Goal: Task Accomplishment & Management: Manage account settings

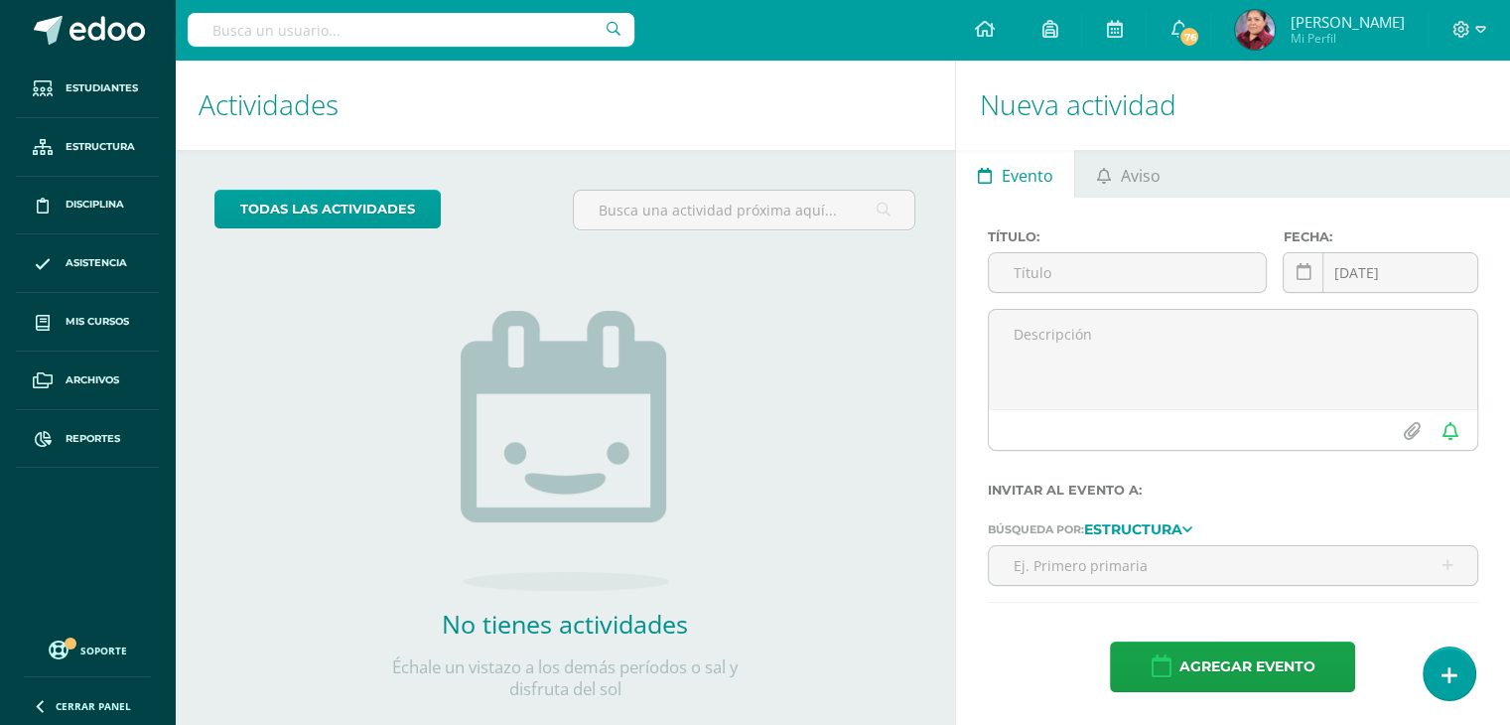
click at [322, 29] on input "text" at bounding box center [411, 30] width 447 height 34
click at [300, 37] on input "text" at bounding box center [411, 30] width 447 height 34
type input "a"
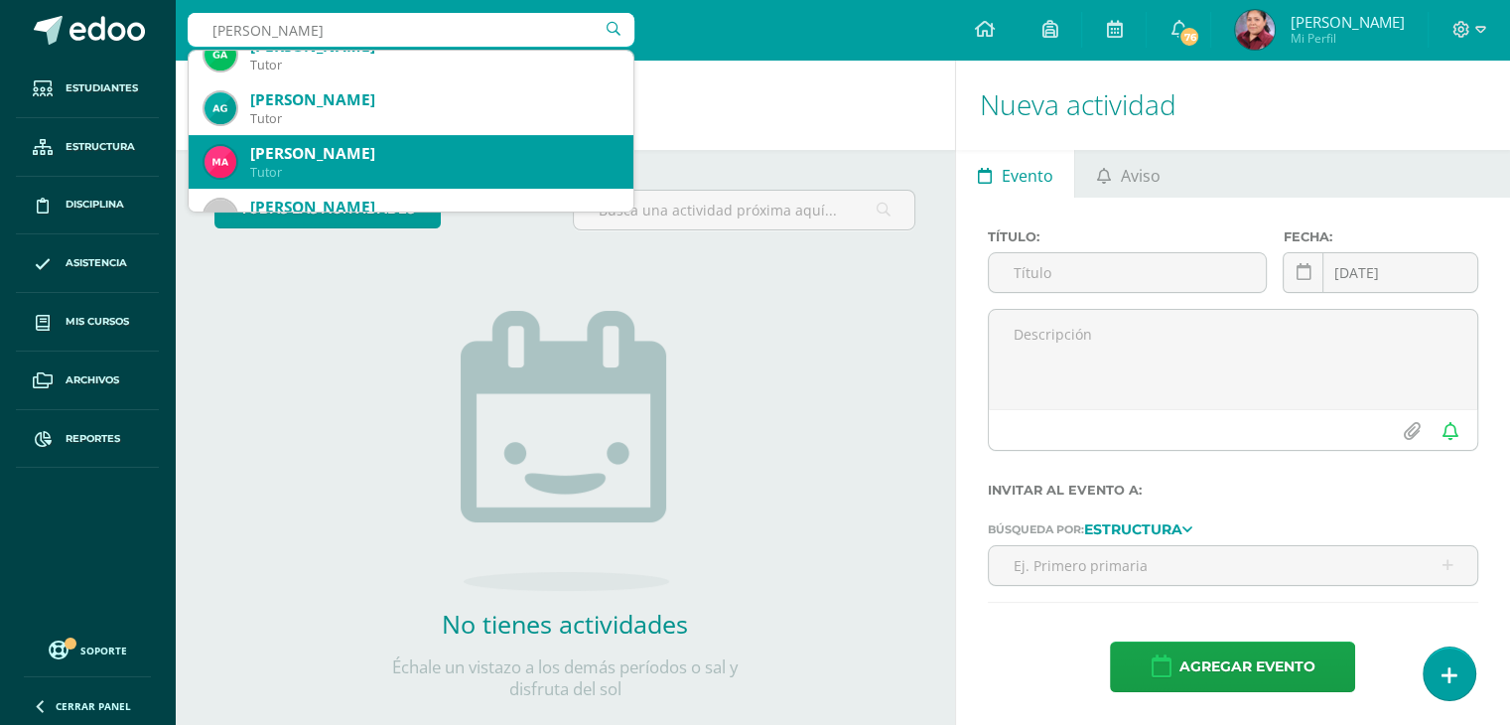
scroll to position [687, 0]
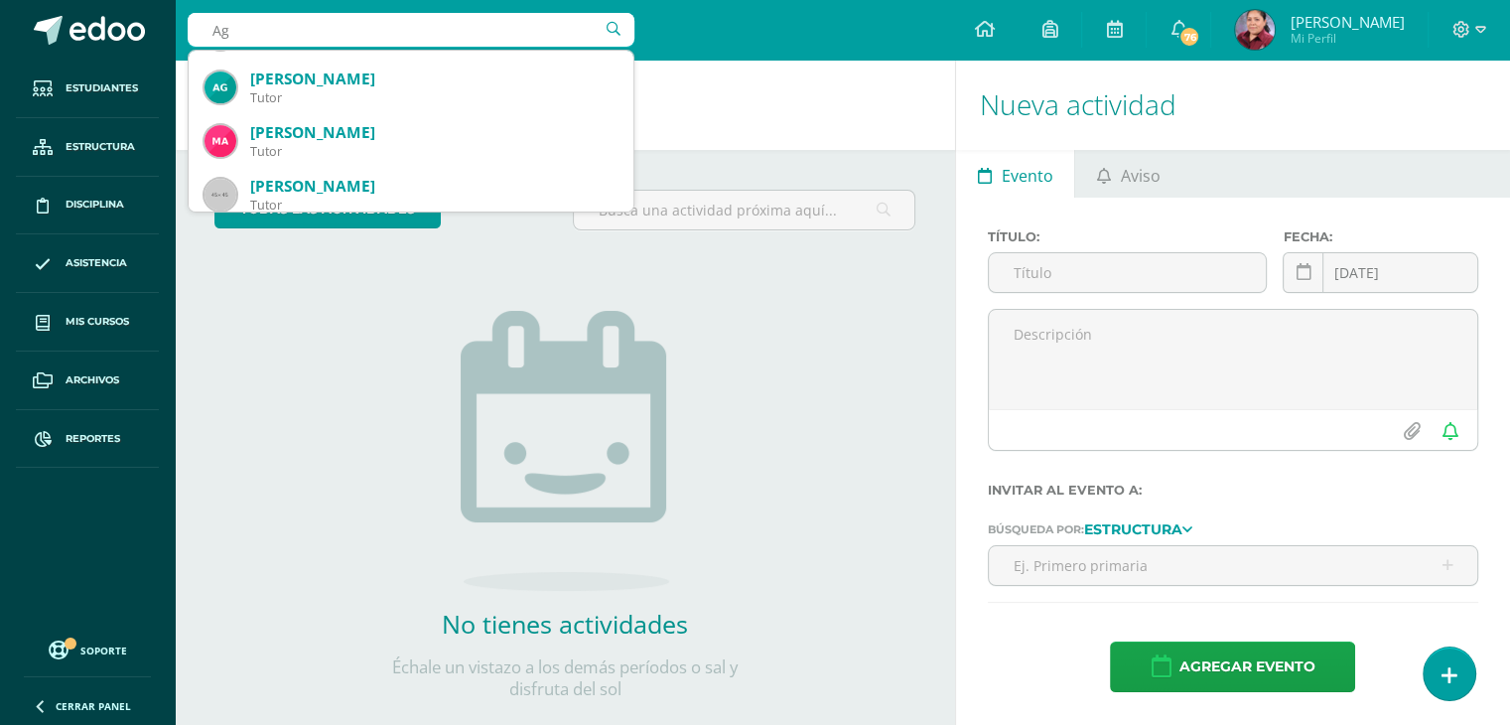
type input "A"
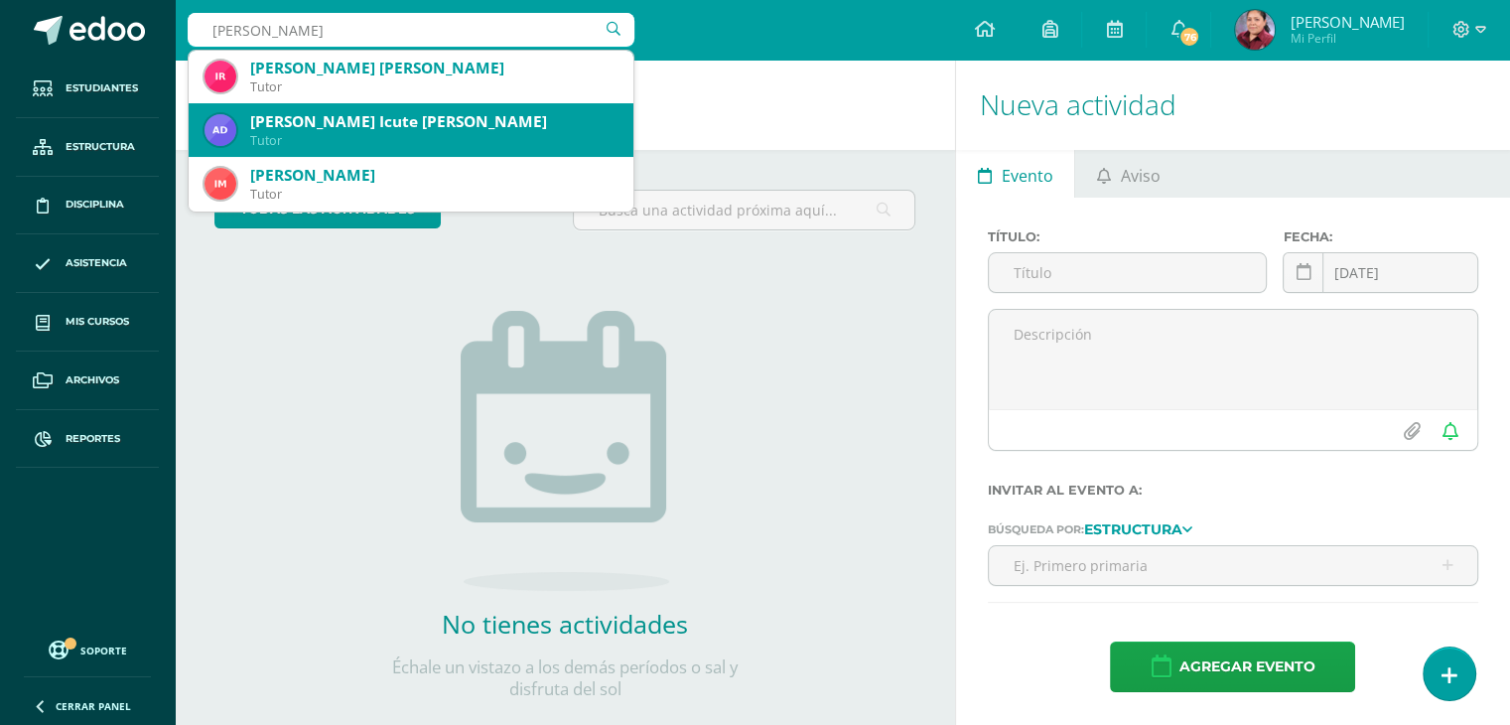
scroll to position [0, 0]
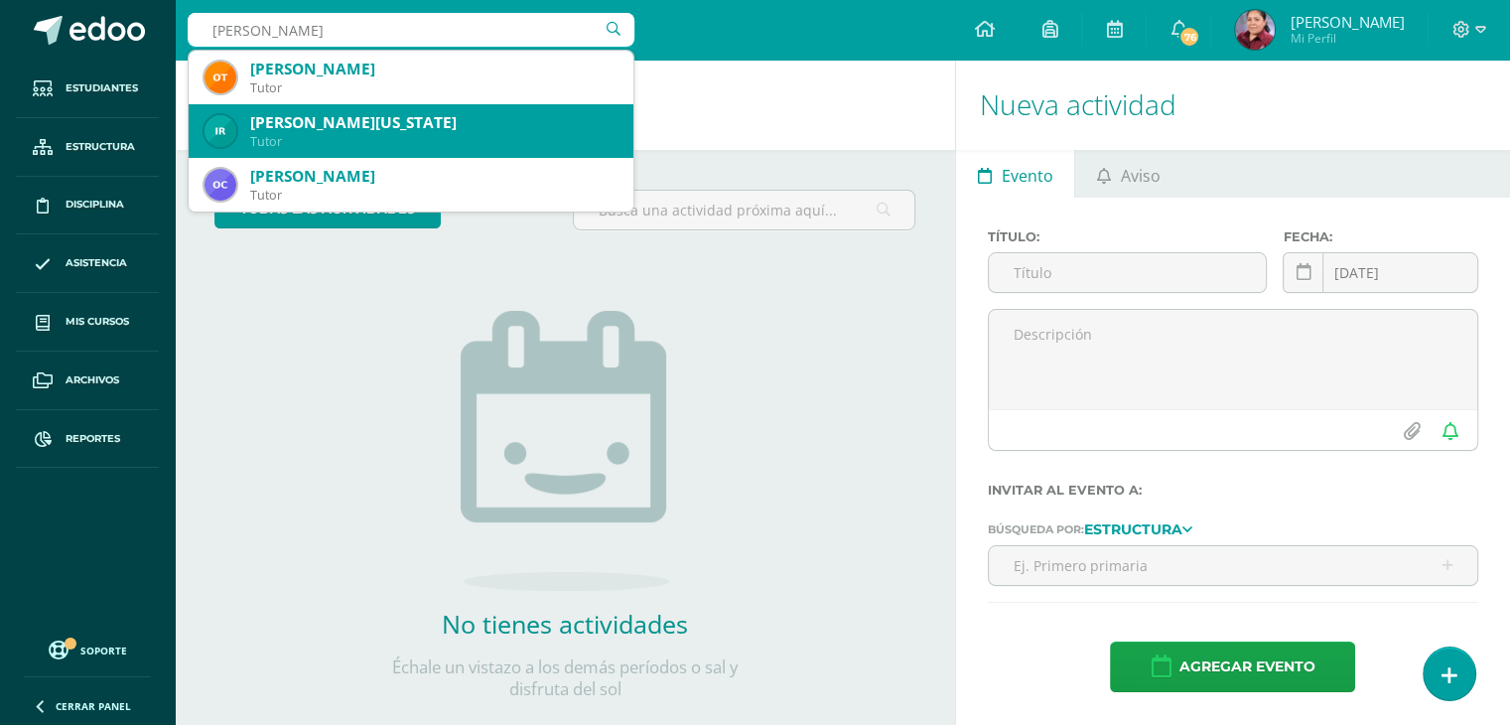
type input "Rene Aguilar"
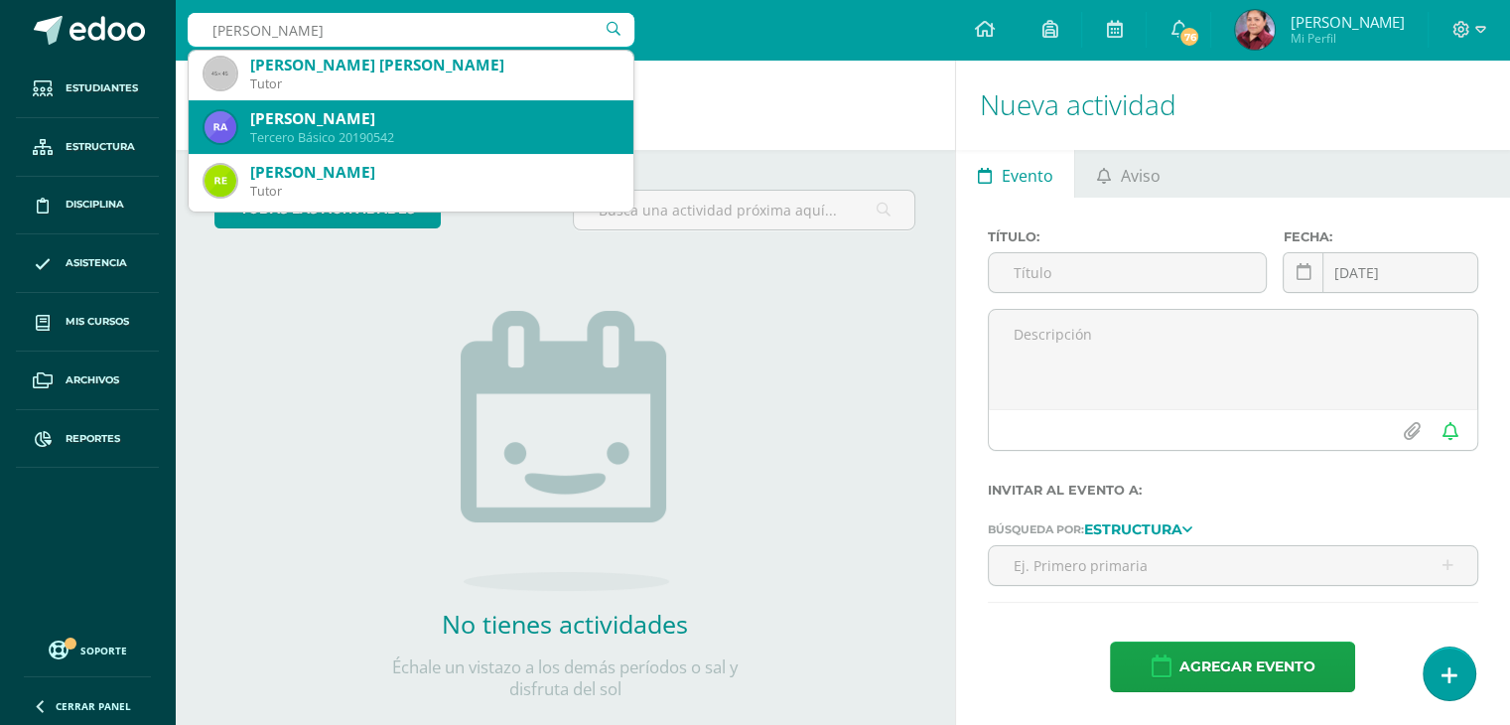
scroll to position [328, 0]
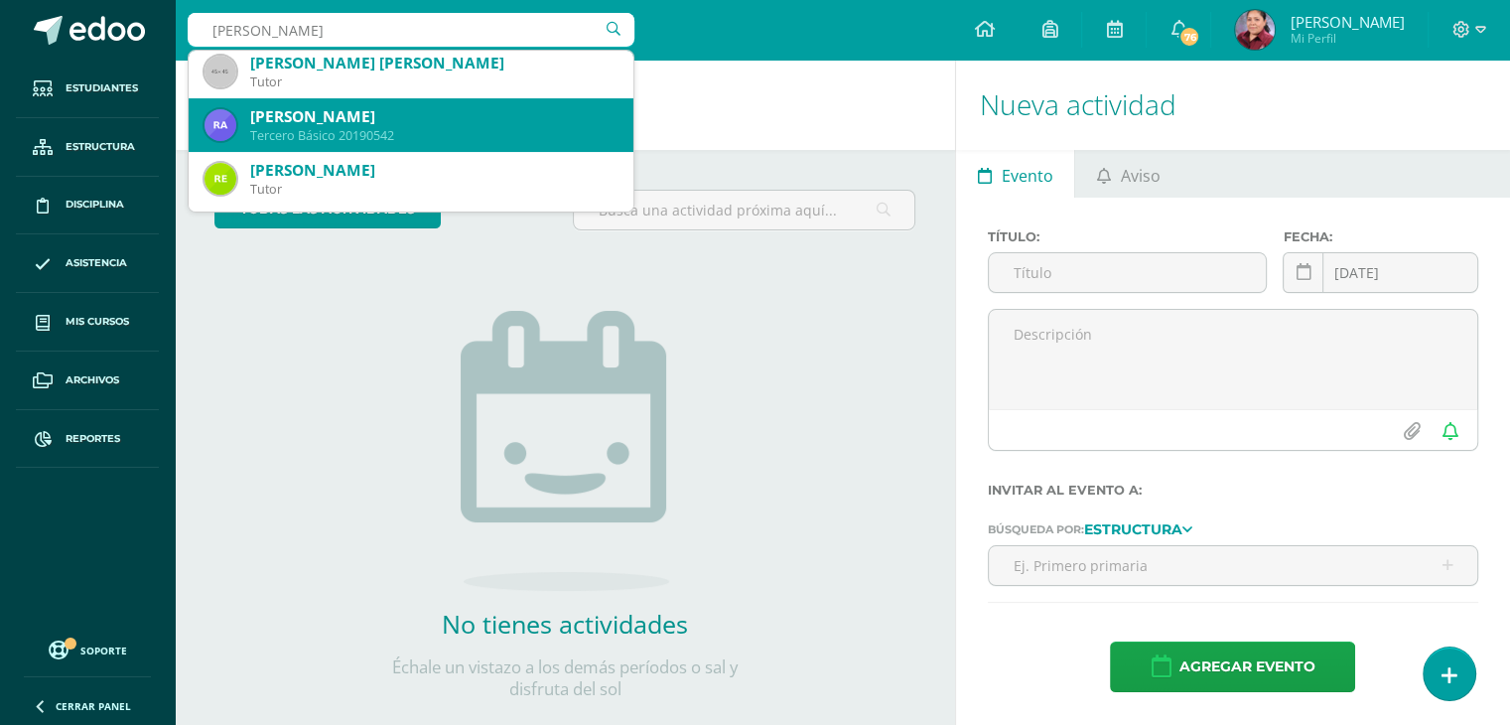
click at [403, 122] on div "René Alejandro Aguilar Contreras" at bounding box center [433, 116] width 367 height 21
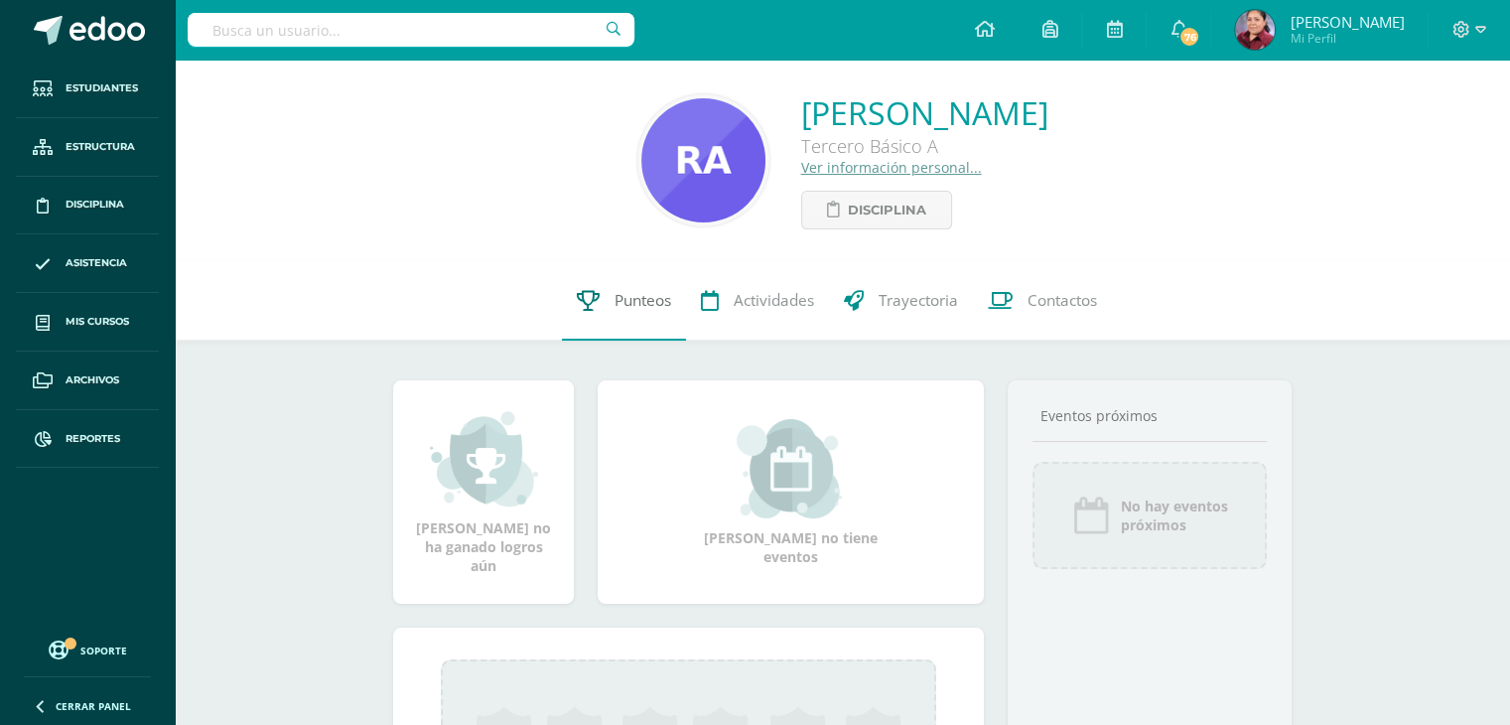
click at [644, 302] on span "Punteos" at bounding box center [643, 300] width 57 height 21
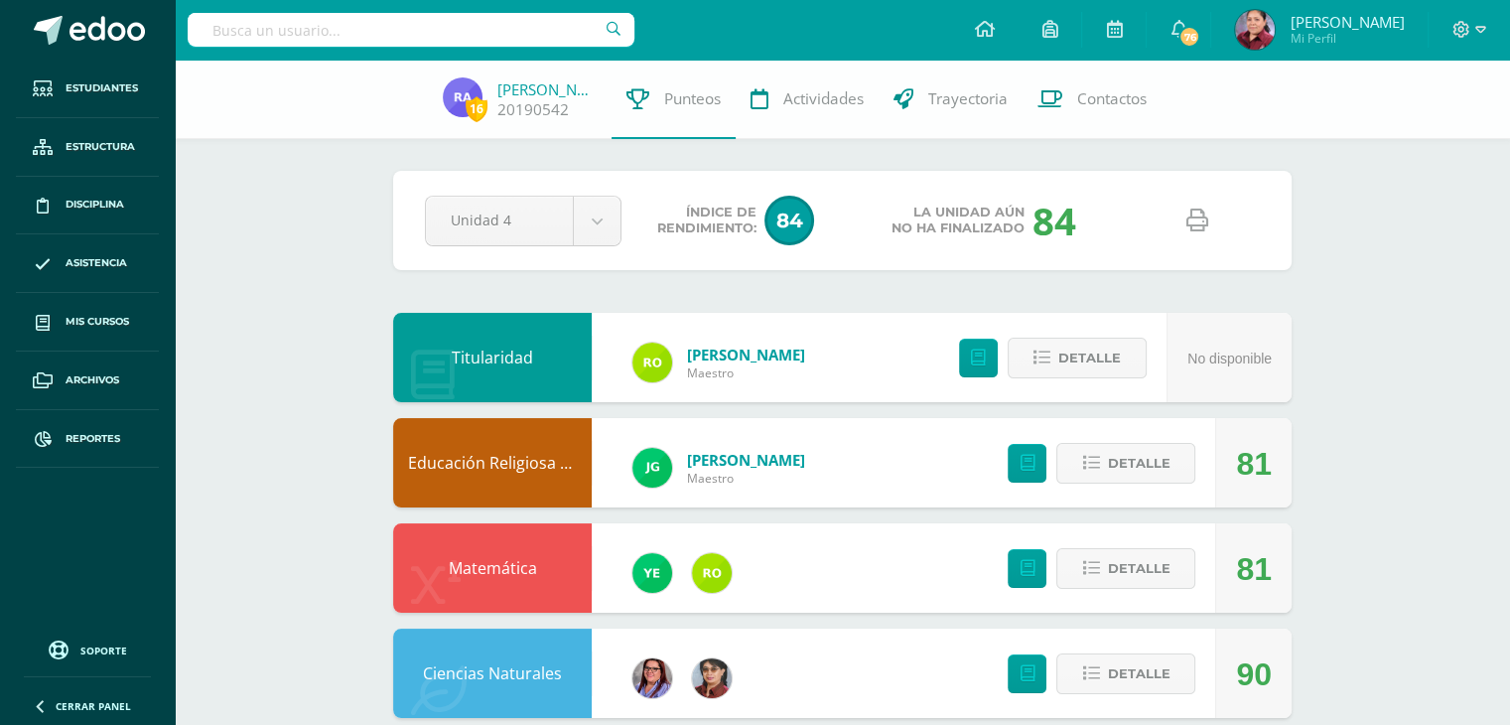
click at [1200, 210] on icon at bounding box center [1197, 220] width 22 height 22
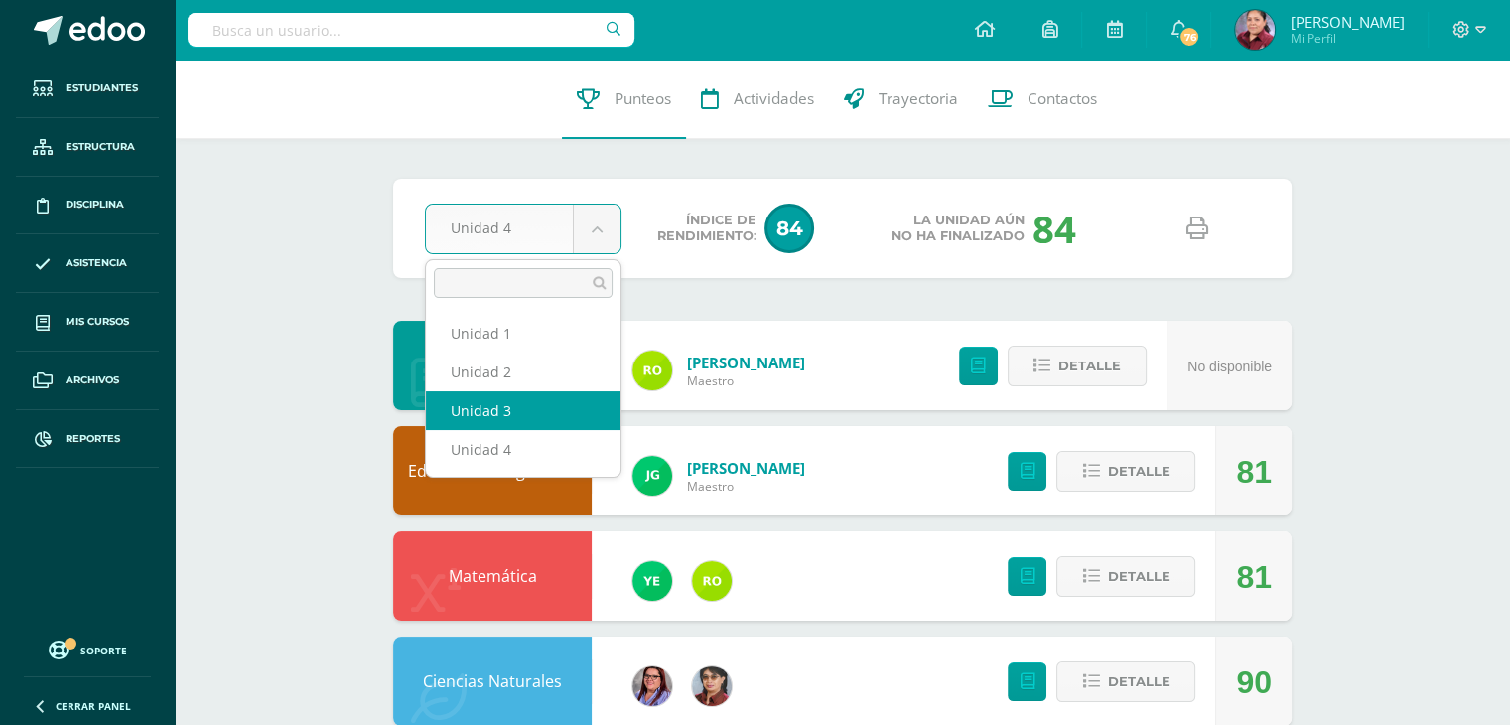
select select "Unidad 3"
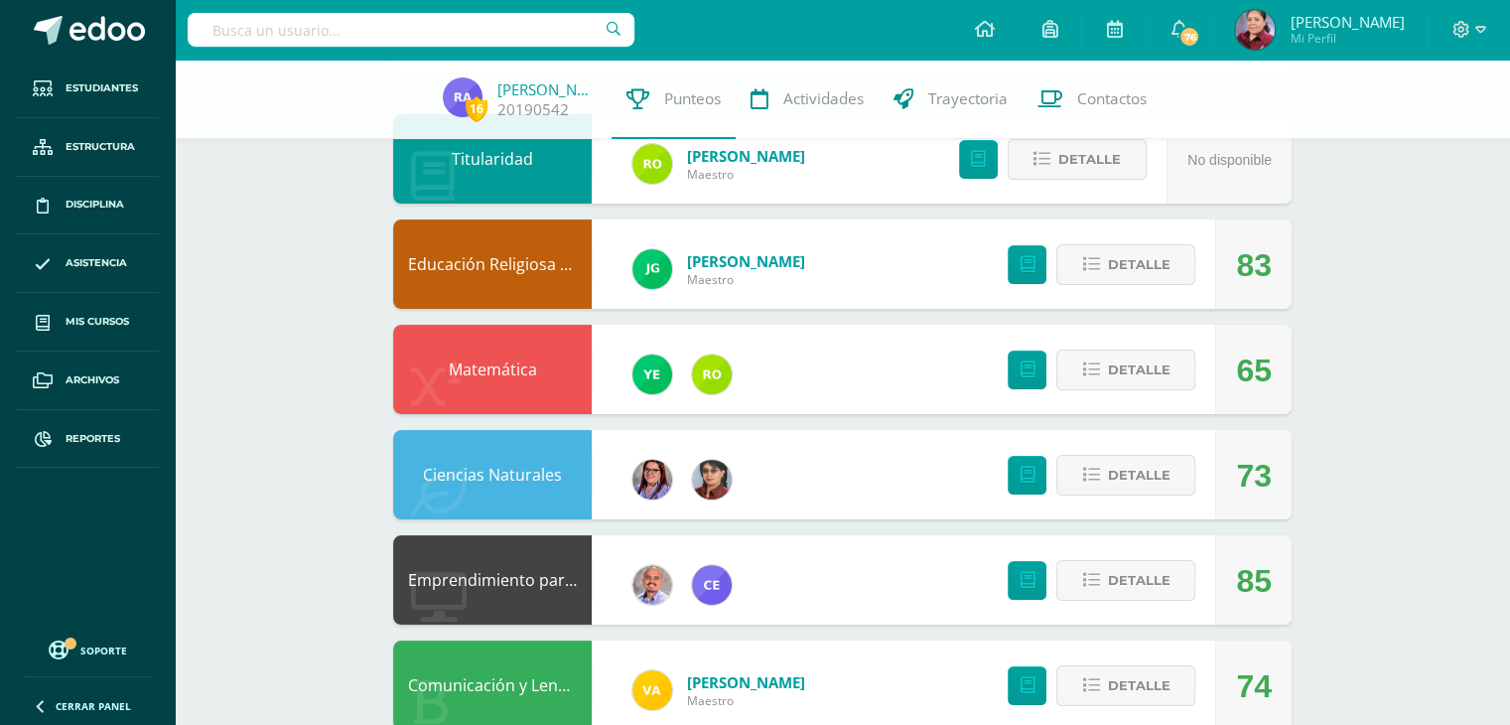
scroll to position [99, 0]
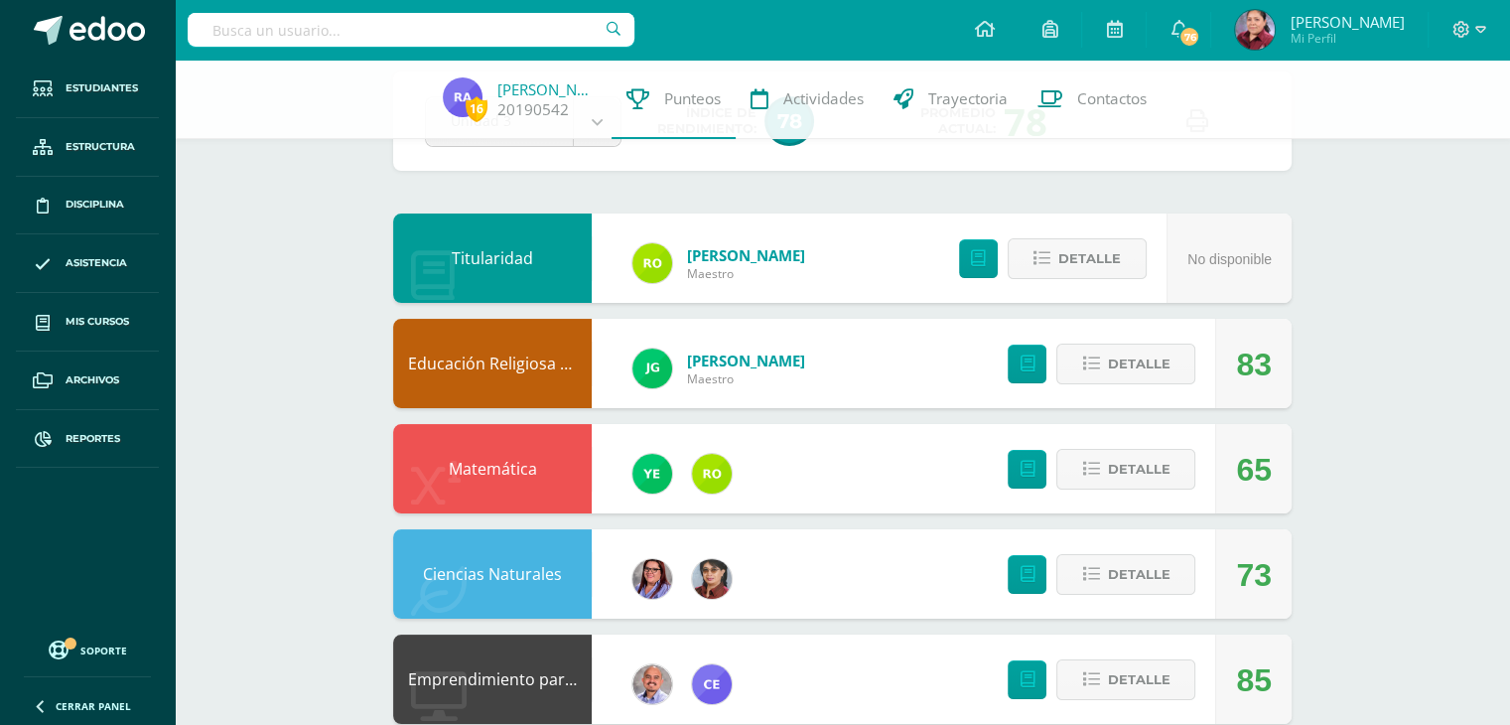
click at [1251, 360] on div "83" at bounding box center [1254, 364] width 36 height 89
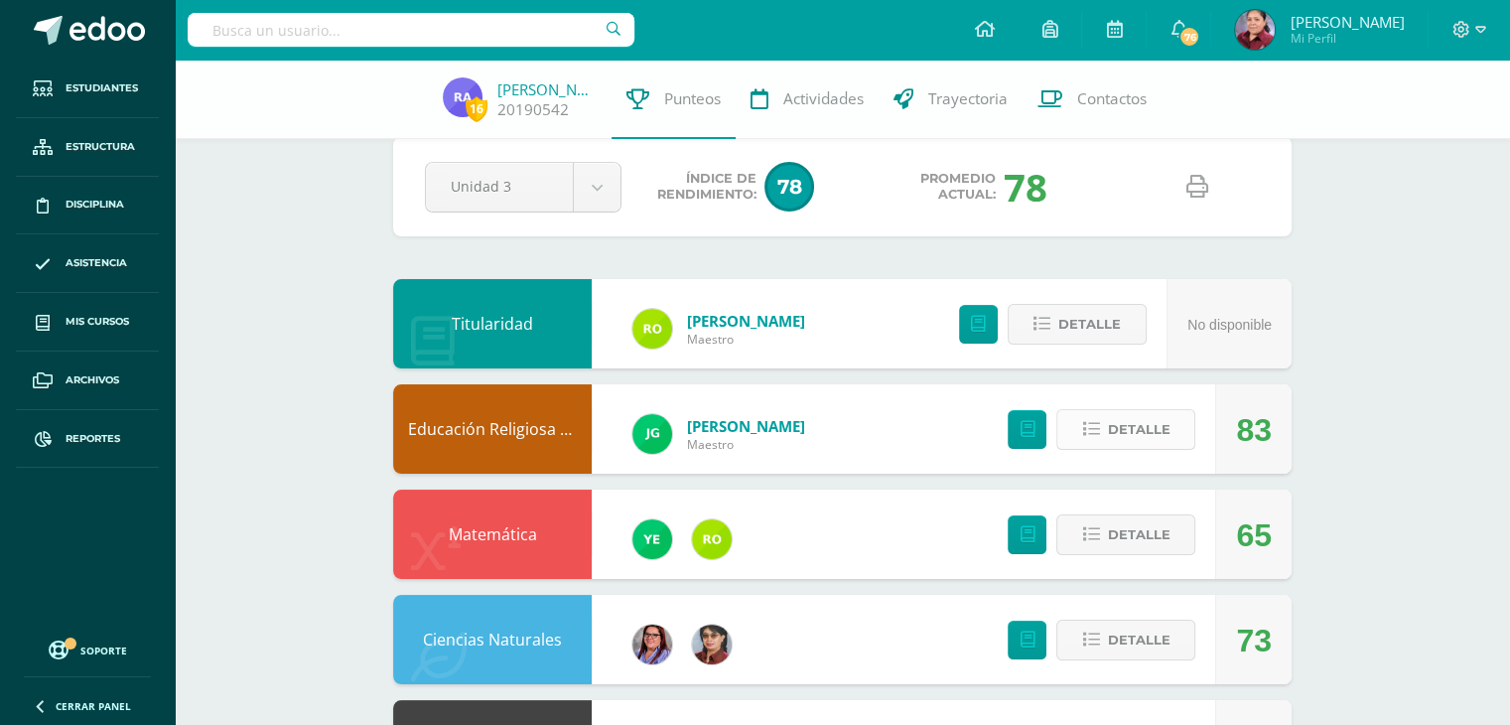
scroll to position [0, 0]
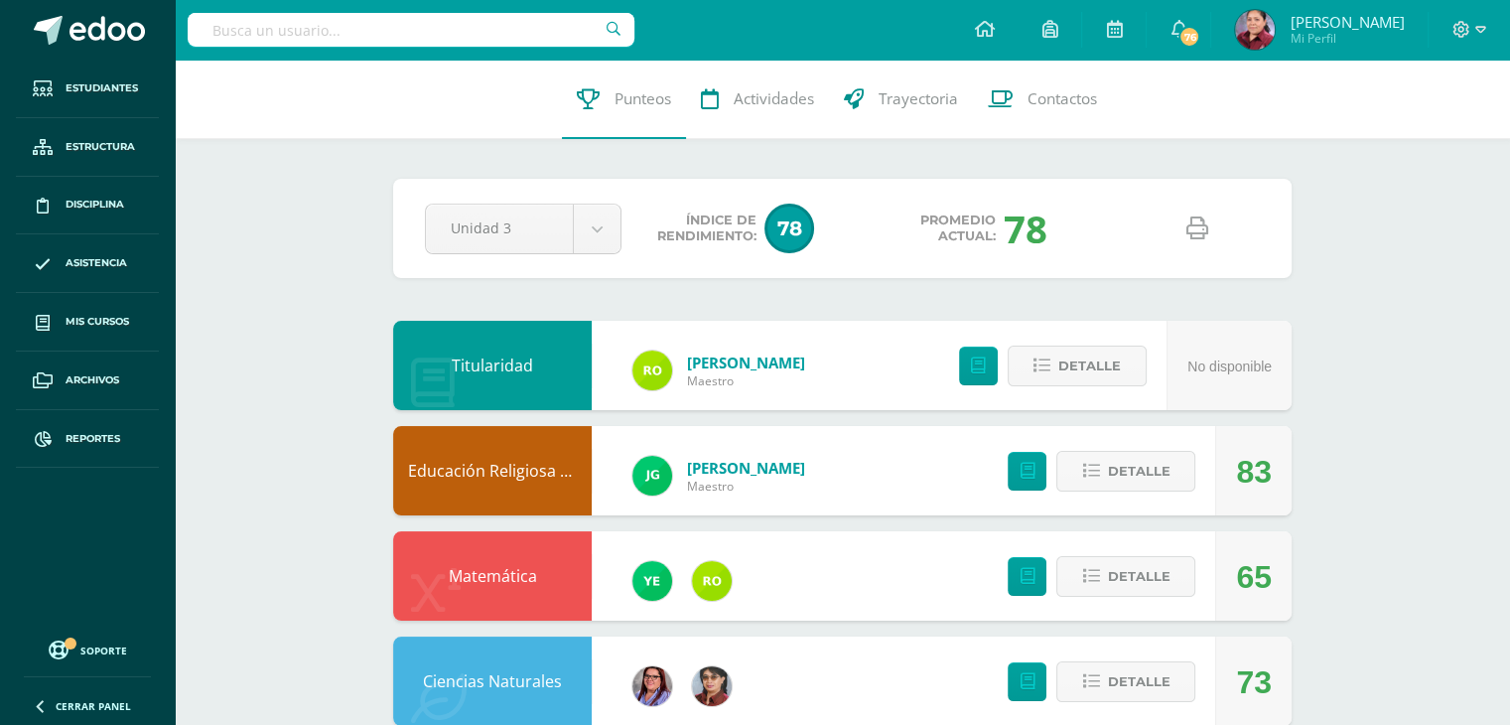
click at [486, 37] on input "text" at bounding box center [411, 30] width 447 height 34
type input "ciencias naturales"
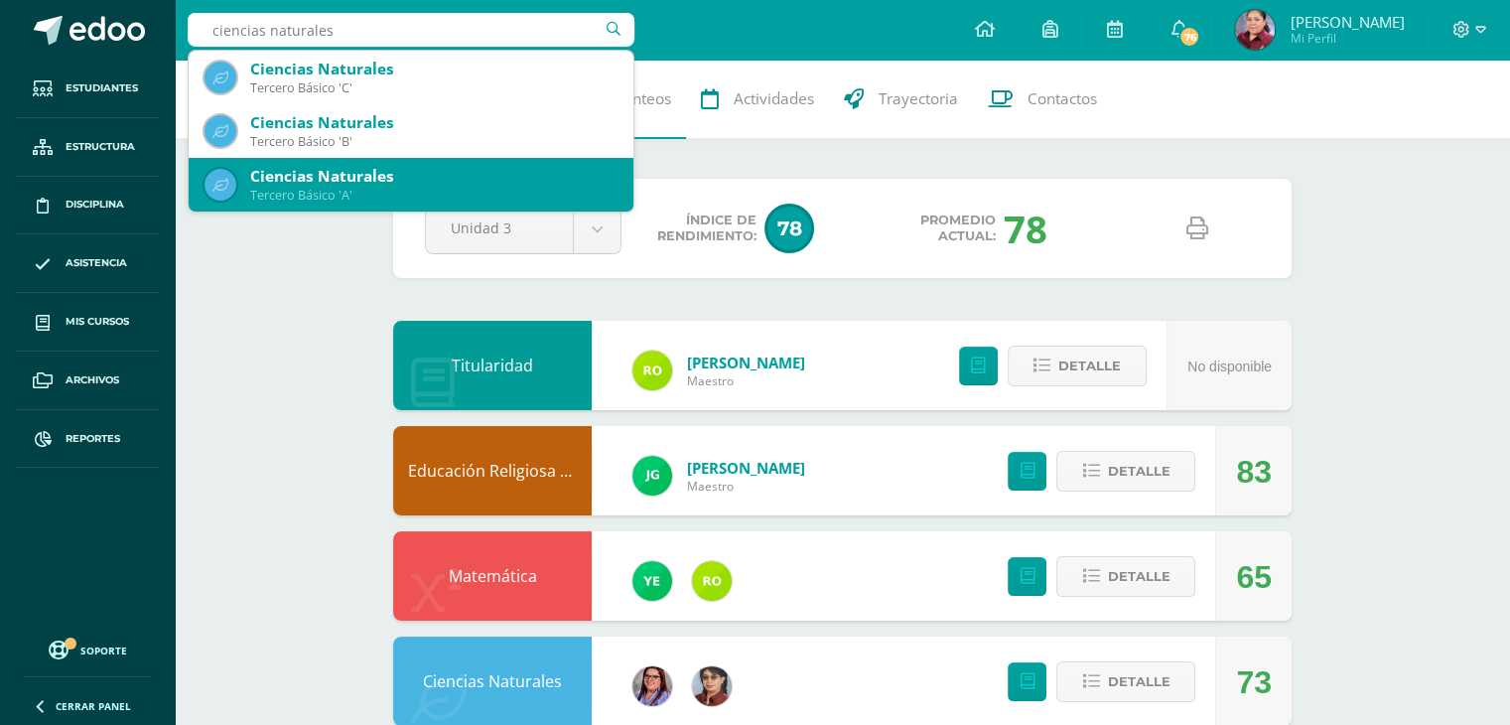
click at [424, 177] on div "Ciencias Naturales" at bounding box center [433, 176] width 367 height 21
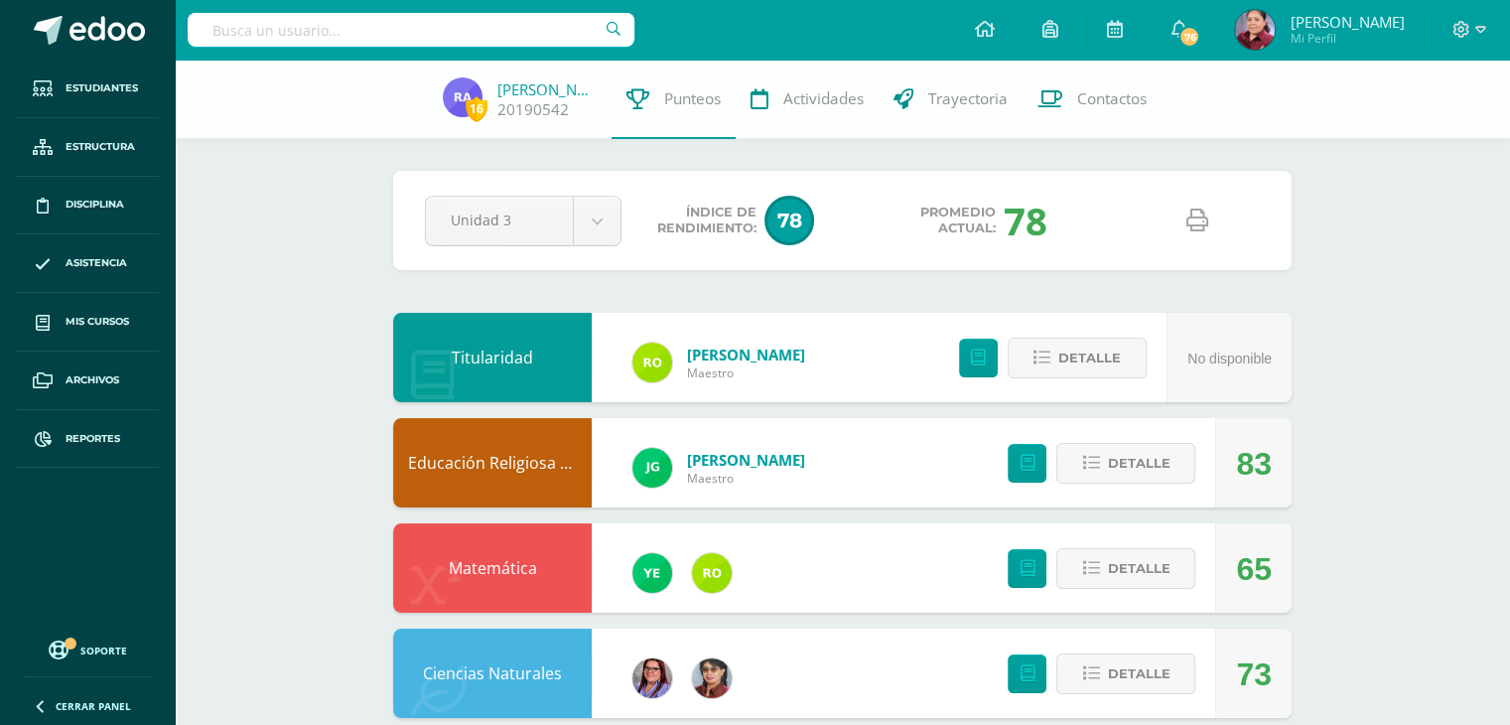
click at [276, 14] on input "text" at bounding box center [411, 30] width 447 height 34
type input "Julio"
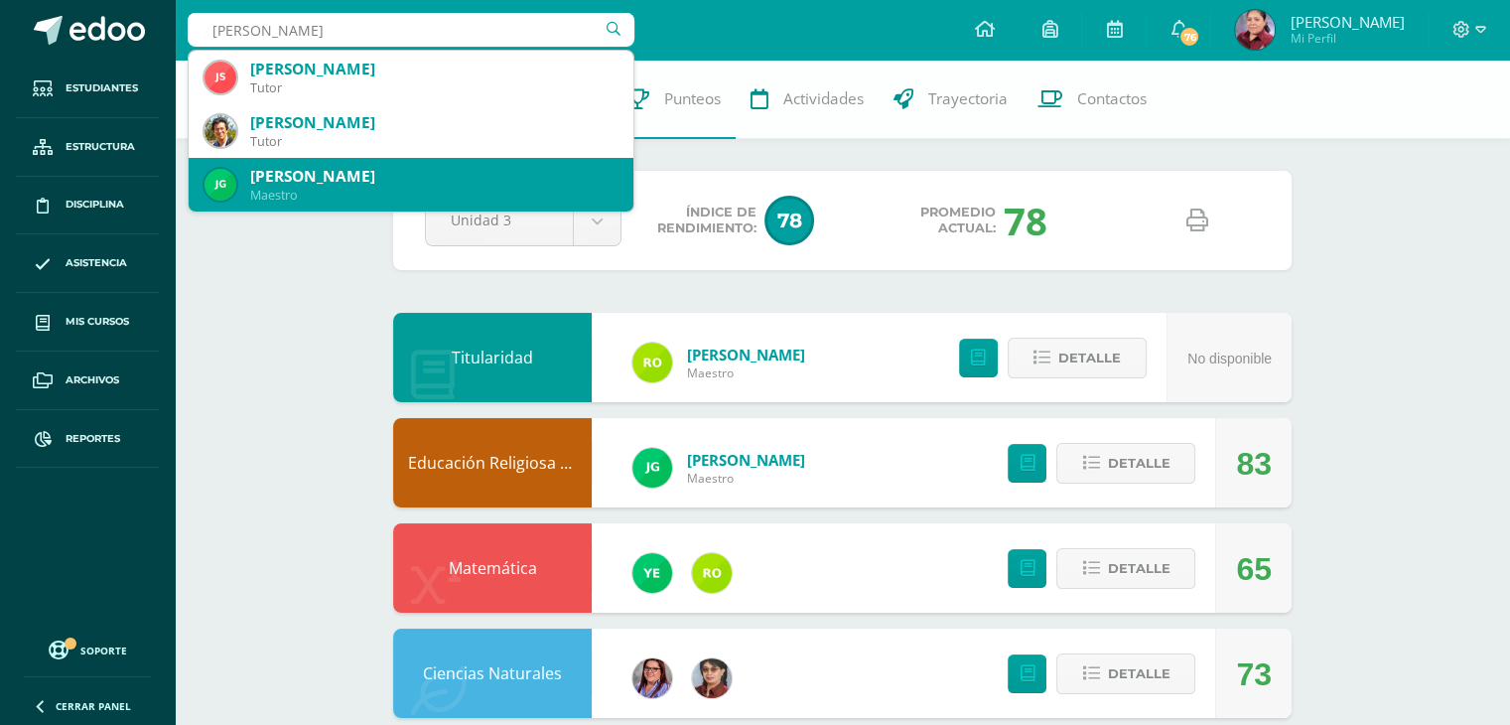
click at [376, 184] on div "Julio González" at bounding box center [433, 176] width 367 height 21
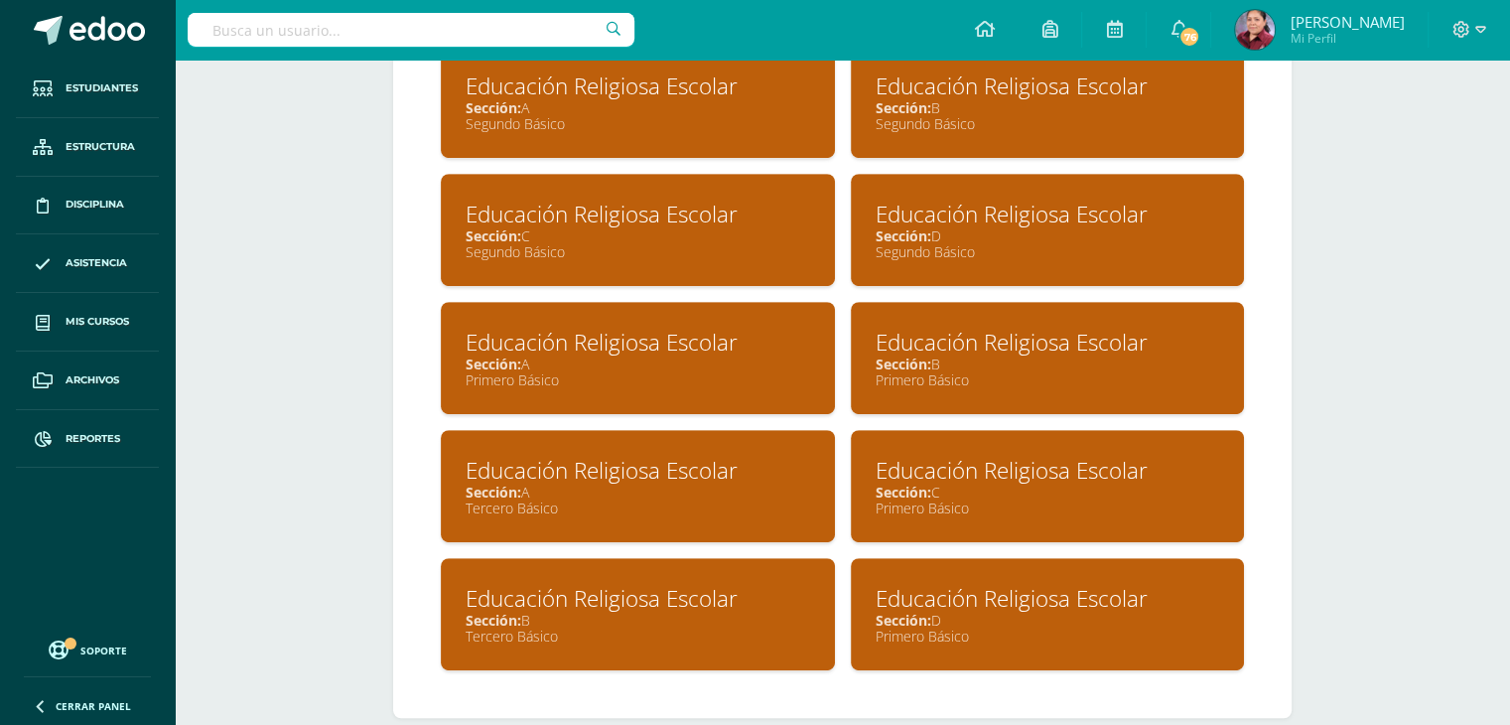
scroll to position [983, 0]
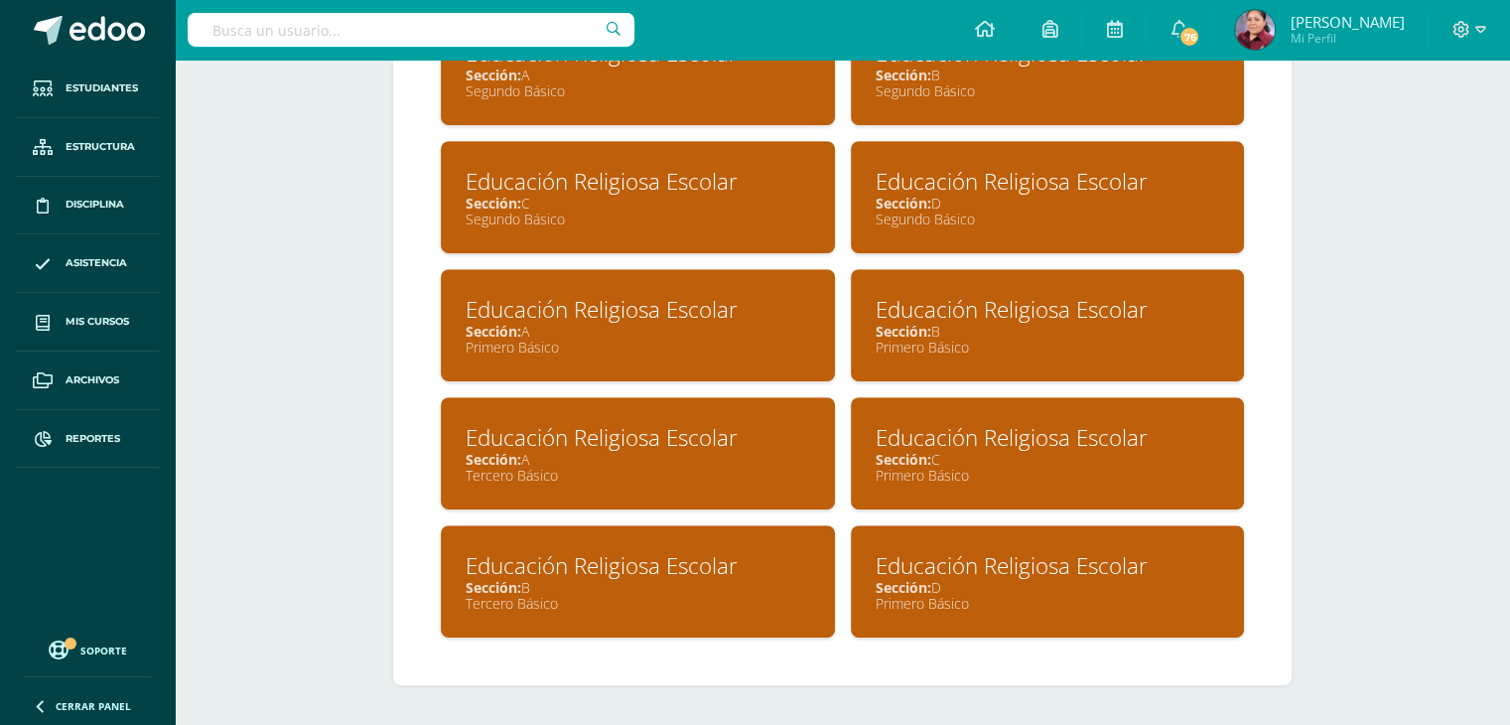
click at [524, 435] on div "Educación Religiosa Escolar" at bounding box center [638, 437] width 345 height 31
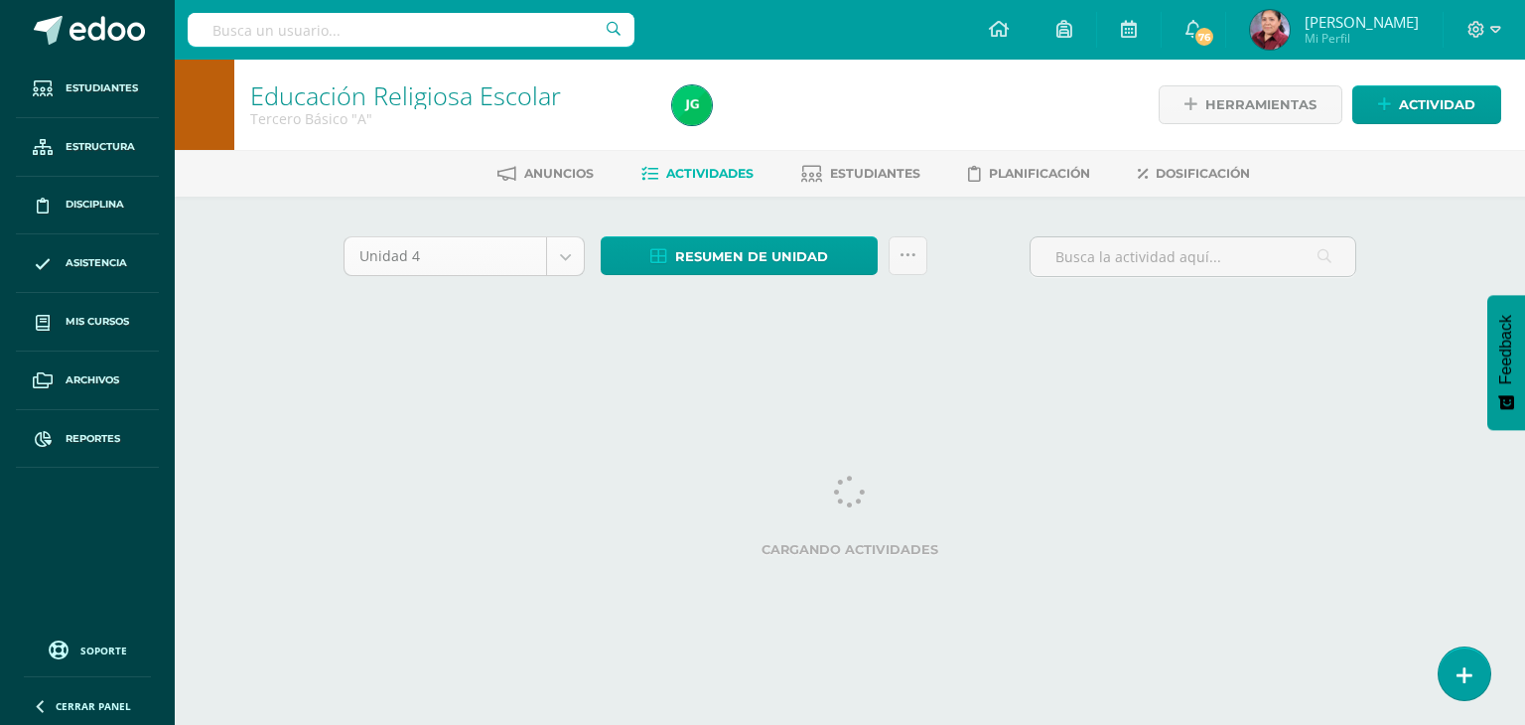
click at [555, 242] on body "Estudiantes Estructura Disciplina Asistencia Mis cursos Archivos Reportes Sopor…" at bounding box center [762, 185] width 1525 height 370
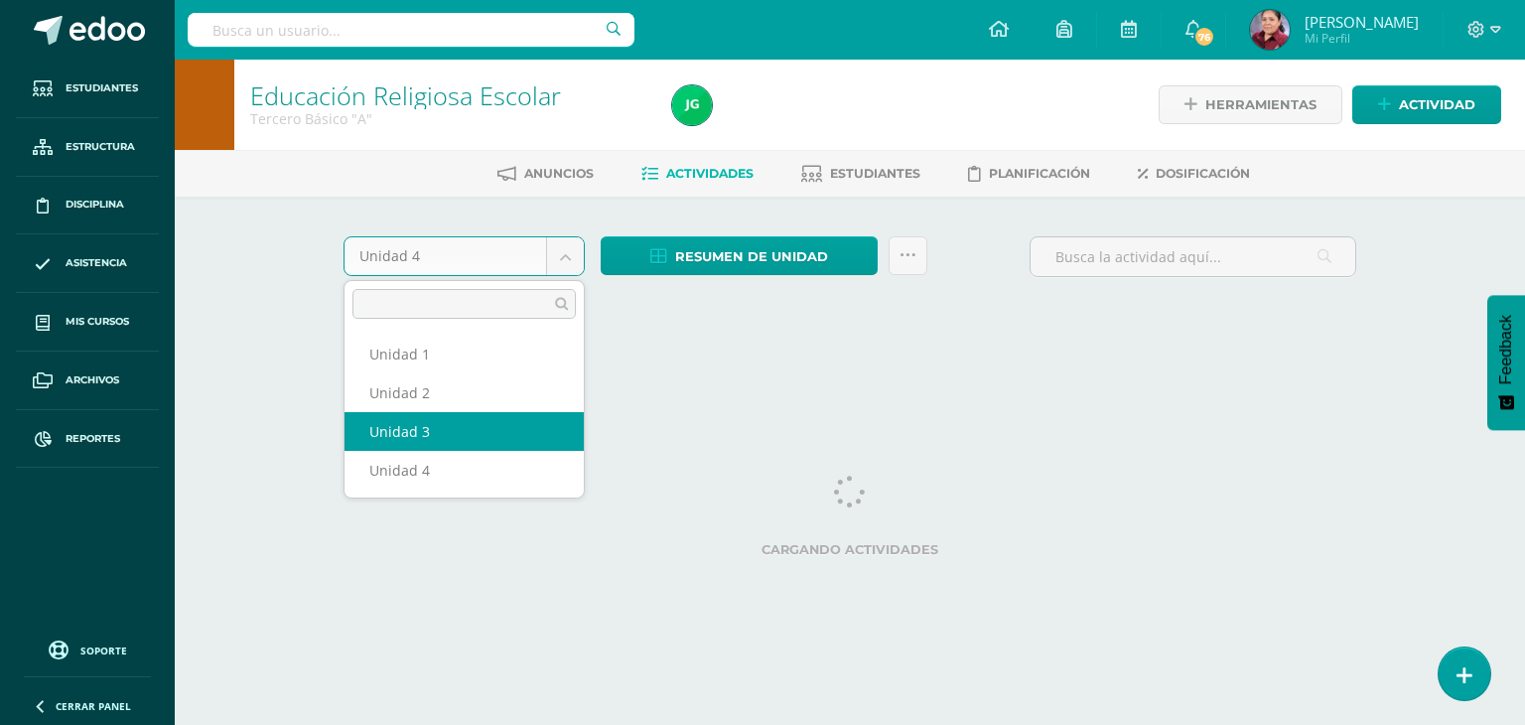
select select "Unidad 3"
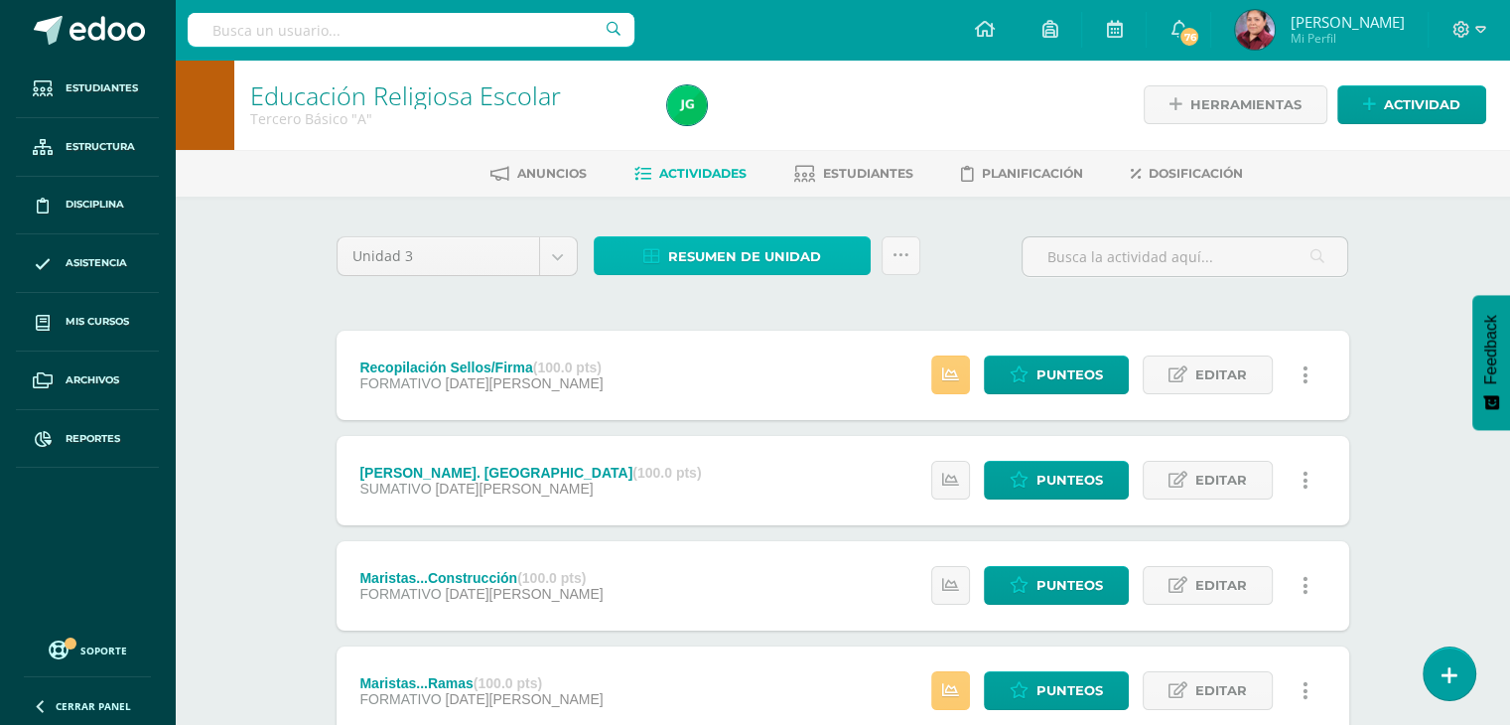
click at [776, 257] on span "Resumen de unidad" at bounding box center [744, 256] width 153 height 37
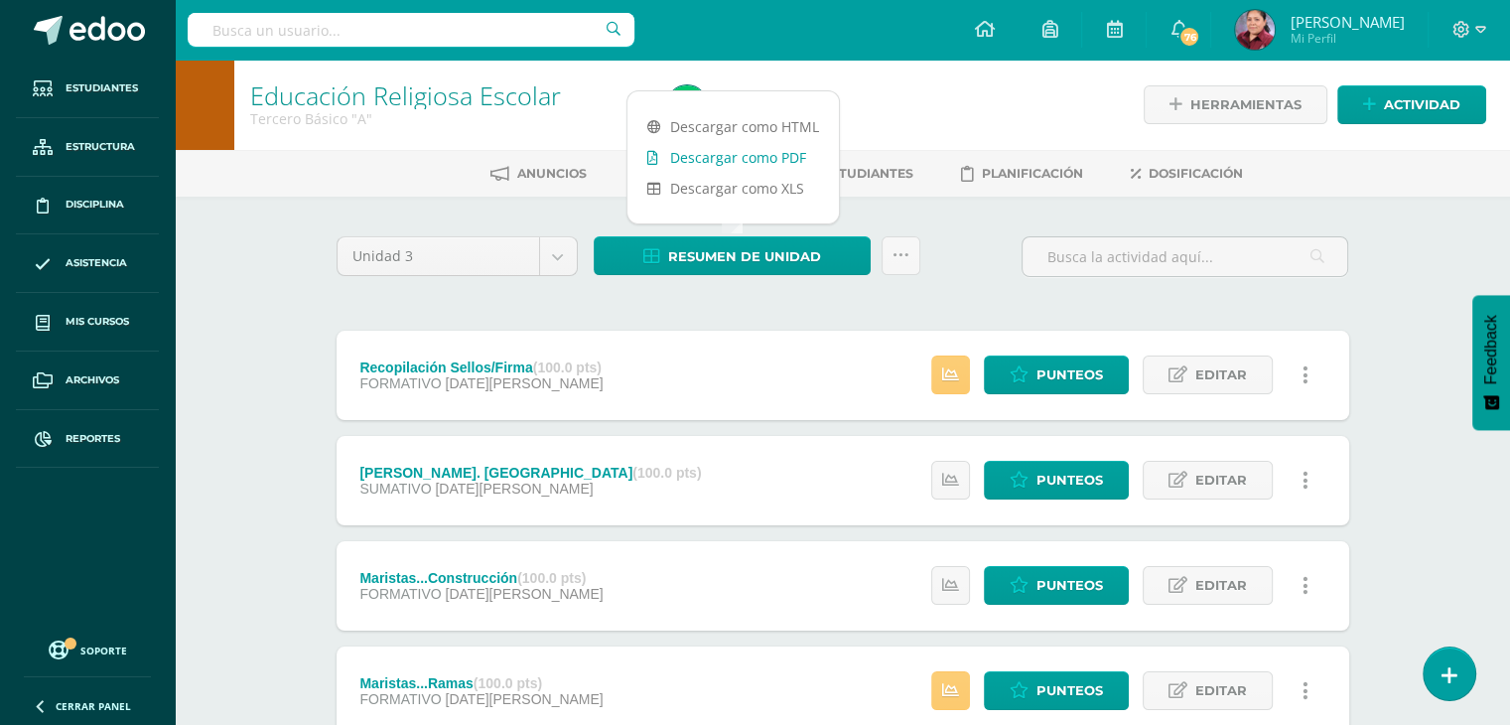
click at [759, 158] on link "Descargar como PDF" at bounding box center [732, 157] width 211 height 31
click at [556, 263] on body "Estudiantes Estructura Disciplina Asistencia Mis cursos Archivos Reportes Sopor…" at bounding box center [755, 434] width 1510 height 868
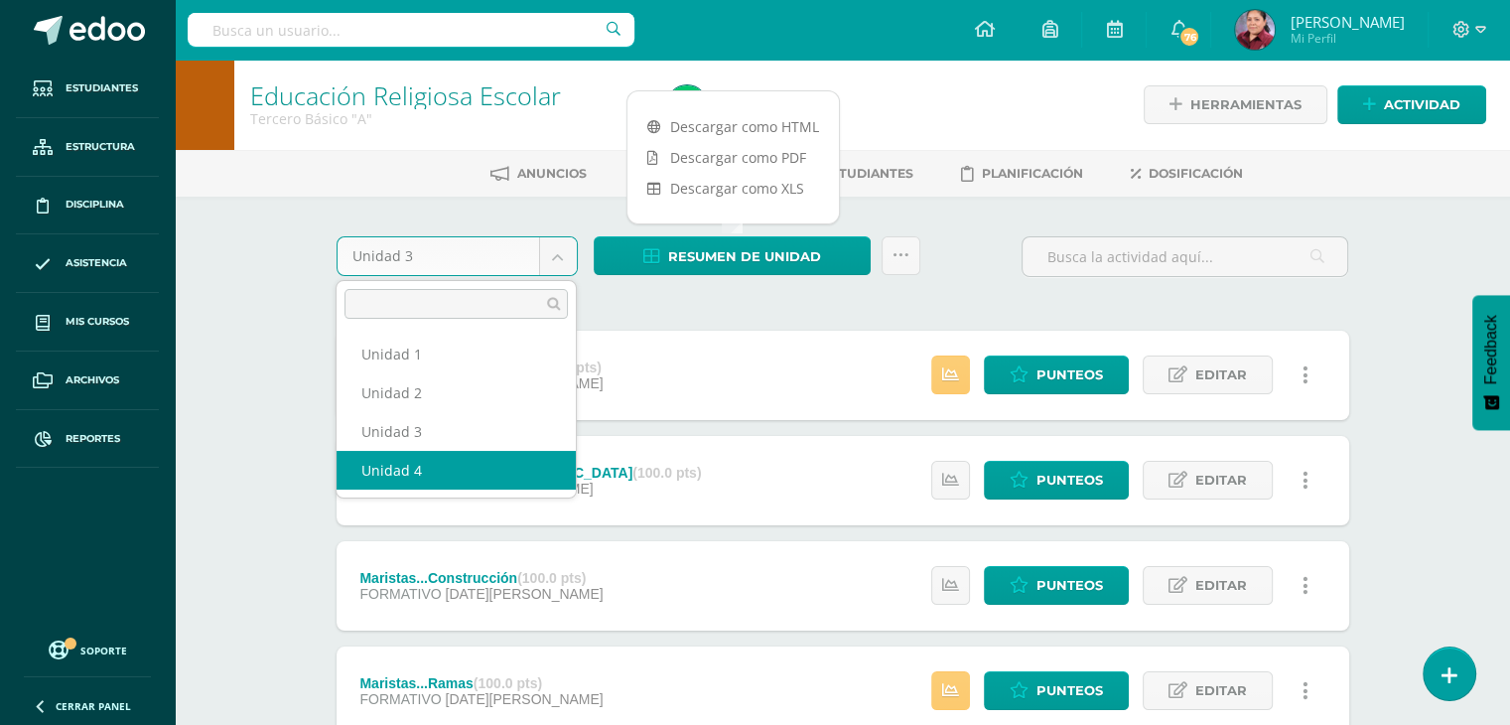
select select "Unidad 4"
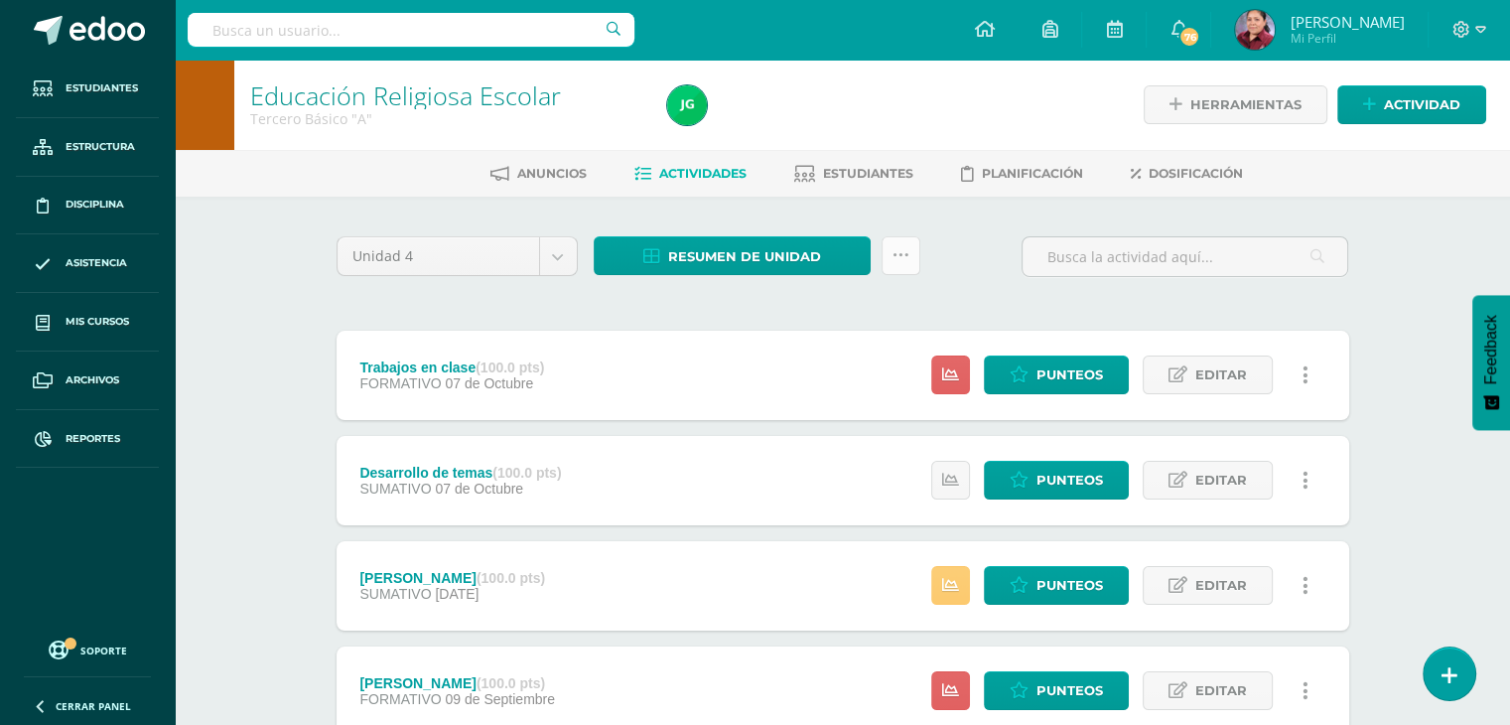
click at [902, 247] on icon at bounding box center [901, 255] width 17 height 17
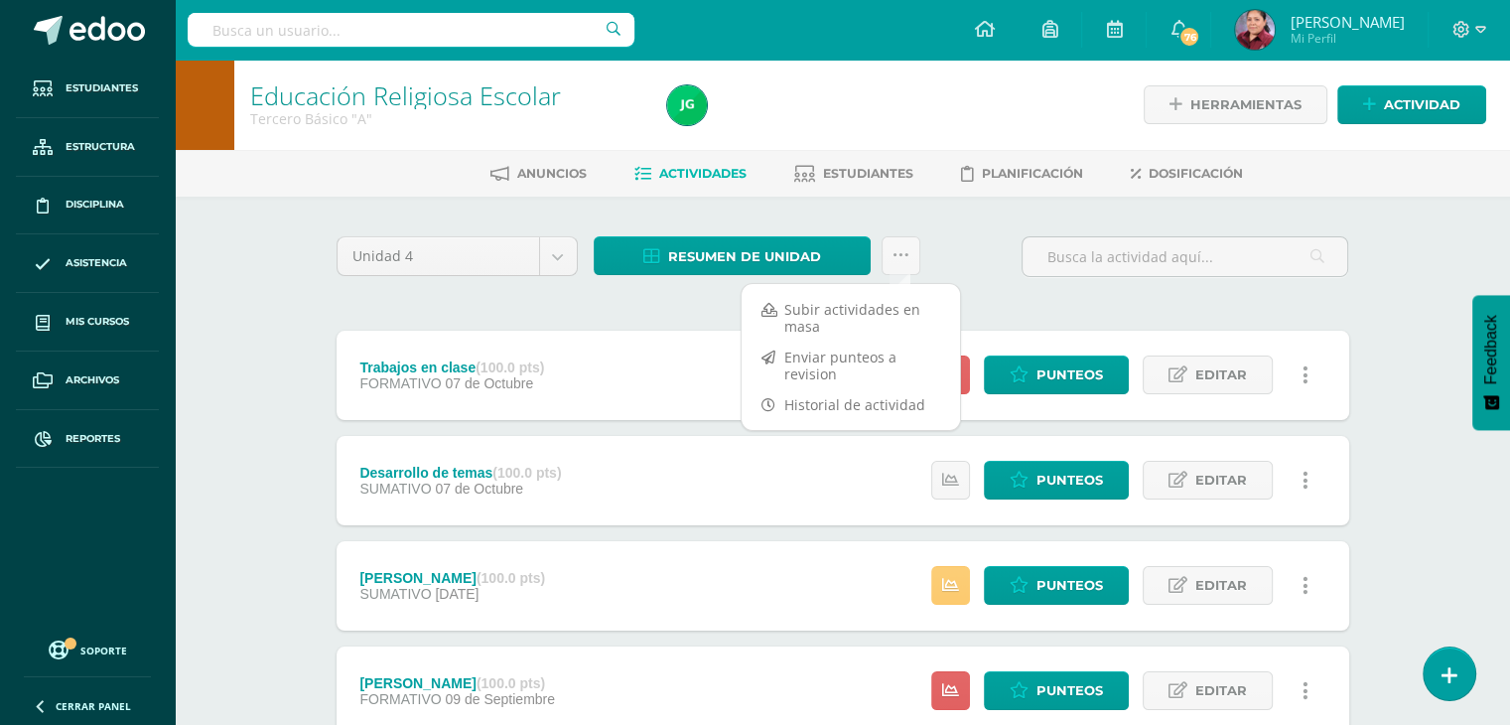
click at [657, 325] on div "Unidad 4 Unidad 1 Unidad 2 Unidad 3 Unidad 4 Resumen de unidad Descargar como H…" at bounding box center [843, 584] width 1029 height 697
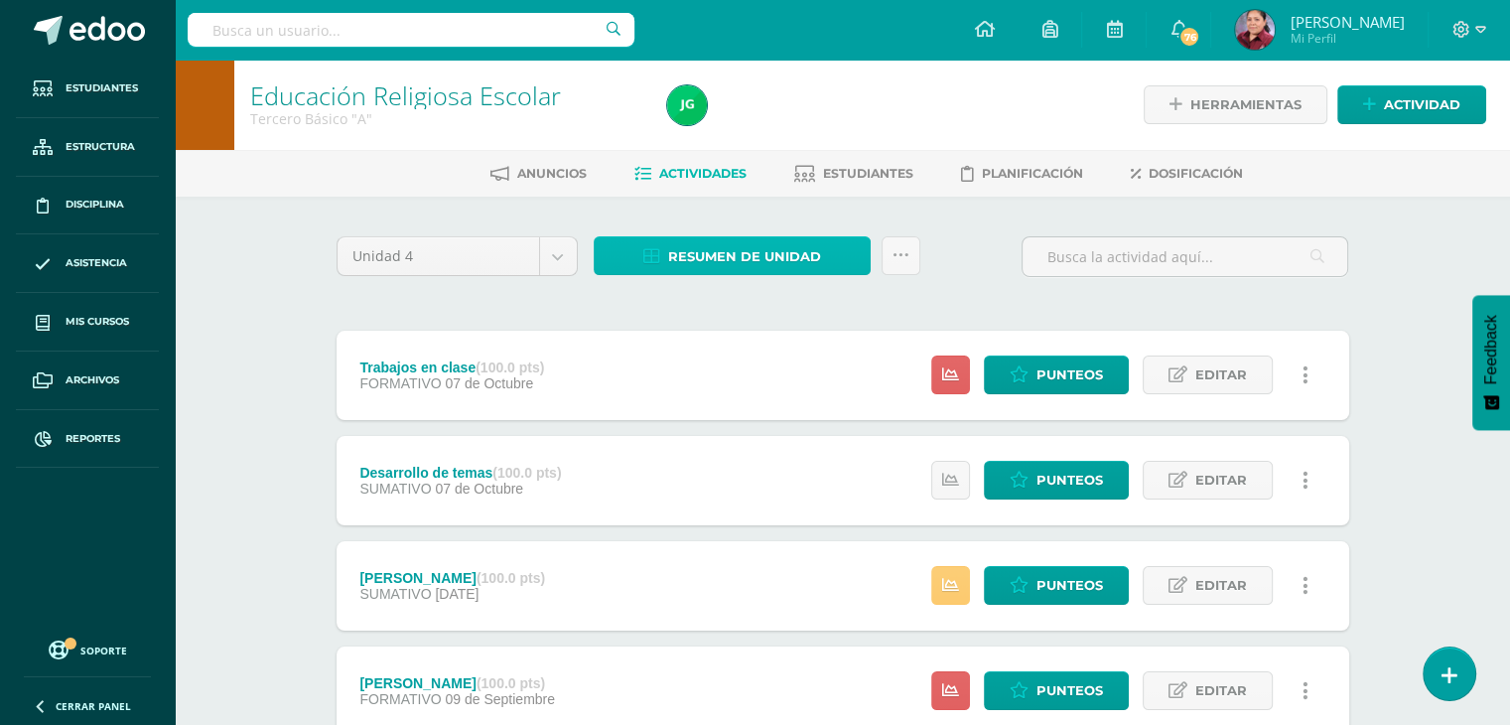
click at [707, 271] on span "Resumen de unidad" at bounding box center [744, 256] width 153 height 37
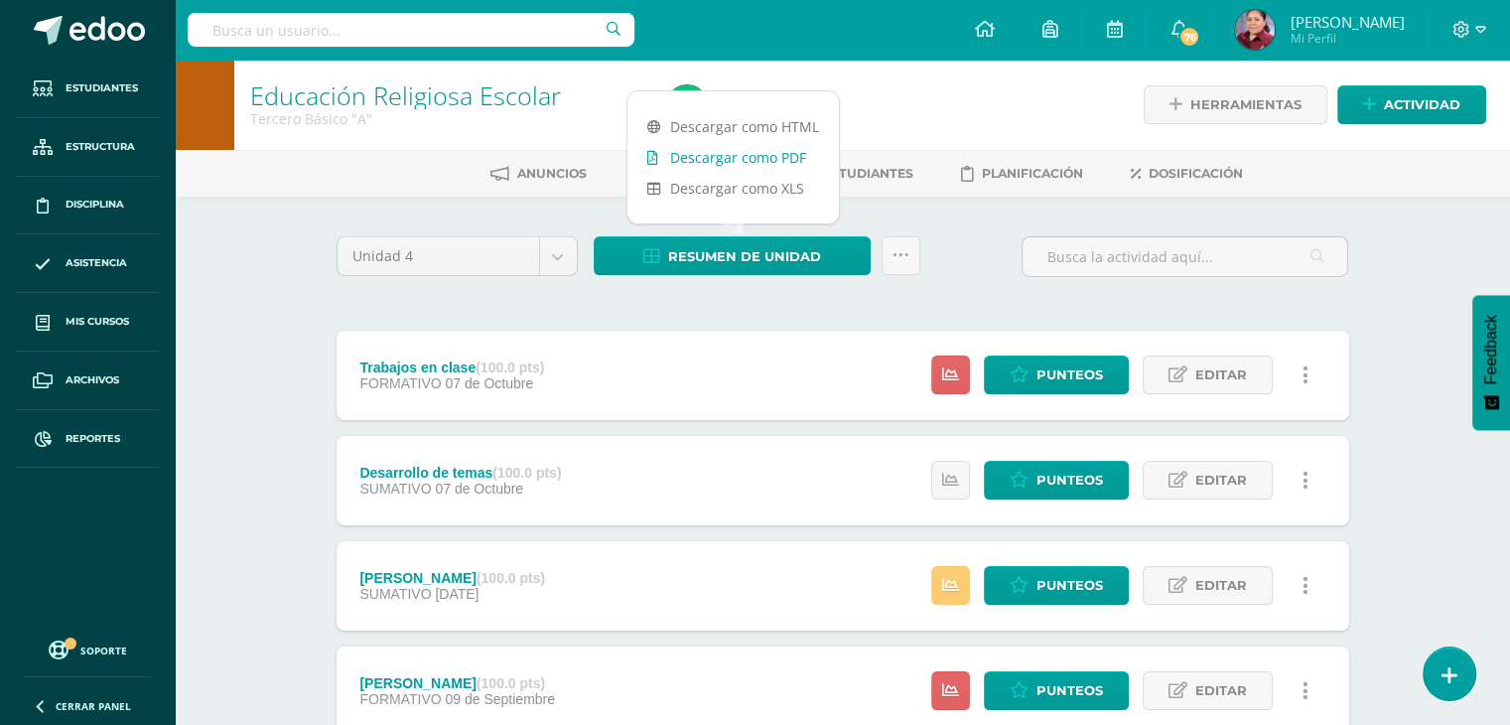
click at [755, 164] on link "Descargar como PDF" at bounding box center [732, 157] width 211 height 31
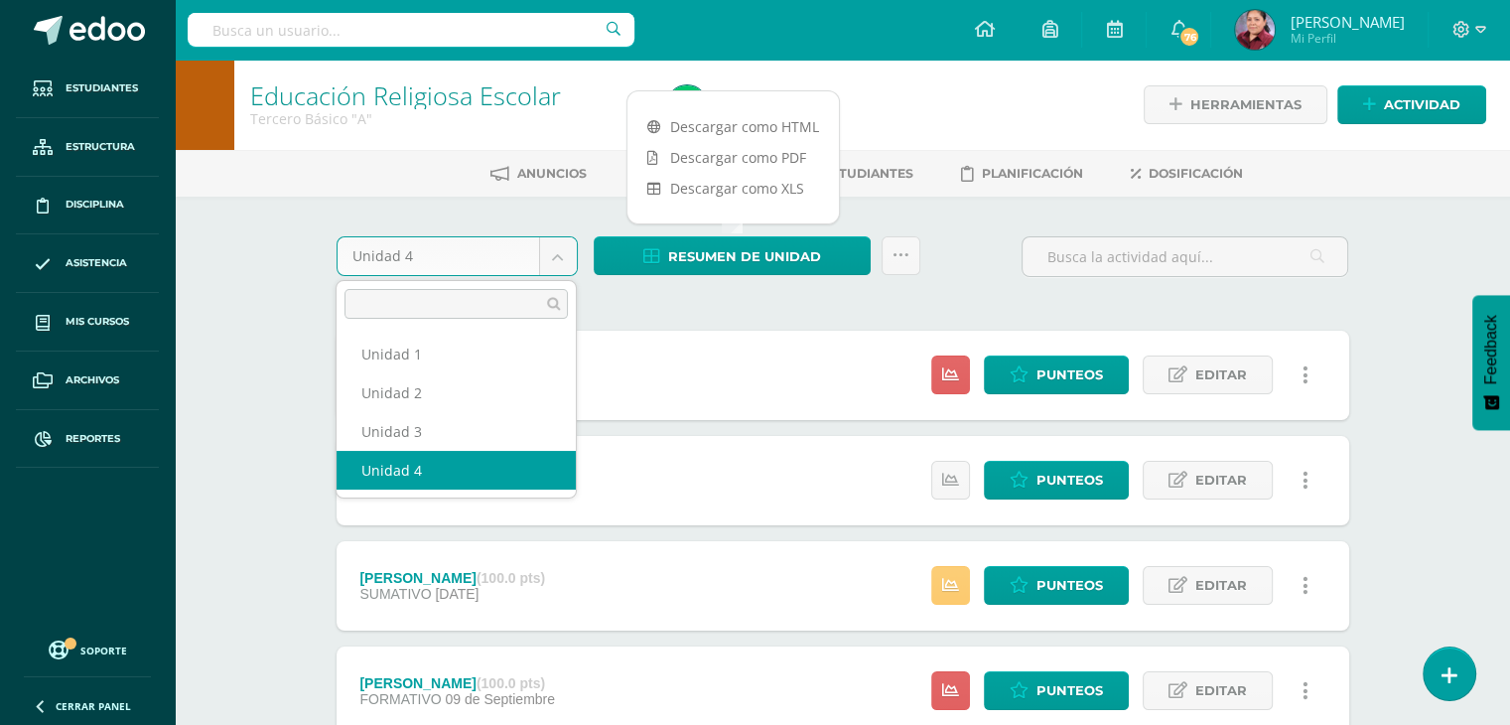
click at [551, 251] on body "Estudiantes Estructura Disciplina Asistencia Mis cursos Archivos Reportes Sopor…" at bounding box center [755, 486] width 1510 height 973
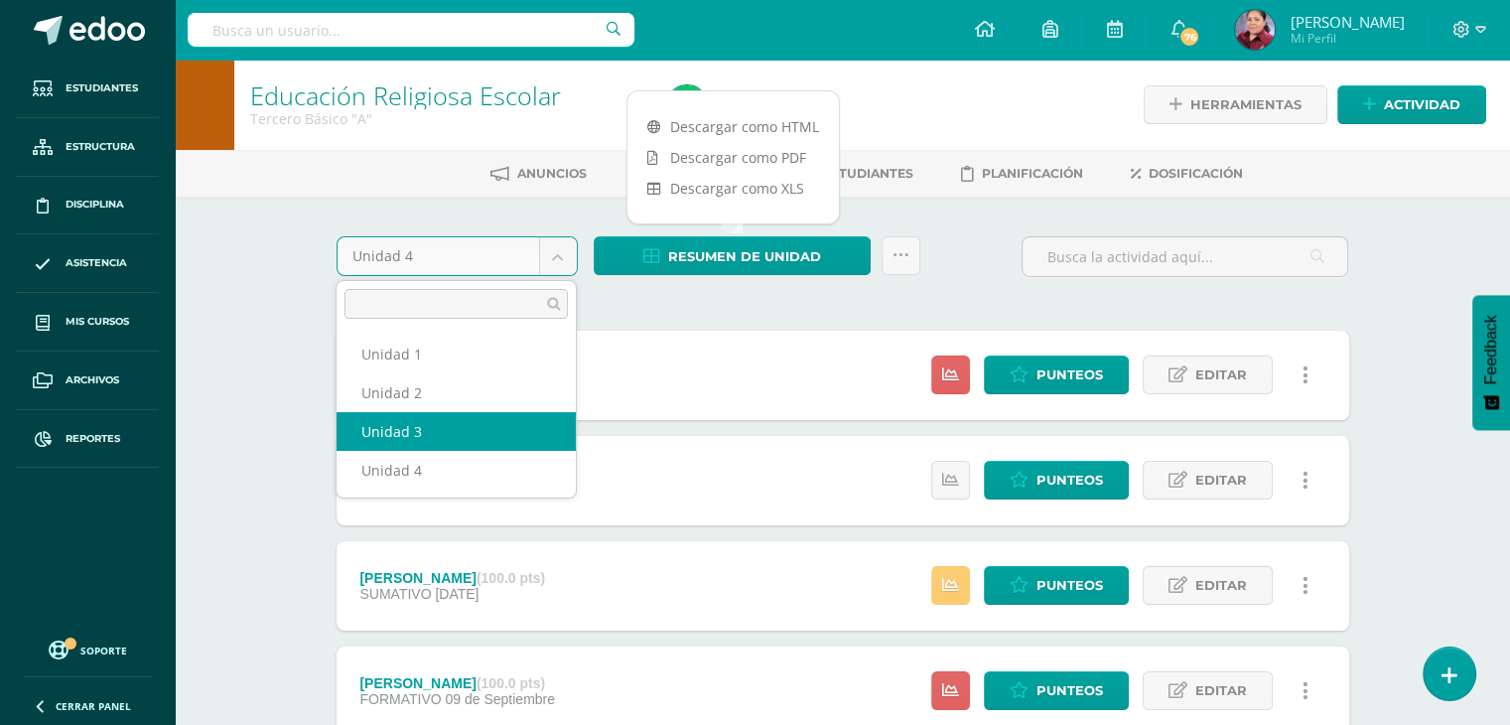
select select "Unidad 3"
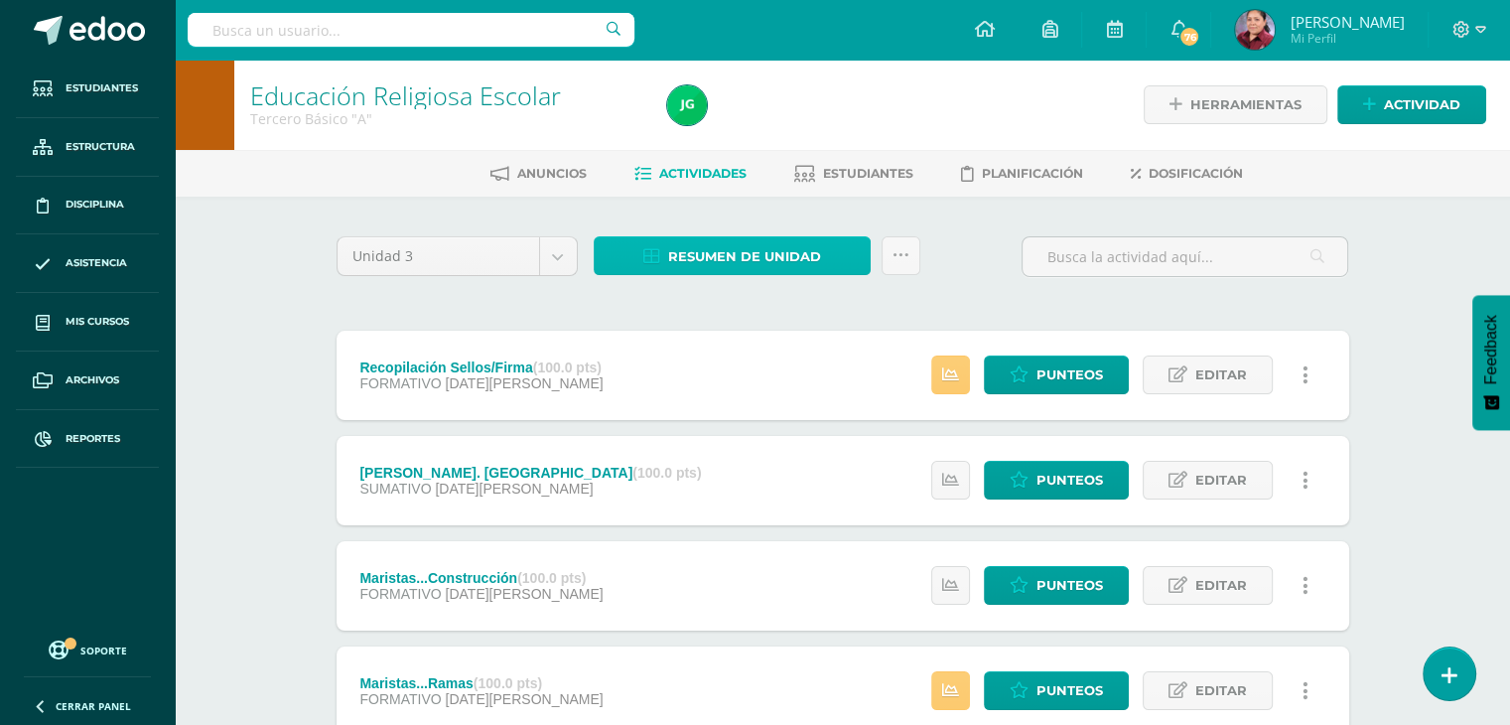
click at [717, 258] on span "Resumen de unidad" at bounding box center [744, 256] width 153 height 37
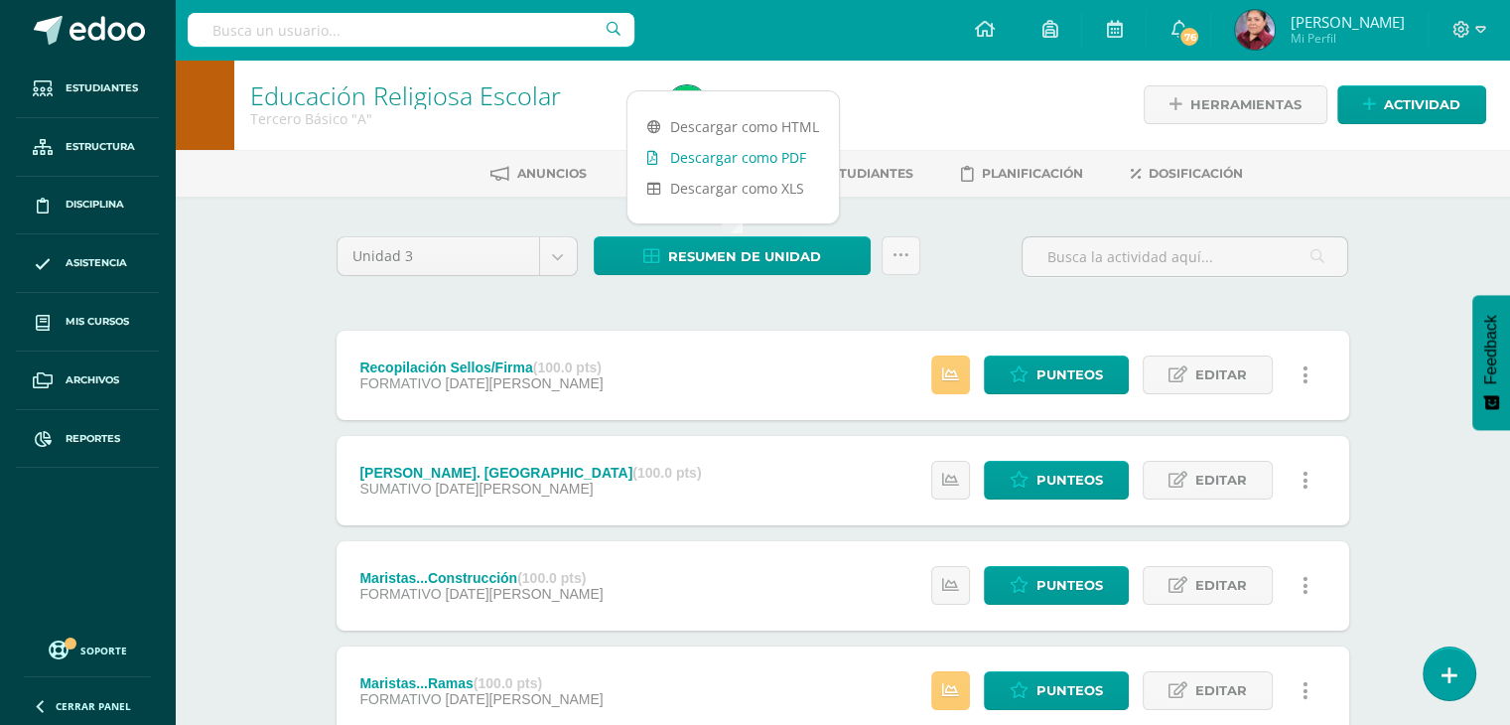
click at [743, 148] on link "Descargar como PDF" at bounding box center [732, 157] width 211 height 31
click at [568, 301] on div "Unidad 3 Unidad 1 Unidad 2 Unidad 3 Unidad 4 Resumen de unidad Subir actividade…" at bounding box center [843, 532] width 1029 height 592
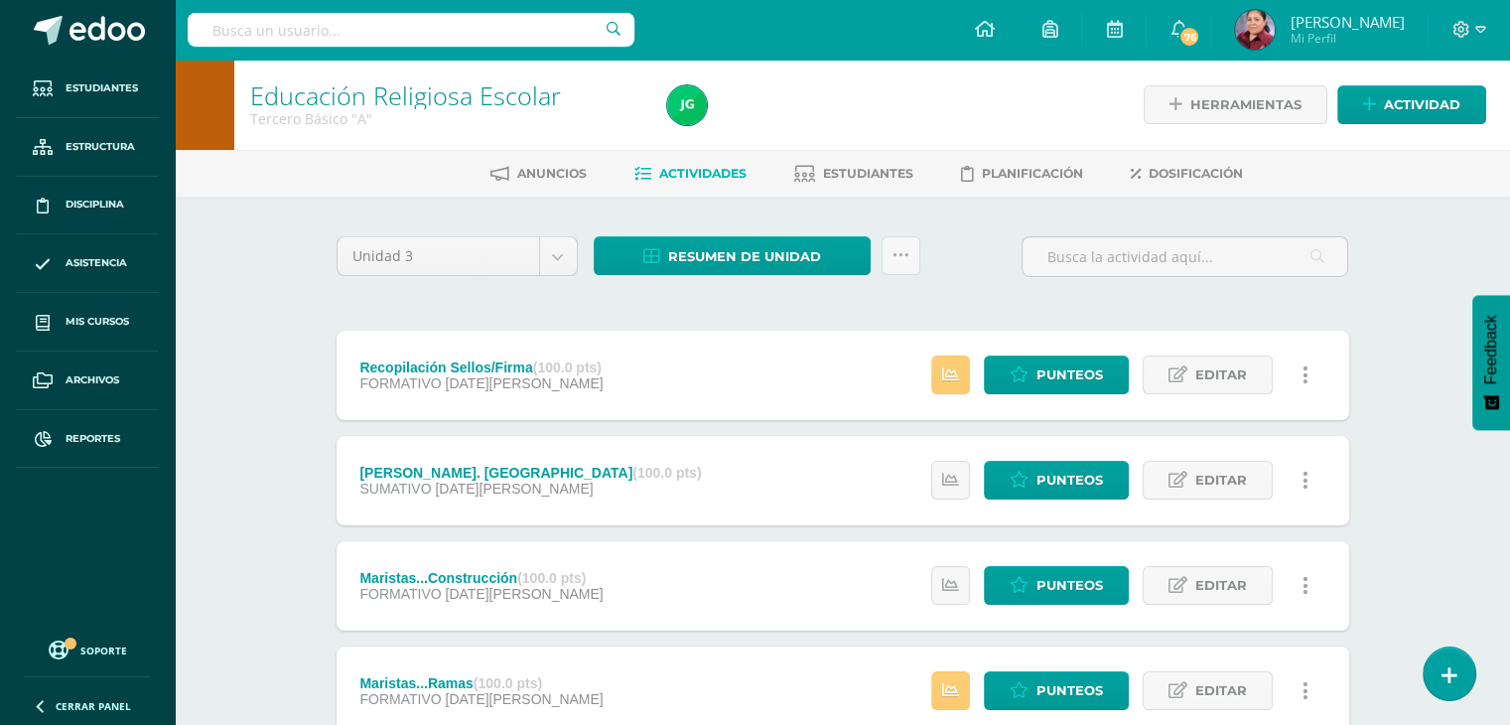
click at [486, 15] on input "text" at bounding box center [411, 30] width 447 height 34
type input "matemática"
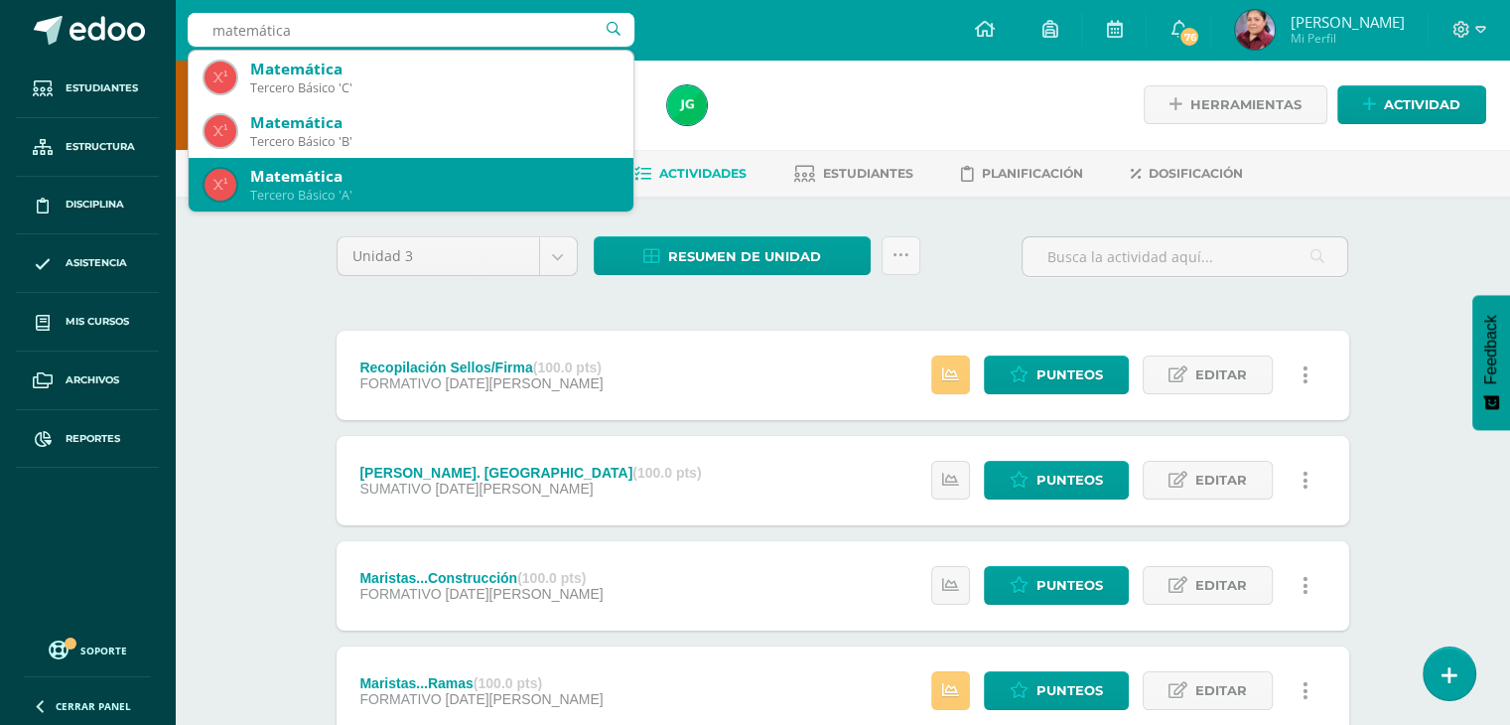
click at [385, 172] on div "Matemática" at bounding box center [433, 176] width 367 height 21
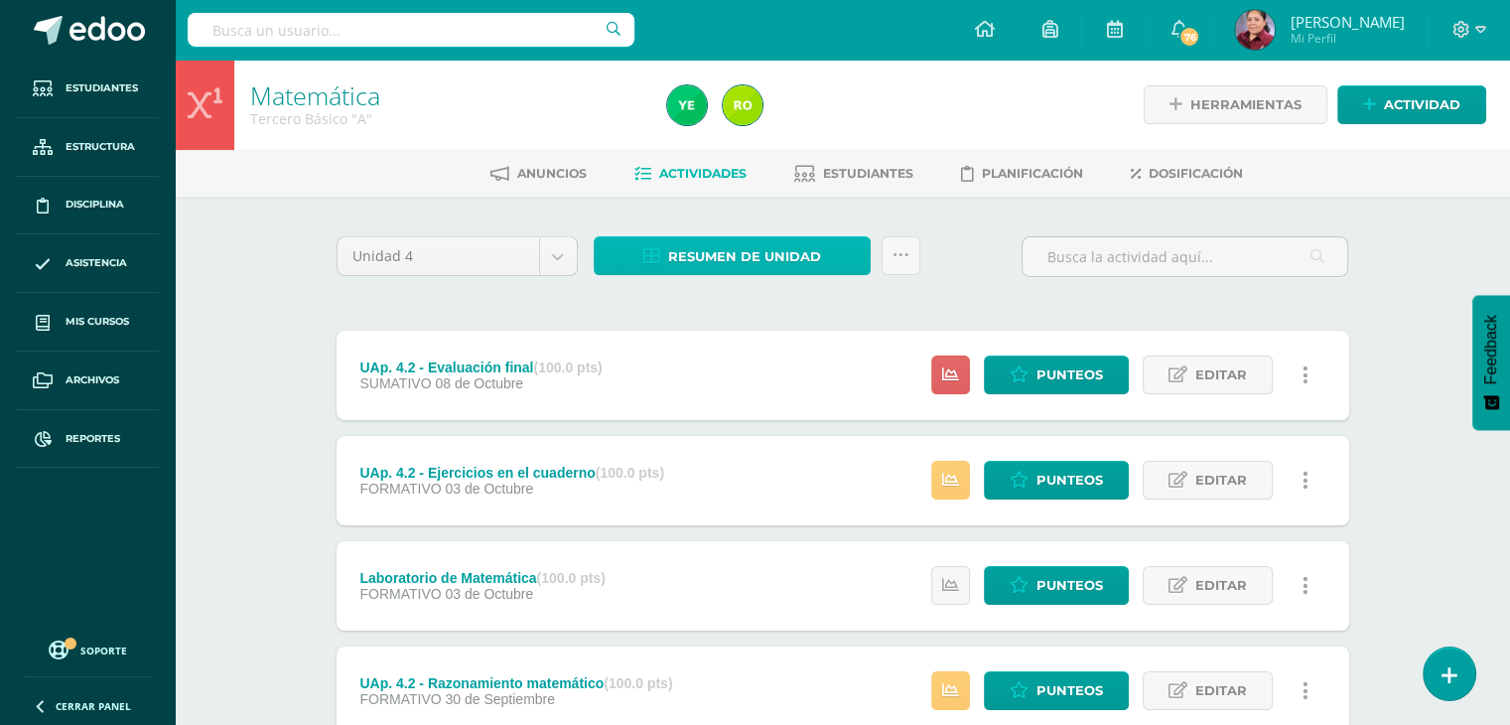
click at [792, 260] on span "Resumen de unidad" at bounding box center [744, 256] width 153 height 37
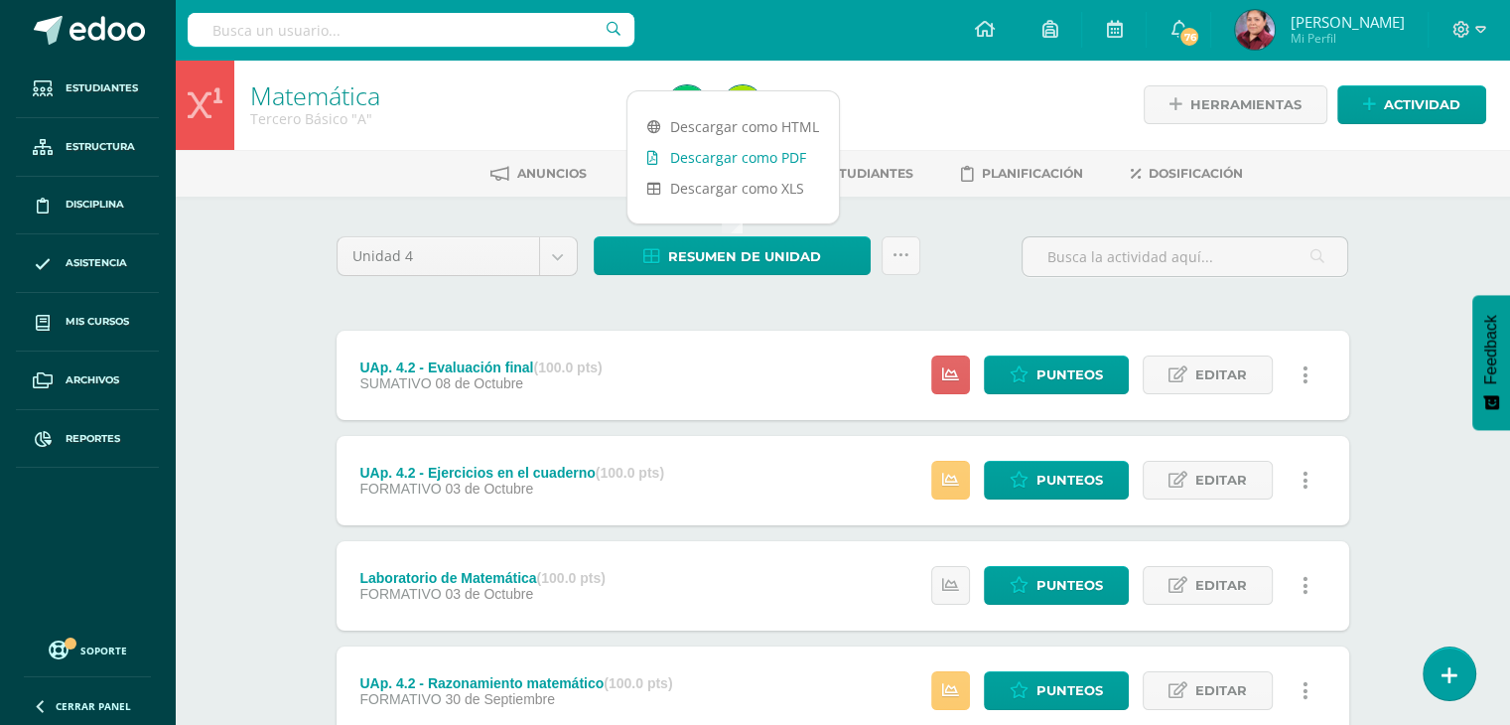
click at [759, 166] on link "Descargar como PDF" at bounding box center [732, 157] width 211 height 31
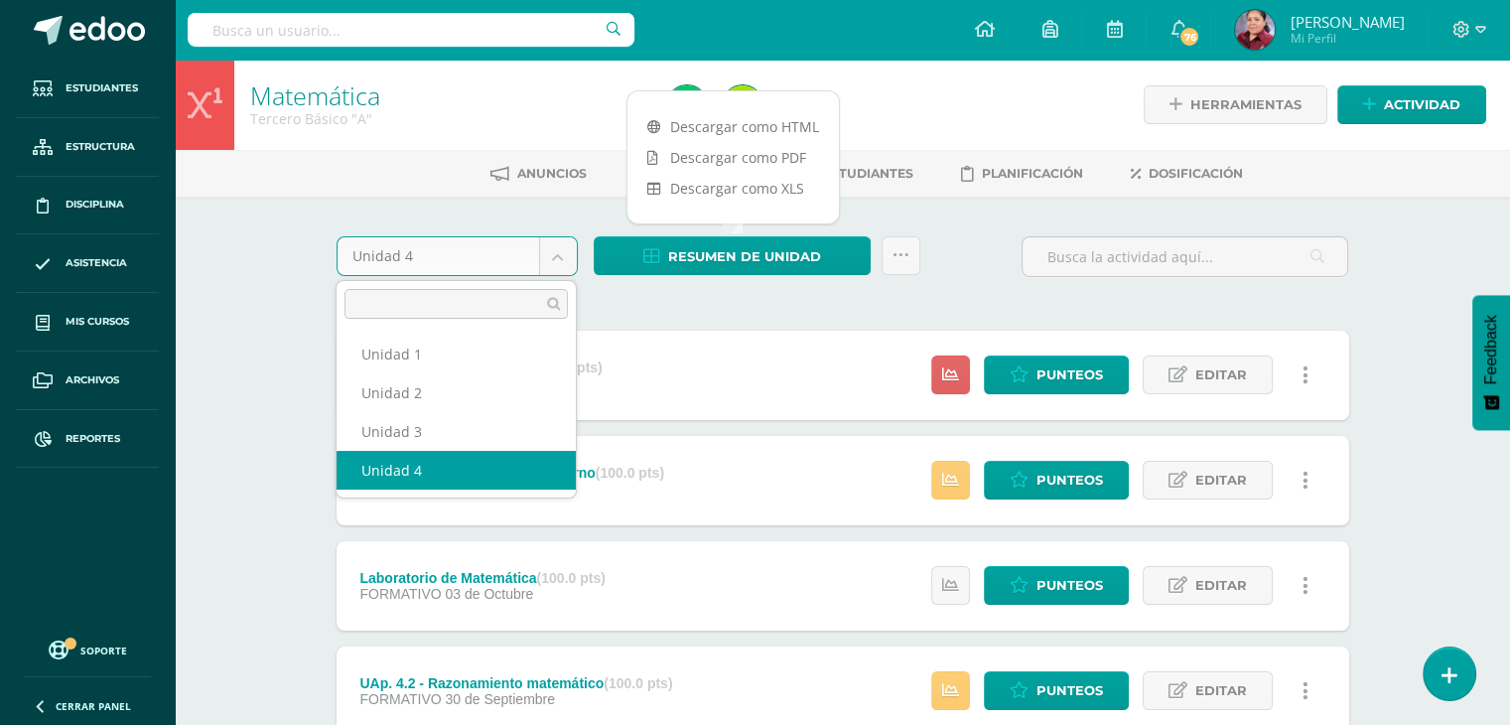
click at [552, 241] on body "Estudiantes Estructura Disciplina Asistencia Mis cursos Archivos Reportes Sopor…" at bounding box center [755, 644] width 1510 height 1289
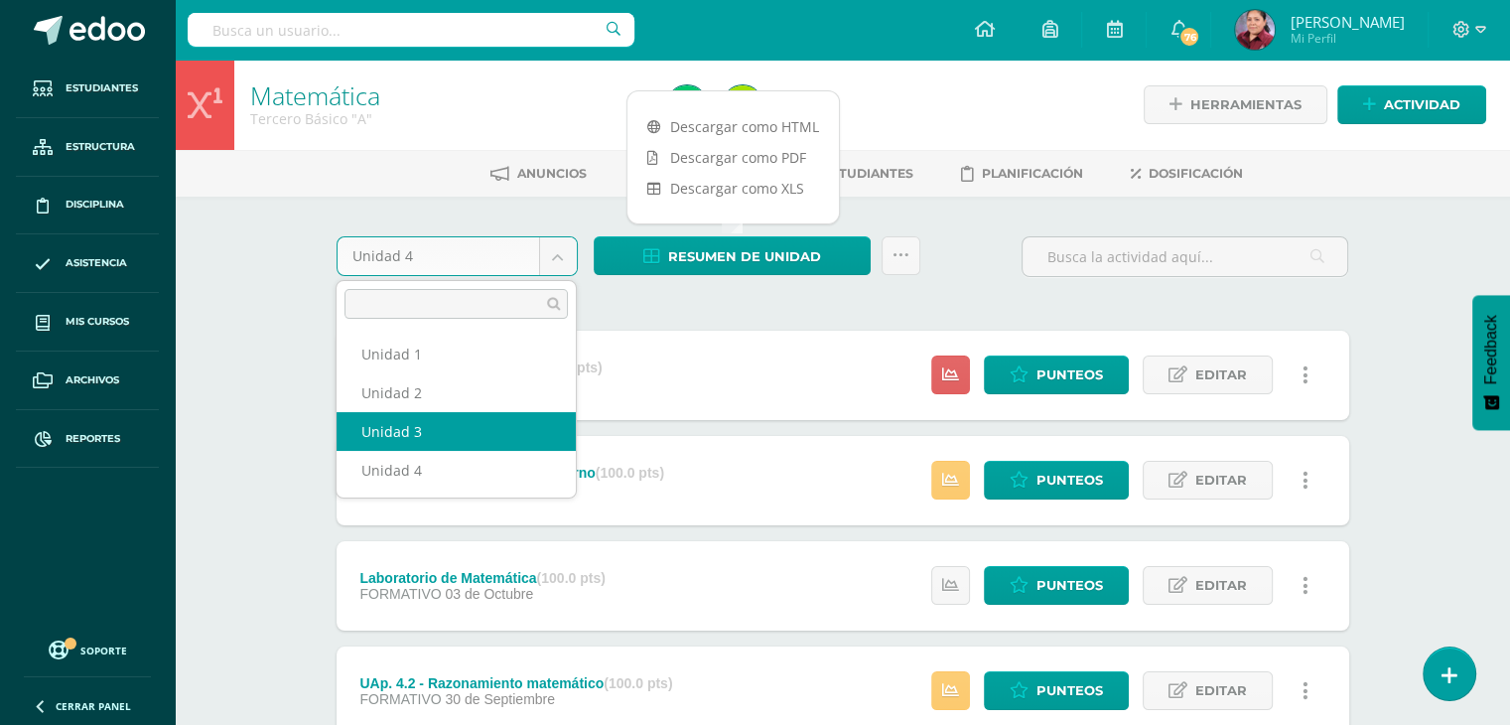
select select "Unidad 3"
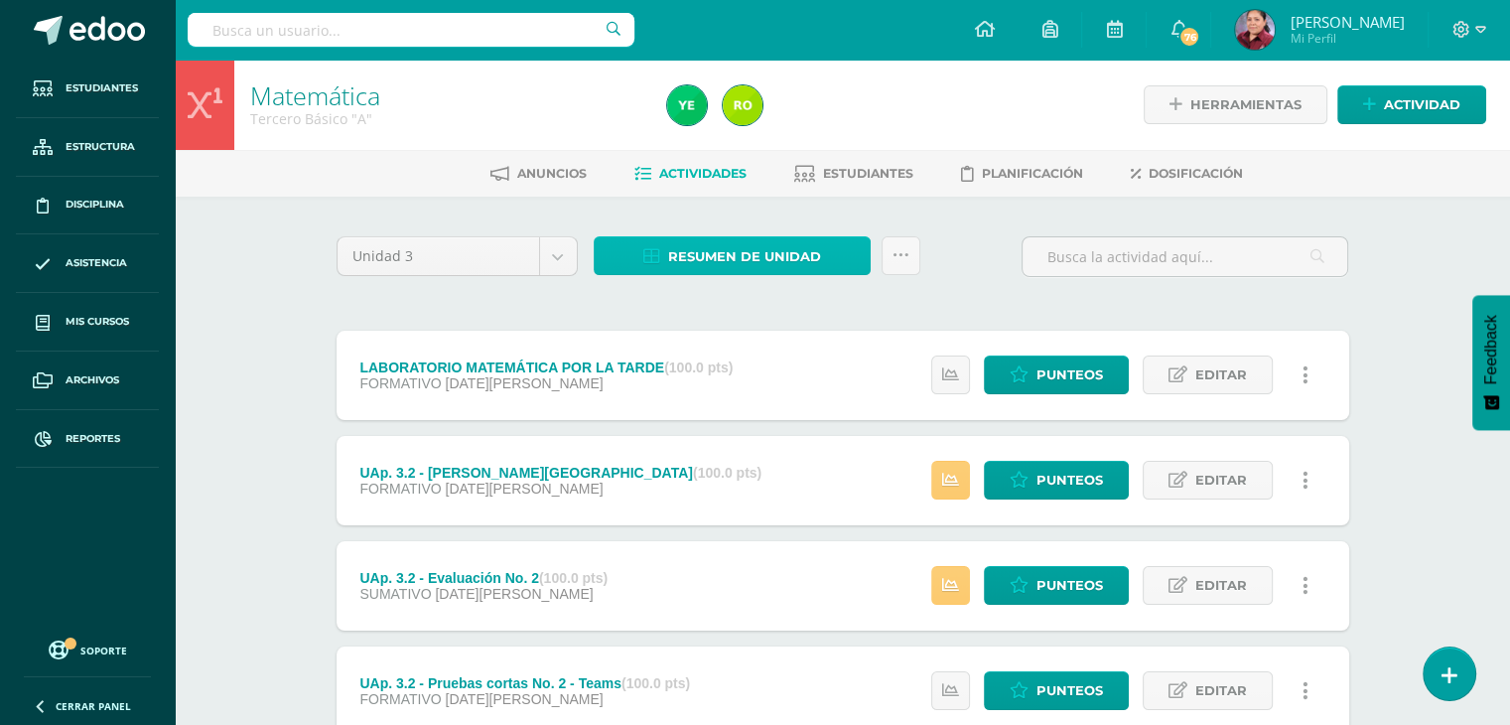
click at [802, 253] on span "Resumen de unidad" at bounding box center [744, 256] width 153 height 37
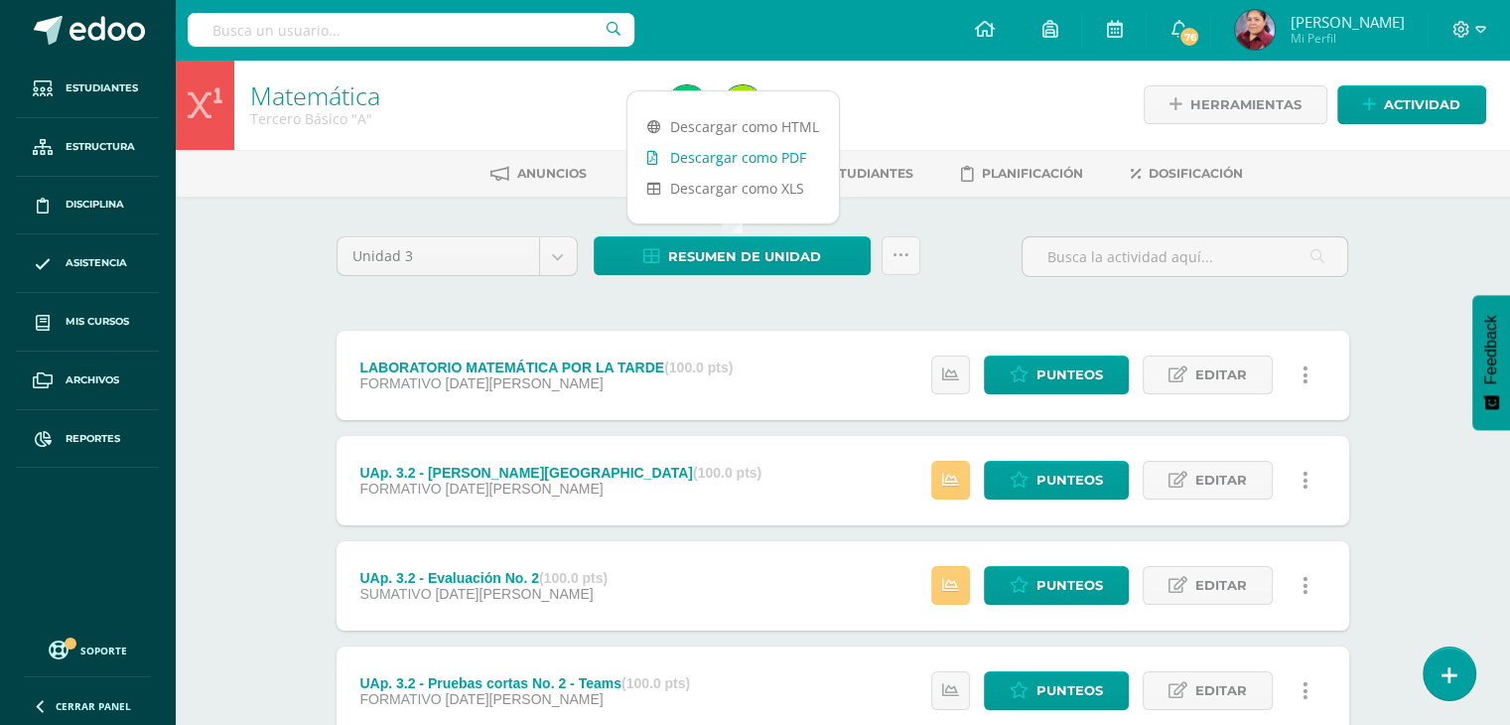
click at [764, 157] on link "Descargar como PDF" at bounding box center [732, 157] width 211 height 31
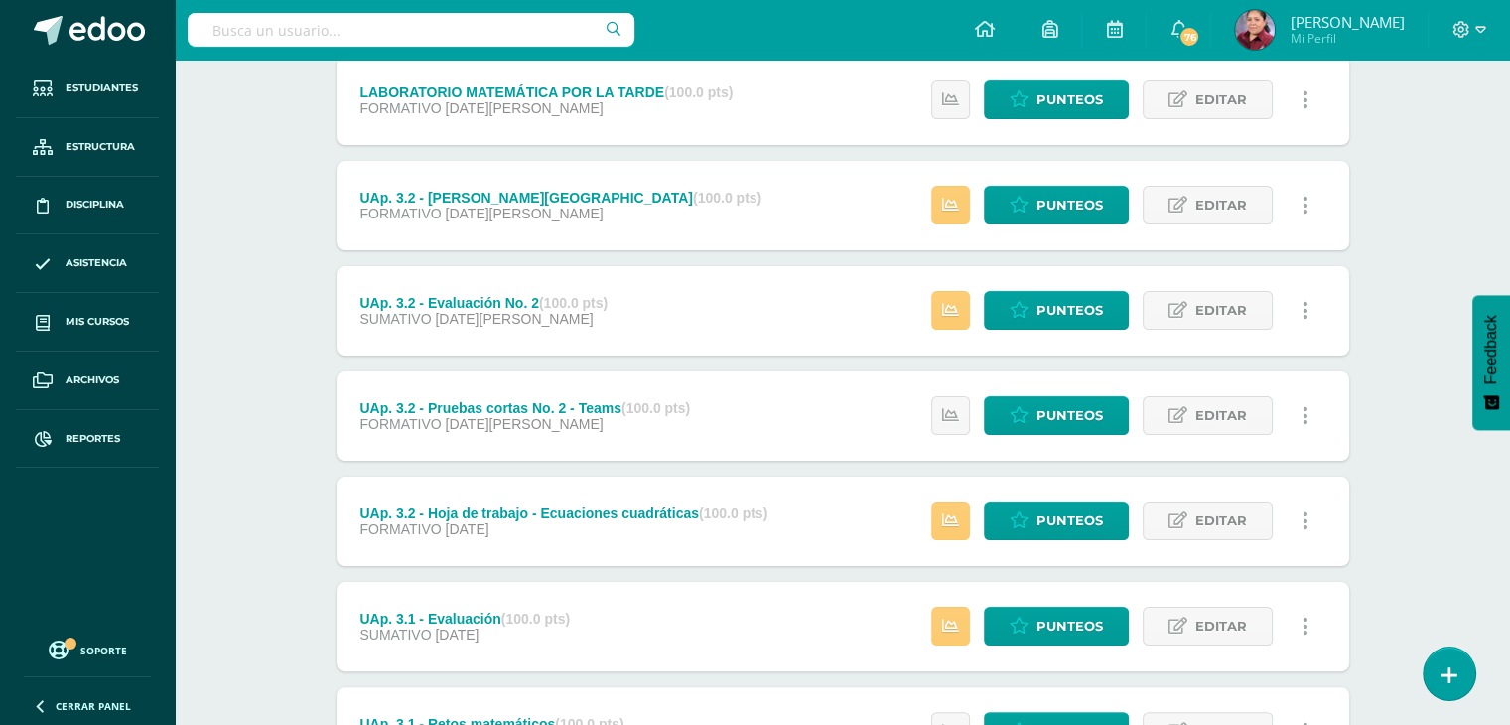
scroll to position [669, 0]
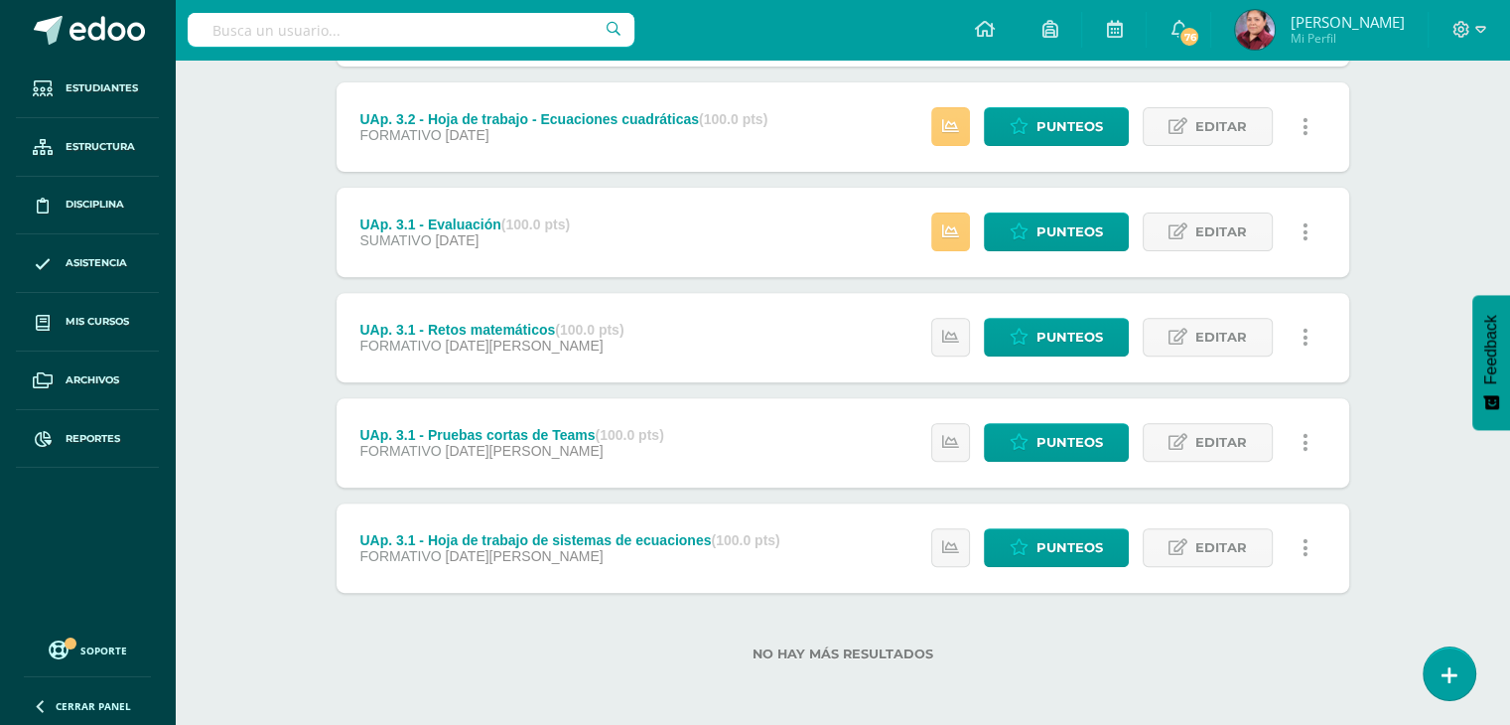
click at [314, 24] on input "text" at bounding box center [411, 30] width 447 height 34
type input "formación ciudaddana"
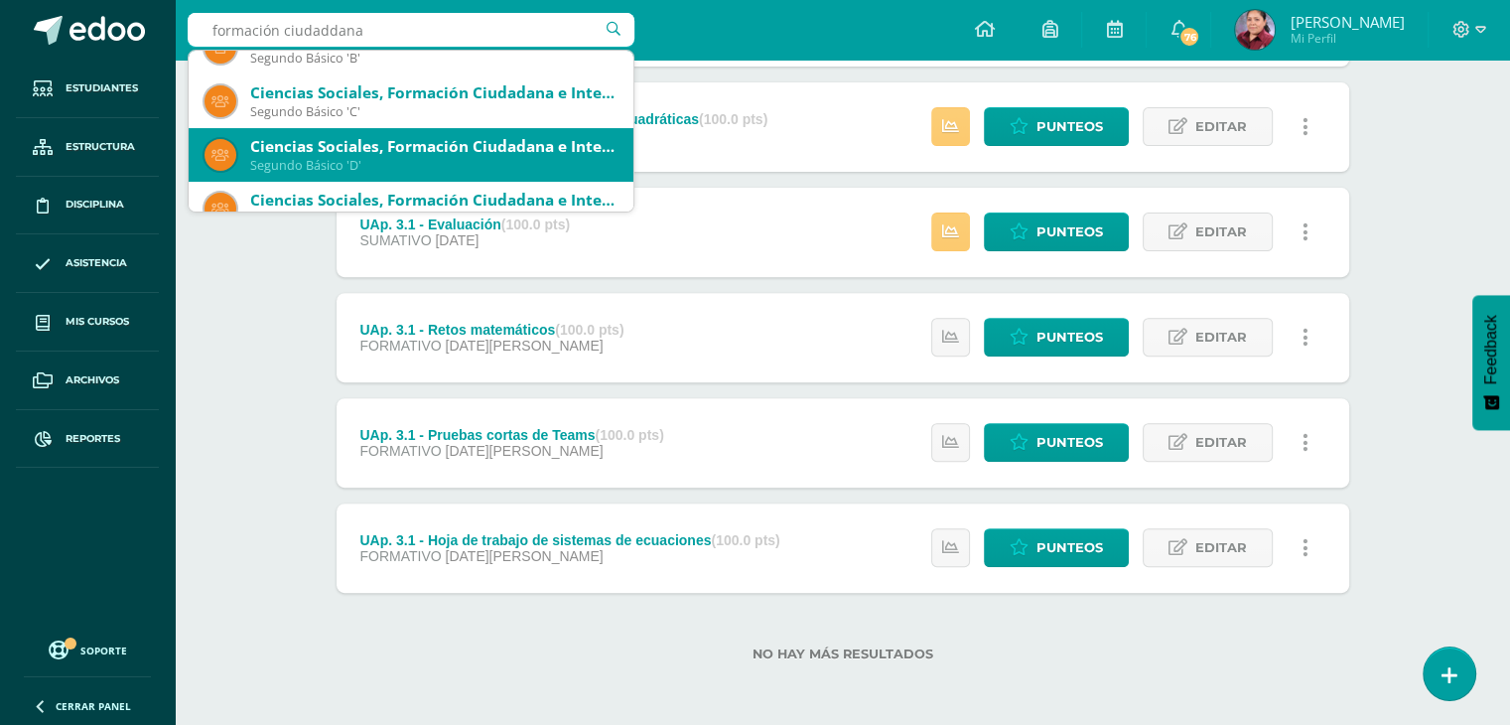
scroll to position [397, 0]
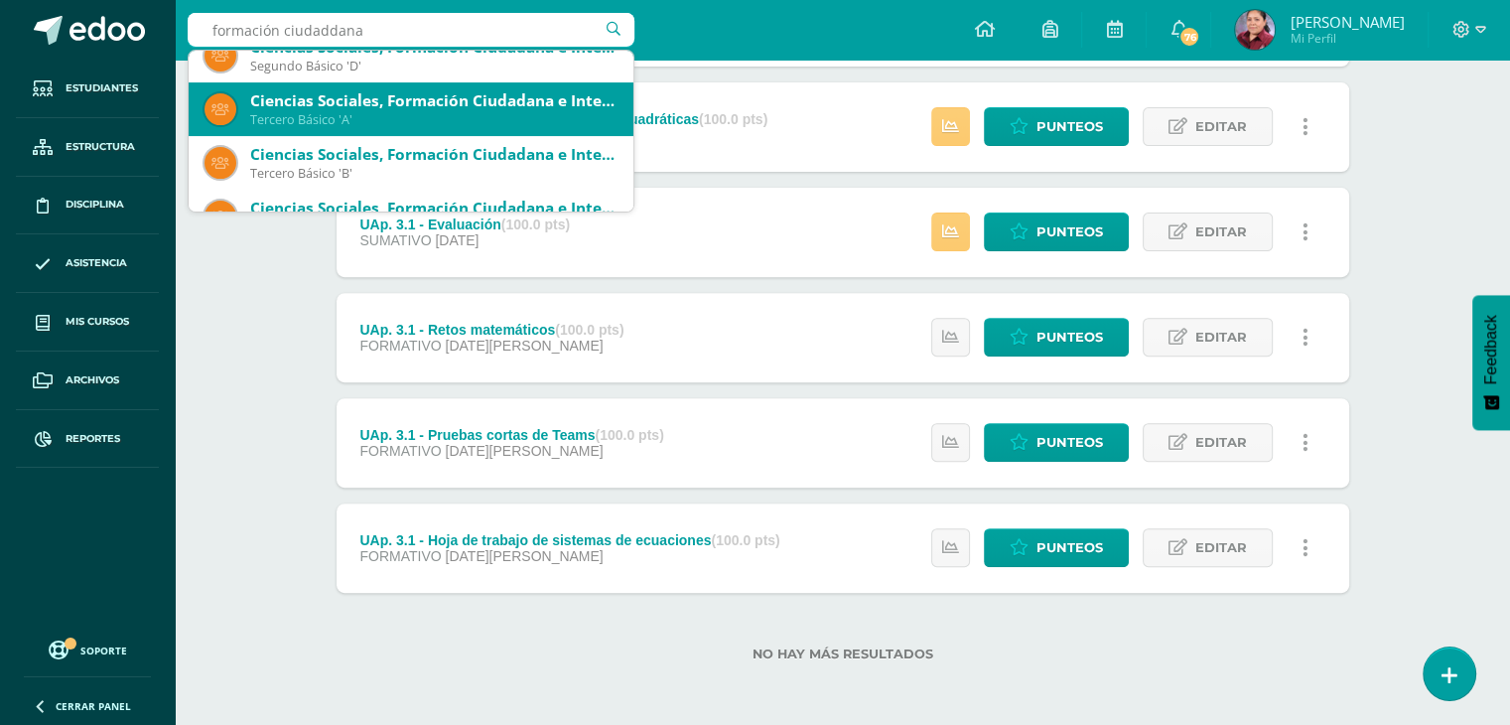
click at [407, 113] on div "Tercero Básico 'A'" at bounding box center [433, 119] width 367 height 17
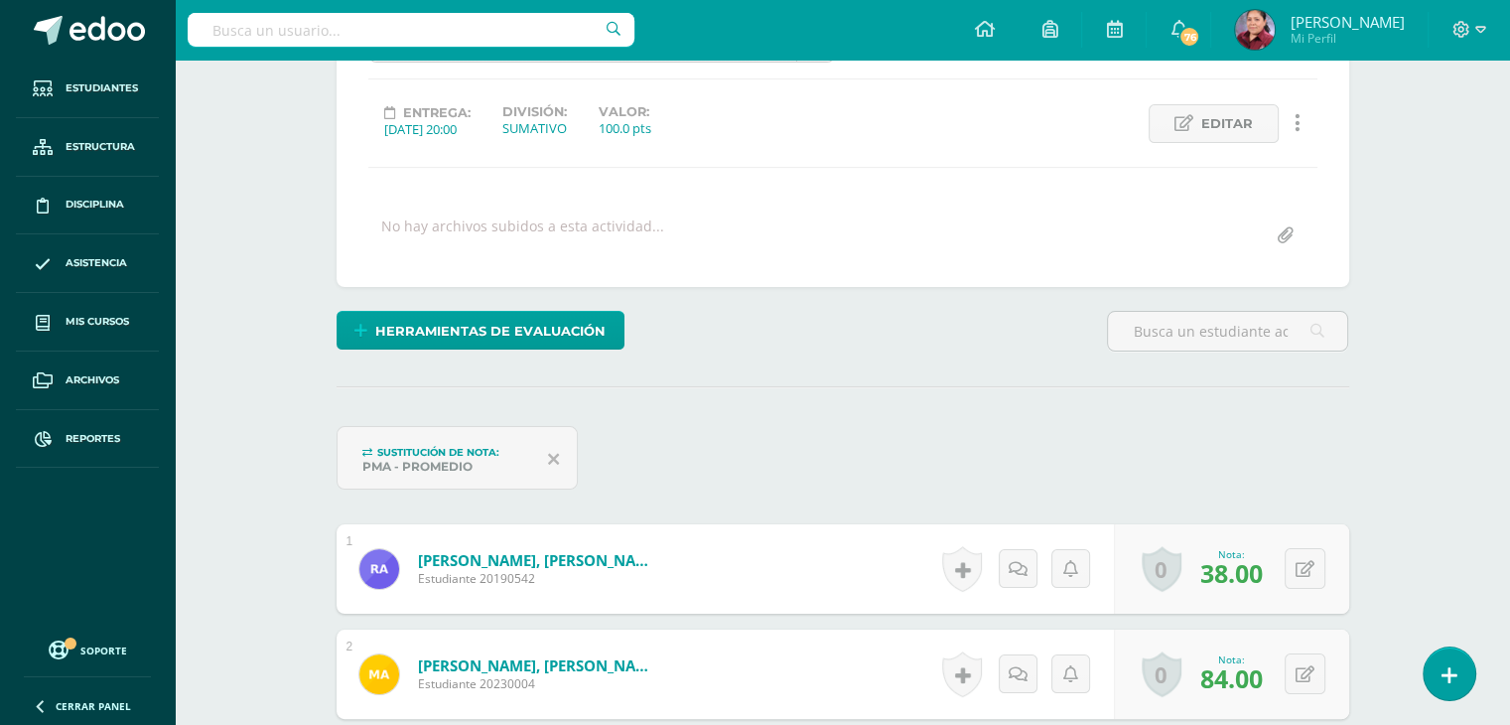
scroll to position [397, 0]
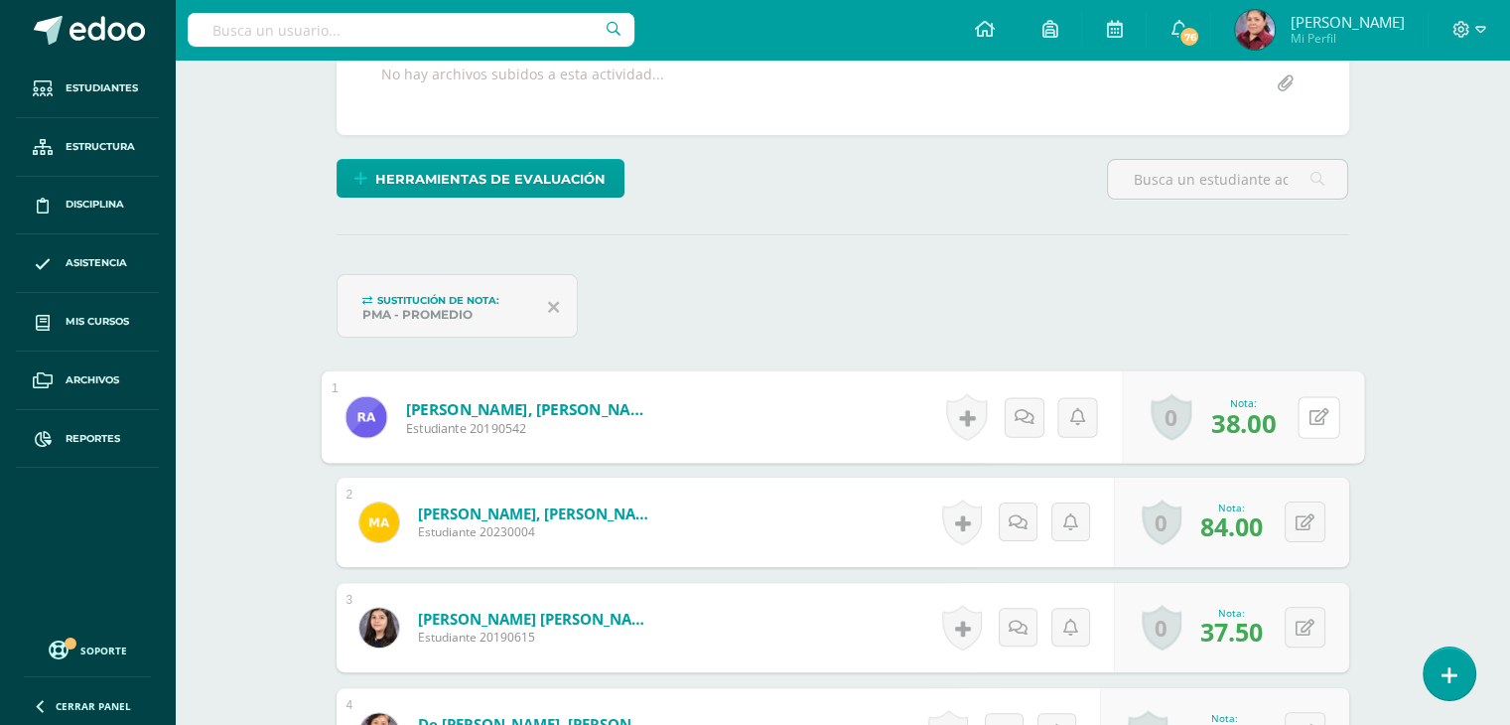
click at [1289, 411] on div "0 [GEOGRAPHIC_DATA] Logros obtenidos Aún no hay logros agregados Nota: 38.00" at bounding box center [1243, 417] width 242 height 92
click at [1322, 409] on icon at bounding box center [1319, 416] width 20 height 17
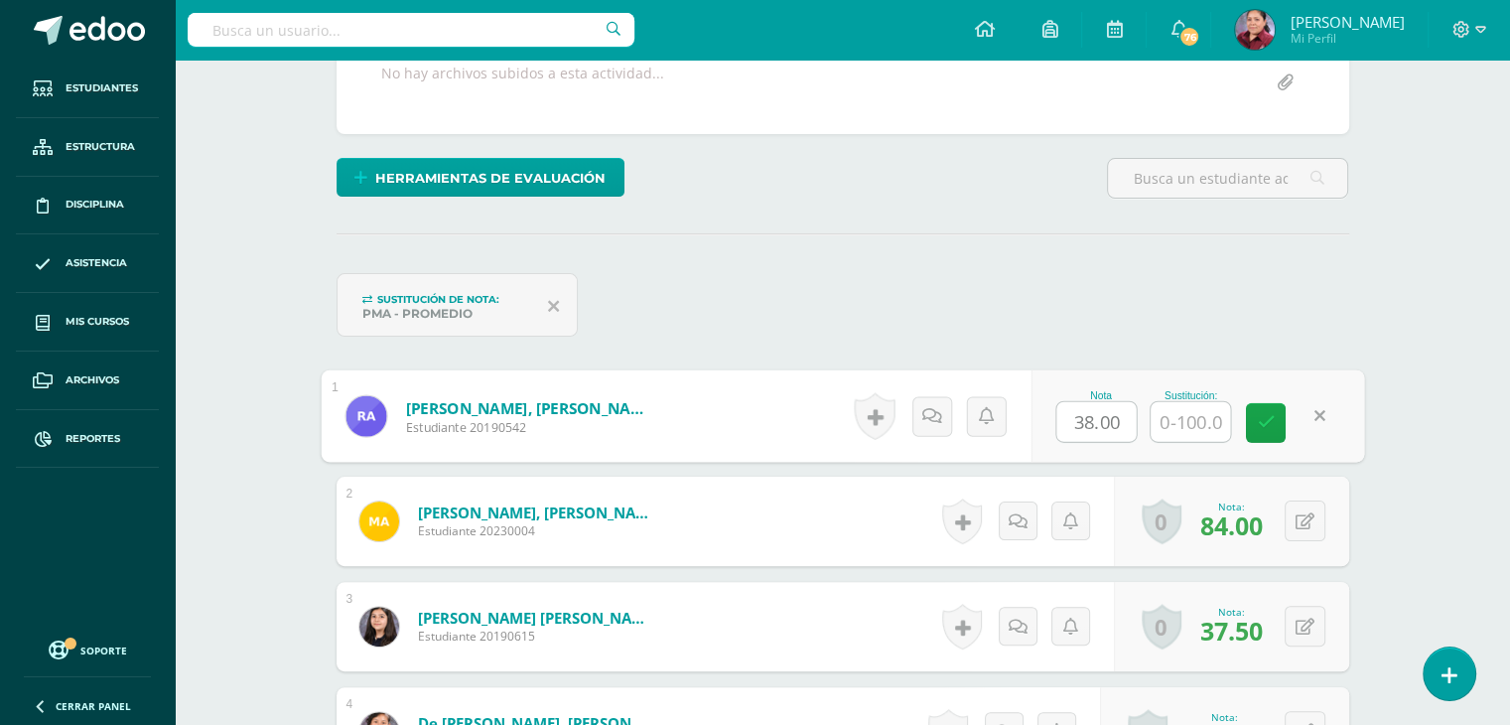
drag, startPoint x: 1128, startPoint y: 416, endPoint x: 1040, endPoint y: 429, distance: 89.3
click at [1040, 429] on div "Nota 38.00 Sustitución:" at bounding box center [1198, 416] width 334 height 92
type input "83"
click at [1263, 430] on link at bounding box center [1266, 422] width 40 height 40
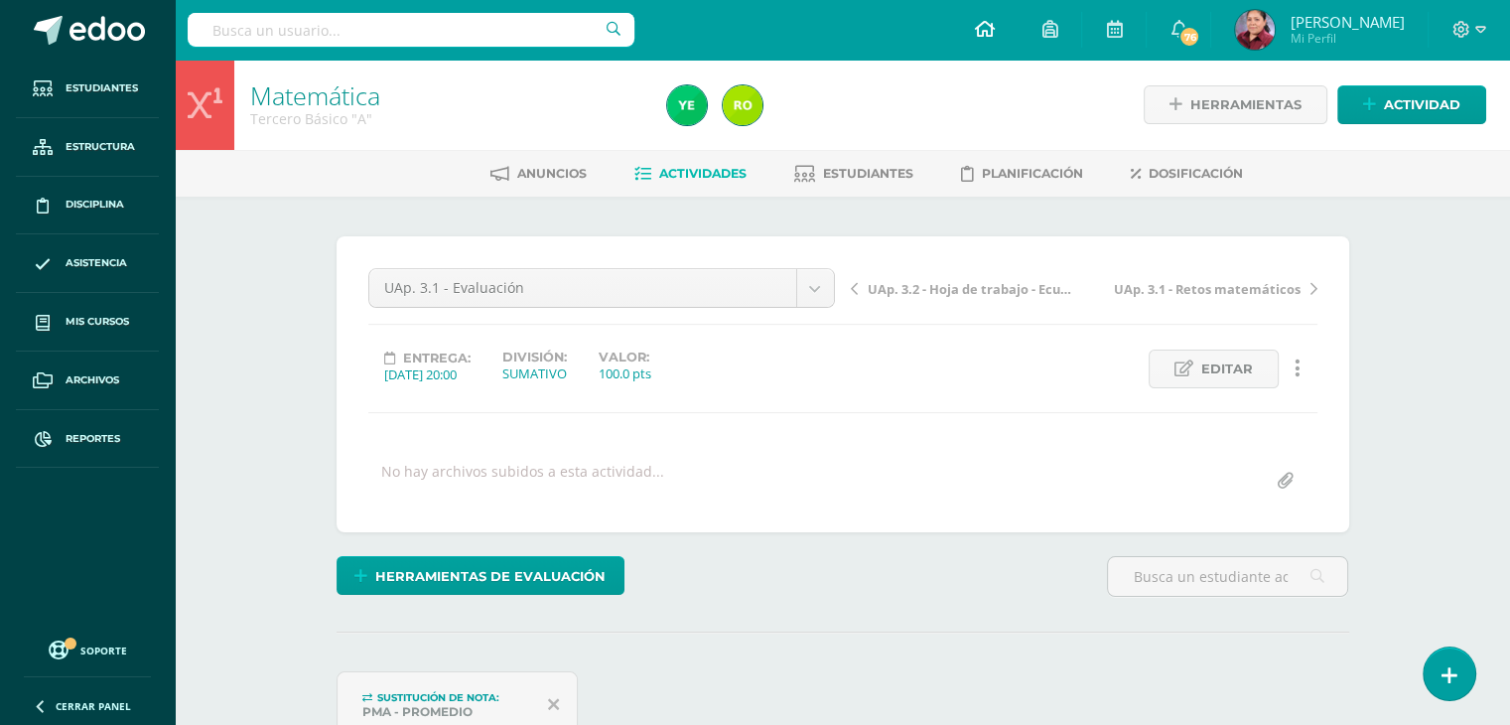
scroll to position [0, 0]
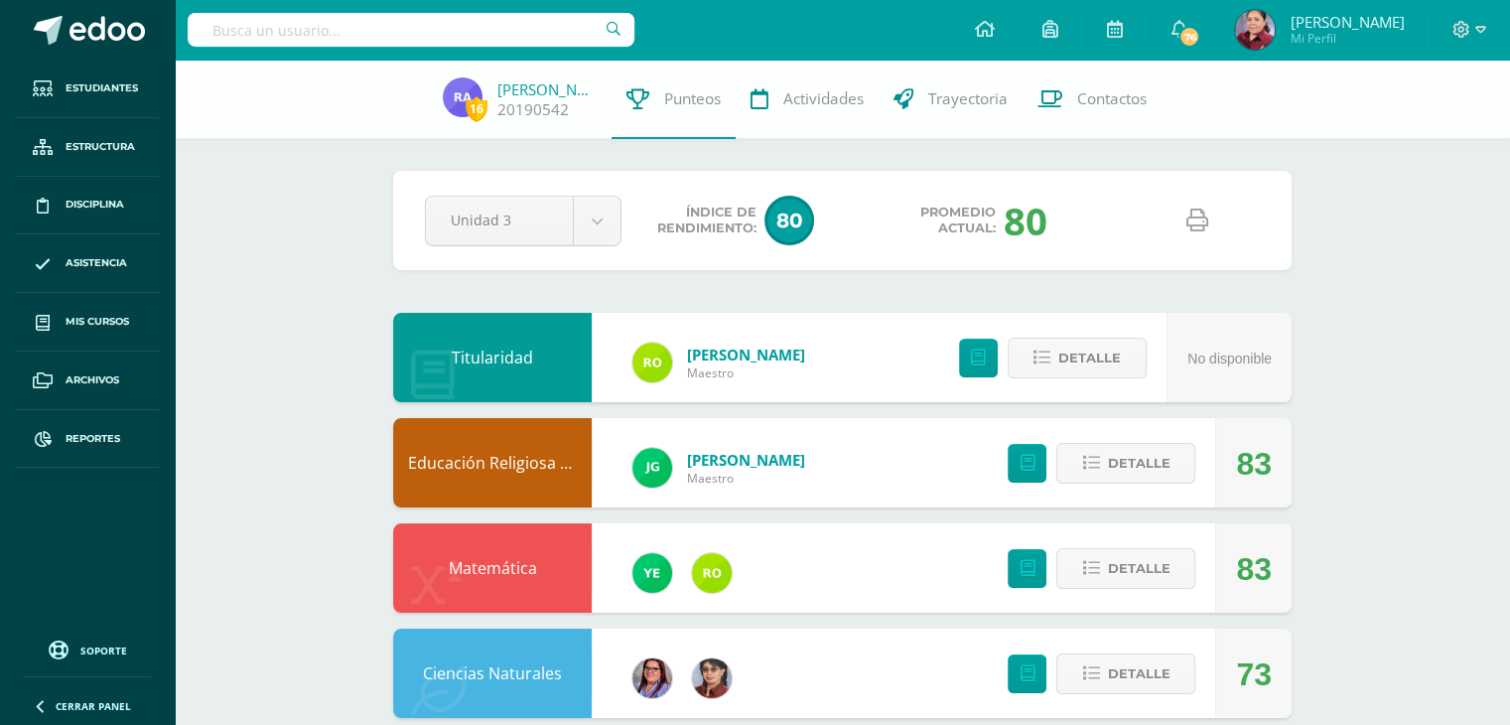
click at [338, 28] on input "text" at bounding box center [411, 30] width 447 height 34
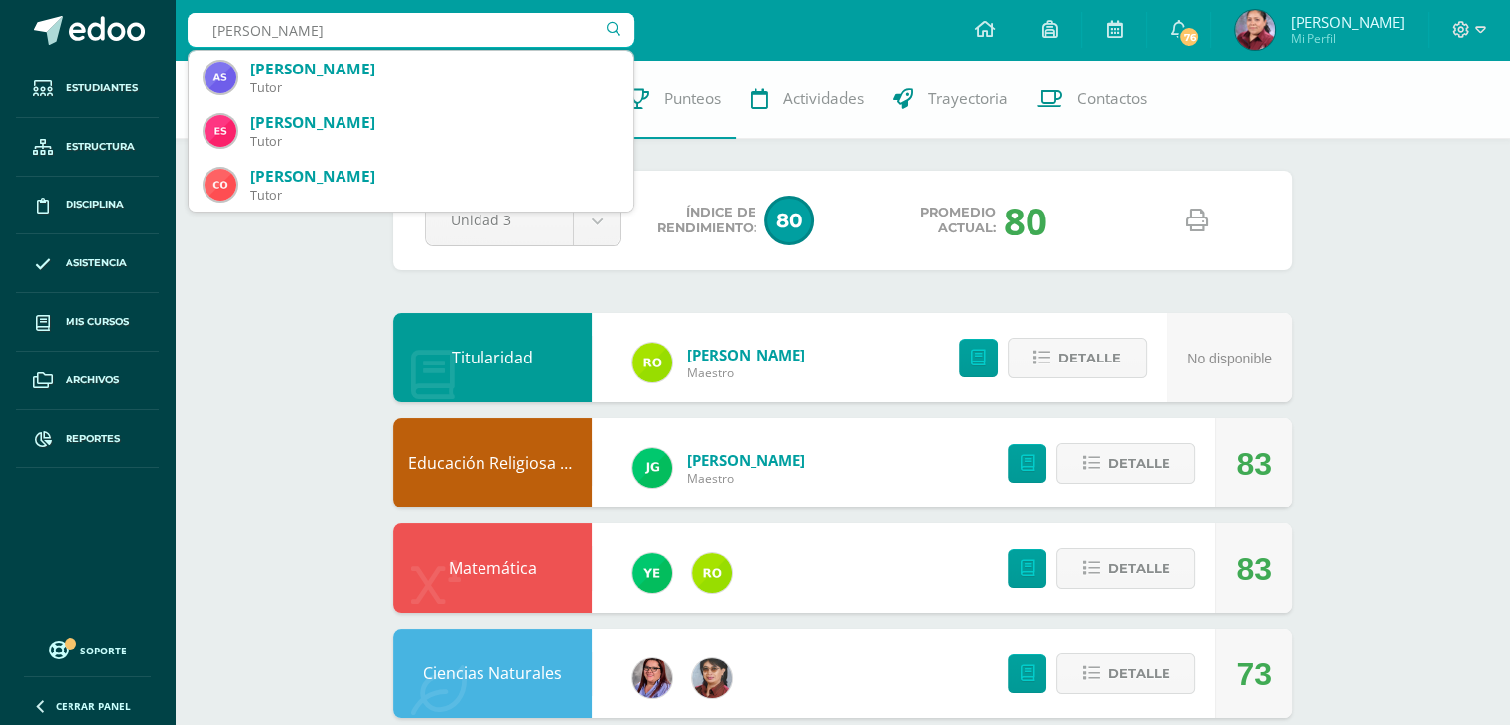
type input "aguilar contreras"
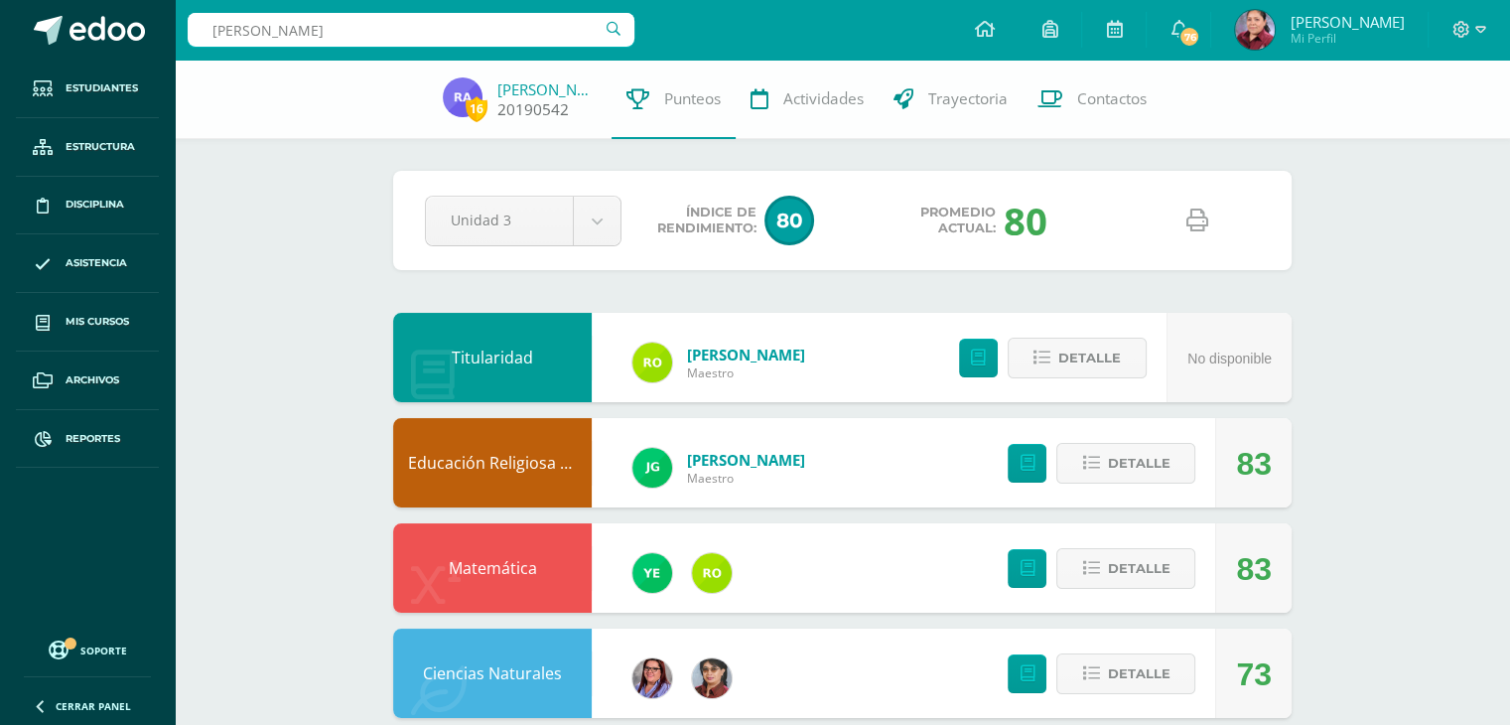
click at [561, 90] on link "René Aguilar" at bounding box center [546, 89] width 99 height 20
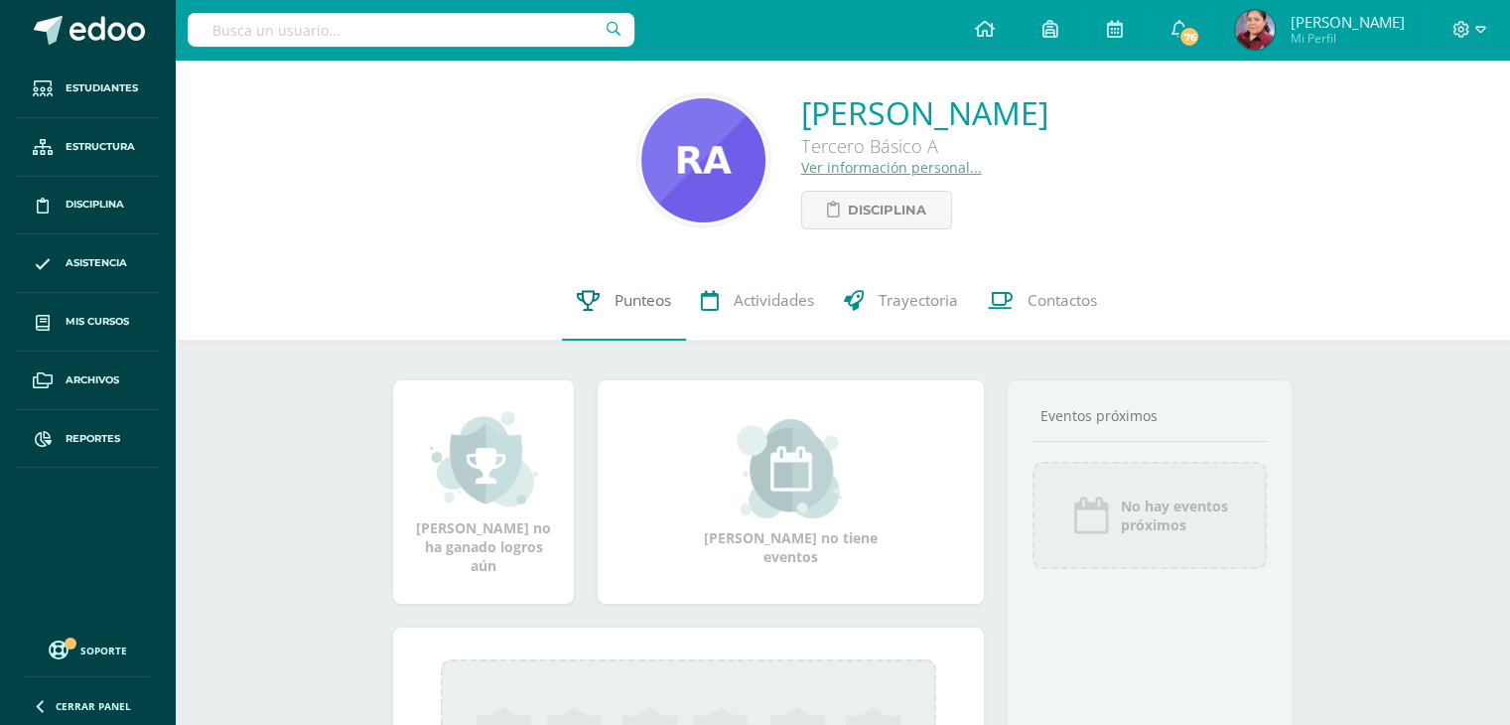
click at [615, 301] on span "Punteos" at bounding box center [643, 300] width 57 height 21
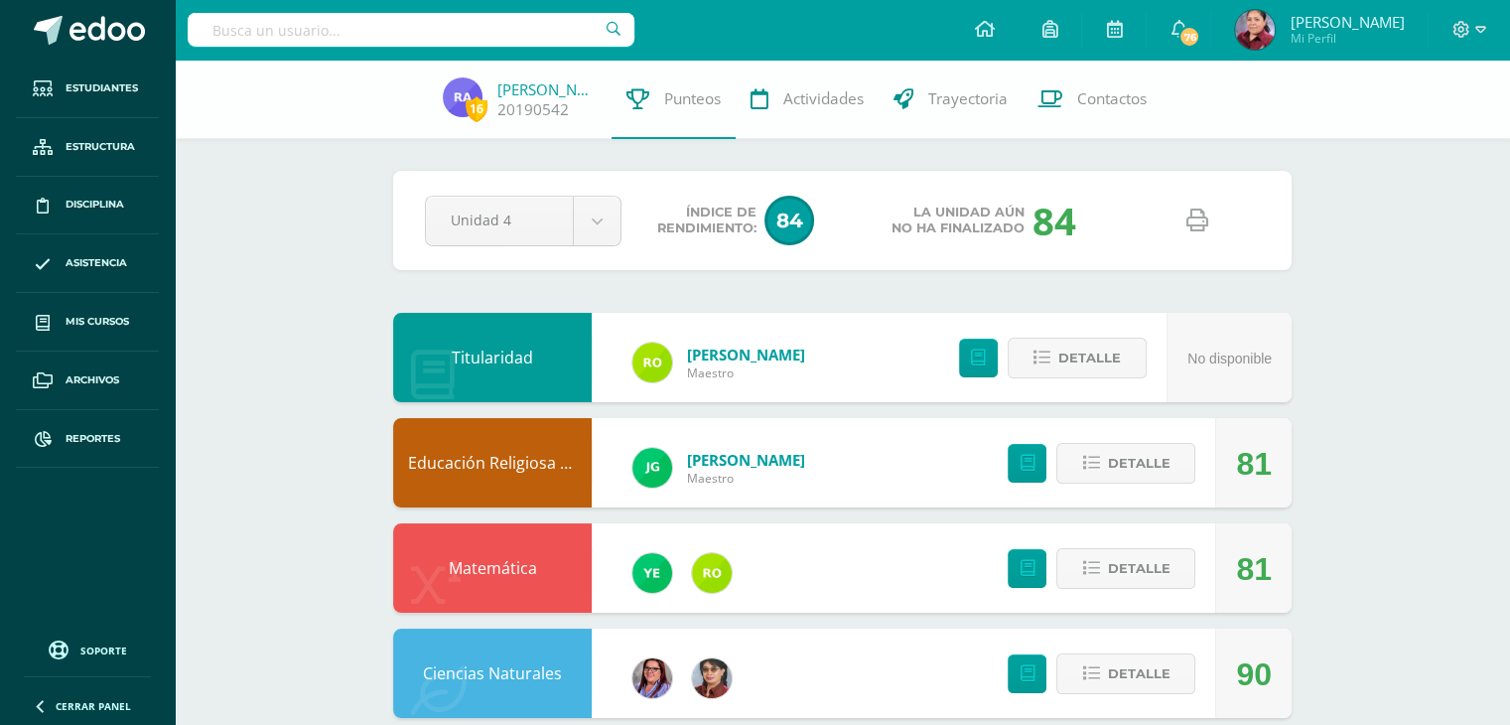
click at [1197, 218] on icon at bounding box center [1197, 220] width 22 height 22
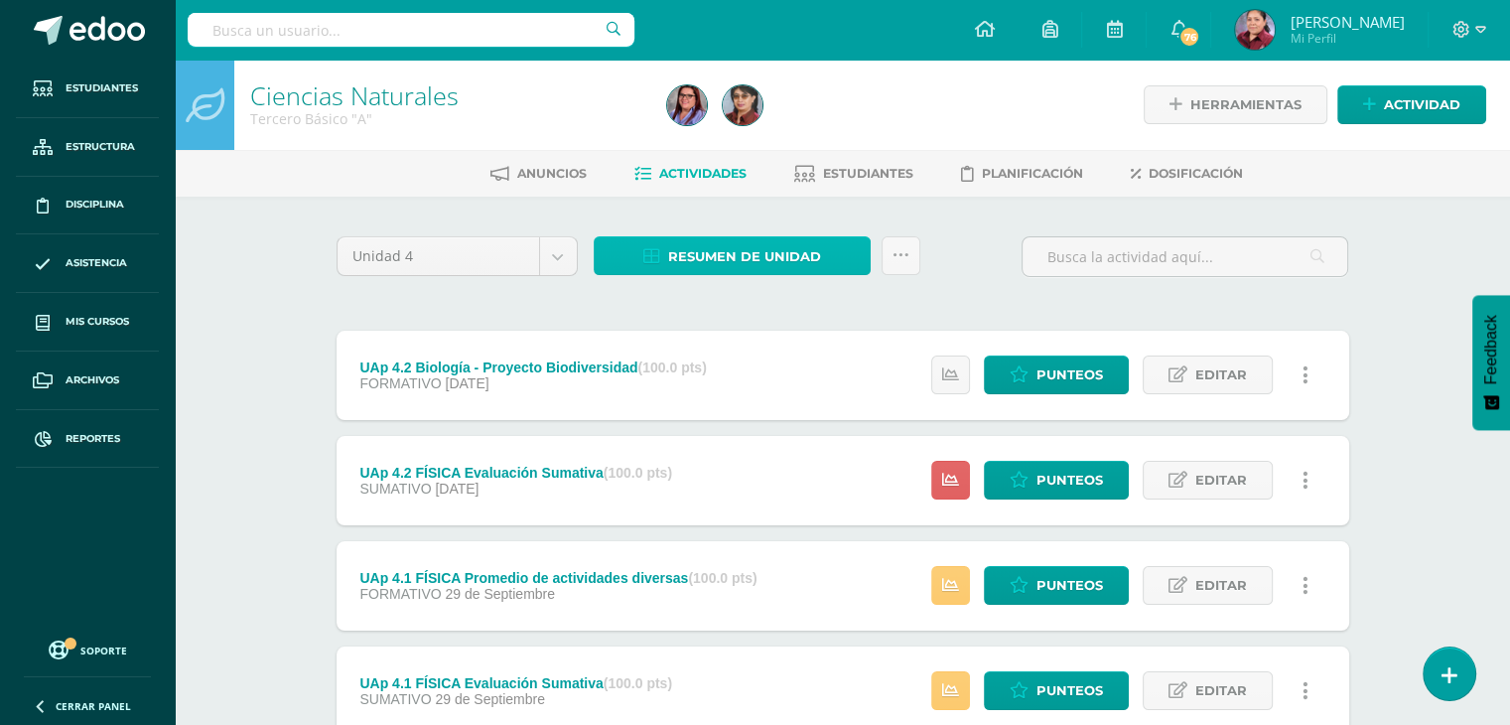
click at [782, 259] on span "Resumen de unidad" at bounding box center [744, 256] width 153 height 37
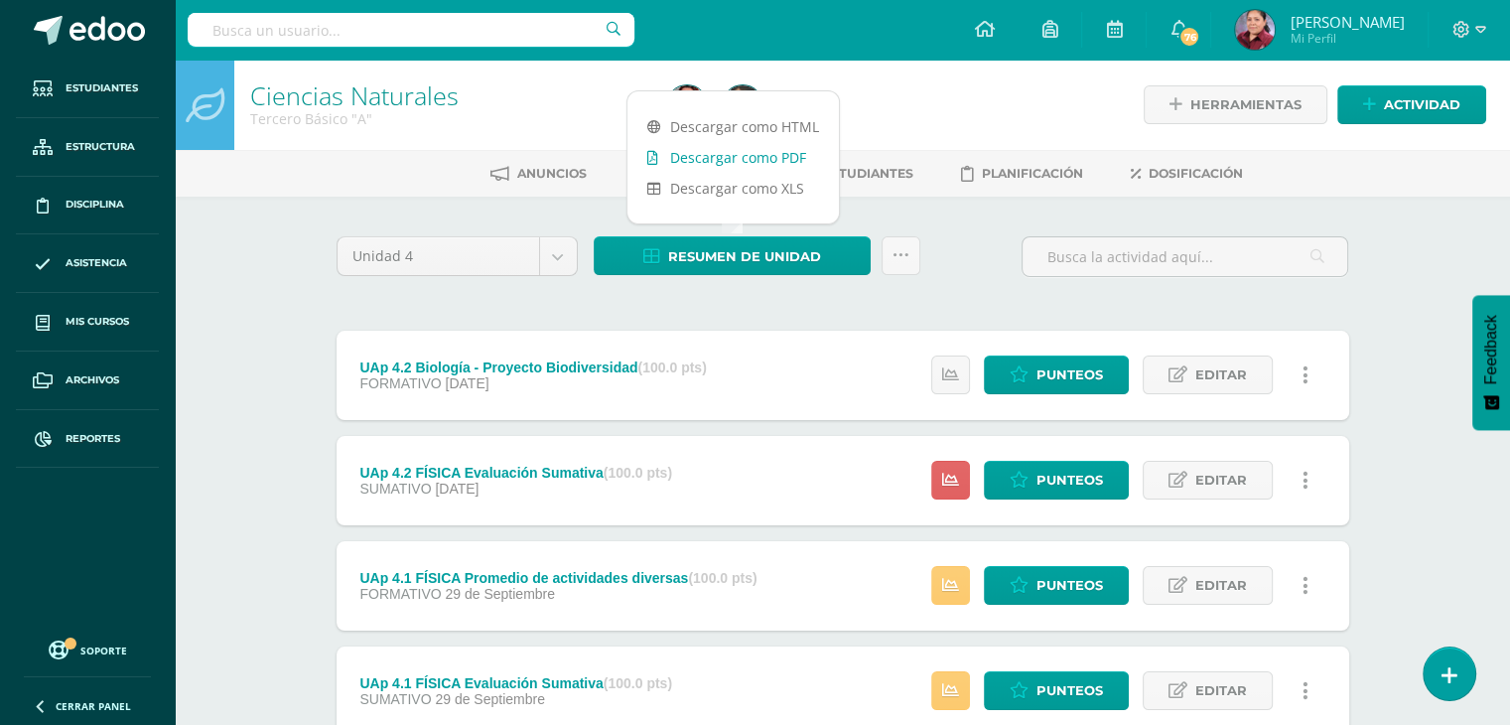
click at [763, 163] on link "Descargar como PDF" at bounding box center [732, 157] width 211 height 31
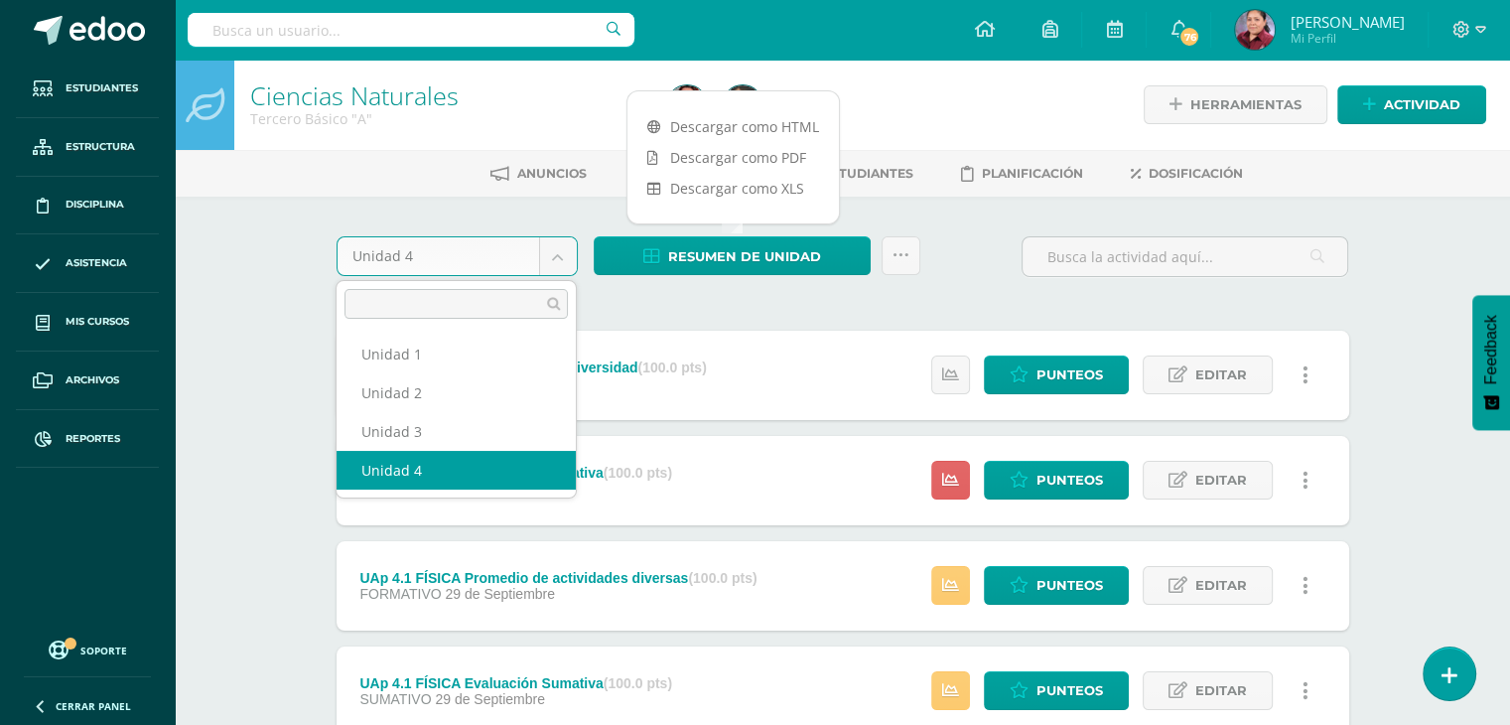
click at [549, 242] on body "Estudiantes Estructura Disciplina Asistencia Mis cursos Archivos Reportes Sopor…" at bounding box center [755, 644] width 1510 height 1289
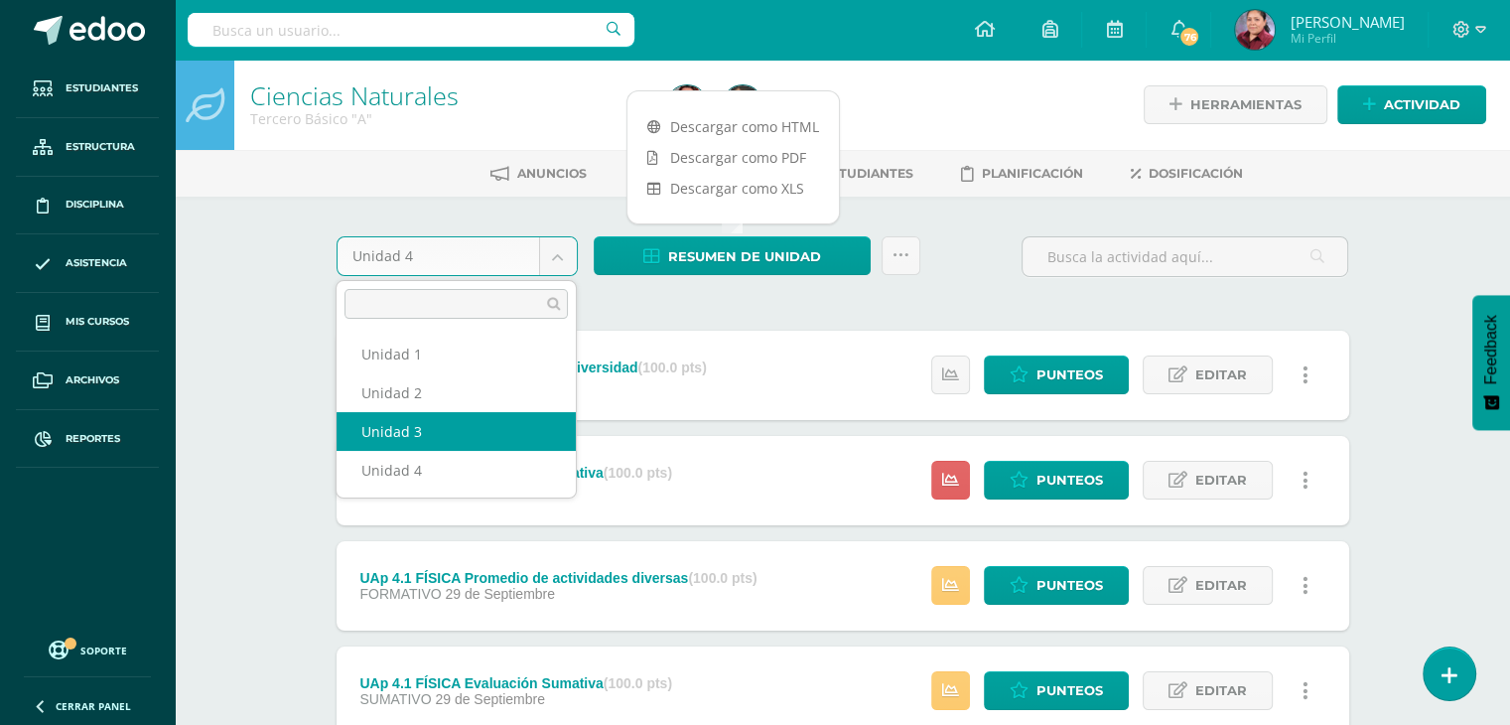
select select "Unidad 3"
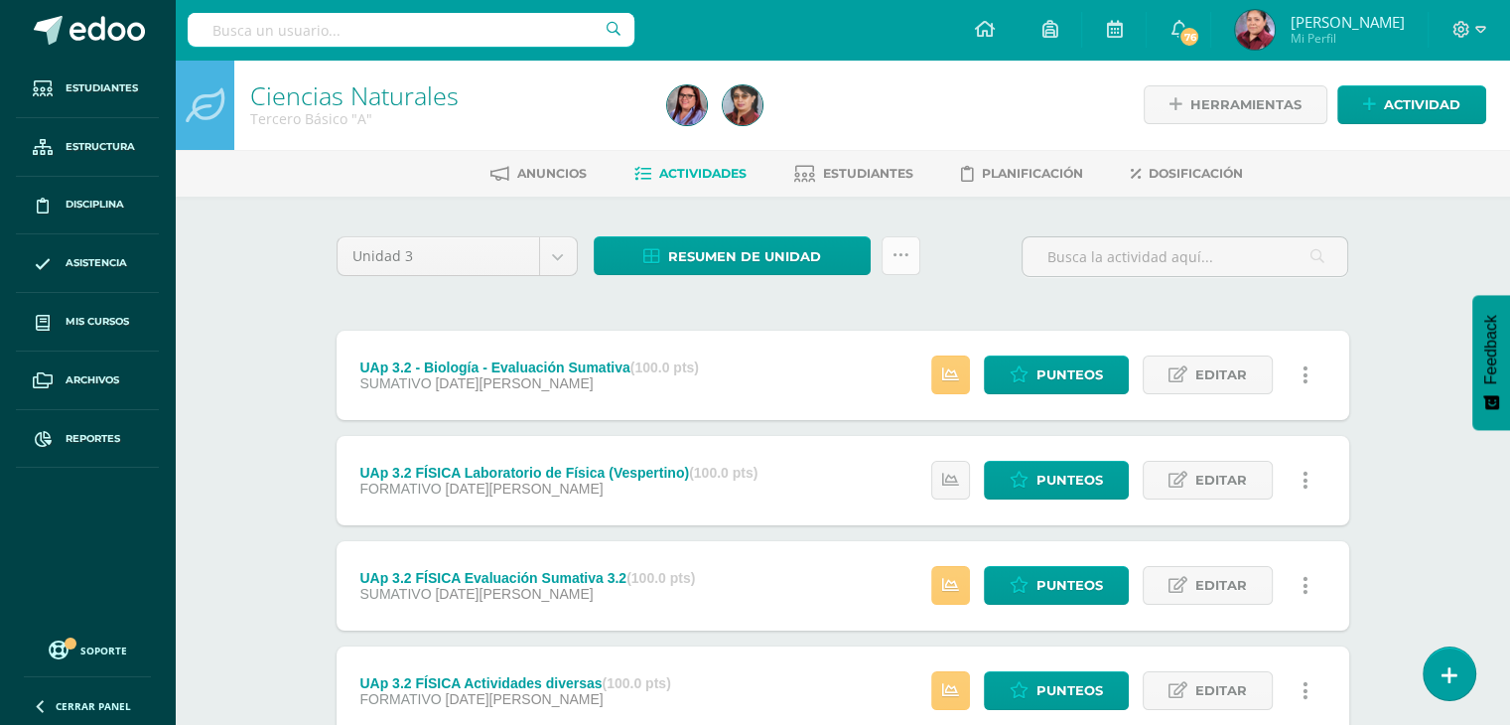
click at [902, 249] on icon at bounding box center [901, 255] width 17 height 17
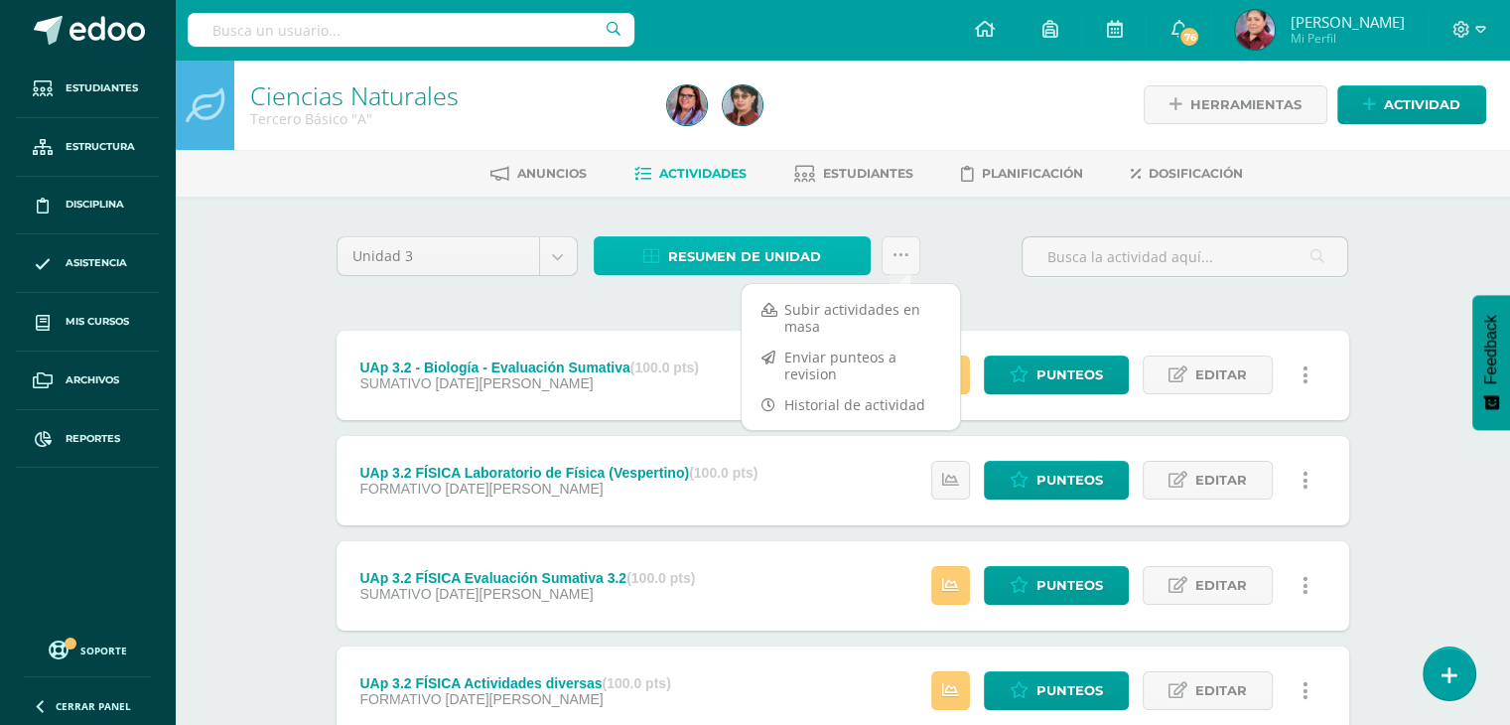
click at [793, 259] on span "Resumen de unidad" at bounding box center [744, 256] width 153 height 37
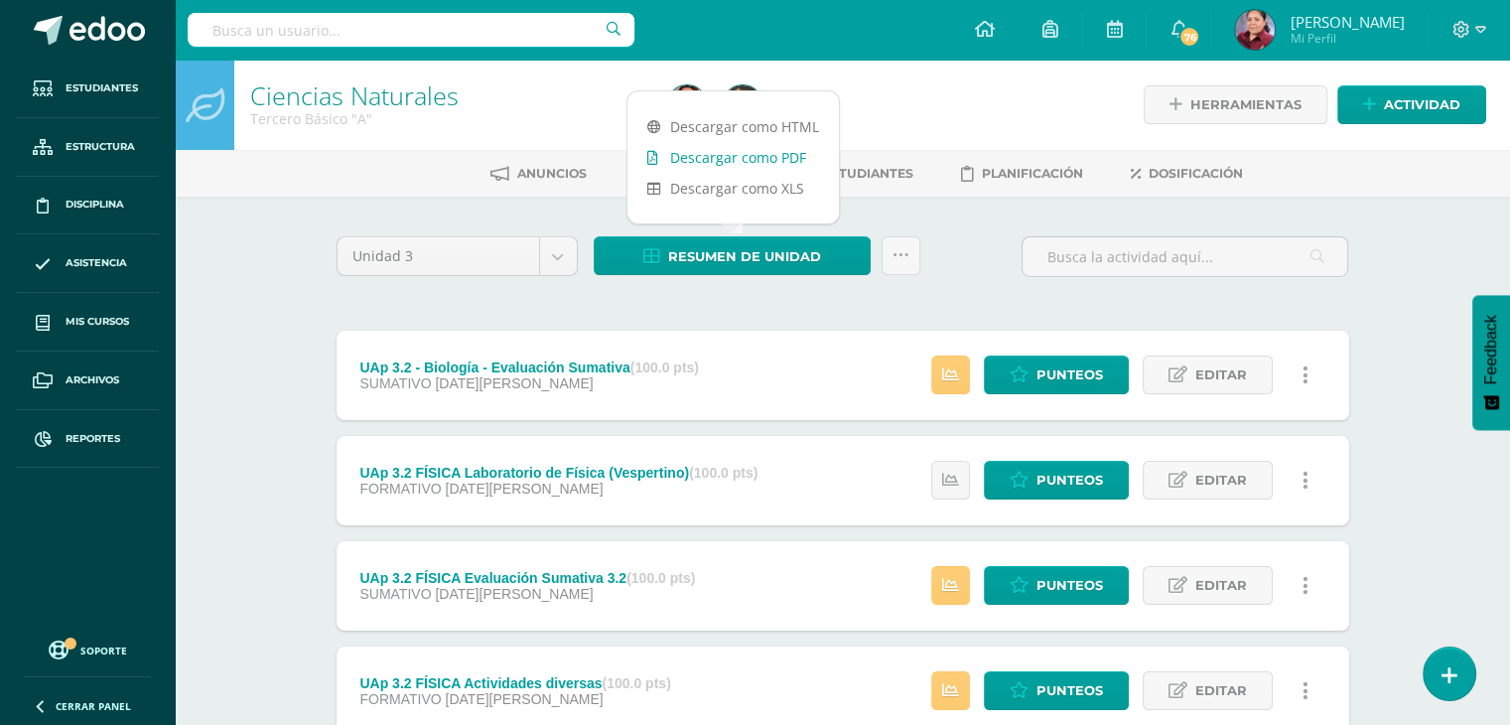
click at [763, 157] on link "Descargar como PDF" at bounding box center [732, 157] width 211 height 31
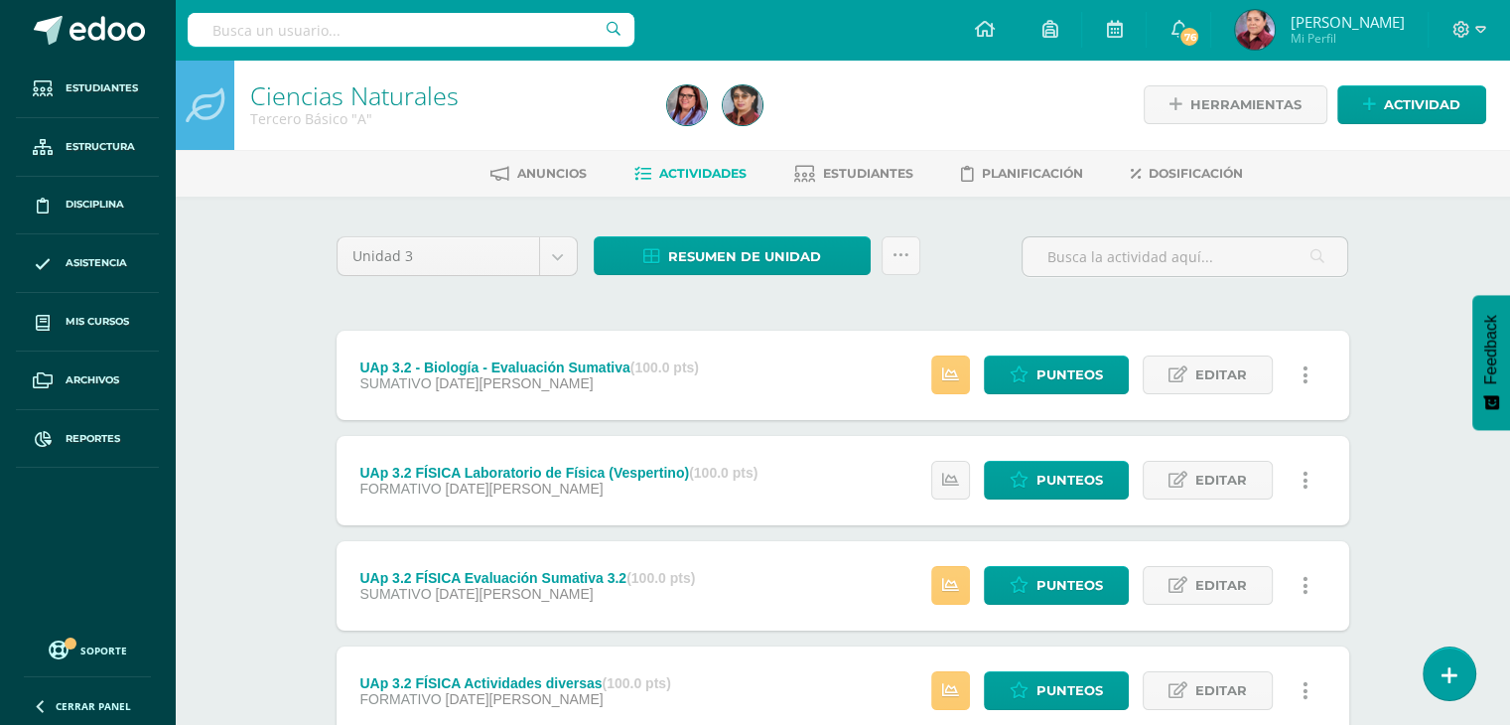
click at [259, 24] on input "text" at bounding box center [411, 30] width 447 height 34
type input "C"
type input "I"
type input "Lenguaje"
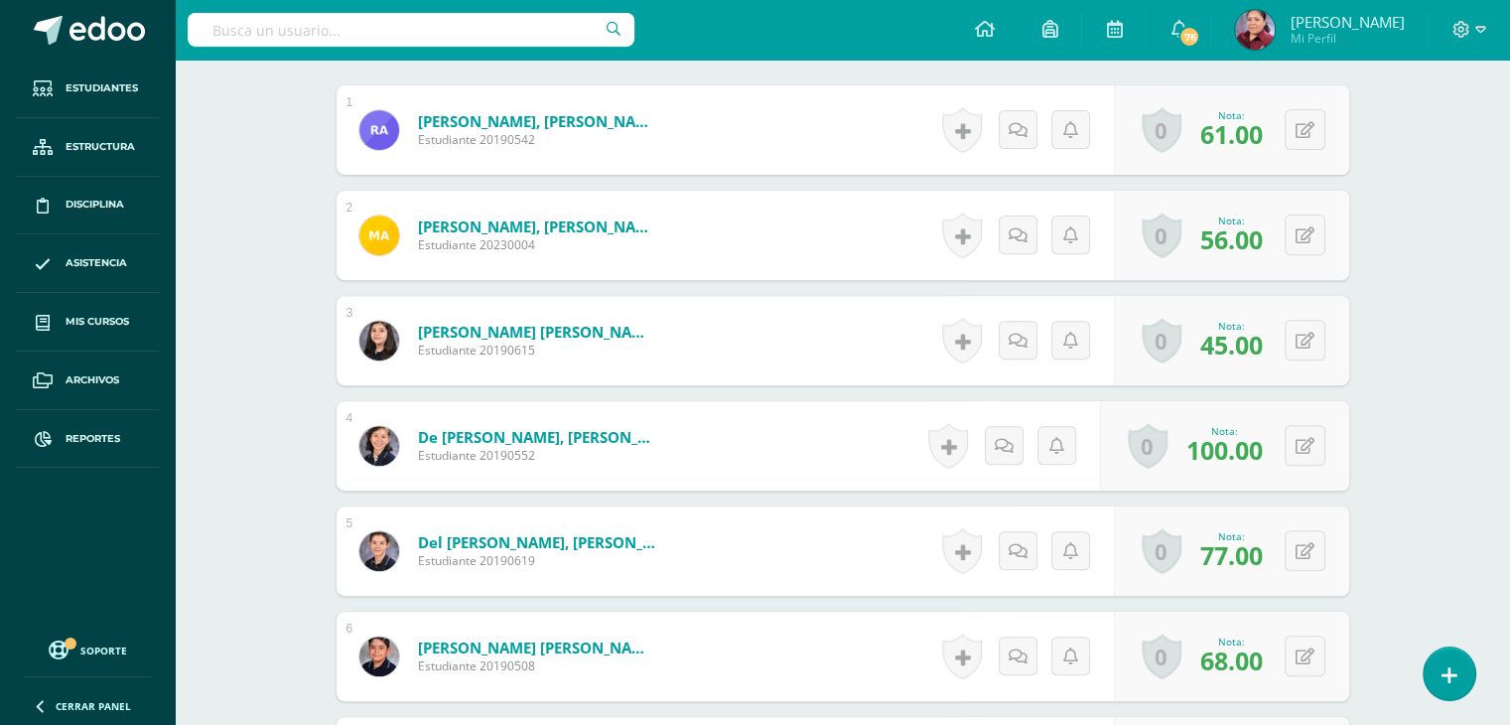
scroll to position [514, 0]
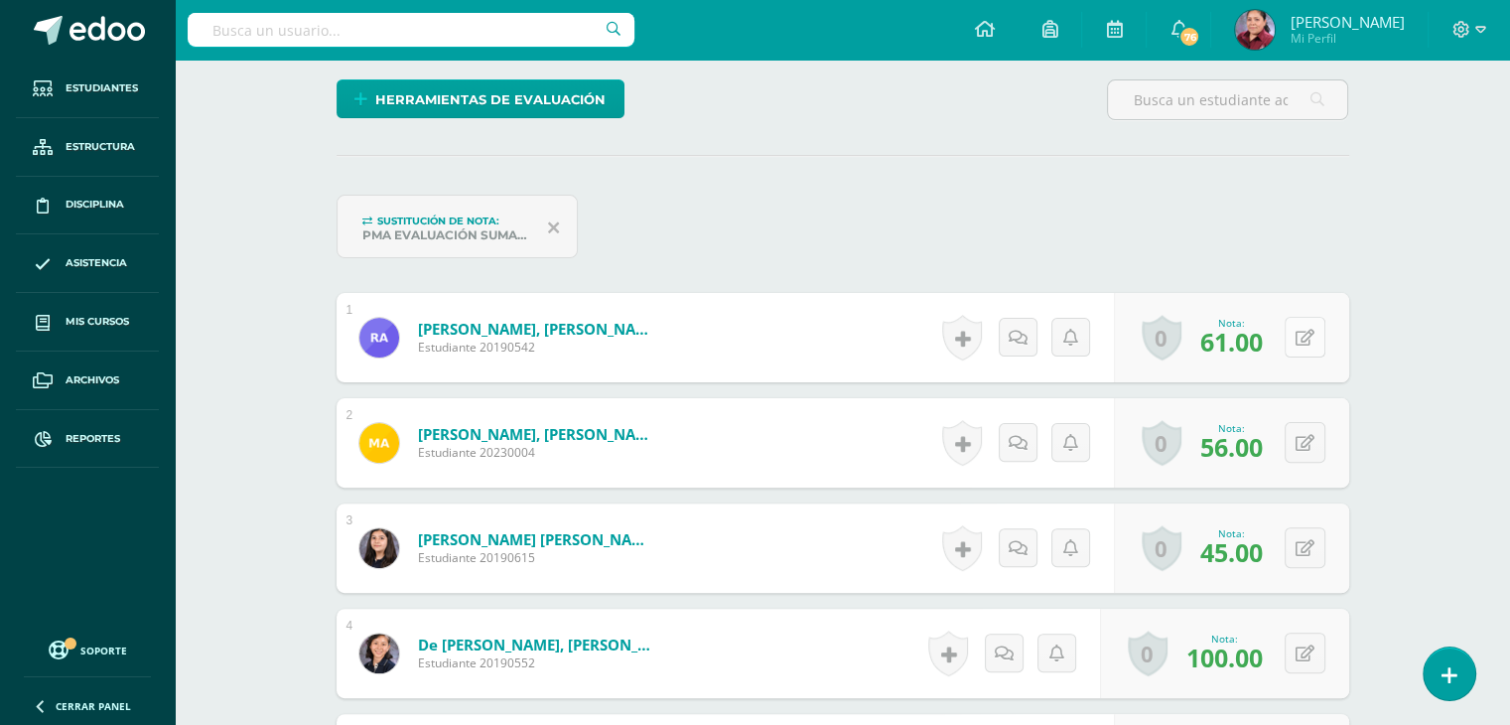
click at [1307, 342] on icon at bounding box center [1305, 338] width 19 height 17
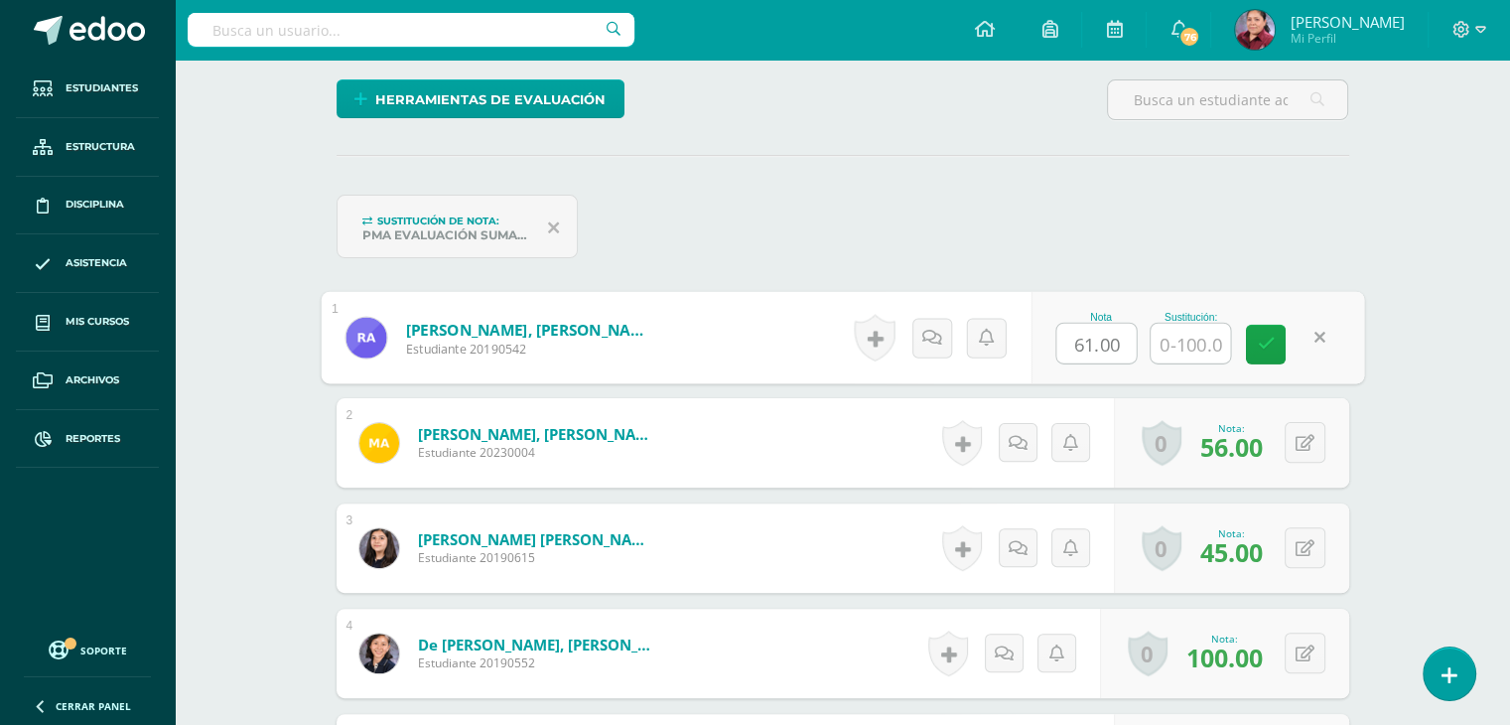
scroll to position [515, 0]
drag, startPoint x: 1108, startPoint y: 336, endPoint x: 1066, endPoint y: 344, distance: 42.4
click at [1066, 344] on input "61.00" at bounding box center [1095, 343] width 79 height 40
type input "78.50"
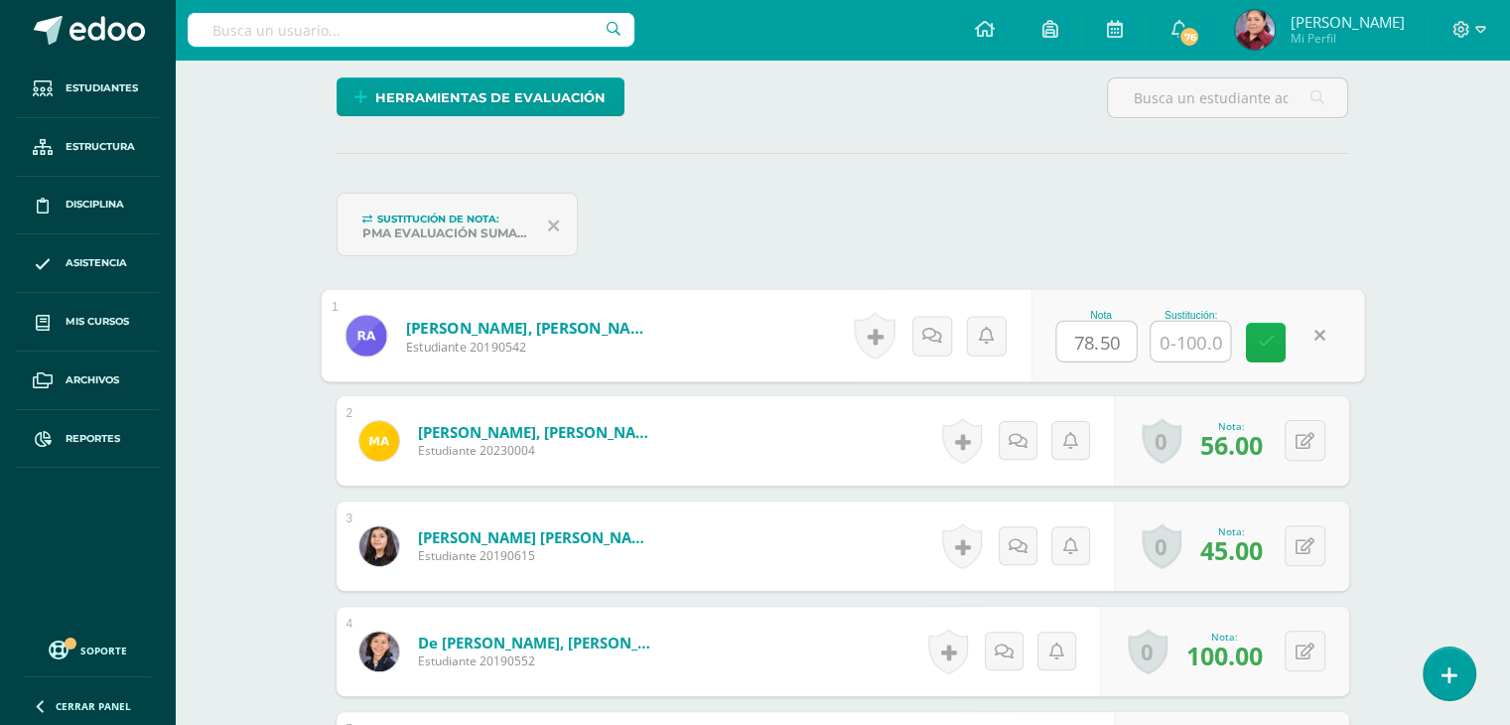
click at [1259, 346] on icon at bounding box center [1266, 342] width 18 height 17
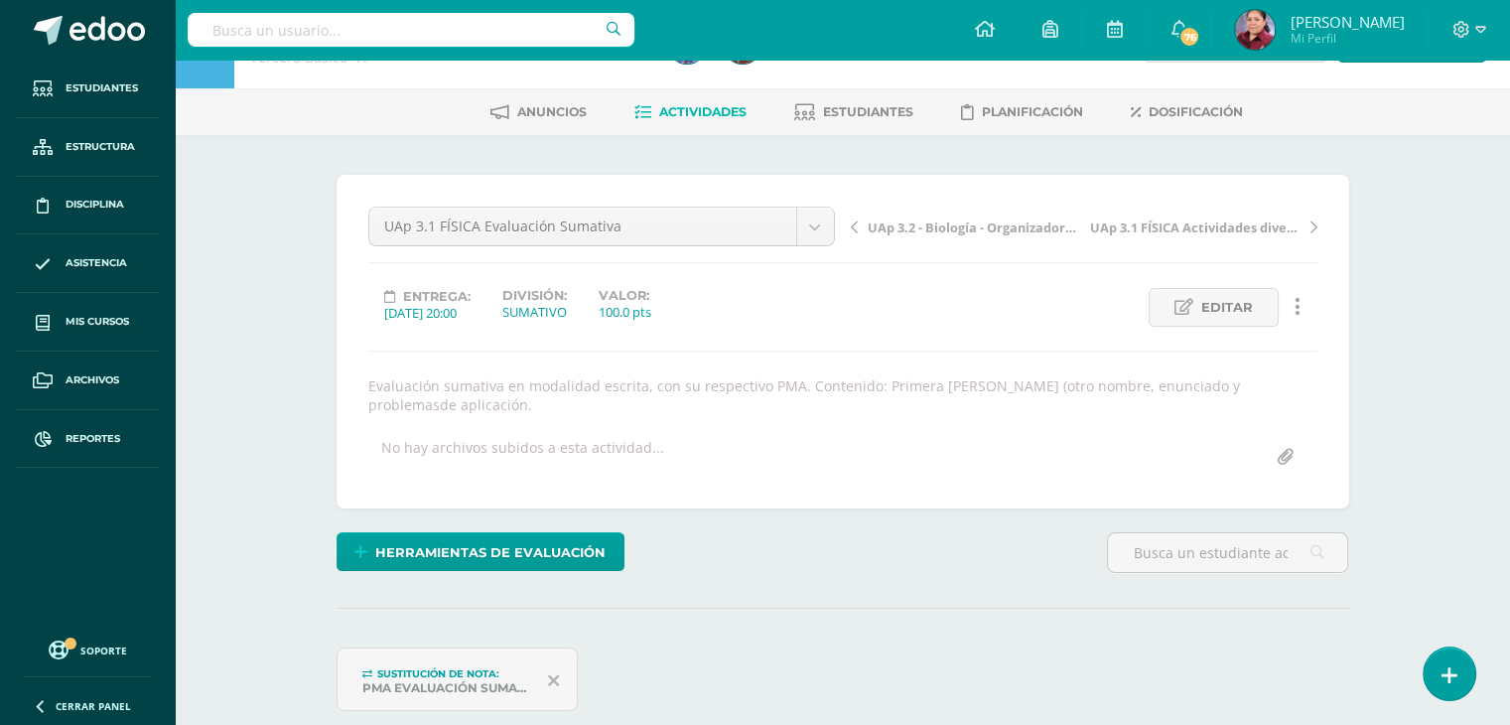
scroll to position [20, 0]
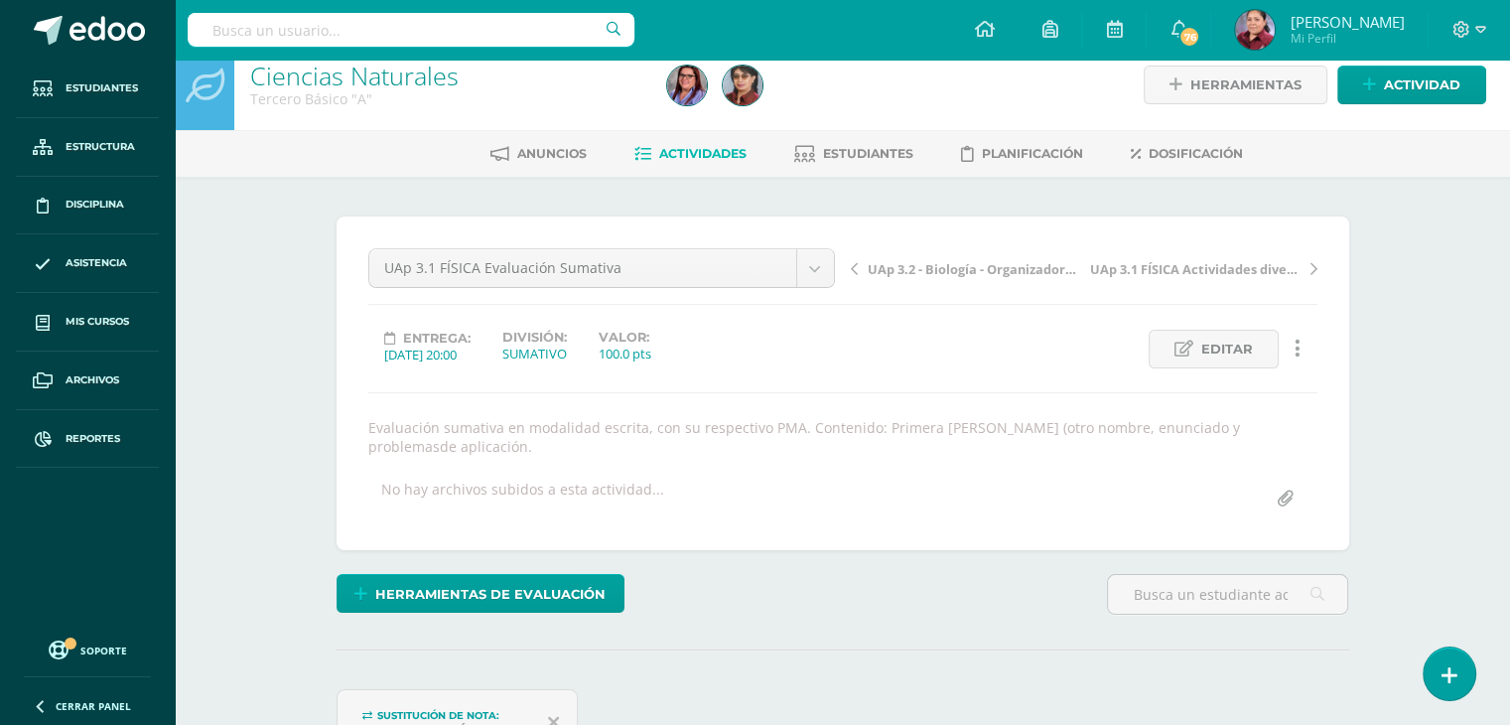
click at [365, 73] on link "Ciencias Naturales" at bounding box center [354, 76] width 208 height 34
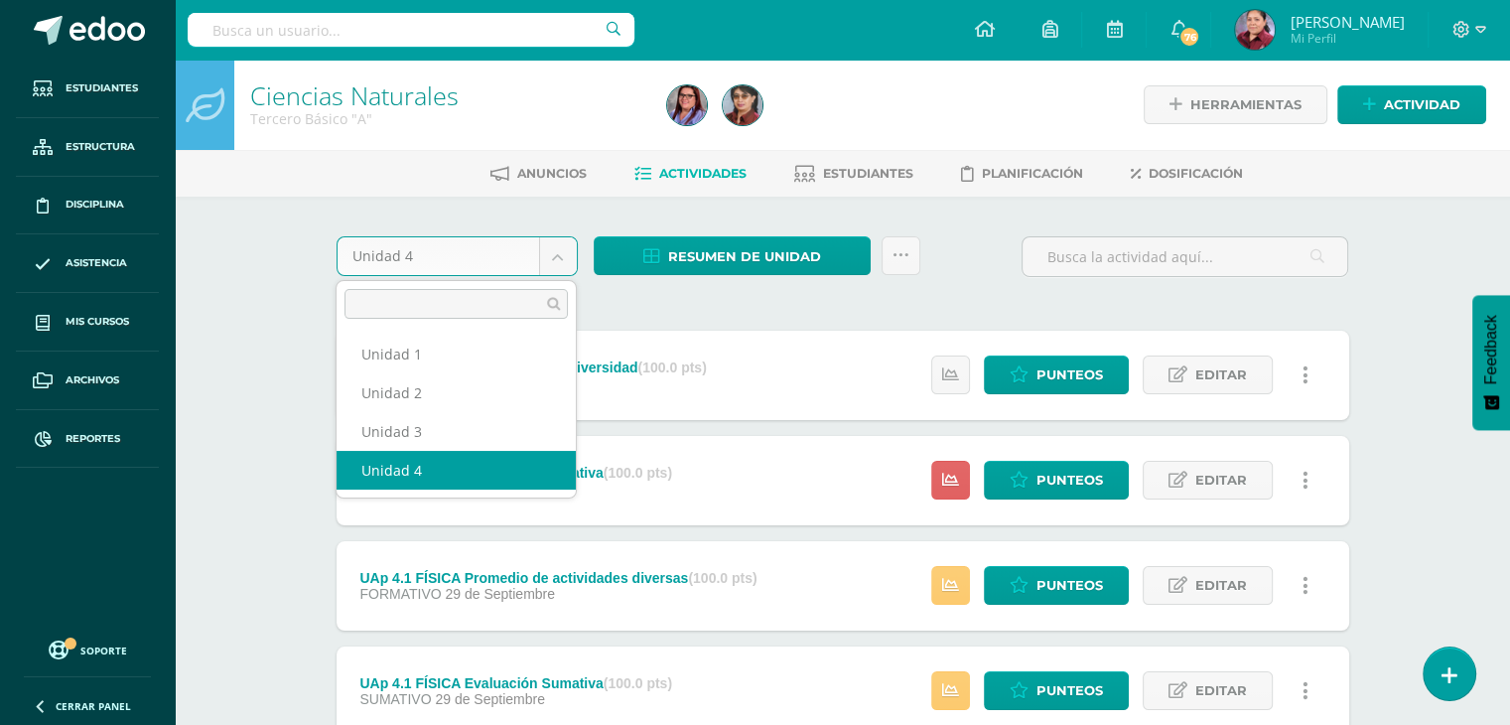
click at [560, 252] on body "Estudiantes Estructura Disciplina Asistencia Mis cursos Archivos Reportes Sopor…" at bounding box center [755, 644] width 1510 height 1289
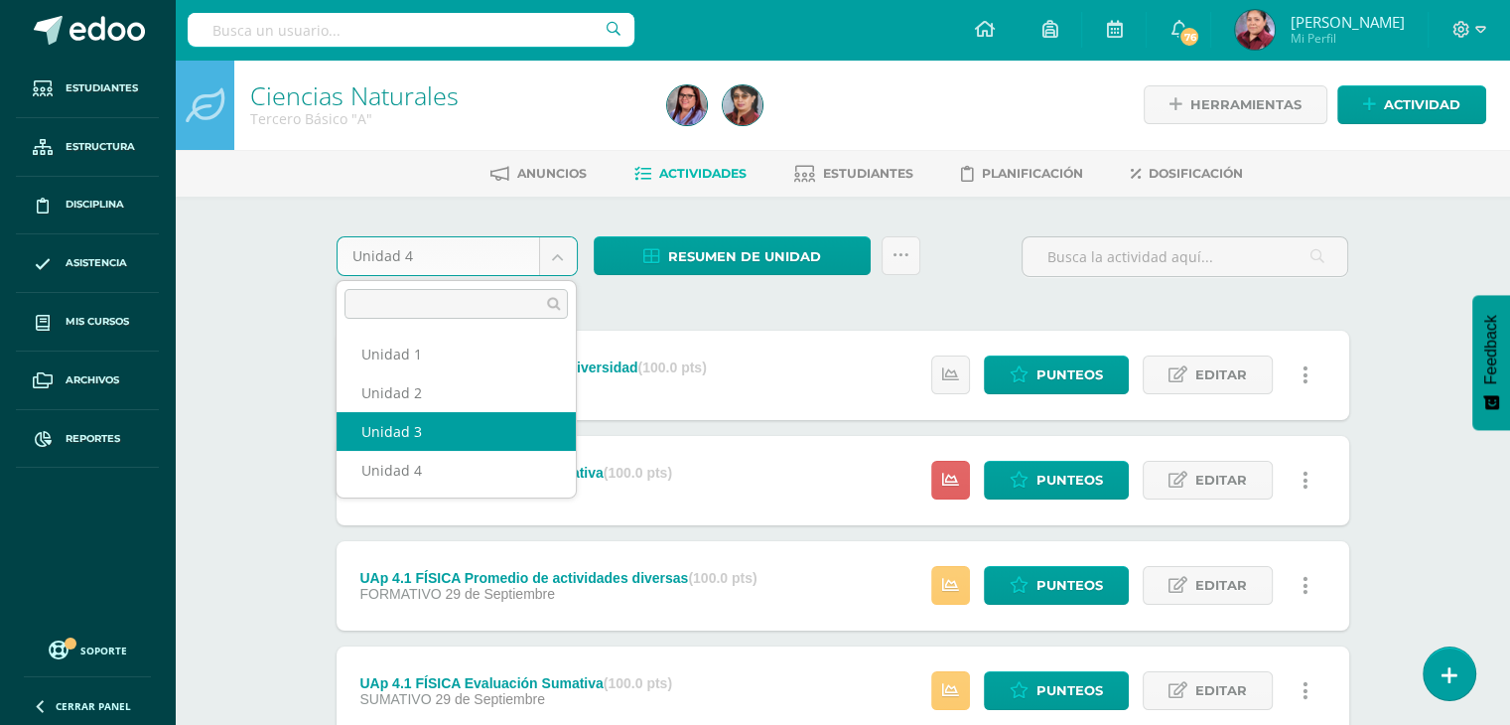
select select "Unidad 3"
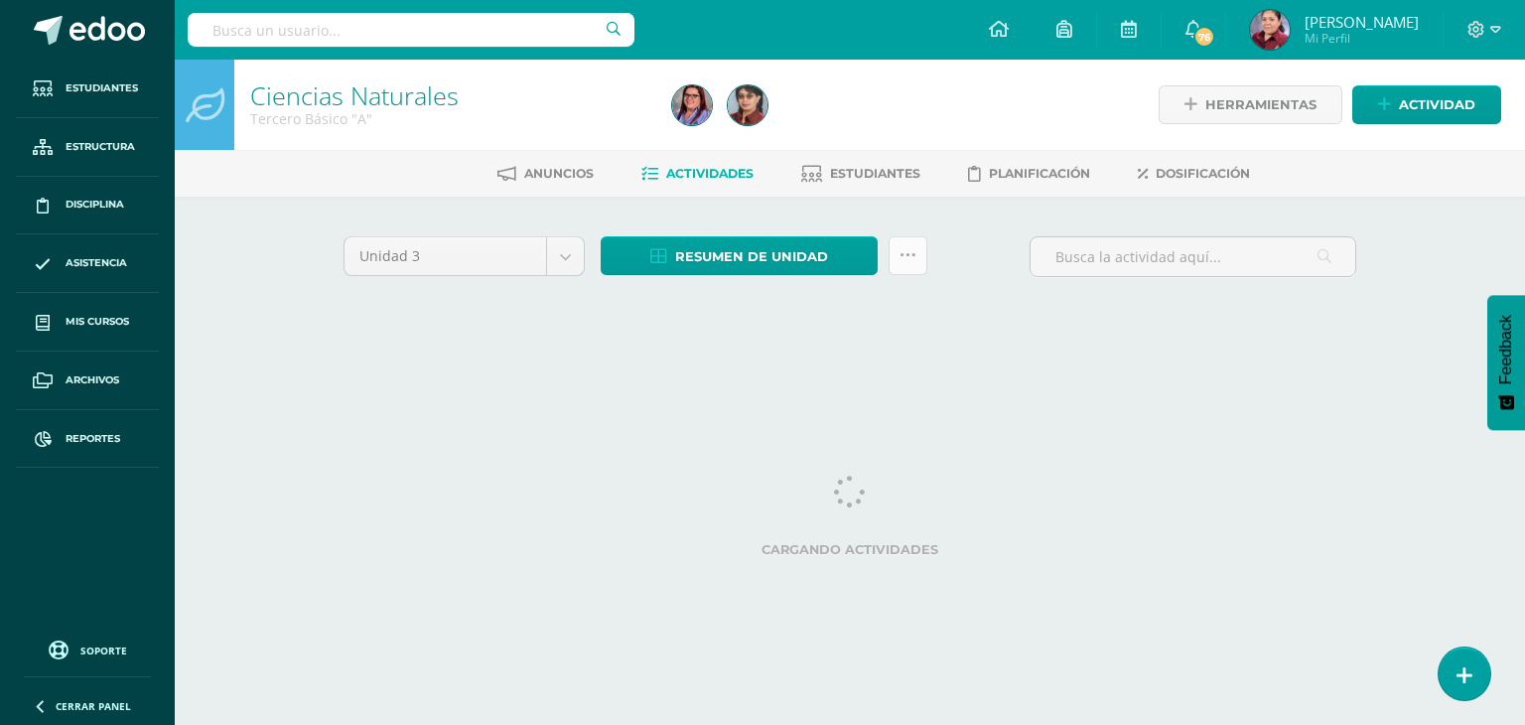
click at [911, 255] on icon at bounding box center [908, 255] width 17 height 17
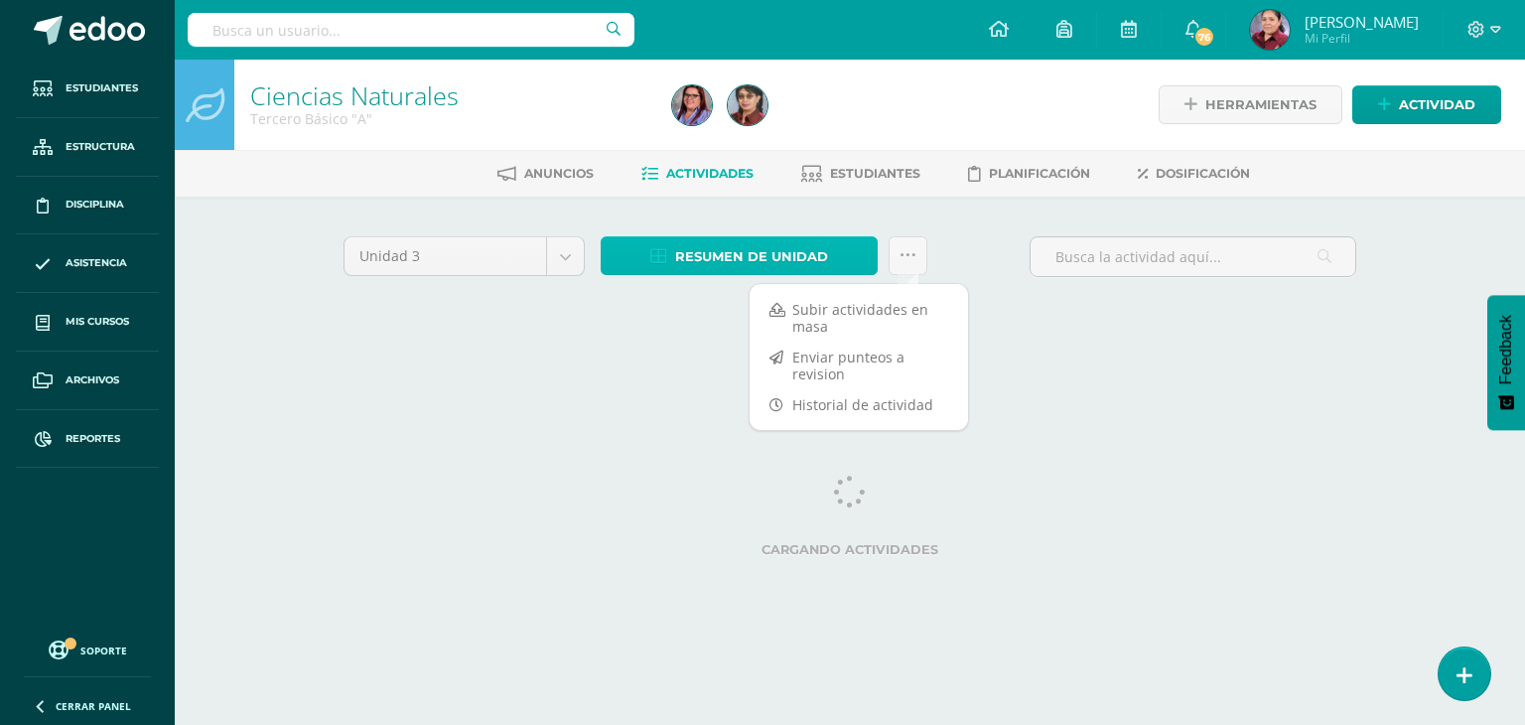
click at [716, 261] on span "Resumen de unidad" at bounding box center [751, 256] width 153 height 37
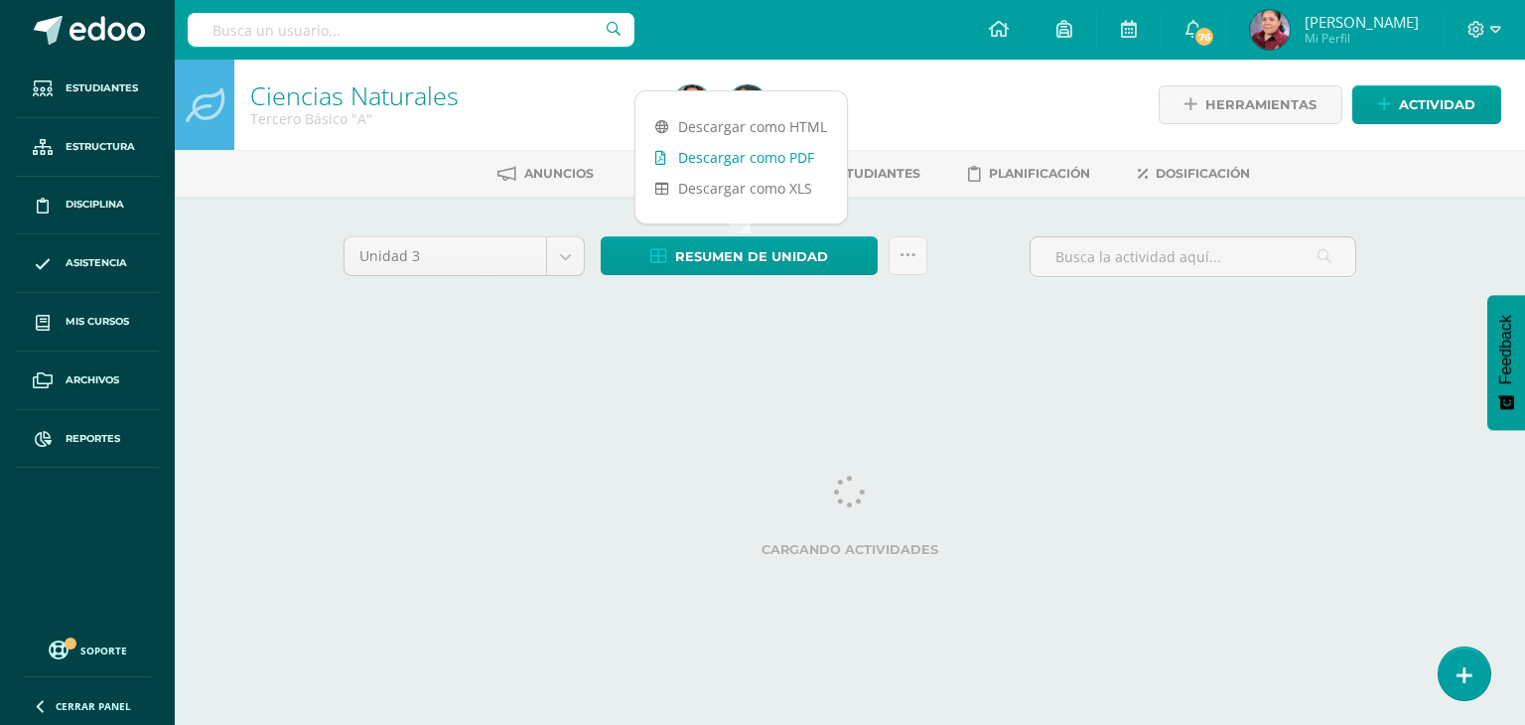
click at [738, 157] on li "Actividades" at bounding box center [697, 173] width 112 height 33
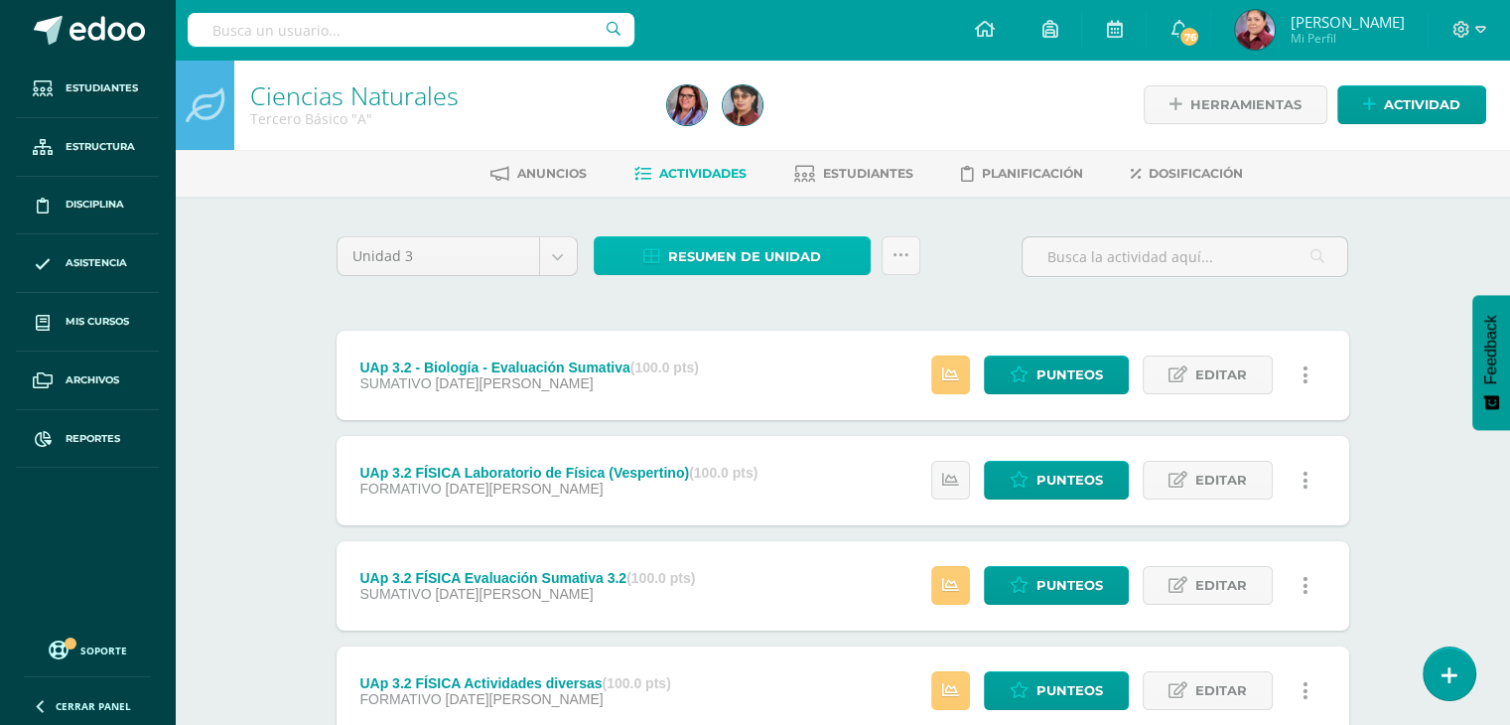
click at [749, 251] on span "Resumen de unidad" at bounding box center [744, 256] width 153 height 37
click at [986, 247] on div "Unidad 3 Unidad 1 Unidad 2 Unidad 3 Unidad 4 Resumen de unidad ¿Estás seguro qu…" at bounding box center [843, 264] width 1029 height 57
click at [757, 255] on span "Resumen de unidad" at bounding box center [744, 256] width 153 height 37
click at [753, 253] on span "Resumen de unidad" at bounding box center [744, 256] width 153 height 37
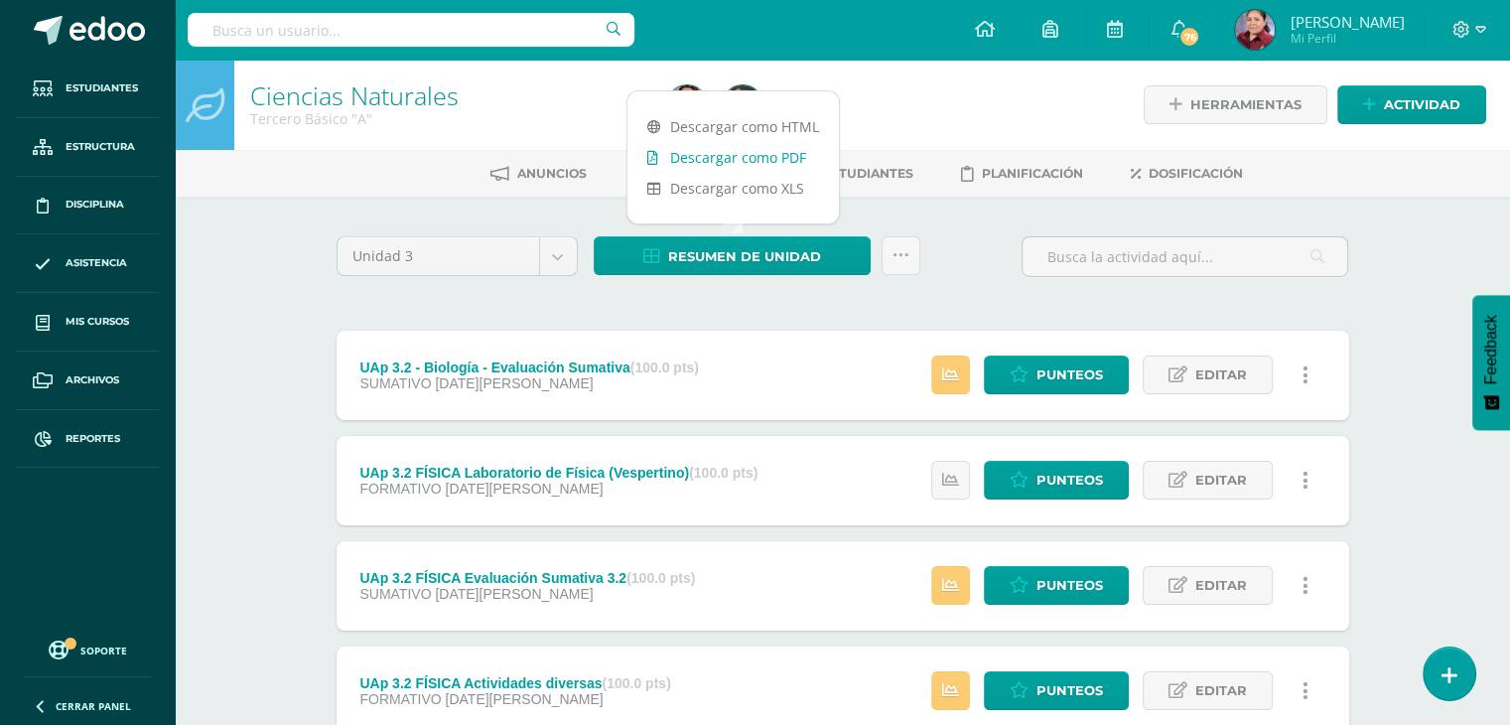
click at [719, 148] on link "Descargar como PDF" at bounding box center [732, 157] width 211 height 31
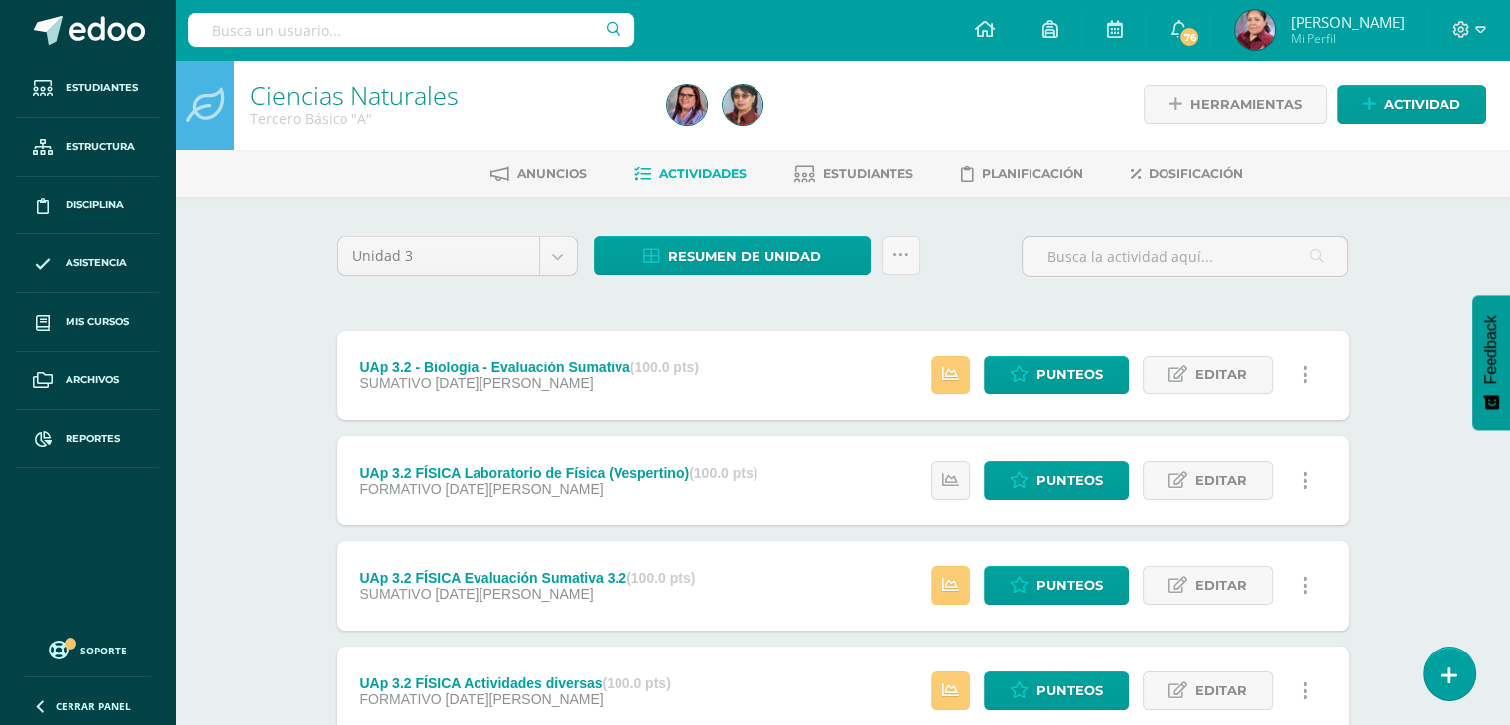
click at [321, 36] on input "text" at bounding box center [411, 30] width 447 height 34
type input "Emprendimiento"
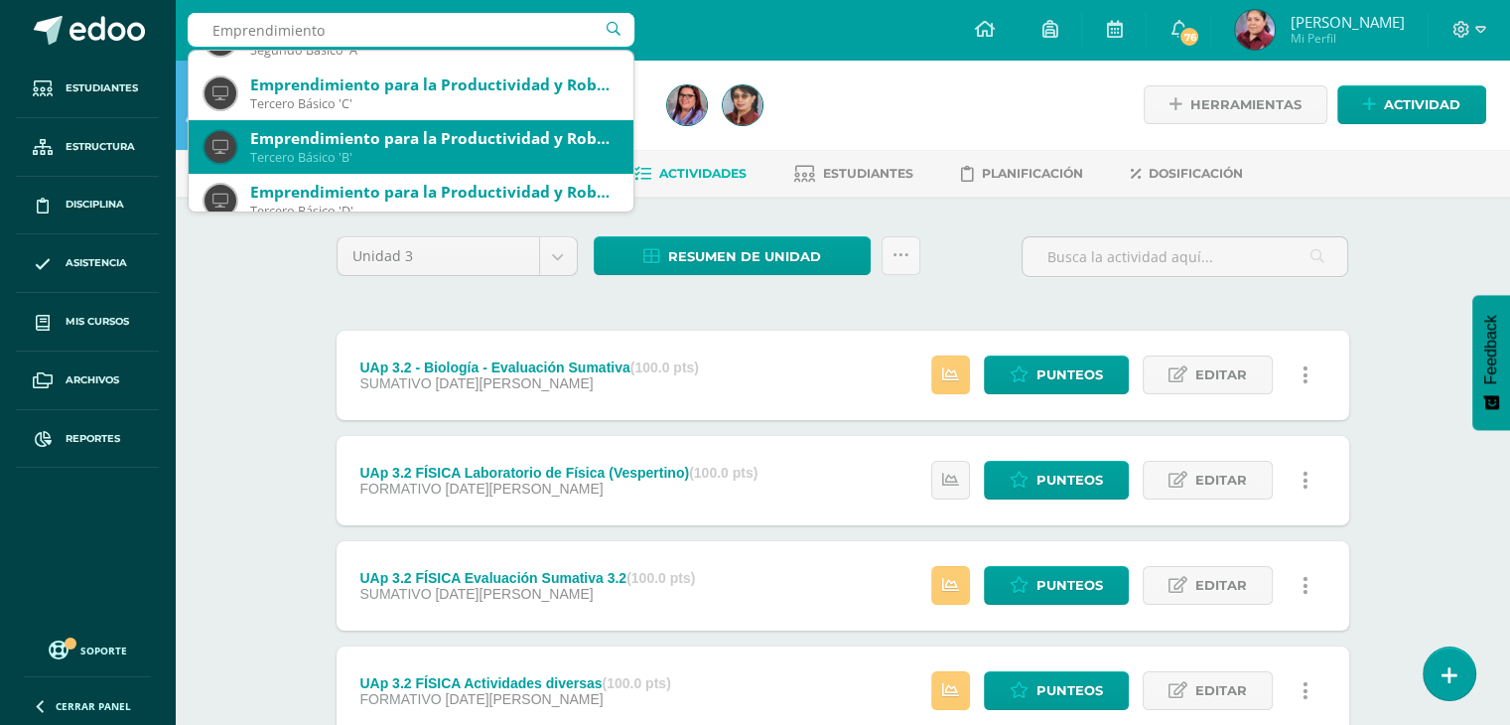
scroll to position [298, 0]
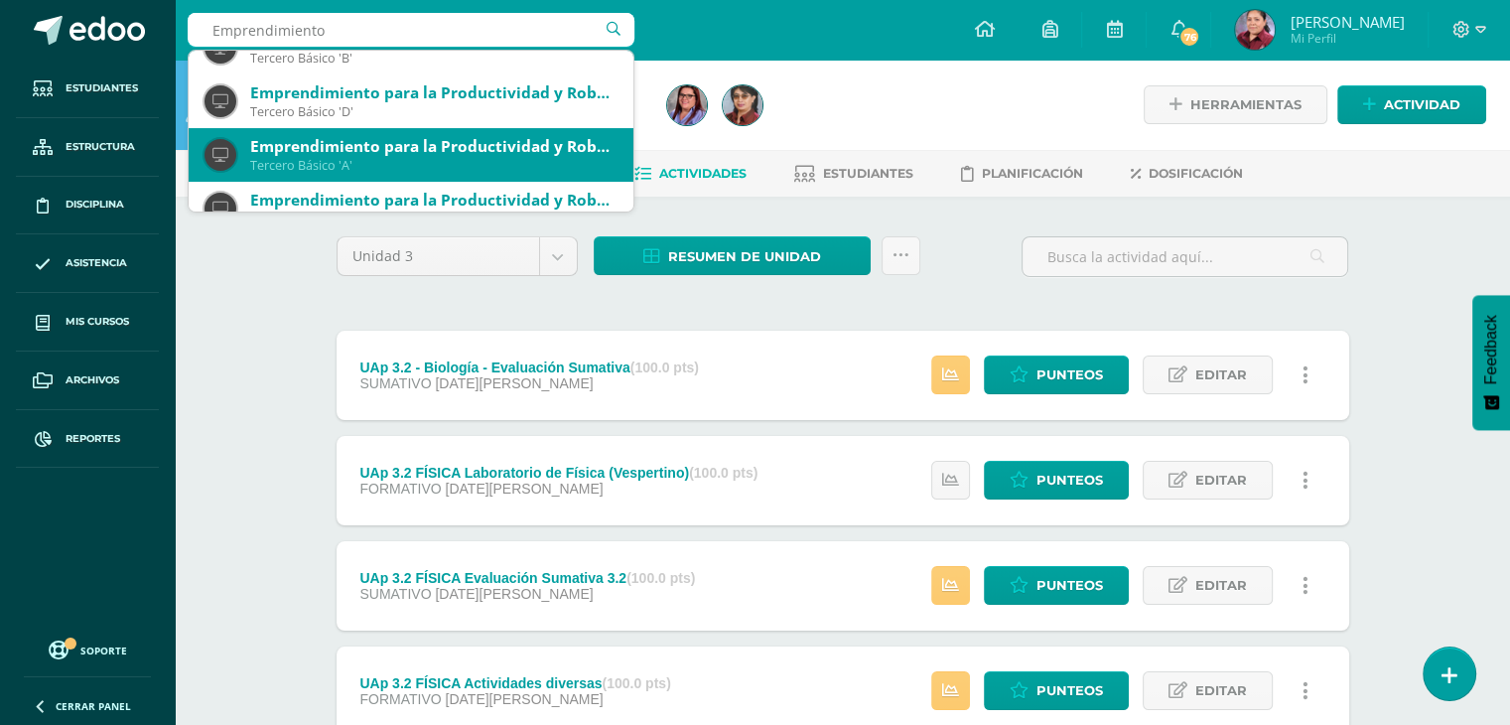
click at [381, 155] on div "Emprendimiento para la Productividad y Robótica" at bounding box center [433, 146] width 367 height 21
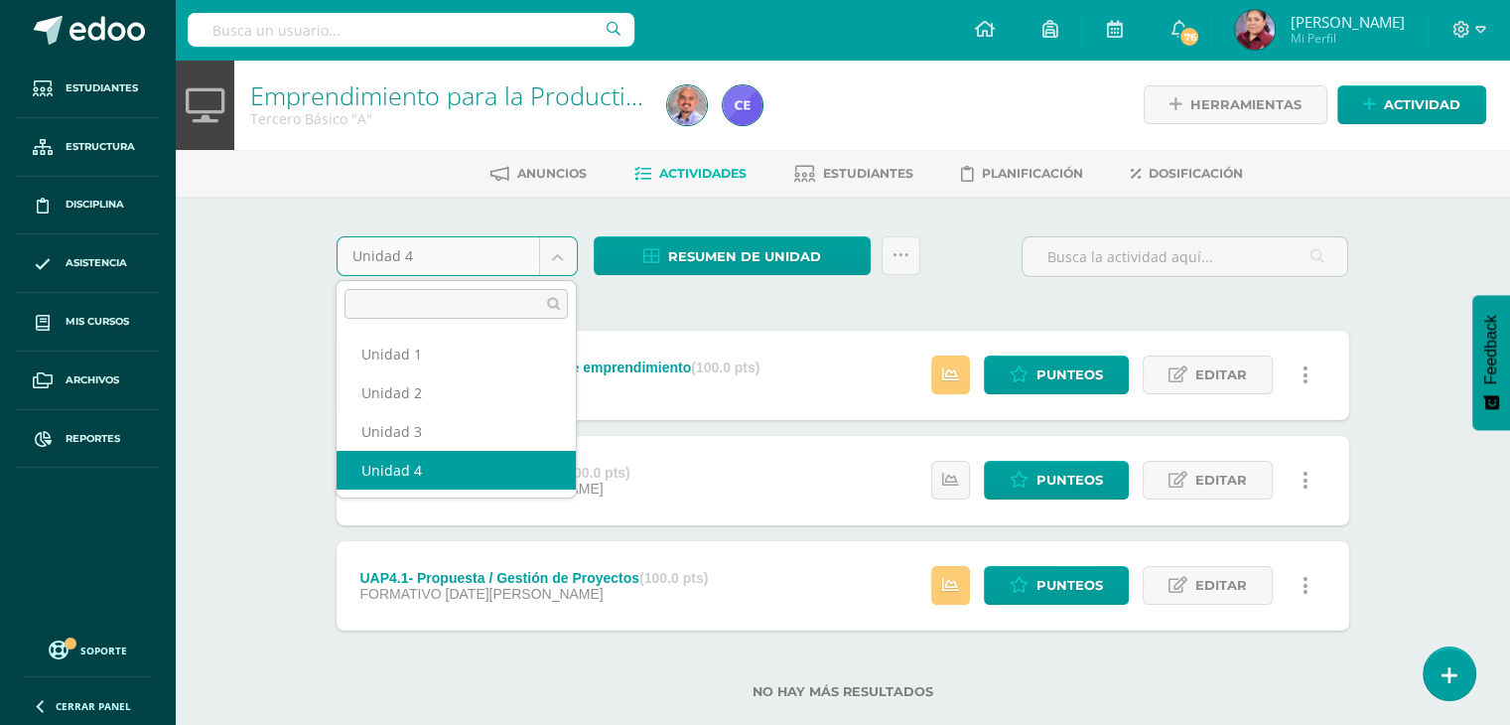
click at [549, 251] on body "Estudiantes Estructura Disciplina Asistencia Mis cursos Archivos Reportes Sopor…" at bounding box center [755, 381] width 1510 height 763
click at [768, 301] on body "Estudiantes Estructura Disciplina Asistencia Mis cursos Archivos Reportes Sopor…" at bounding box center [755, 381] width 1510 height 763
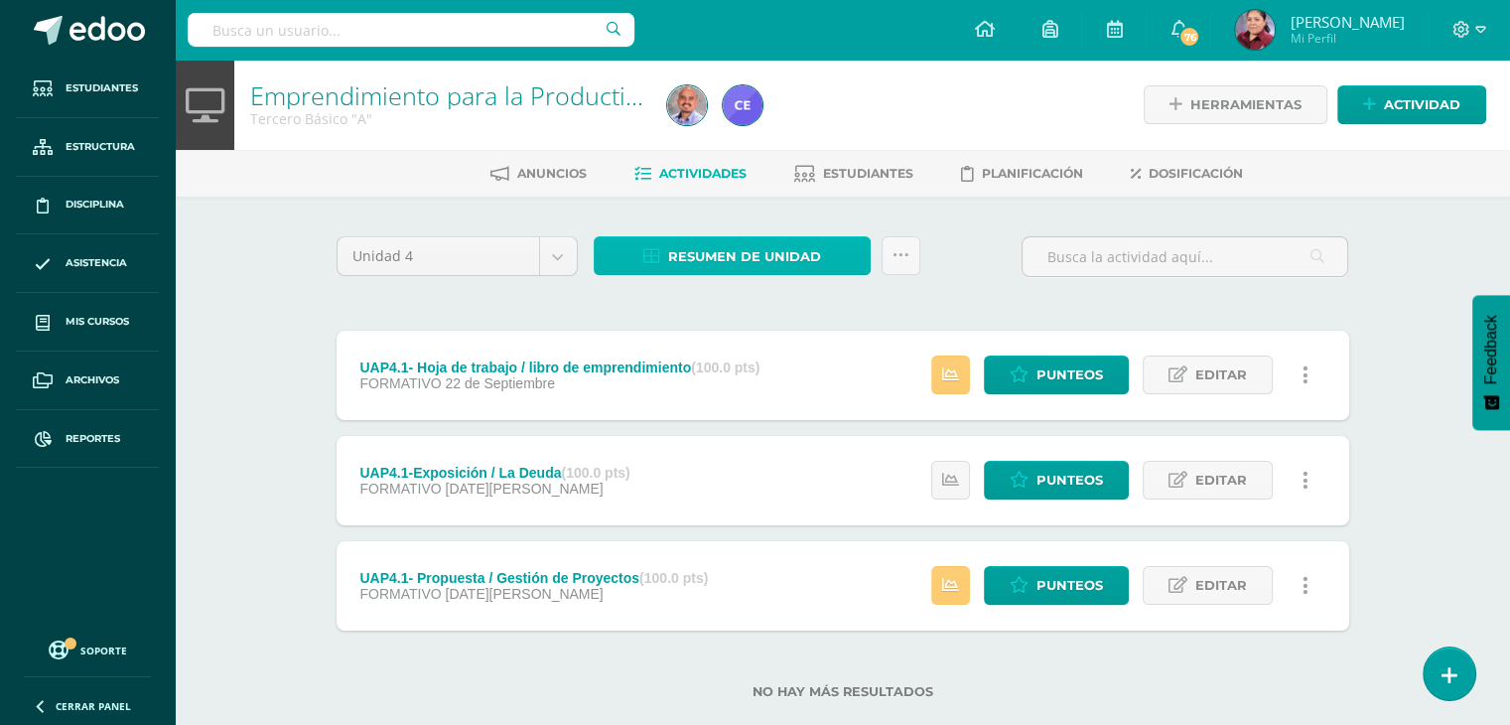
click at [845, 257] on link "Resumen de unidad" at bounding box center [732, 255] width 277 height 39
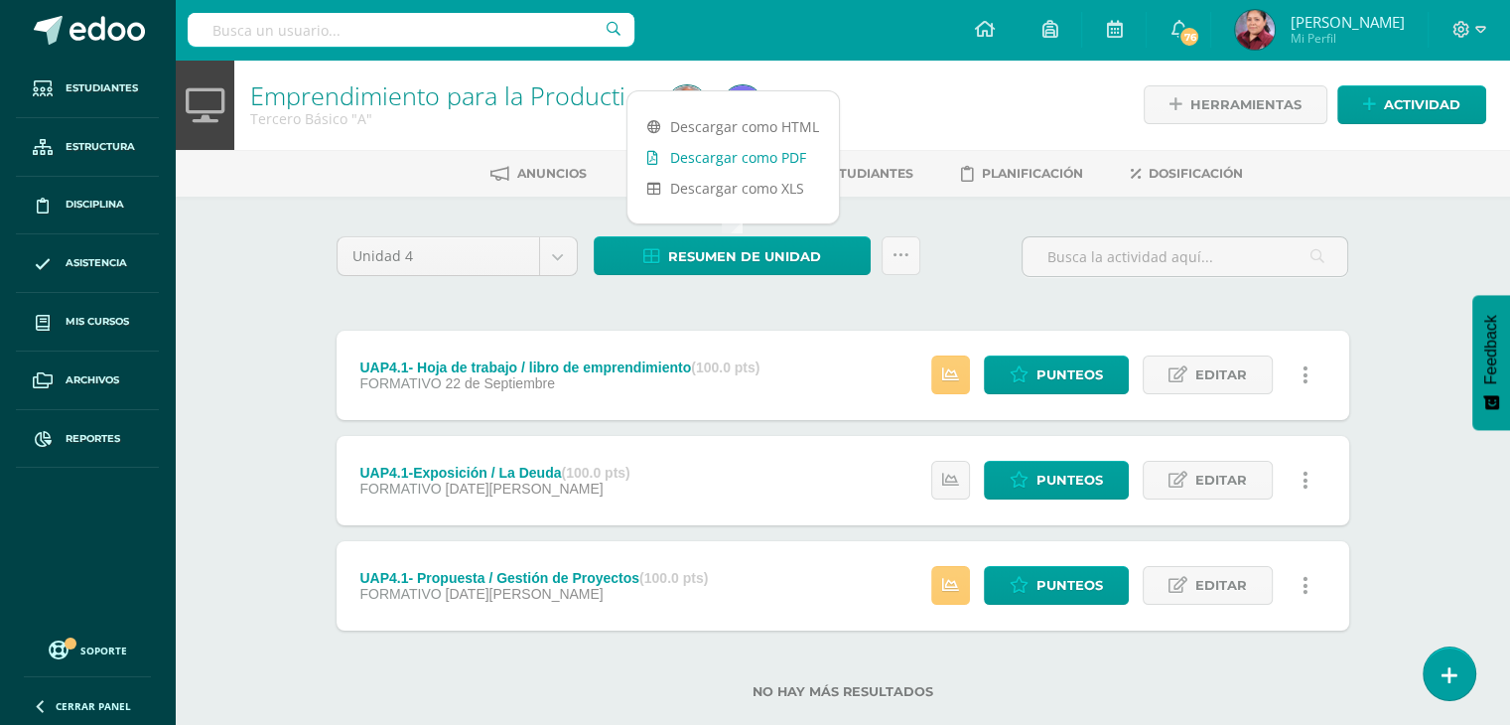
click at [763, 156] on link "Descargar como PDF" at bounding box center [732, 157] width 211 height 31
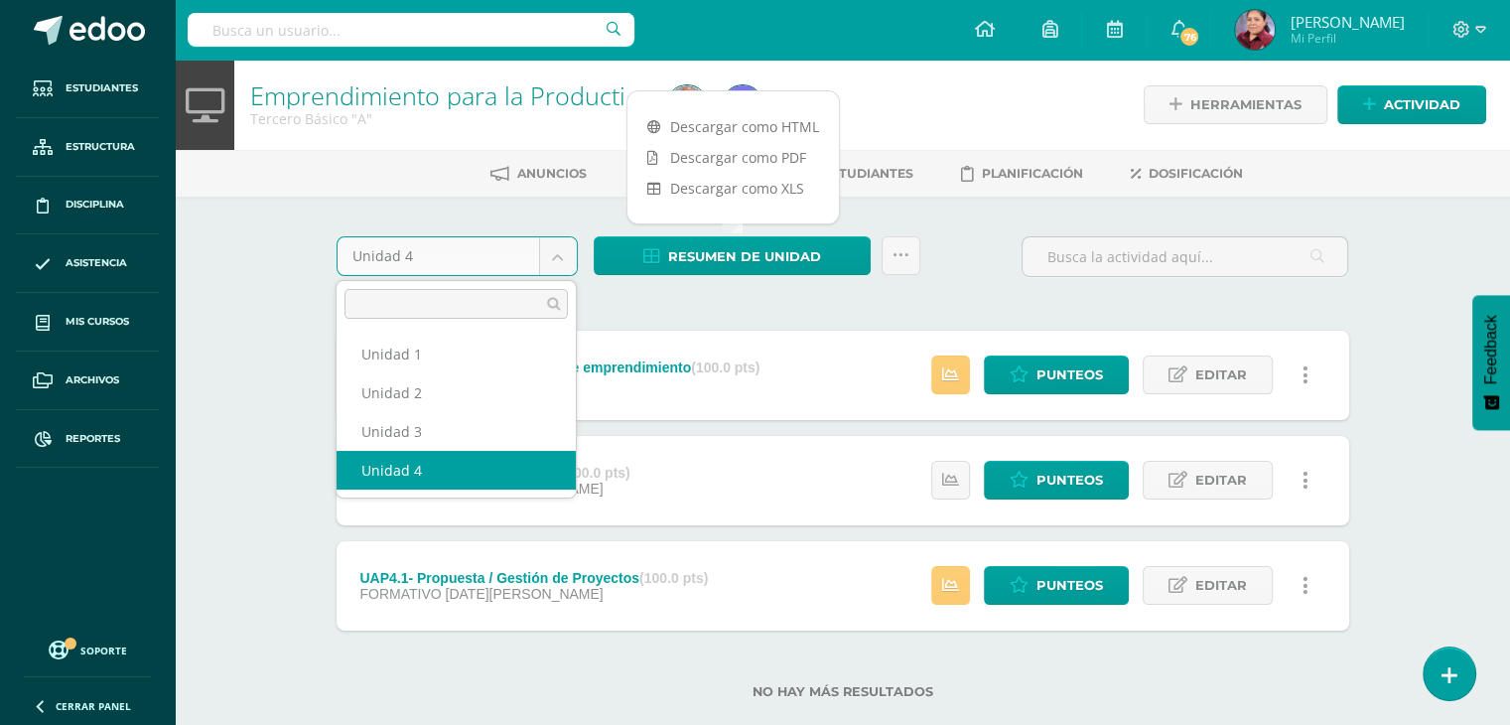
click at [568, 247] on body "Estudiantes Estructura Disciplina Asistencia Mis cursos Archivos Reportes Sopor…" at bounding box center [755, 381] width 1510 height 763
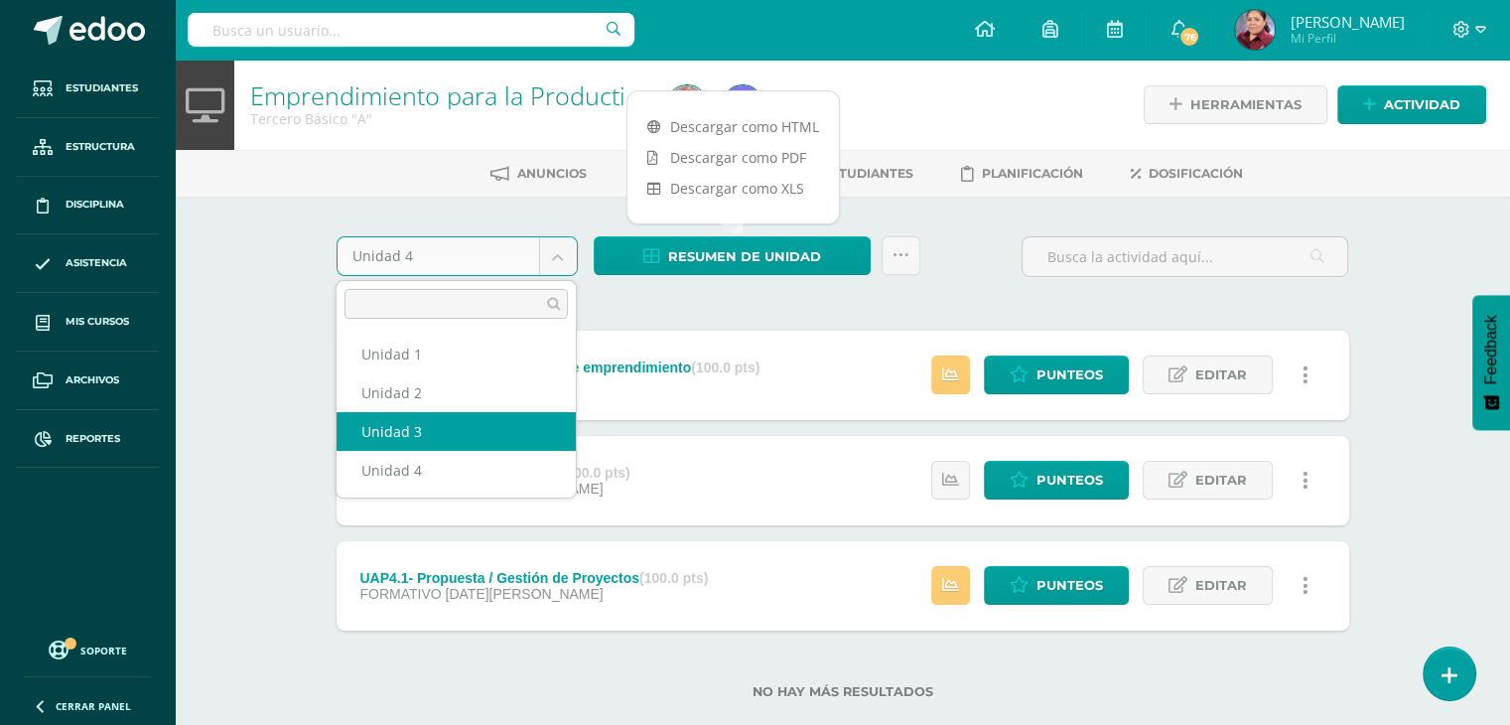
select select "Unidad 3"
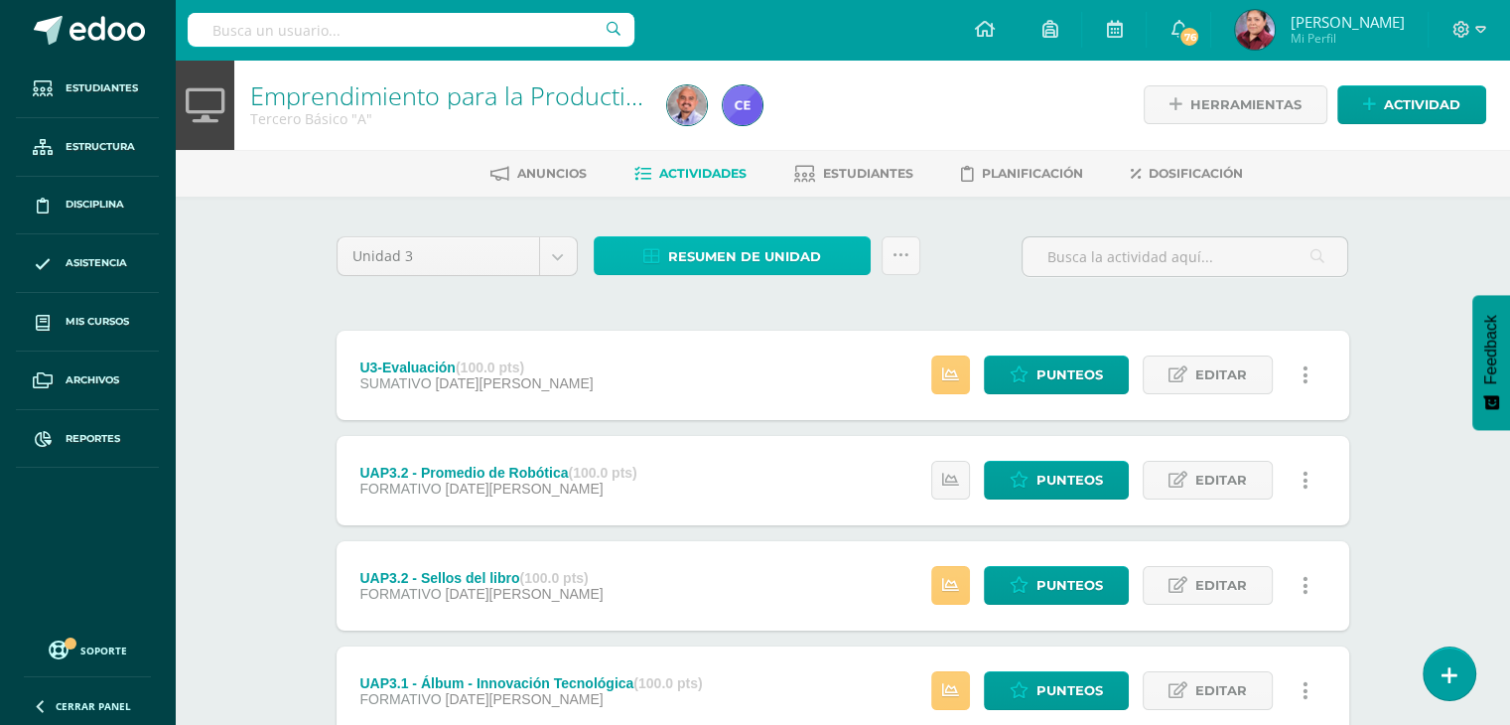
drag, startPoint x: 811, startPoint y: 265, endPoint x: 766, endPoint y: 267, distance: 44.7
click at [766, 267] on span "Resumen de unidad" at bounding box center [744, 256] width 153 height 37
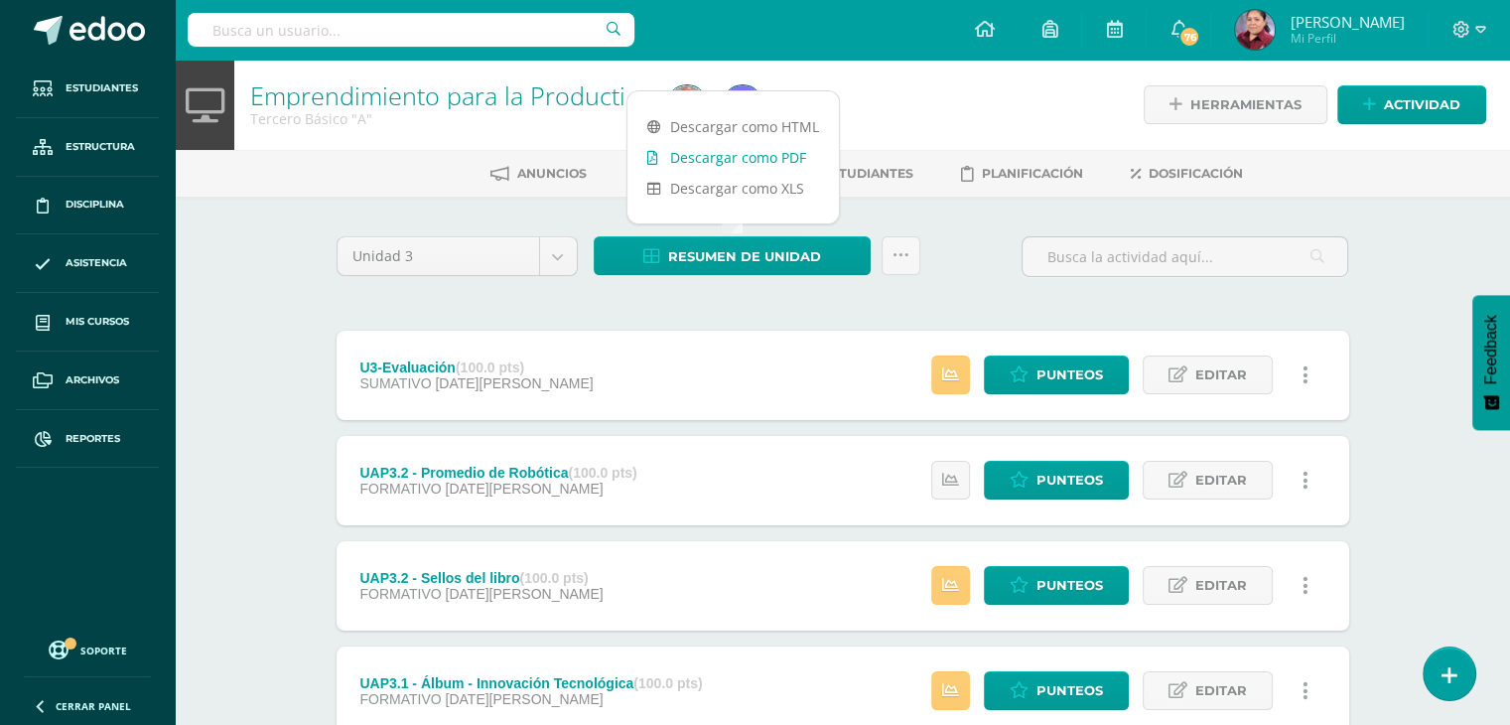
click at [772, 164] on link "Descargar como PDF" at bounding box center [732, 157] width 211 height 31
click at [396, 32] on input "text" at bounding box center [411, 30] width 447 height 34
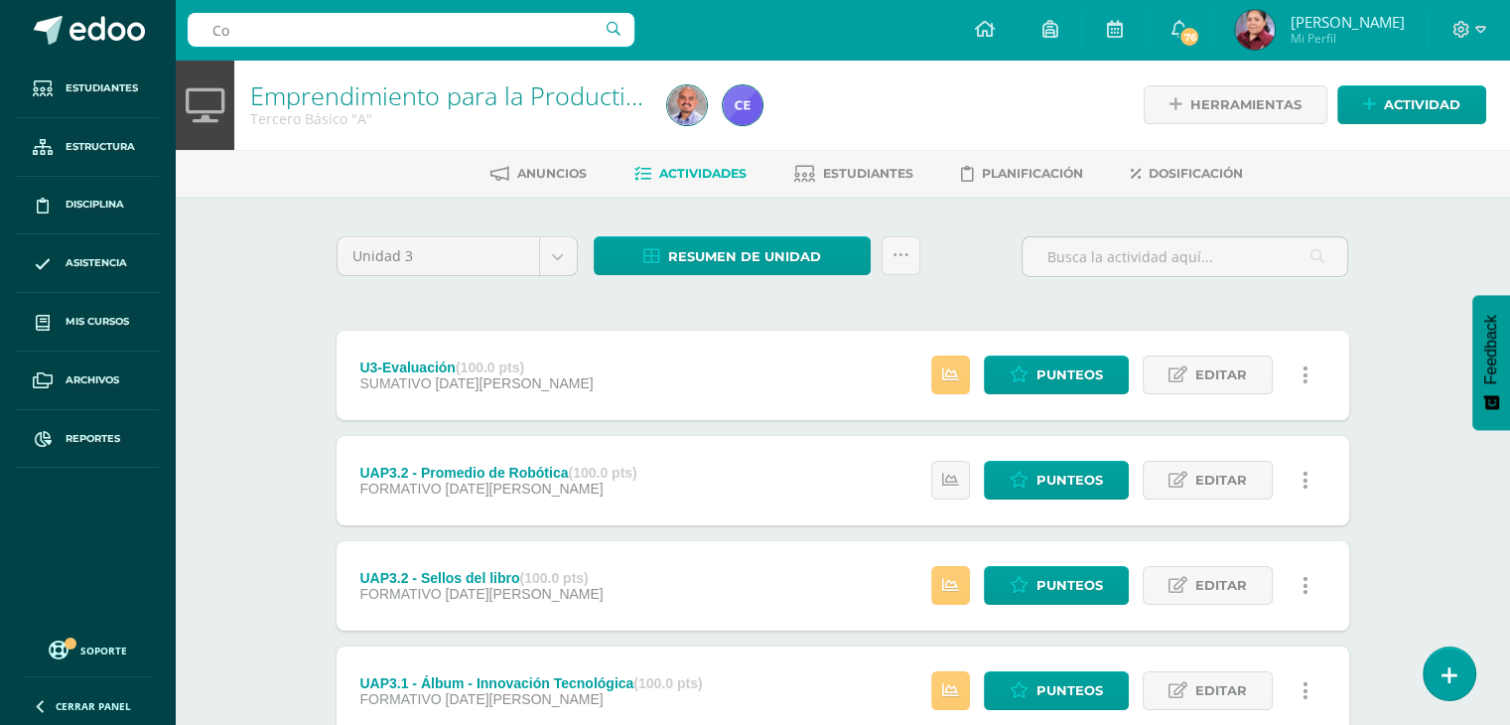
type input "C"
click at [622, 32] on input "Comunicación y Lenguaje" at bounding box center [411, 30] width 447 height 34
type input "Comunicación y Lenguaje"
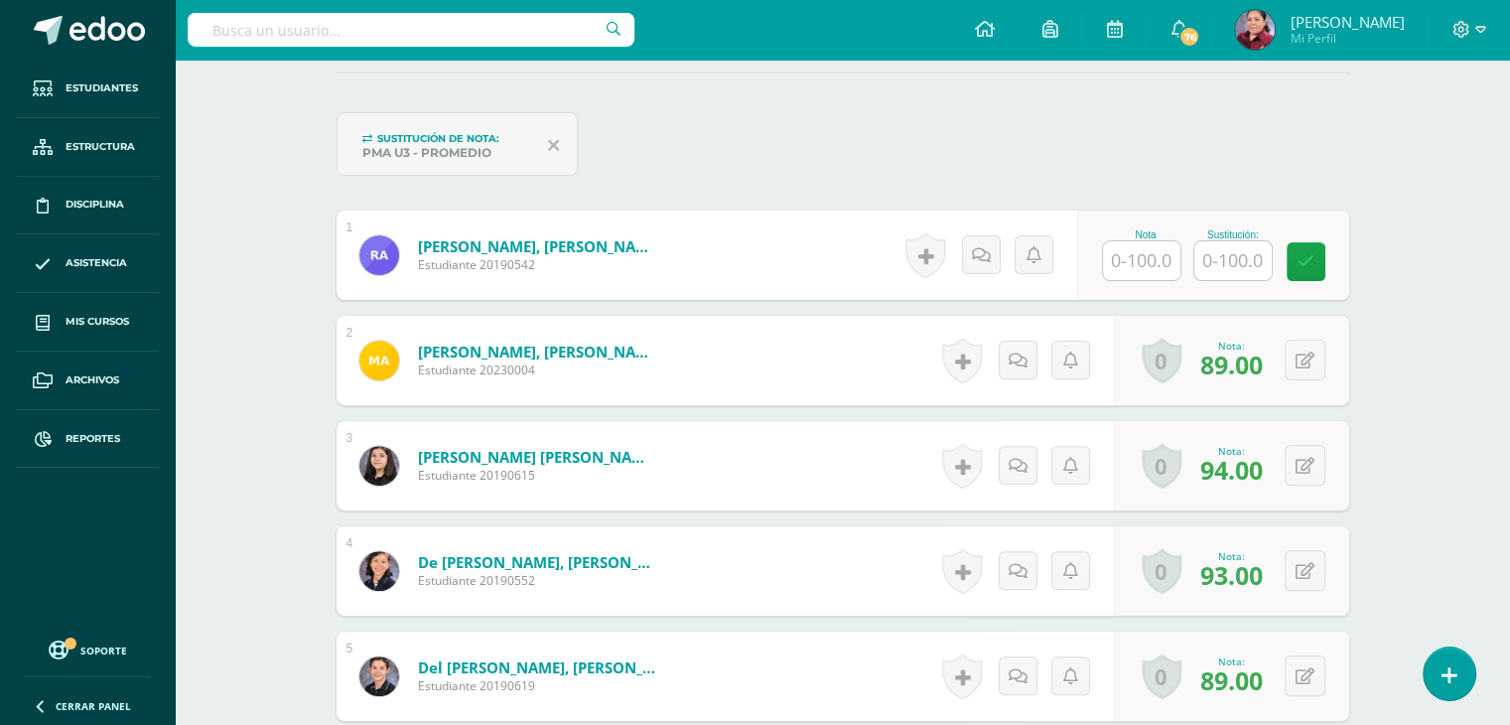
scroll to position [597, 0]
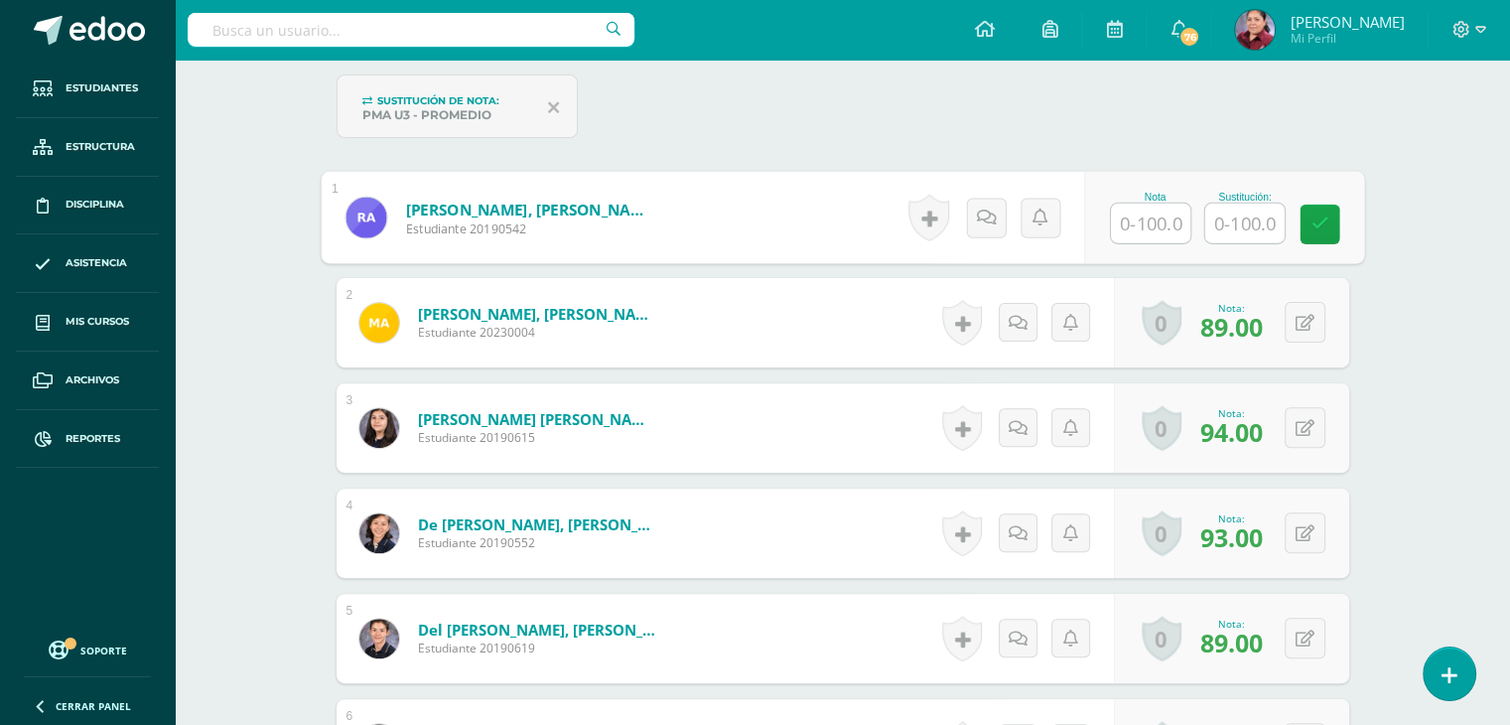
click at [1164, 227] on input "text" at bounding box center [1150, 224] width 79 height 40
type input "90"
click at [1313, 214] on icon at bounding box center [1320, 222] width 18 height 17
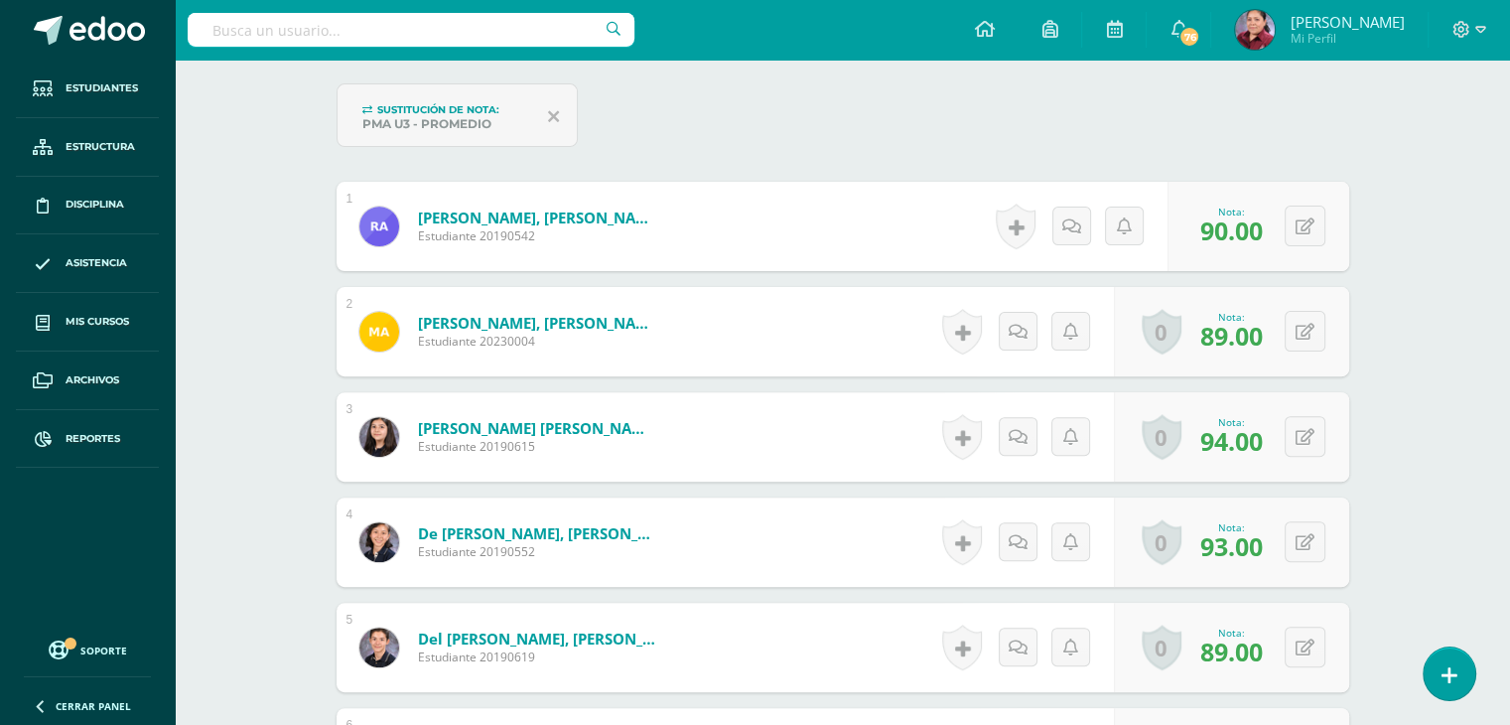
scroll to position [596, 0]
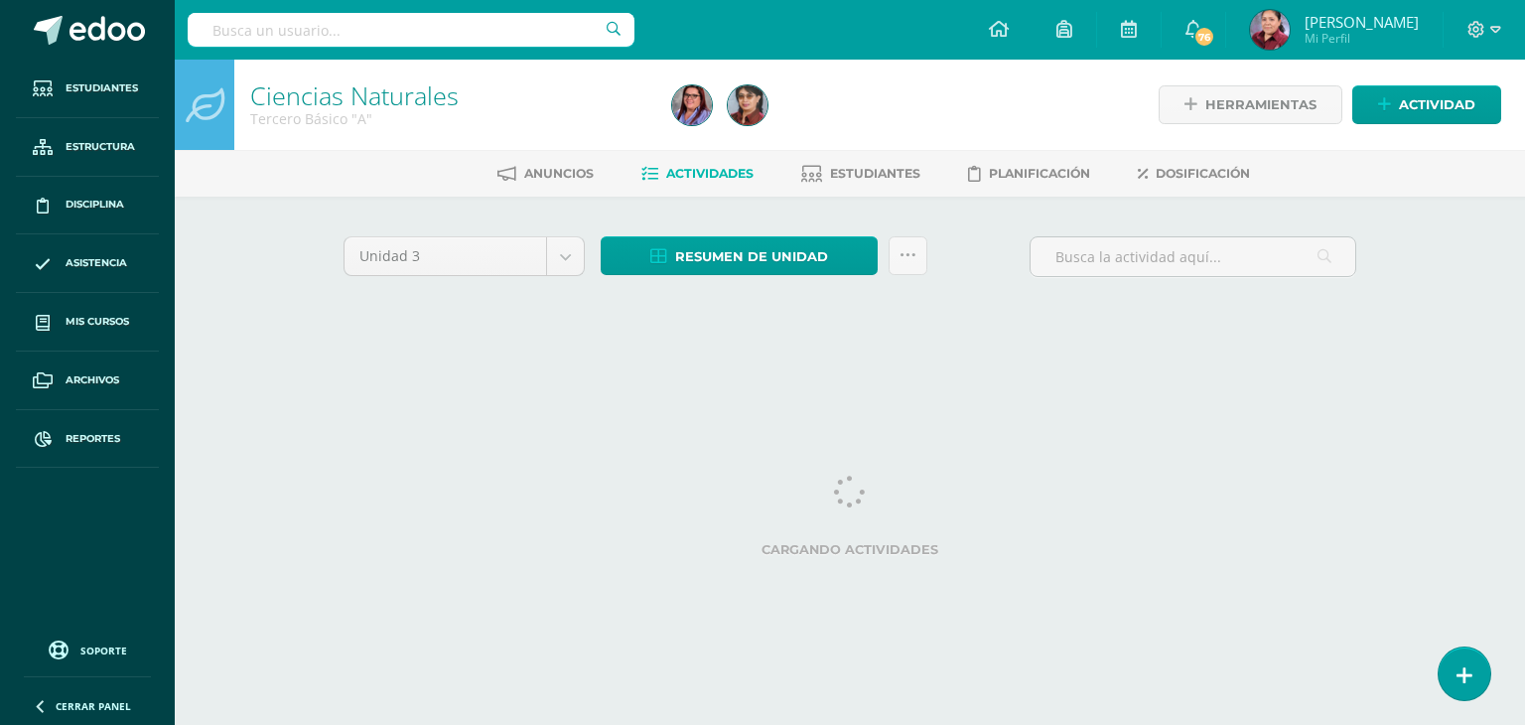
click at [222, 38] on input "text" at bounding box center [411, 30] width 447 height 34
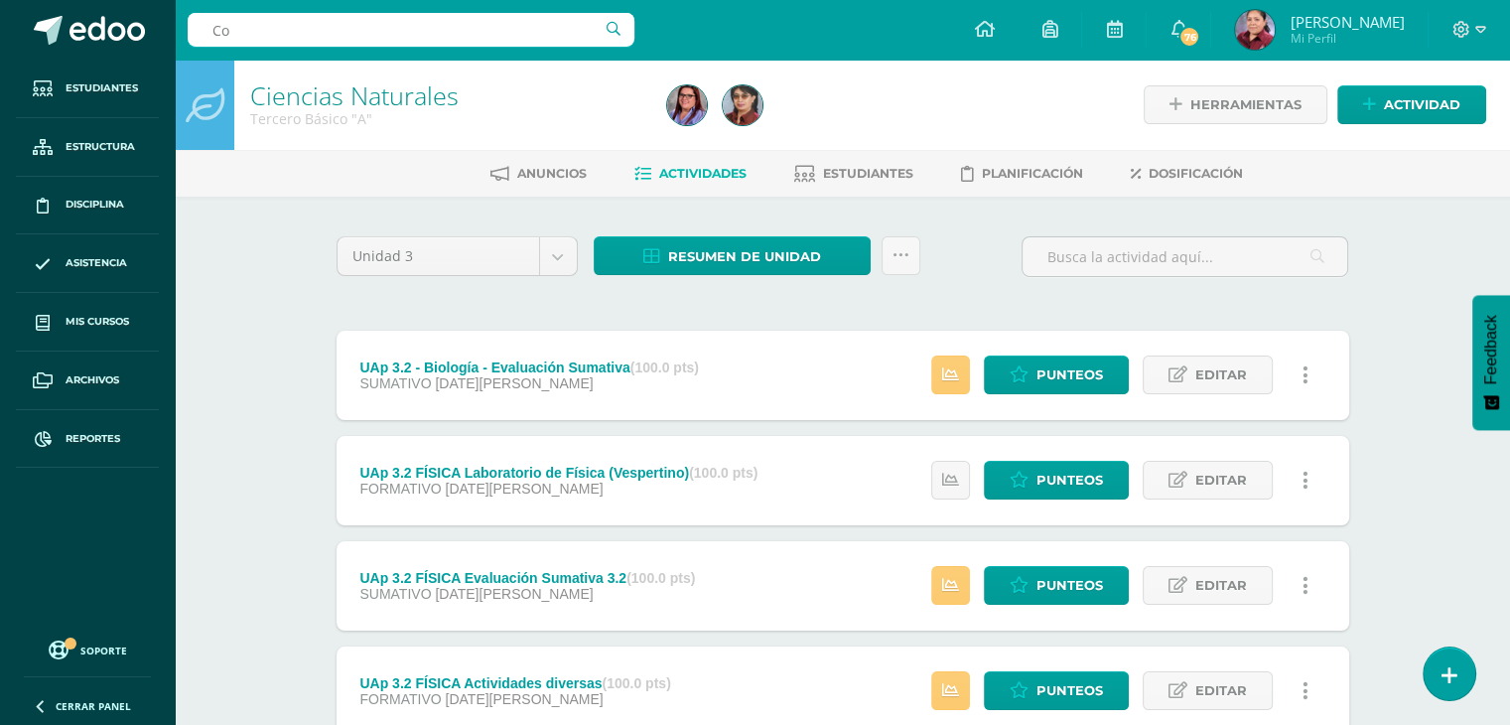
type input "C"
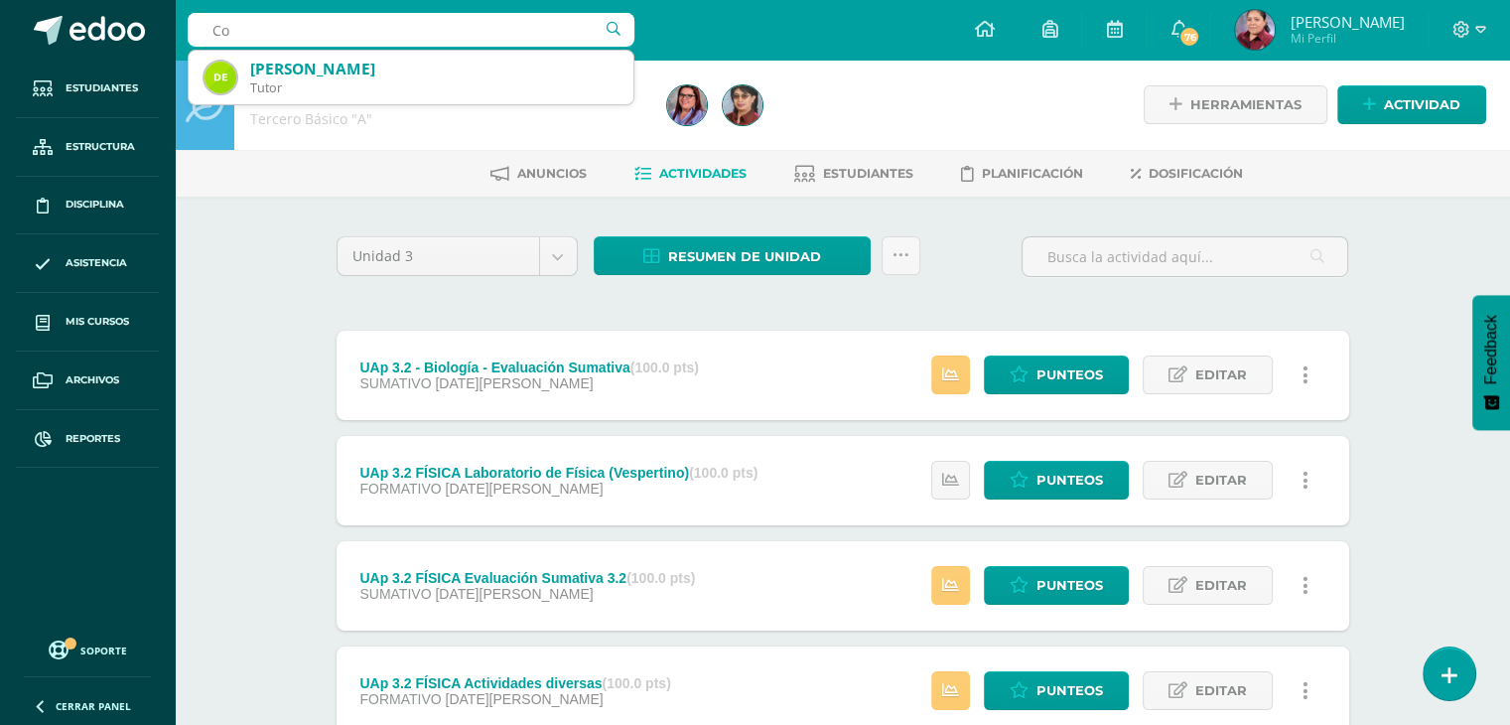
type input "C"
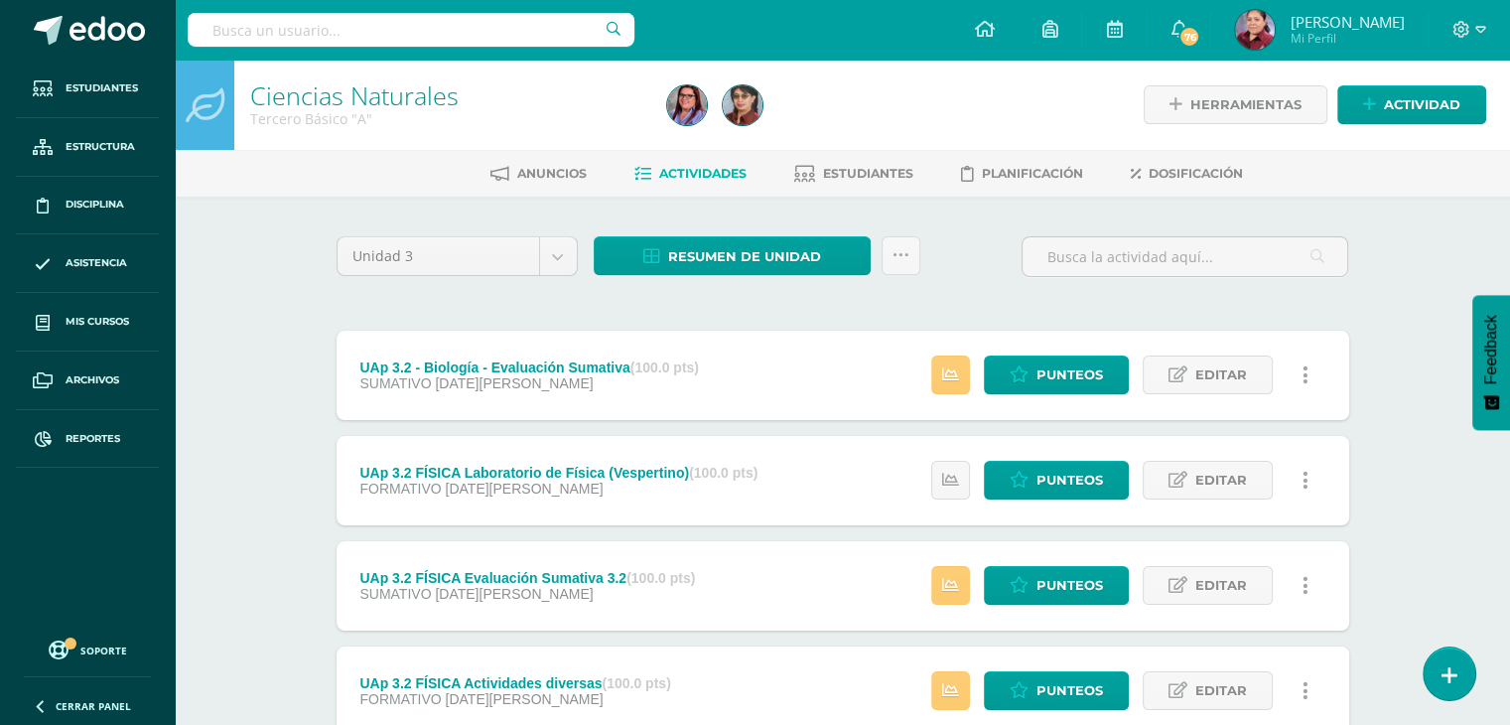
click at [347, 107] on link "Ciencias Naturales" at bounding box center [354, 95] width 208 height 34
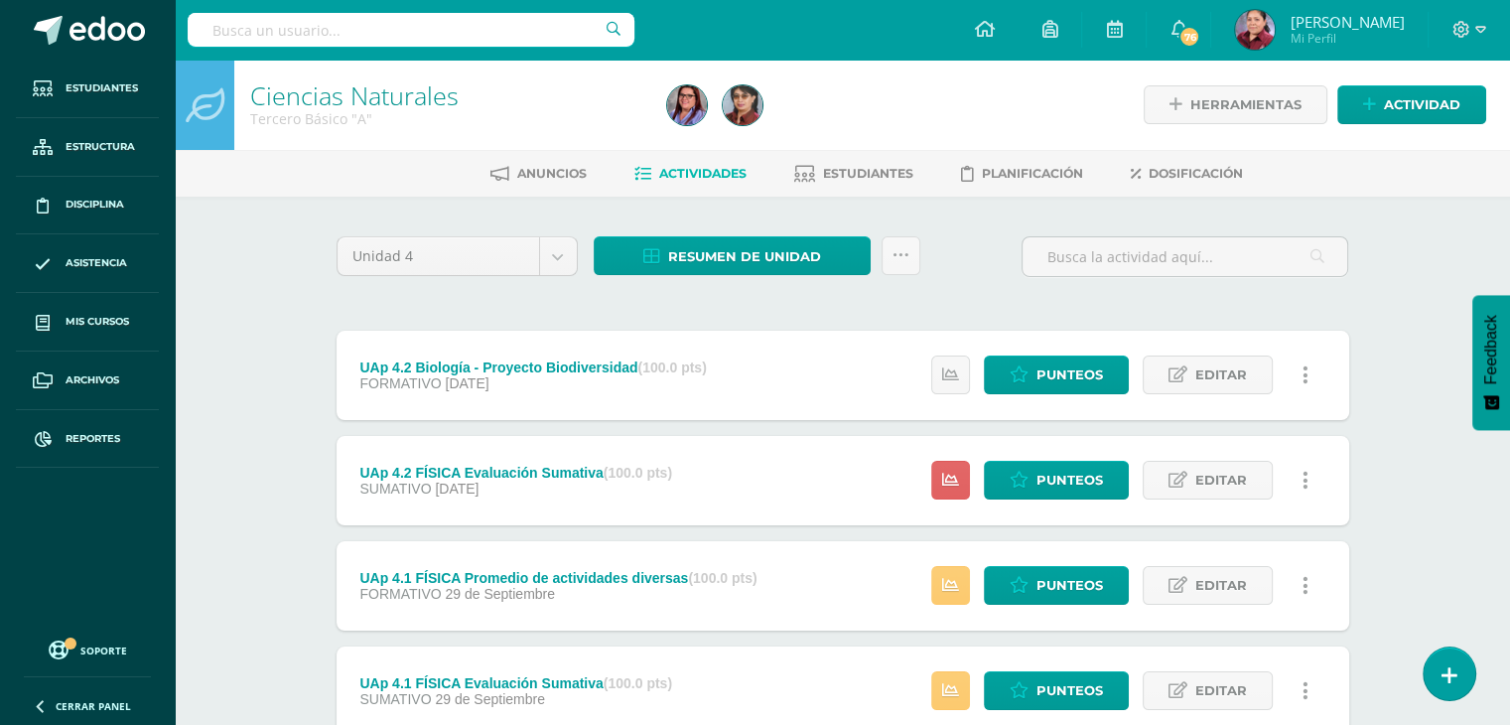
click at [266, 43] on input "text" at bounding box center [411, 30] width 447 height 34
type input "valeria"
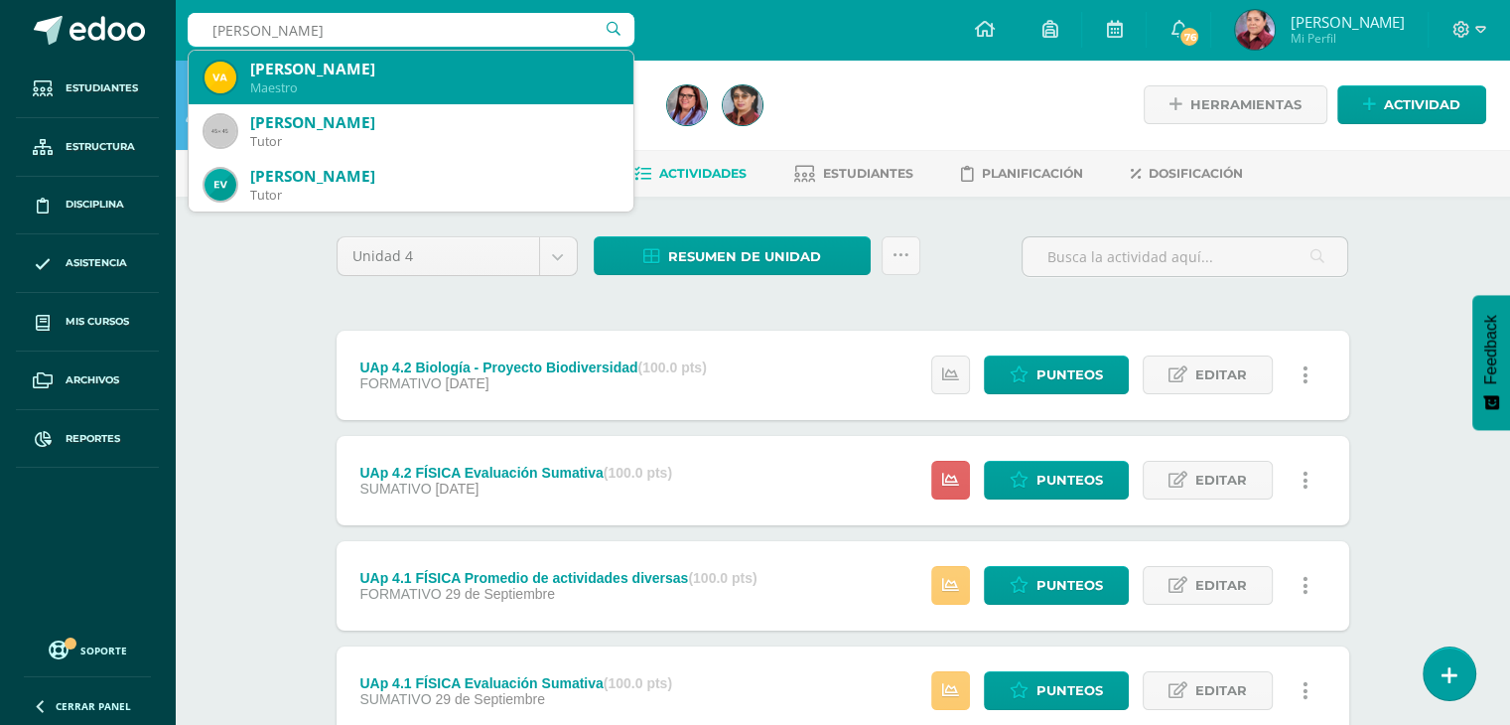
click at [370, 91] on div "Maestro" at bounding box center [433, 87] width 367 height 17
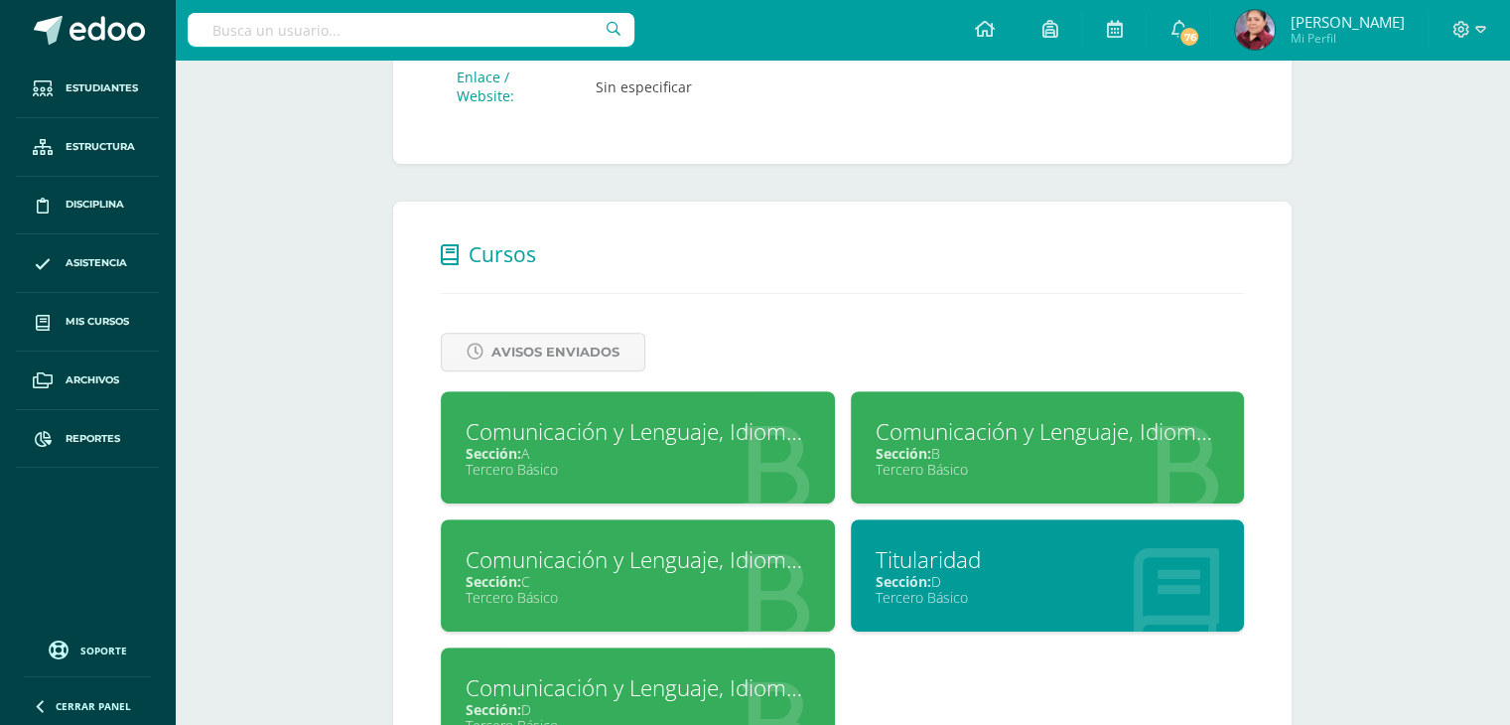
scroll to position [695, 0]
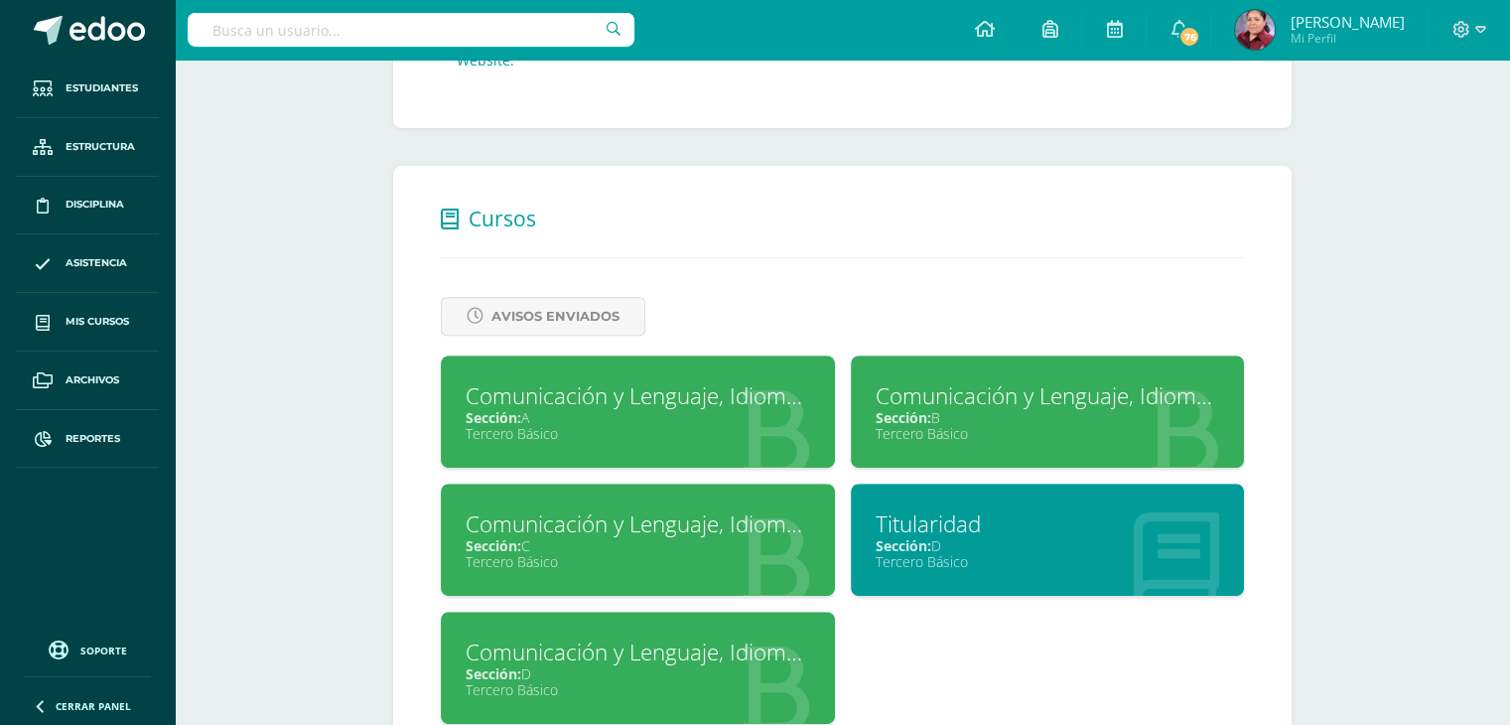
click at [656, 424] on div "Tercero Básico" at bounding box center [638, 433] width 345 height 19
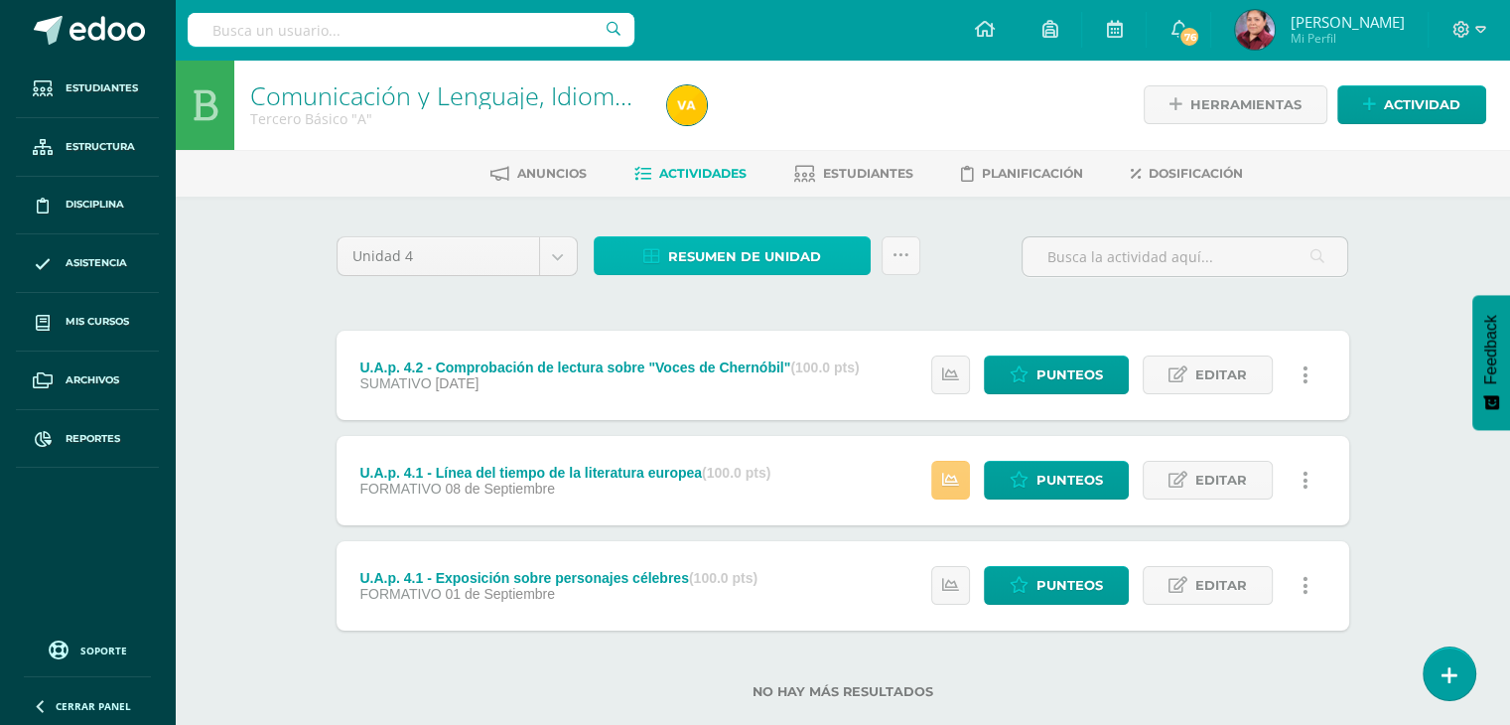
click at [771, 254] on span "Resumen de unidad" at bounding box center [744, 256] width 153 height 37
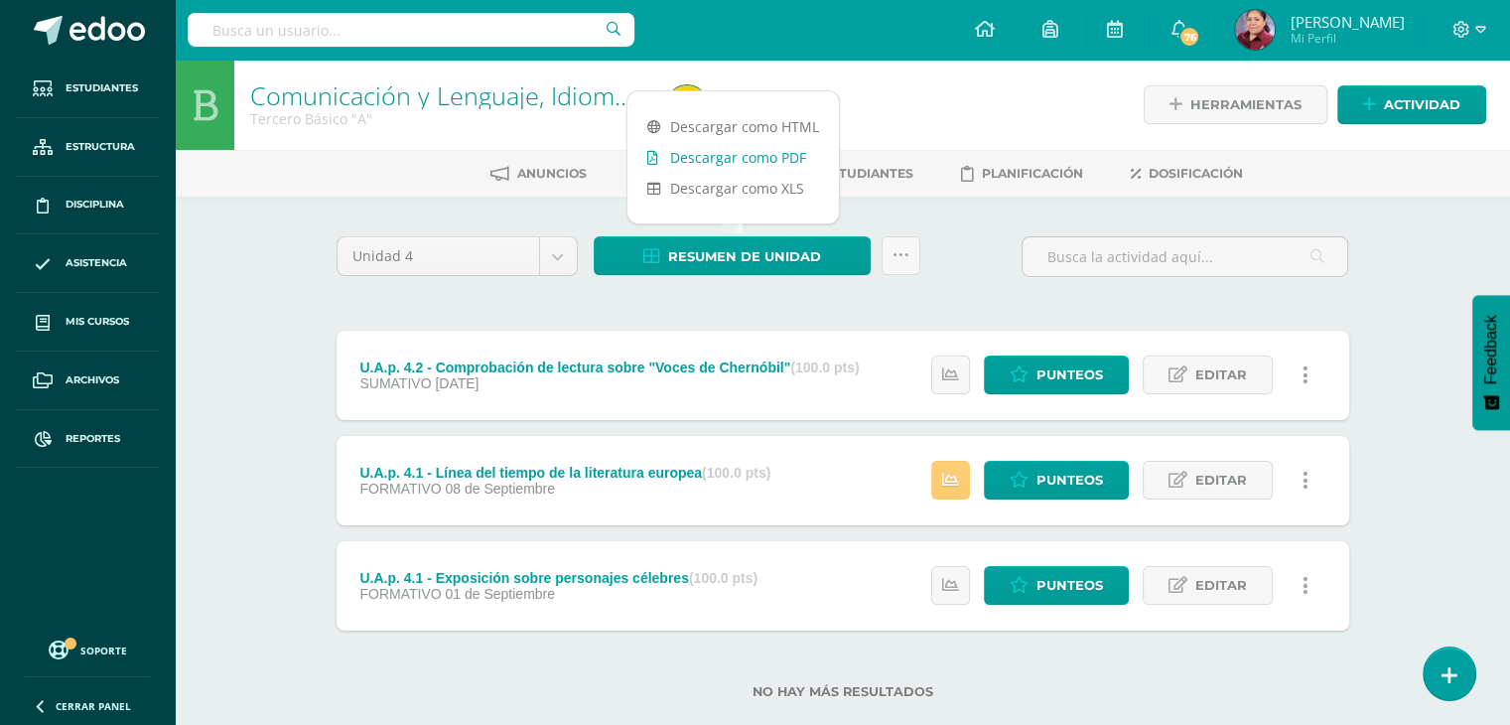
click at [731, 163] on link "Descargar como PDF" at bounding box center [732, 157] width 211 height 31
click at [566, 255] on body "Estudiantes Estructura Disciplina Asistencia Mis cursos Archivos Reportes Sopor…" at bounding box center [755, 381] width 1510 height 763
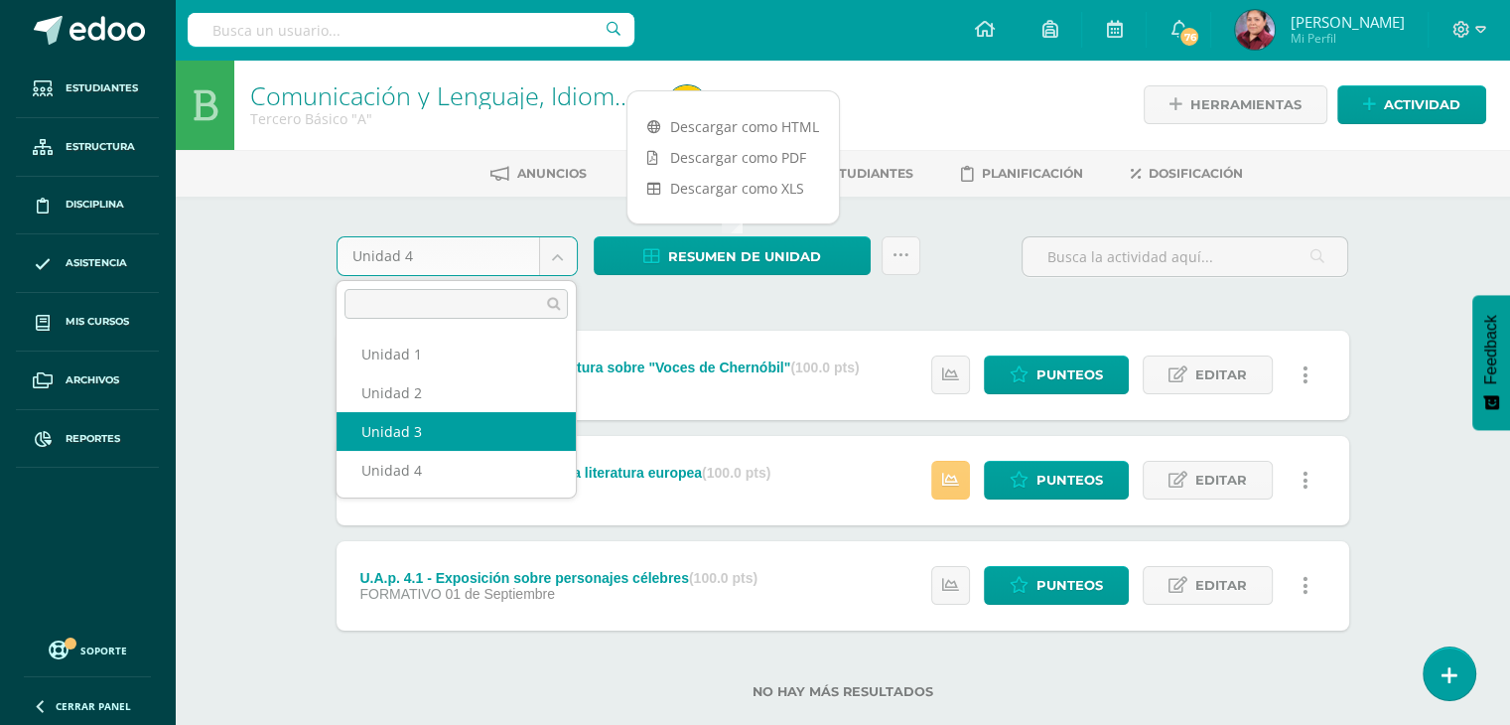
select select "Unidad 3"
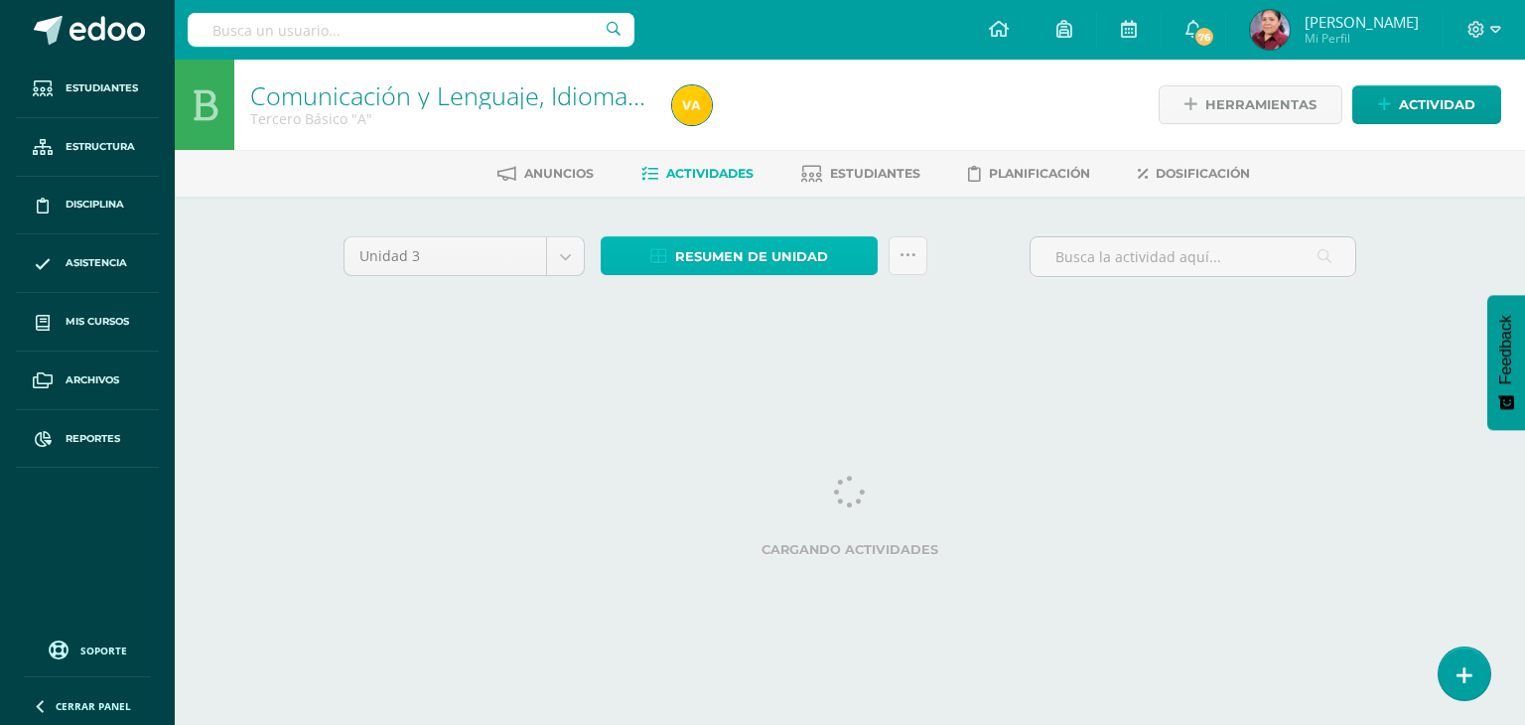
click at [739, 251] on span "Resumen de unidad" at bounding box center [751, 256] width 153 height 37
click at [722, 154] on div "Anuncios Actividades Estudiantes Planificación Dosificación" at bounding box center [874, 173] width 1398 height 47
click at [762, 261] on span "Resumen de unidad" at bounding box center [751, 256] width 153 height 37
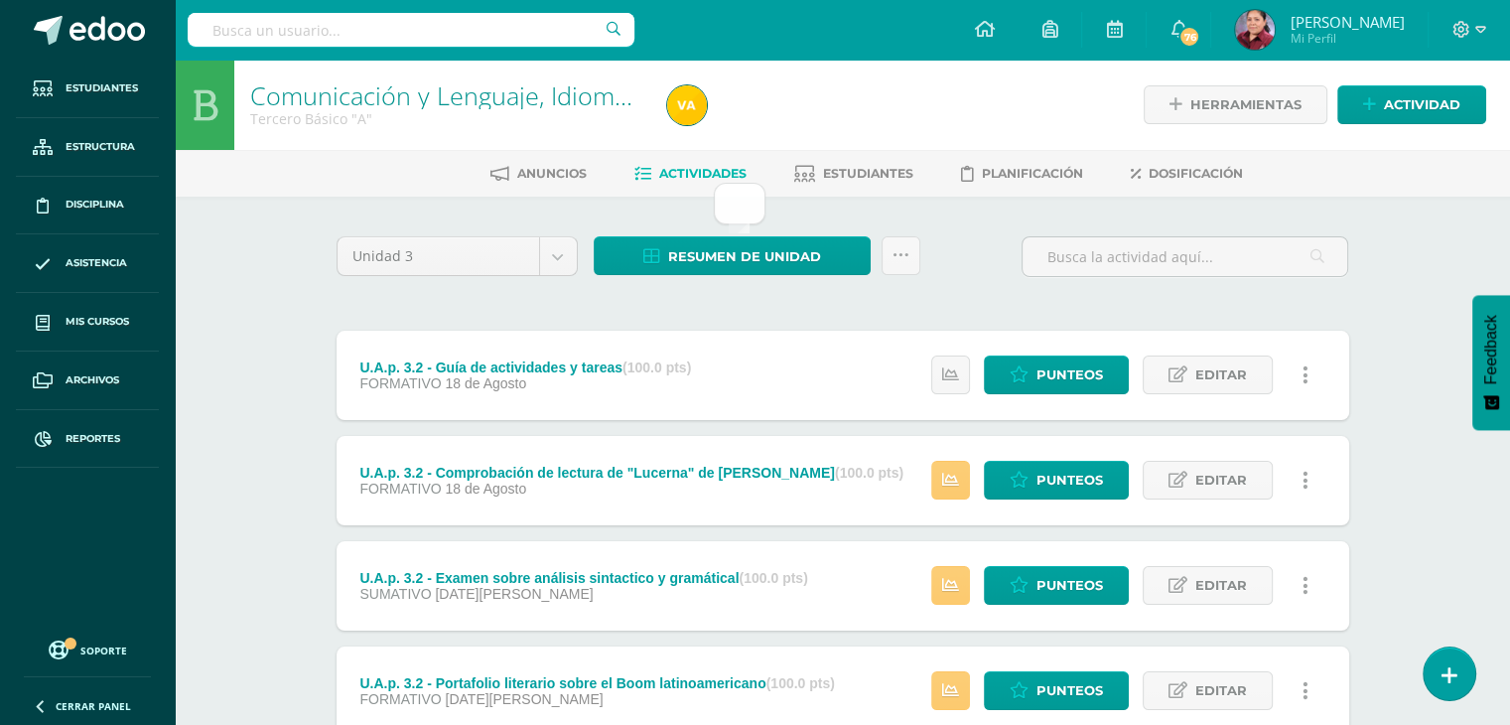
click at [691, 261] on span "Resumen de unidad" at bounding box center [744, 256] width 153 height 37
click at [749, 239] on span "Resumen de unidad" at bounding box center [744, 256] width 153 height 37
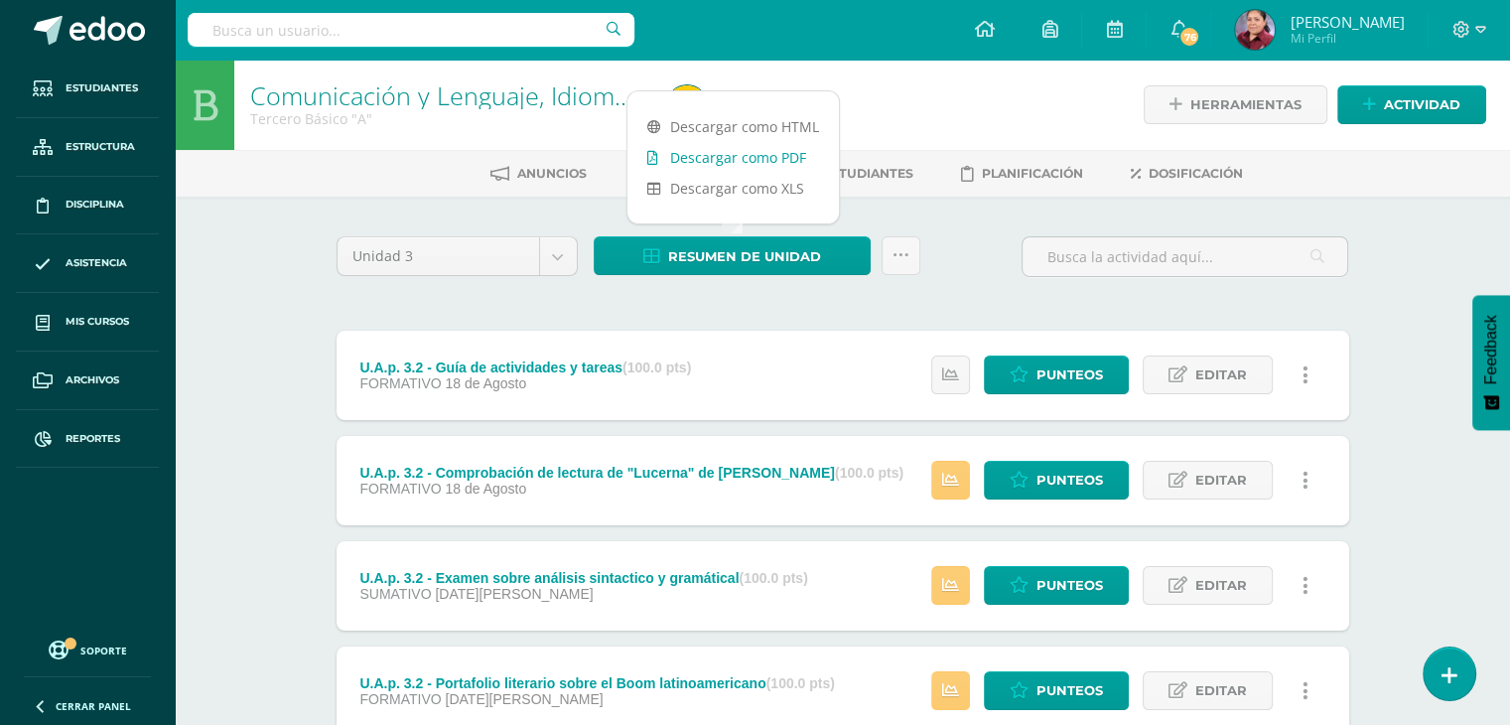
click at [723, 155] on link "Descargar como PDF" at bounding box center [732, 157] width 211 height 31
click at [365, 27] on input "text" at bounding box center [411, 30] width 447 height 34
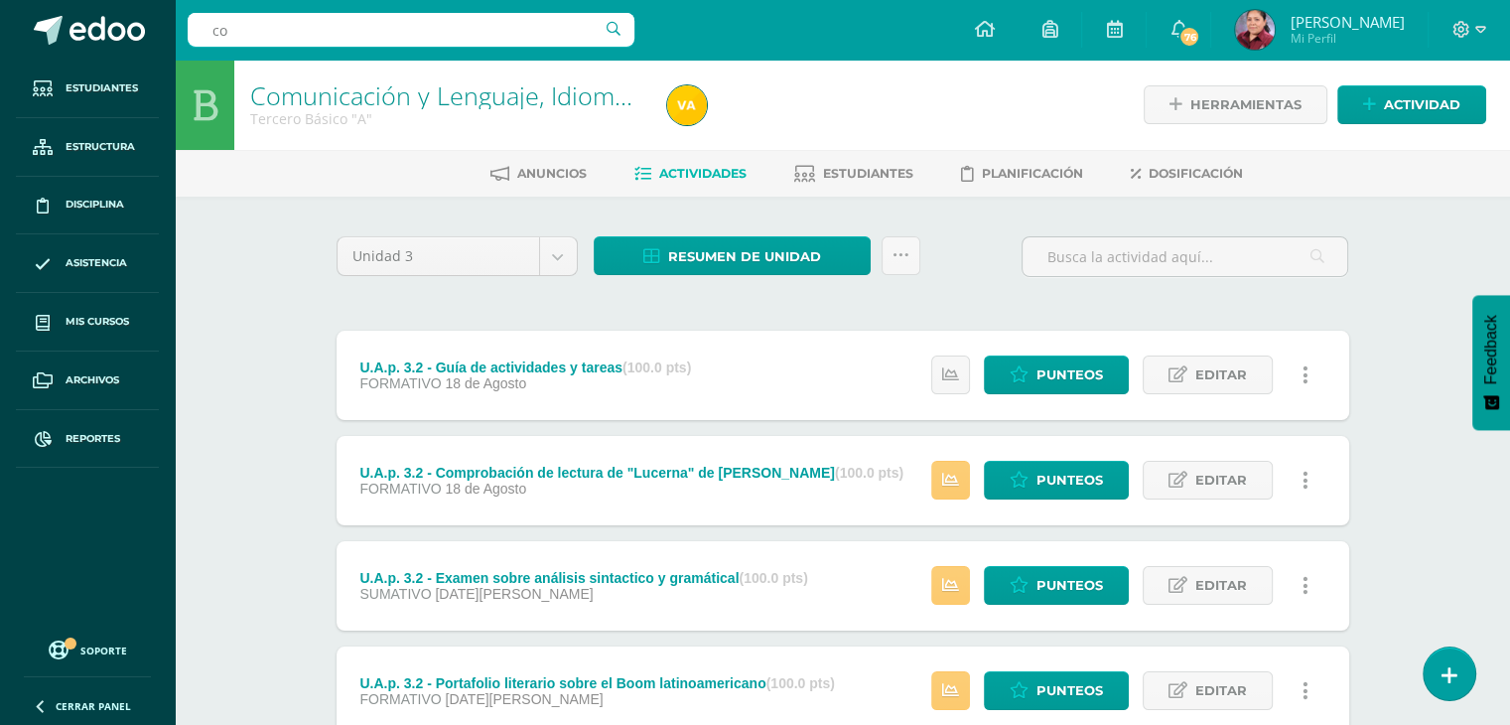
type input "c"
type input "josue"
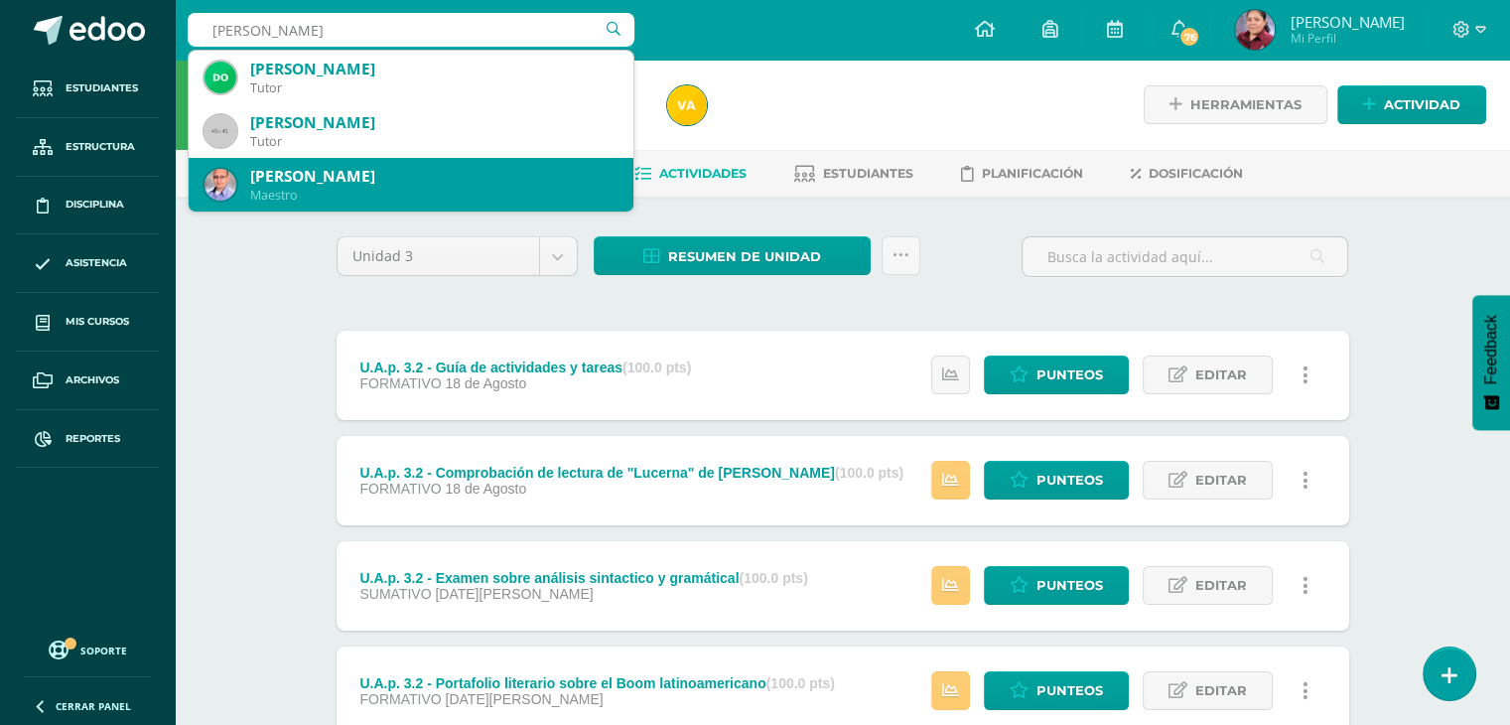
click at [322, 179] on div "Josué Arriola" at bounding box center [433, 176] width 367 height 21
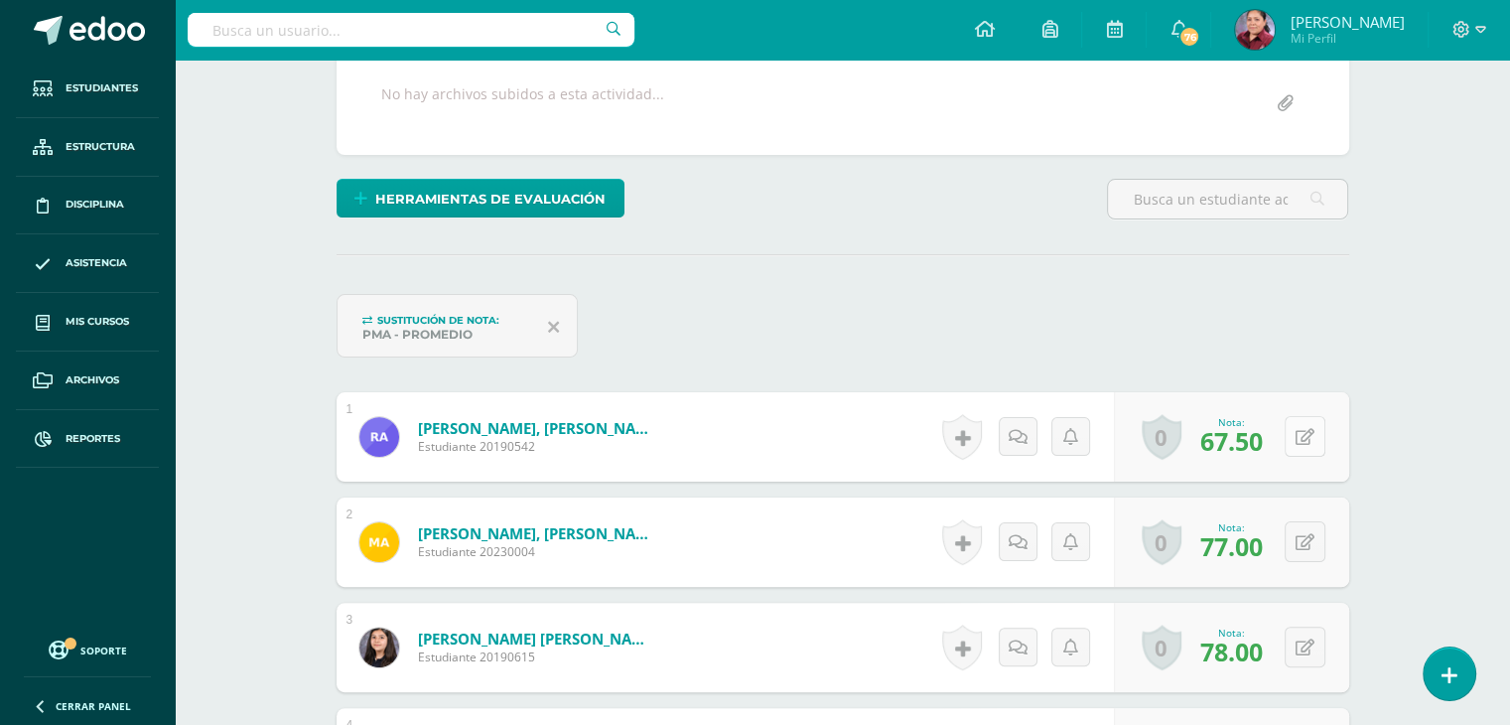
scroll to position [377, 0]
click at [1311, 432] on icon at bounding box center [1305, 437] width 19 height 17
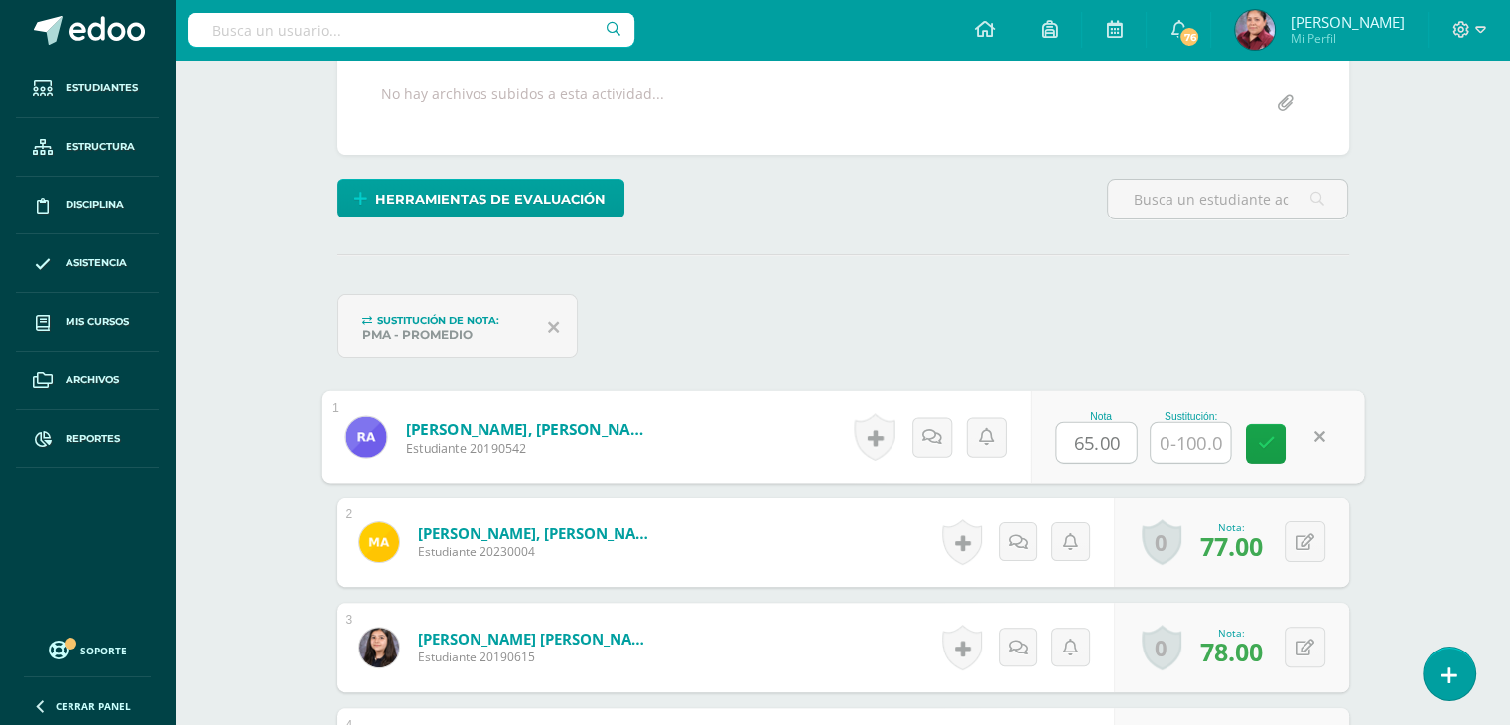
drag, startPoint x: 1120, startPoint y: 437, endPoint x: 1069, endPoint y: 439, distance: 50.7
click at [1069, 439] on input "65.00" at bounding box center [1095, 443] width 79 height 40
click at [1274, 440] on link at bounding box center [1266, 443] width 40 height 40
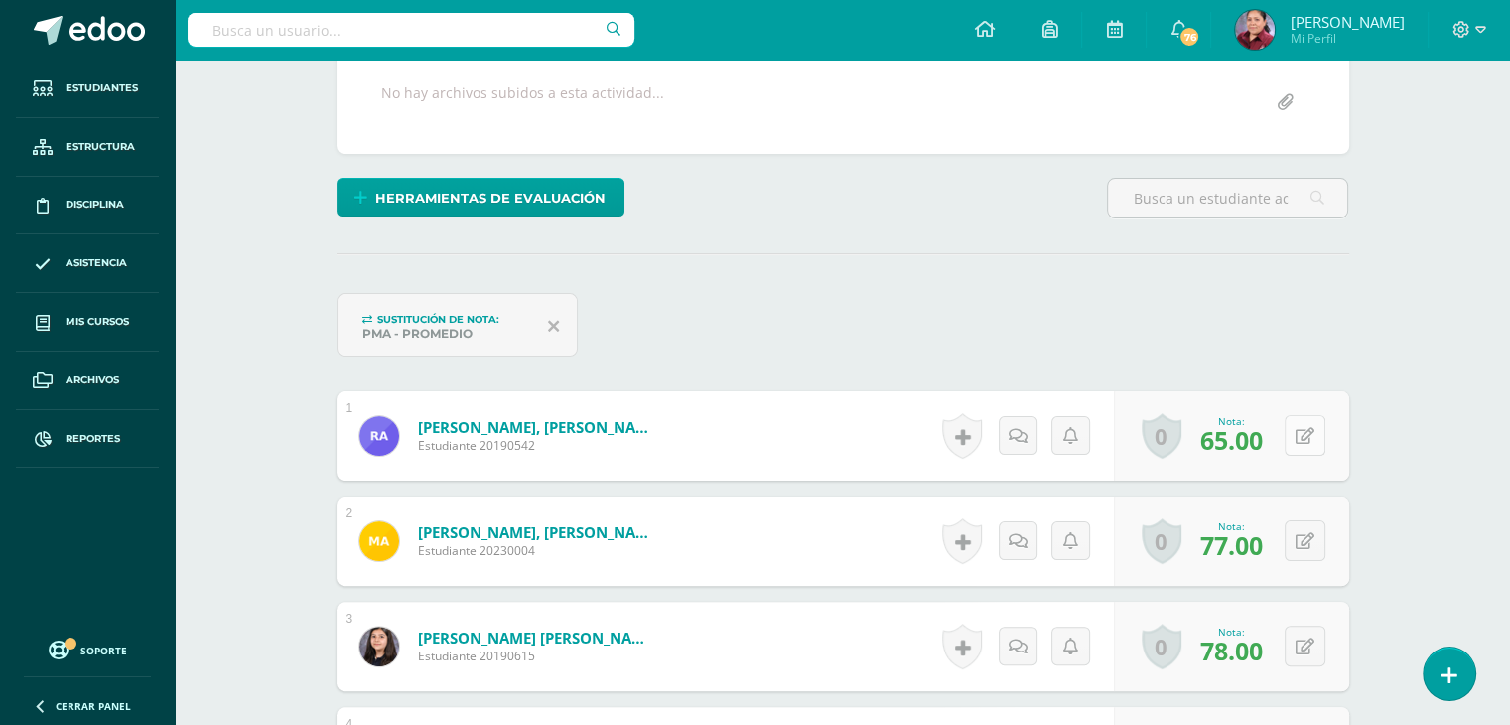
scroll to position [379, 0]
click at [1299, 434] on button at bounding box center [1305, 434] width 41 height 41
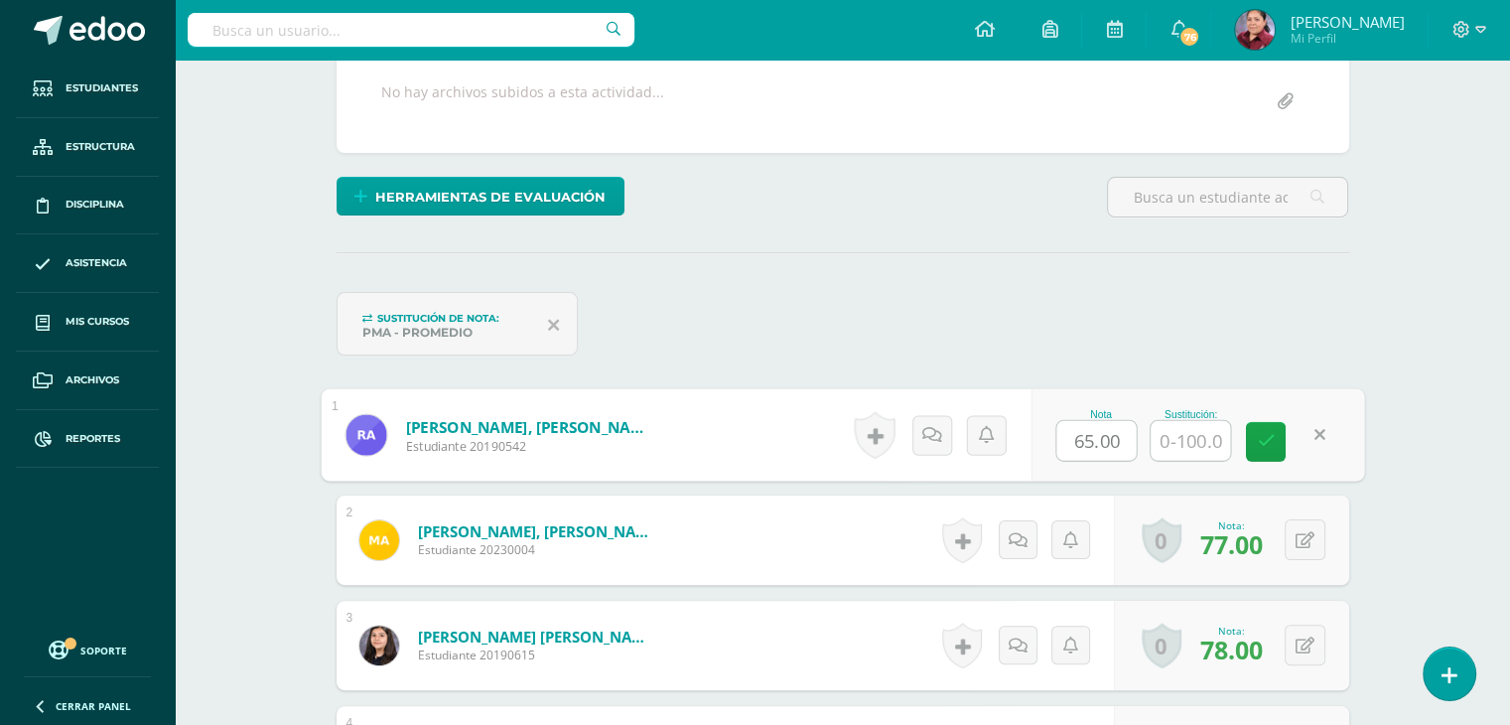
click at [1084, 439] on input "65.00" at bounding box center [1095, 441] width 79 height 40
type input "75.00"
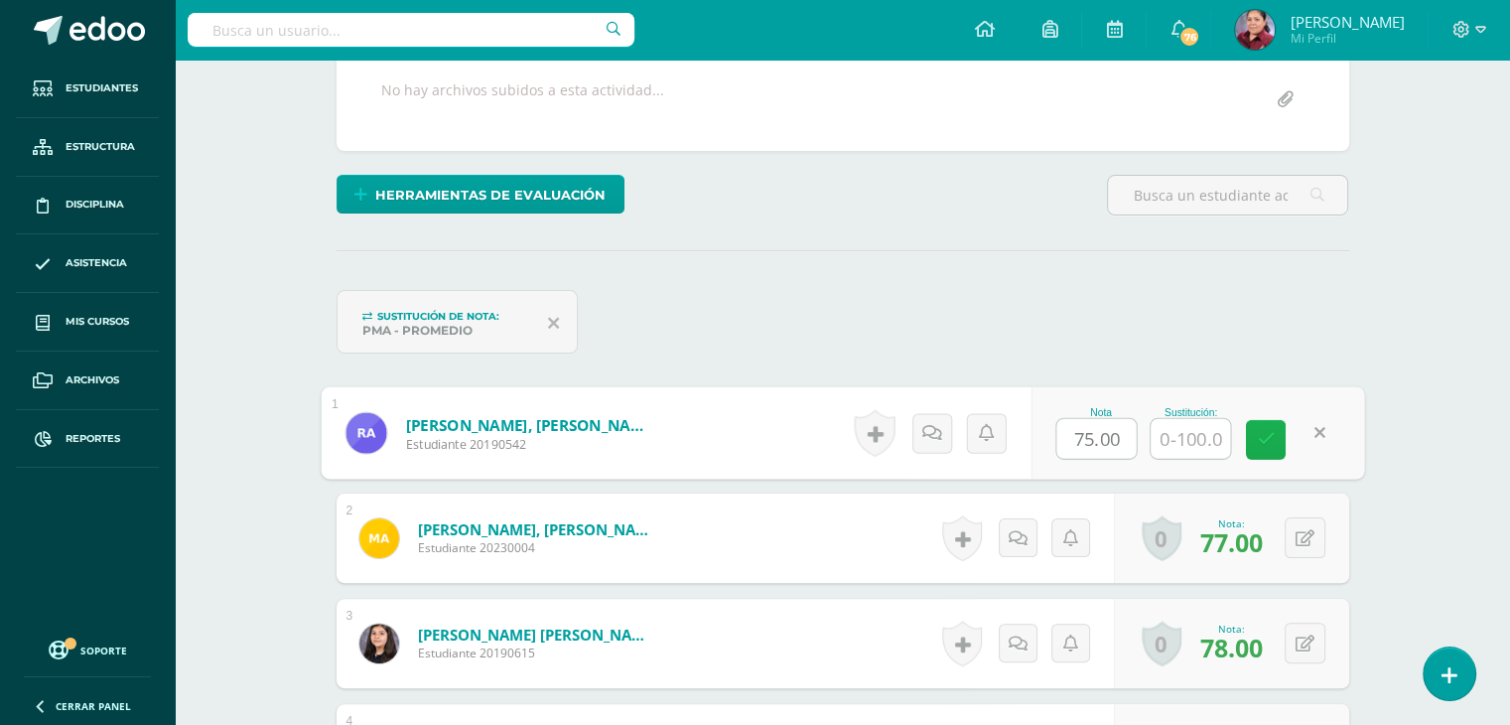
click at [1272, 444] on icon at bounding box center [1266, 439] width 18 height 17
click at [1260, 441] on form "Aguilar Contreras, René Alejandro Estudiante 20190542 Nota 75.00 Sustitución:" at bounding box center [842, 433] width 1043 height 92
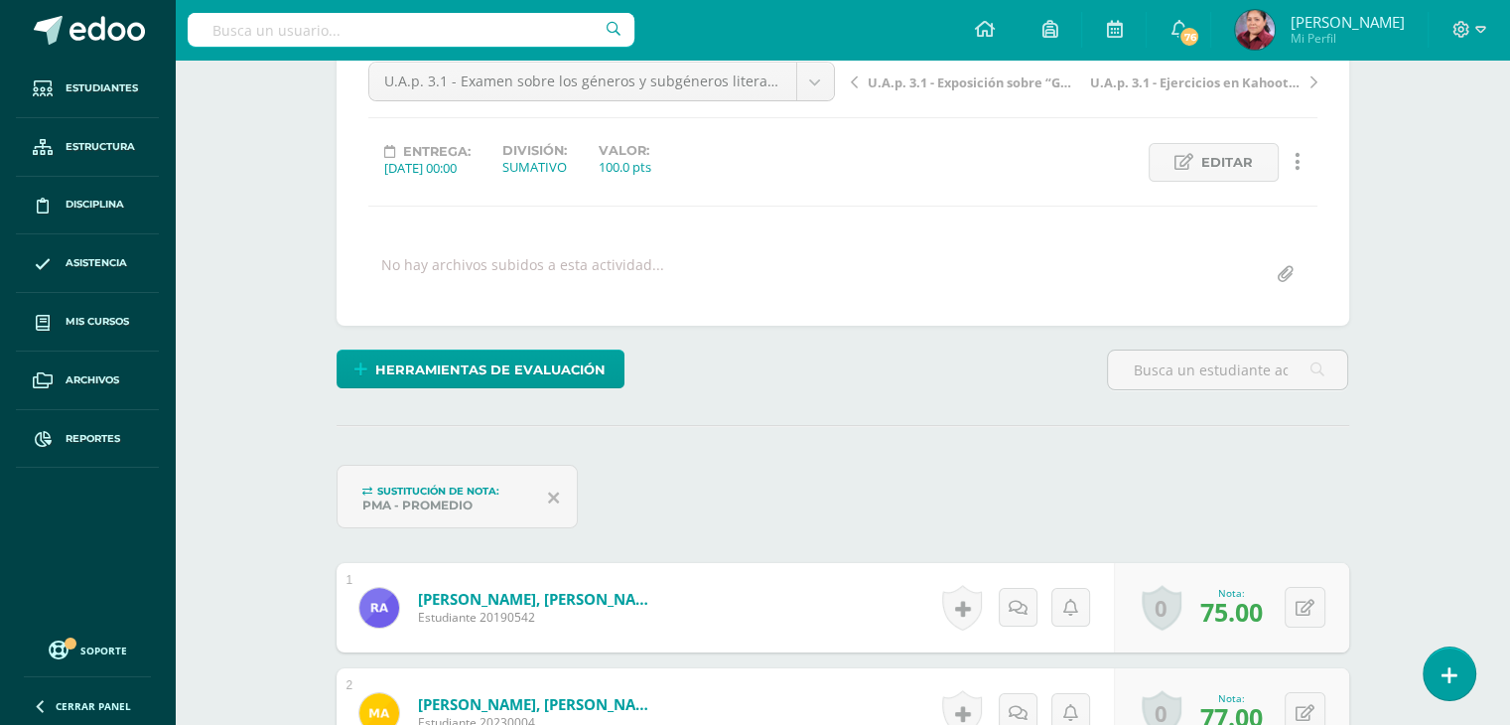
scroll to position [0, 0]
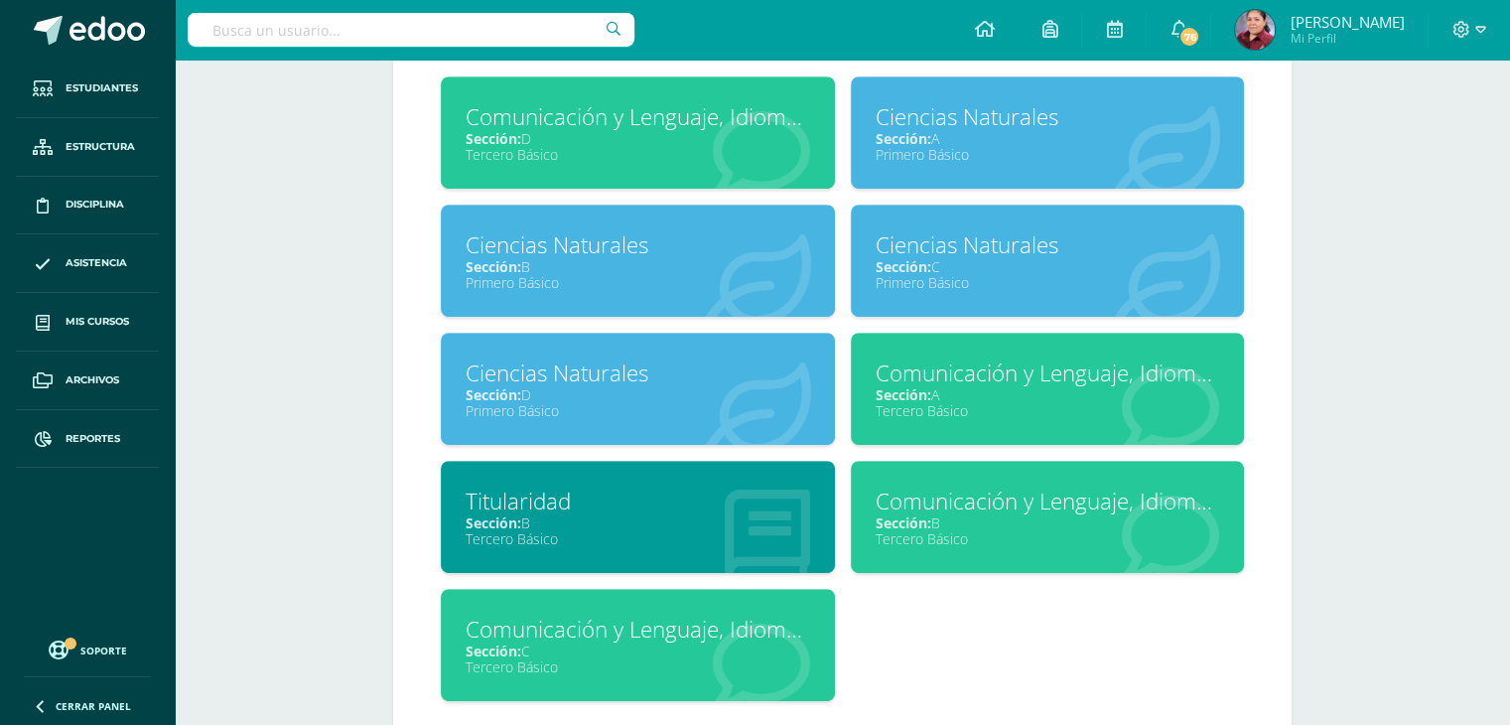
scroll to position [884, 0]
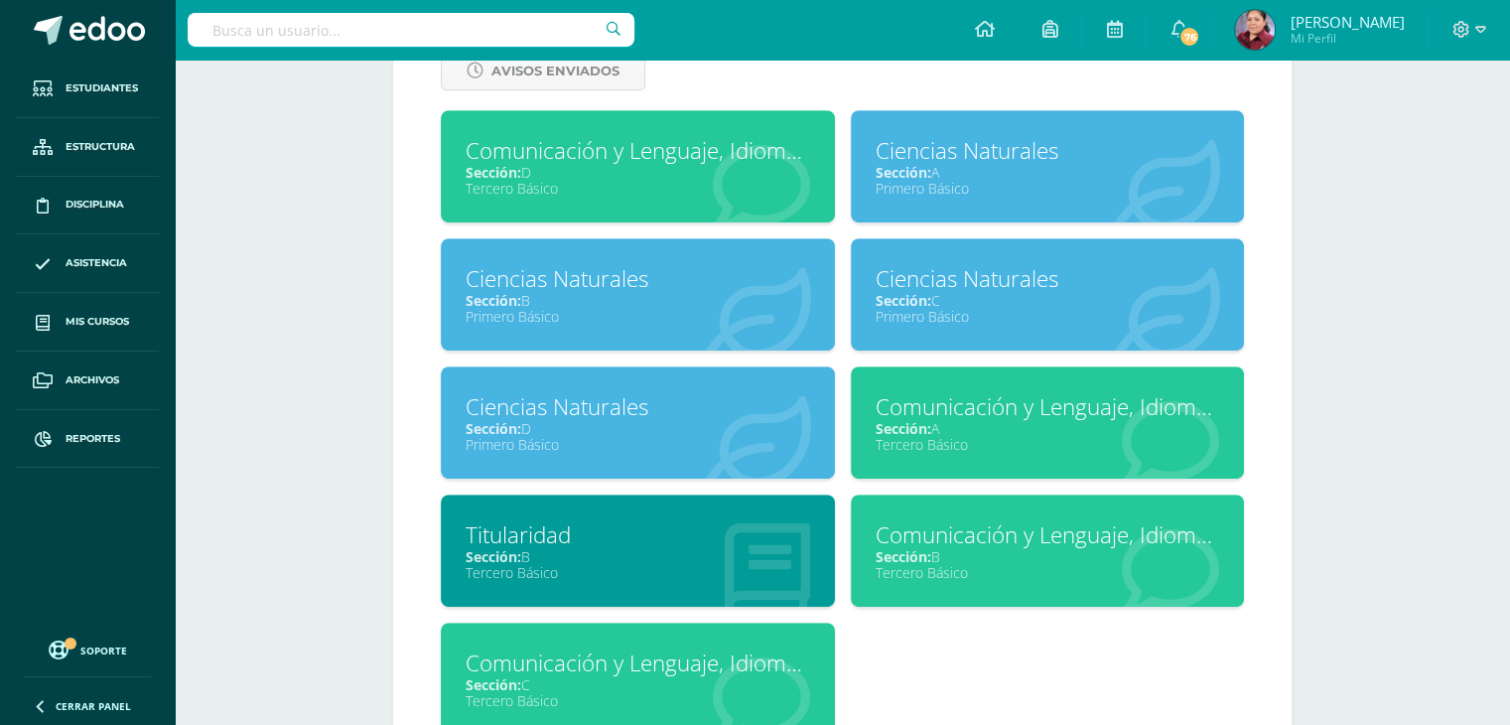
click at [912, 411] on div "Comunicación y Lenguaje, Idioma Extranjero Inglés" at bounding box center [1048, 406] width 345 height 31
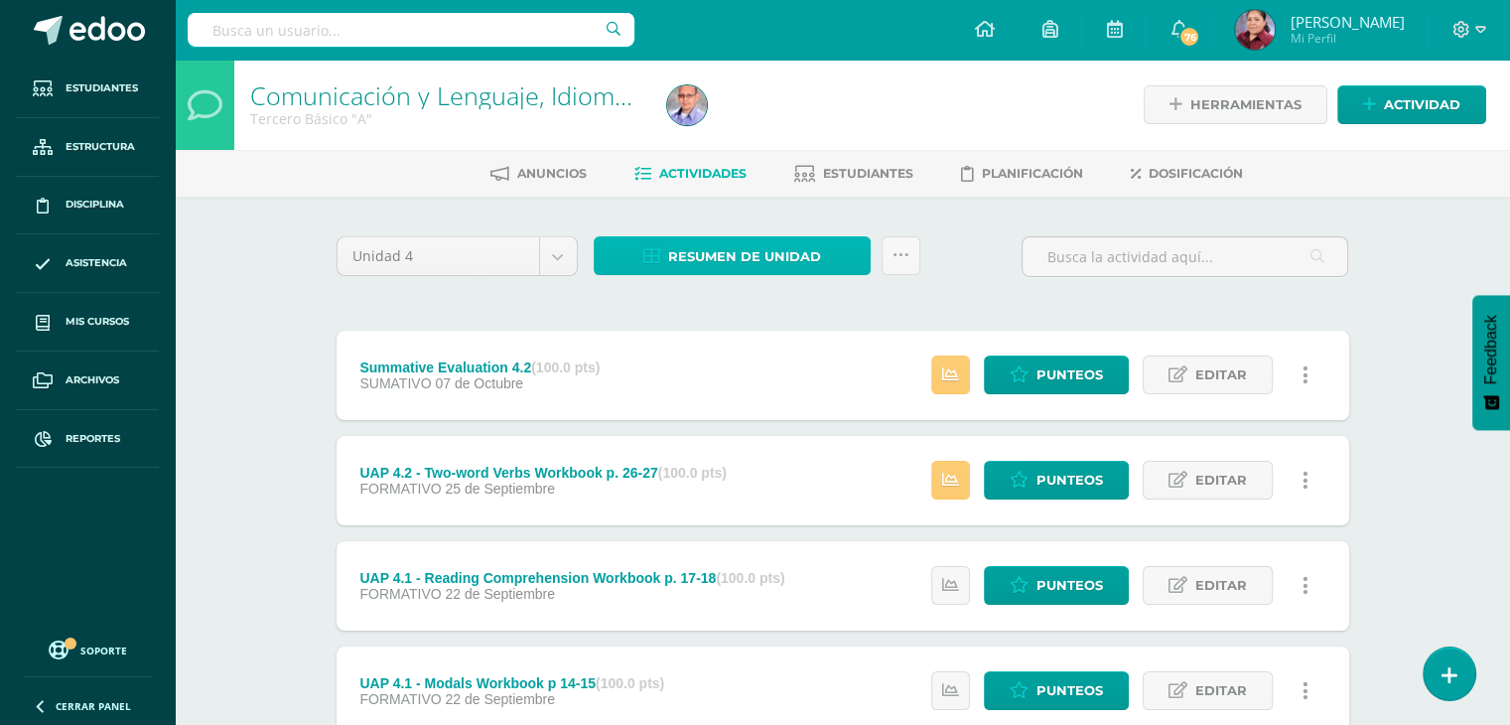
click at [736, 263] on span "Resumen de unidad" at bounding box center [744, 256] width 153 height 37
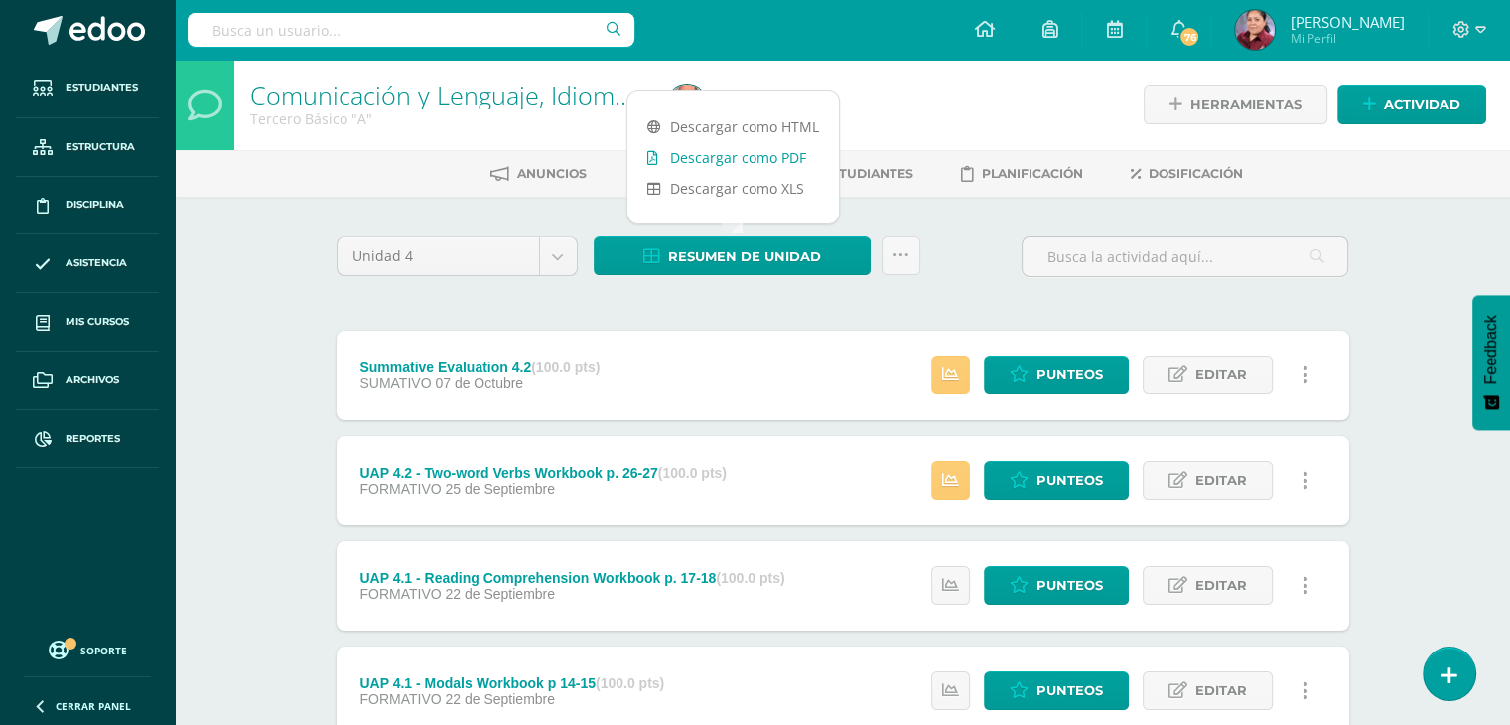
click at [758, 152] on link "Descargar como PDF" at bounding box center [732, 157] width 211 height 31
click at [547, 267] on body "Estudiantes Estructura Disciplina Asistencia Mis cursos Archivos Reportes Sopor…" at bounding box center [755, 486] width 1510 height 973
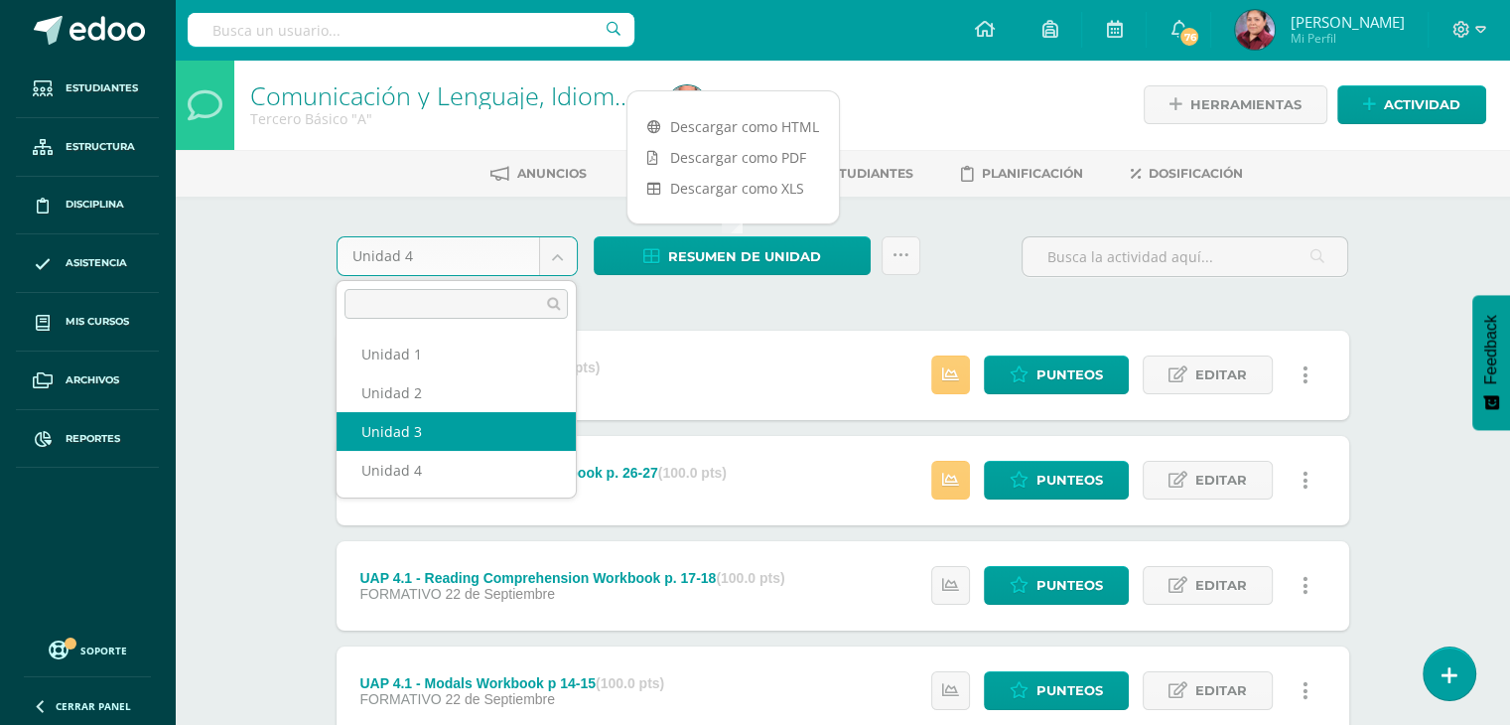
select select "Unidad 3"
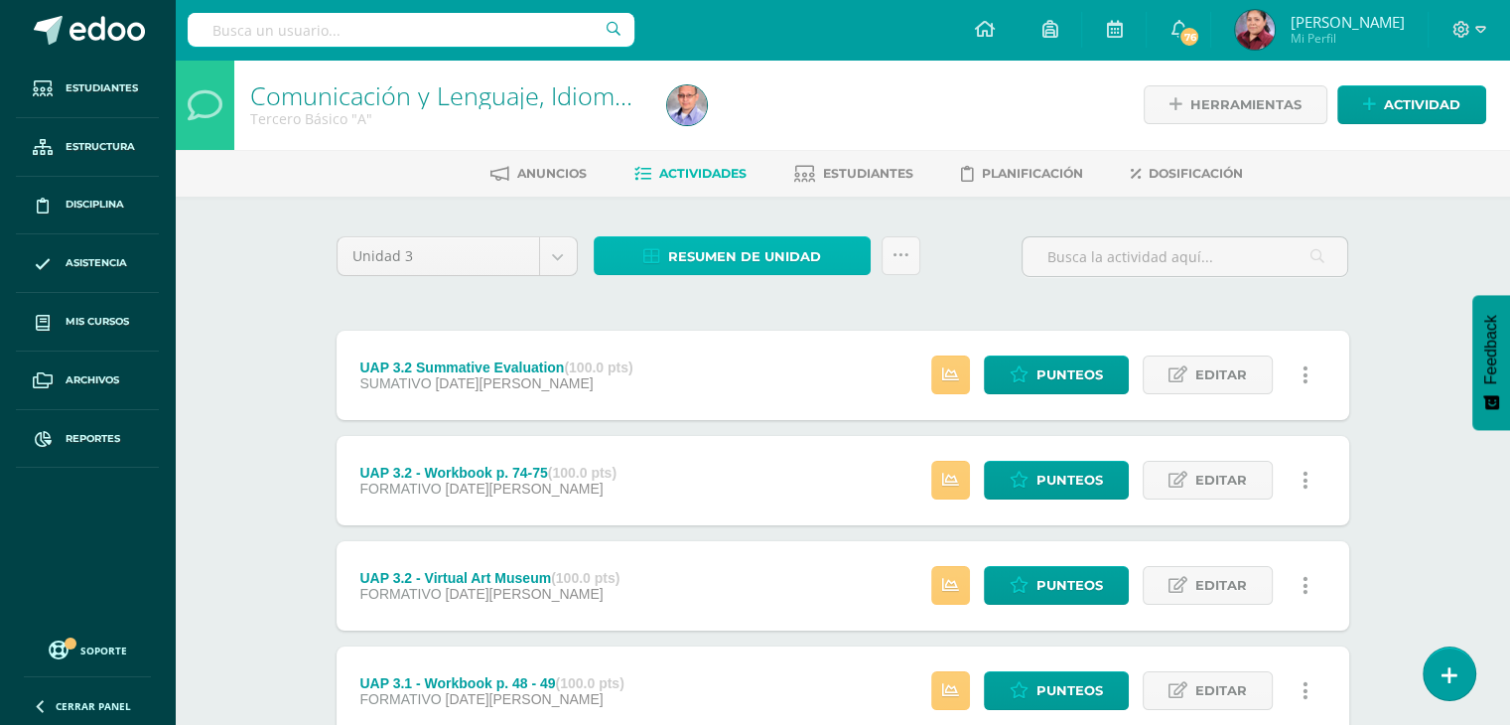
click at [755, 255] on span "Resumen de unidad" at bounding box center [744, 256] width 153 height 37
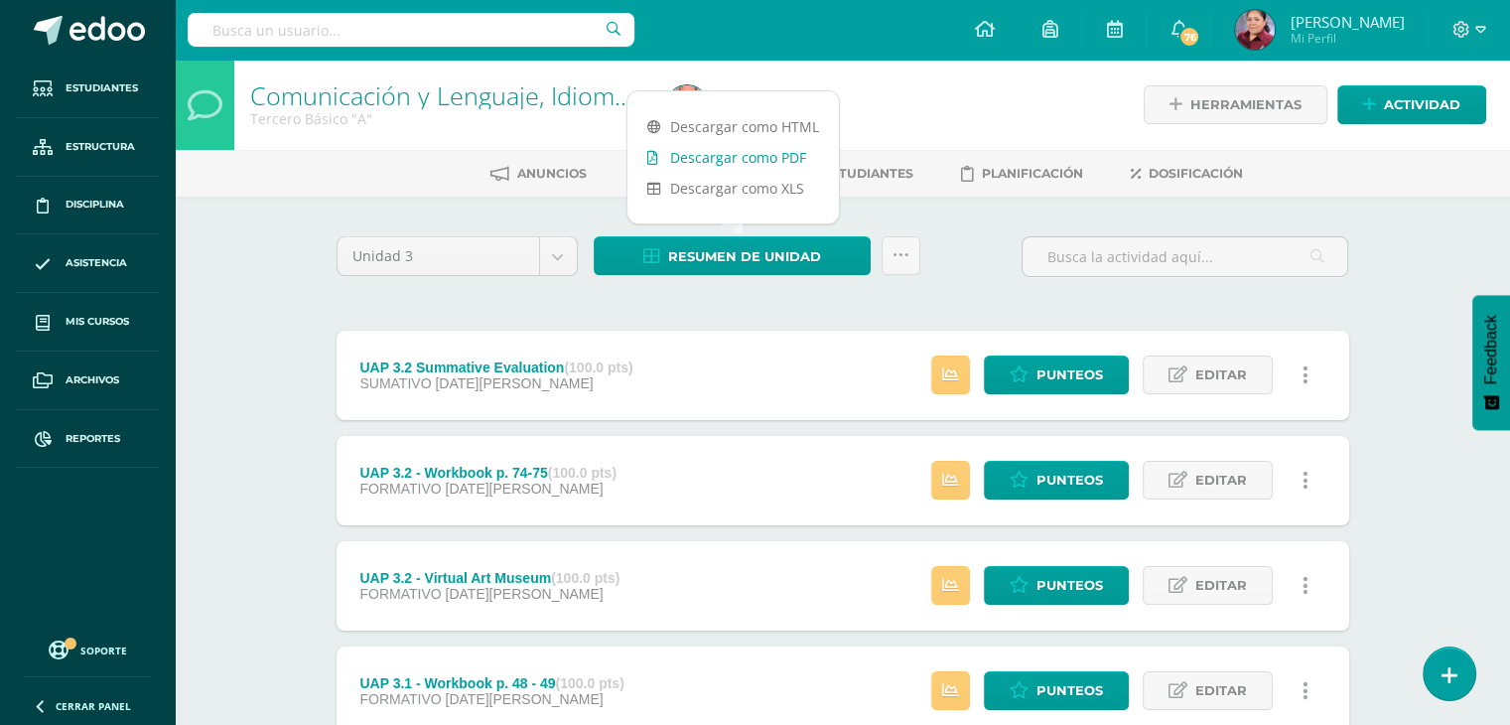
click at [734, 162] on link "Descargar como PDF" at bounding box center [732, 157] width 211 height 31
click at [340, 36] on input "text" at bounding box center [411, 30] width 447 height 34
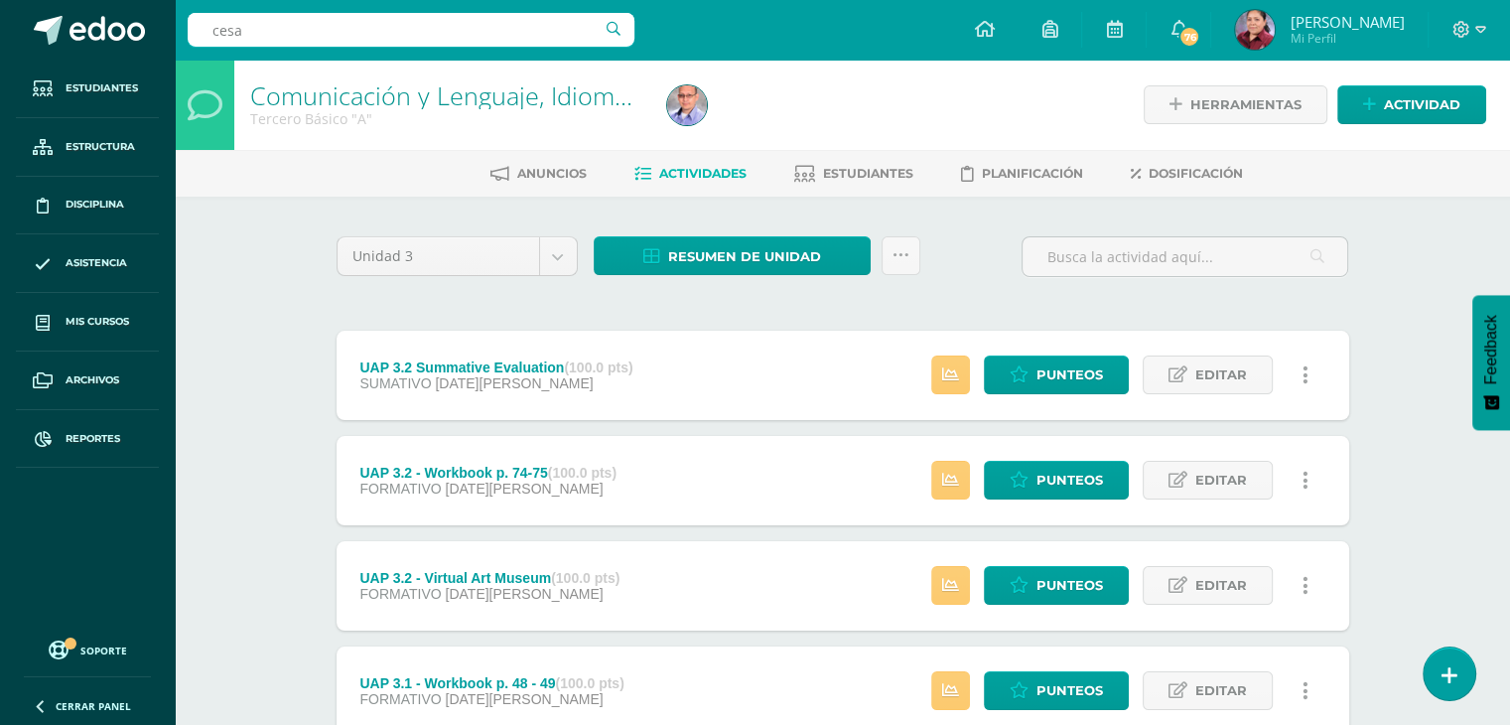
type input "cesar"
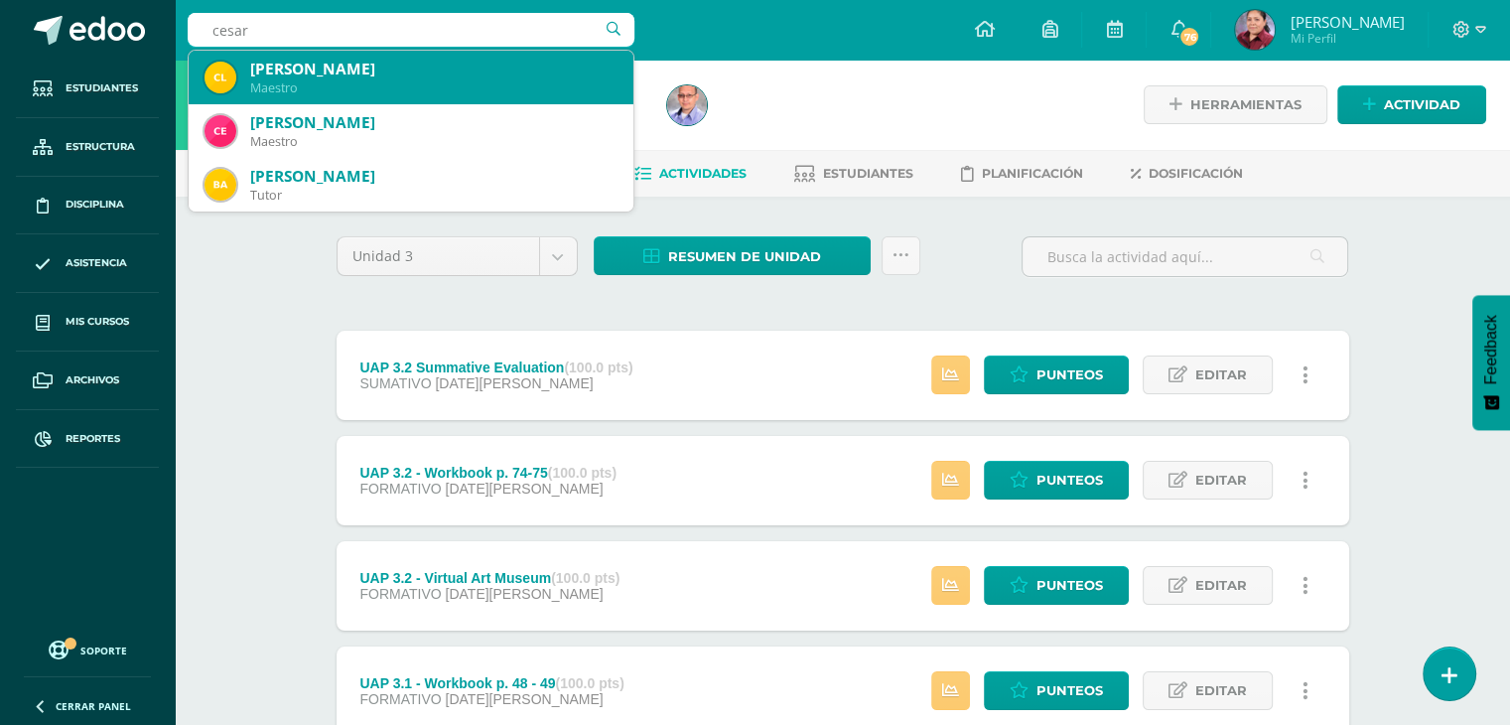
scroll to position [99, 0]
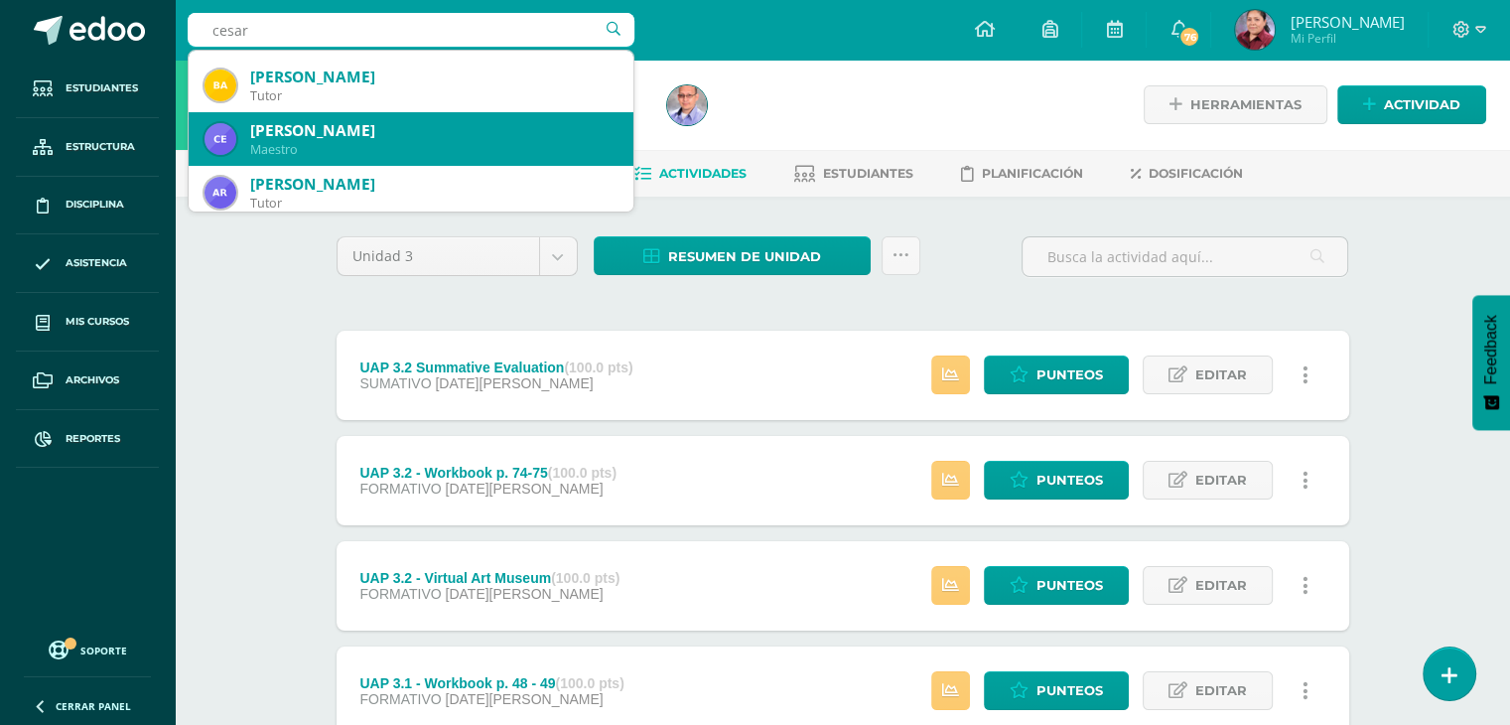
click at [455, 128] on div "[PERSON_NAME]" at bounding box center [433, 130] width 367 height 21
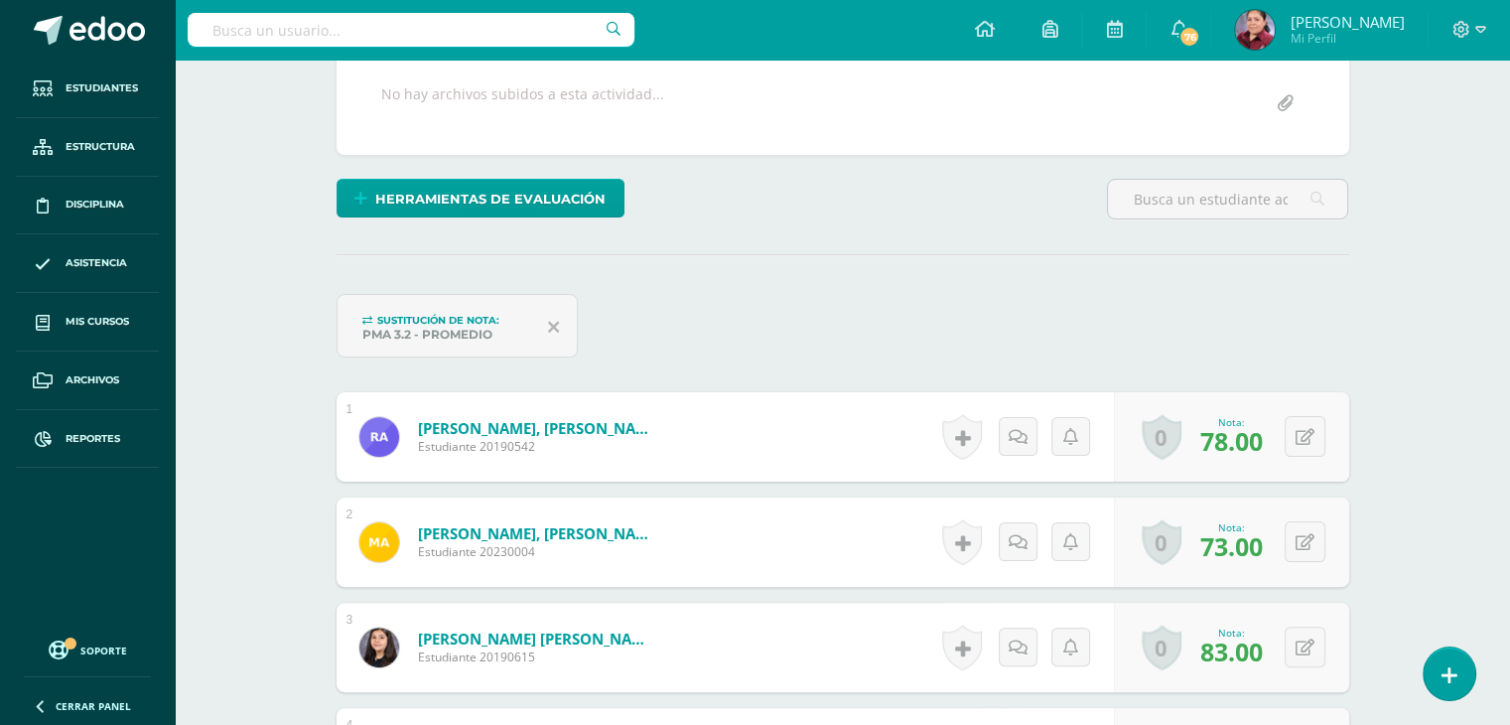
scroll to position [377, 0]
click at [1307, 423] on button at bounding box center [1319, 437] width 42 height 42
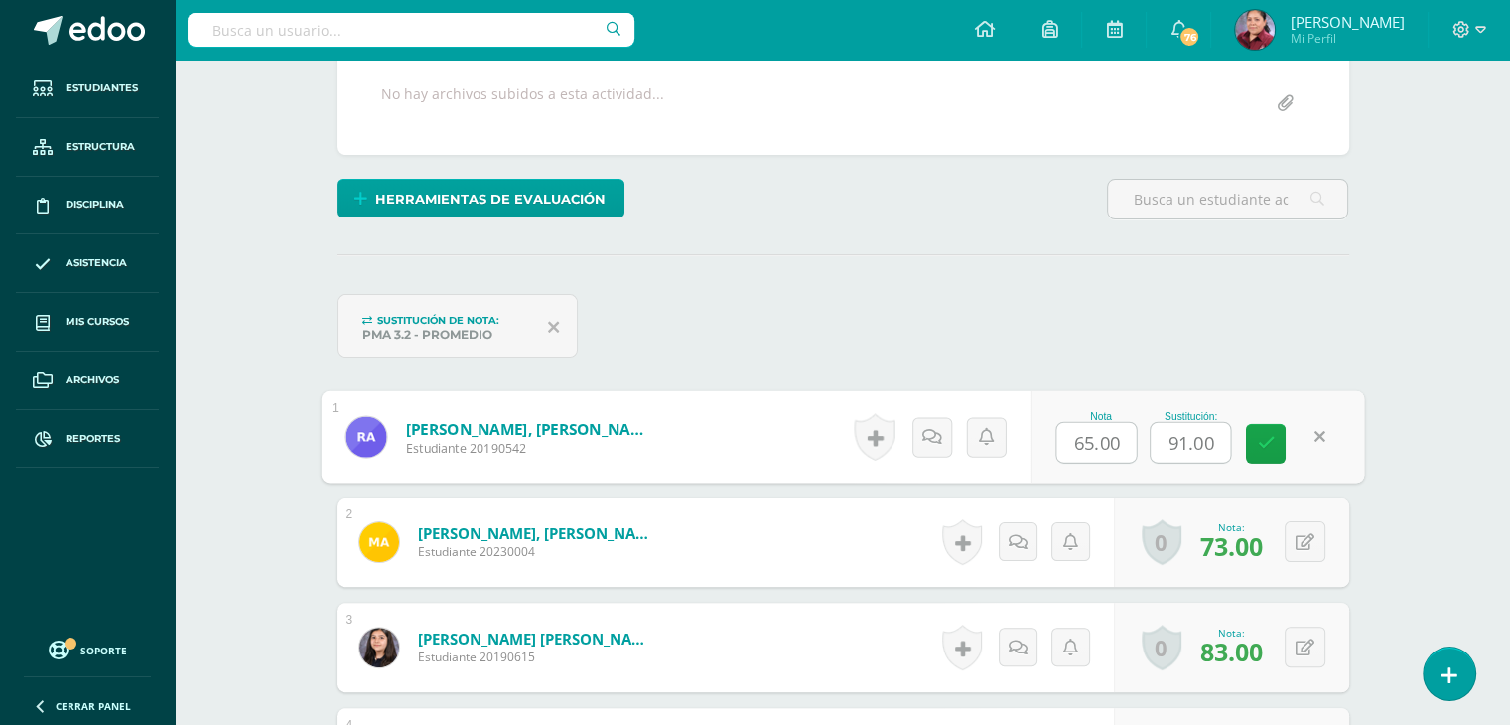
drag, startPoint x: 1119, startPoint y: 440, endPoint x: 1047, endPoint y: 445, distance: 71.7
click at [1047, 445] on div "Nota 65.00 Sustitución: 91.00" at bounding box center [1198, 437] width 334 height 92
type input "79.75"
drag, startPoint x: 1168, startPoint y: 439, endPoint x: 1218, endPoint y: 439, distance: 50.6
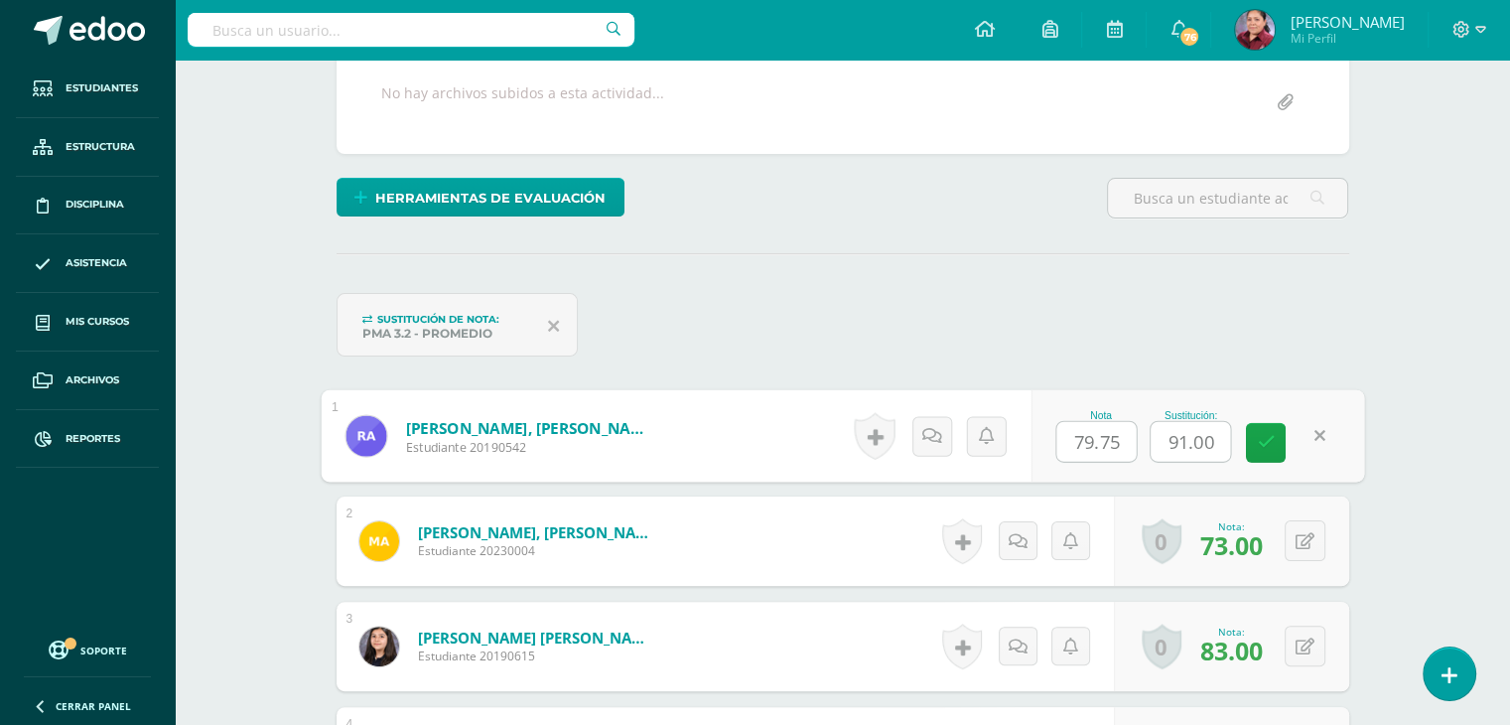
click at [1218, 439] on input "91.00" at bounding box center [1190, 442] width 79 height 40
click at [1257, 433] on icon at bounding box center [1266, 441] width 18 height 17
type input "0"
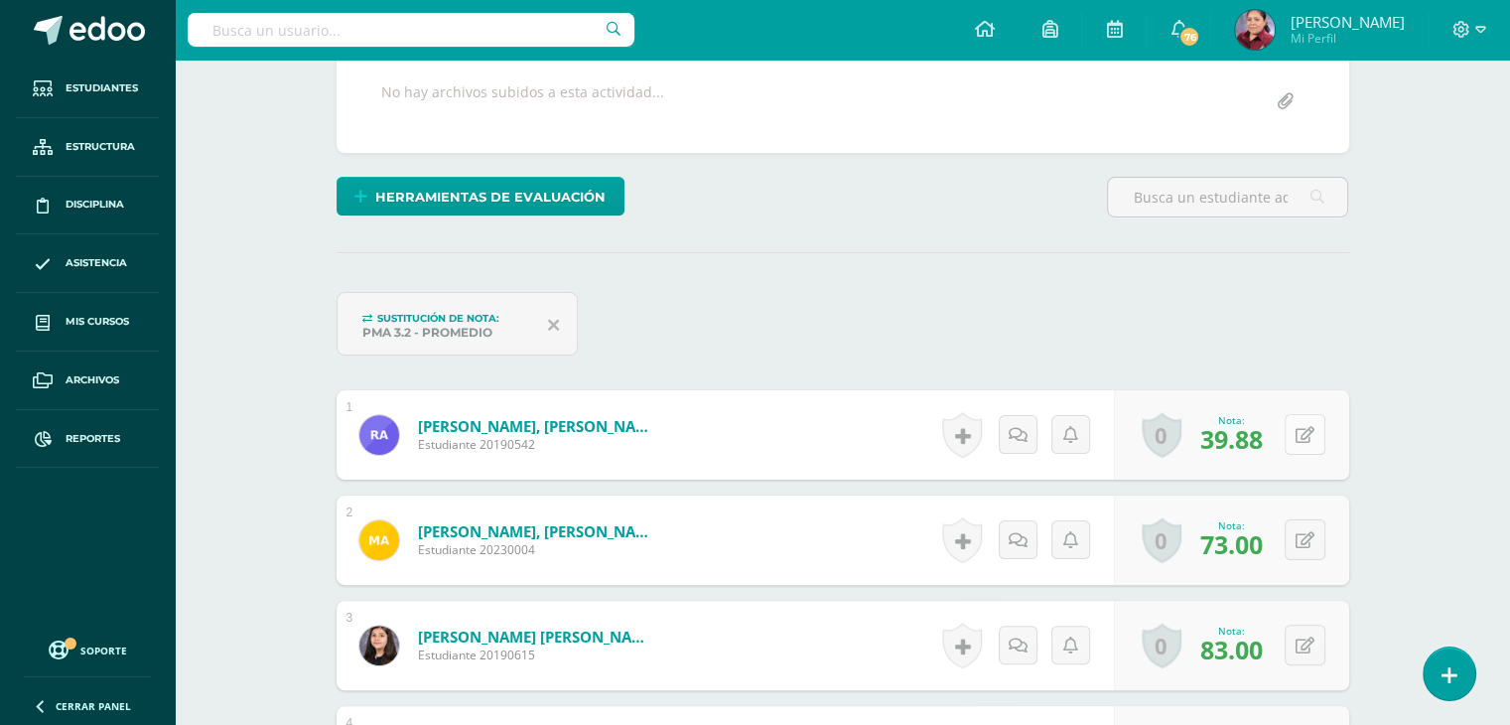
scroll to position [380, 0]
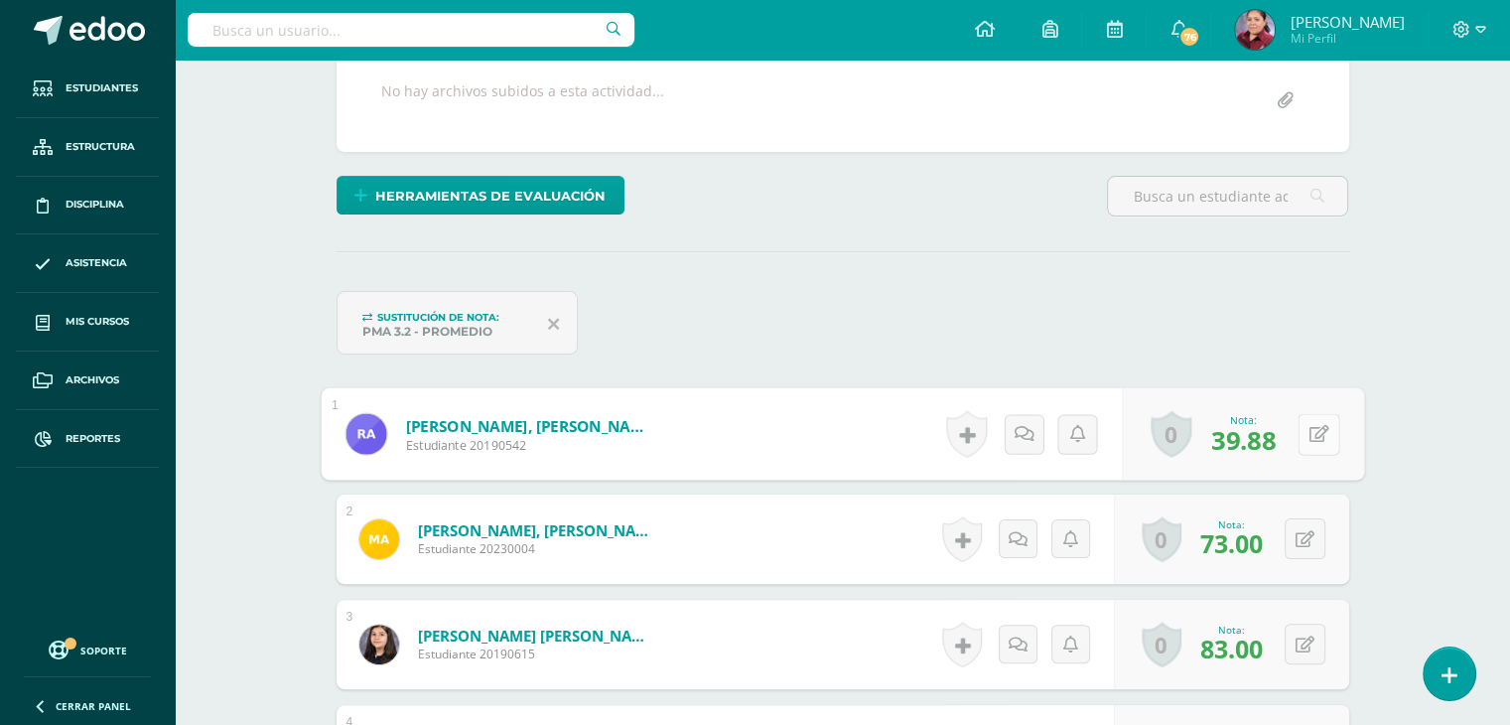
click at [1288, 425] on div "0 Logros Logros obtenidos Aún no hay logros agregados Nota: 39.88" at bounding box center [1243, 434] width 242 height 92
click at [1321, 437] on icon at bounding box center [1319, 433] width 20 height 17
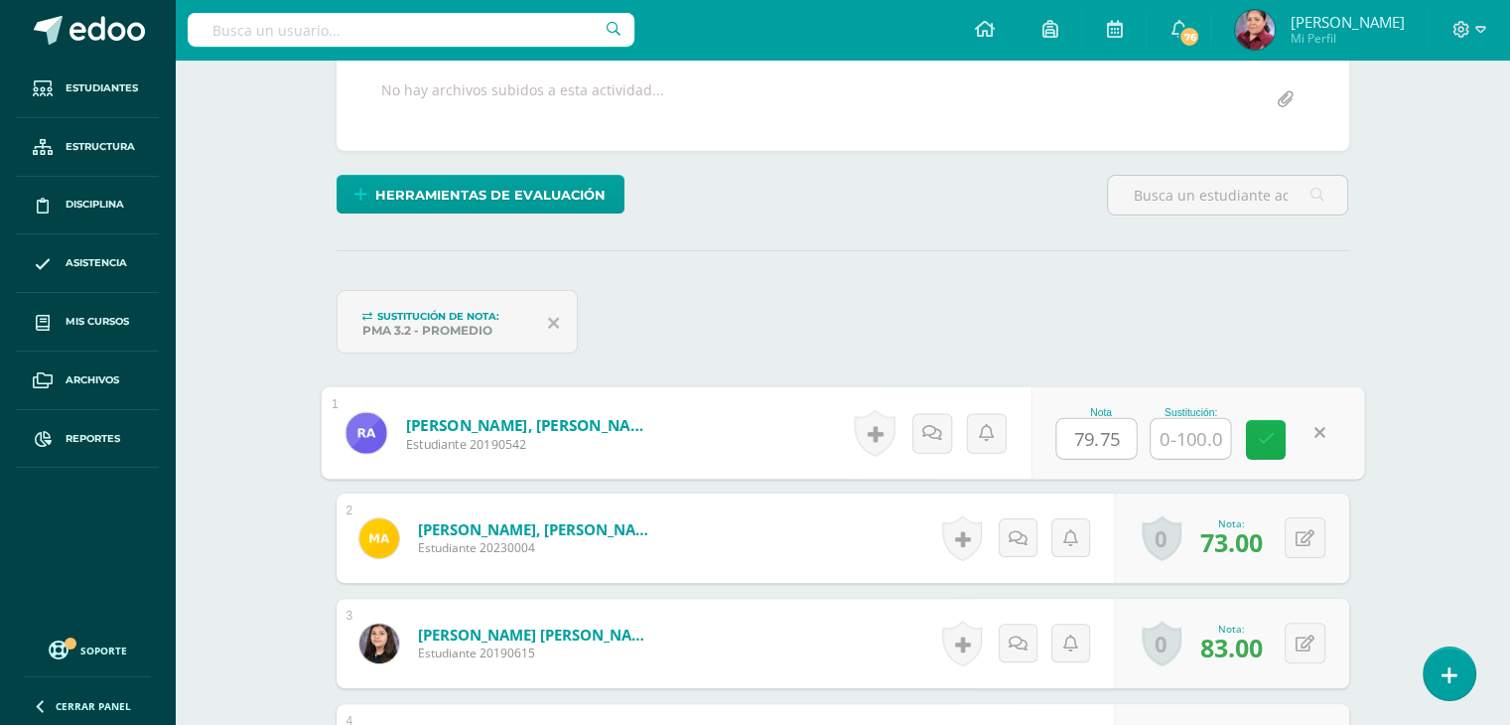
click at [1263, 444] on icon at bounding box center [1266, 439] width 18 height 17
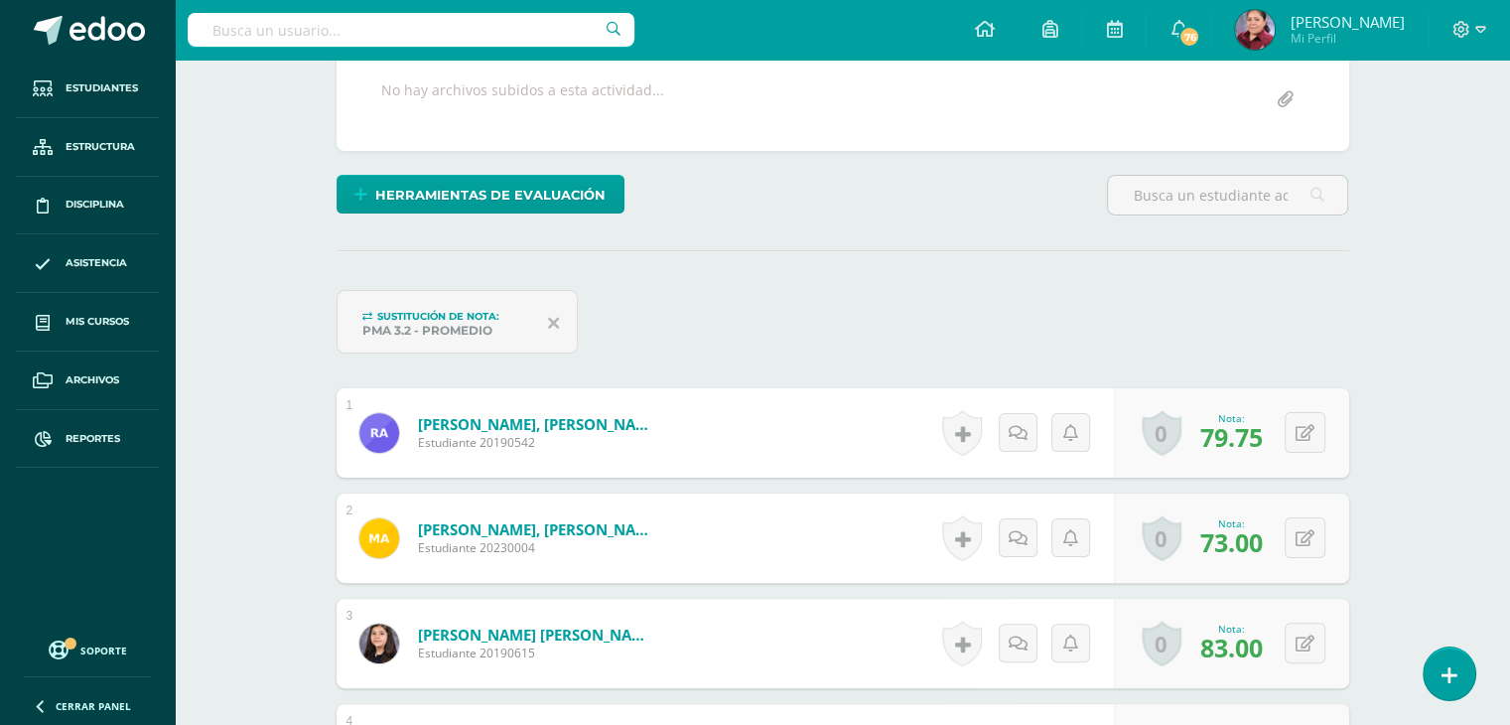
click at [1074, 344] on div "Sustitución de nota: PMA 3.2 - Promedio" at bounding box center [843, 329] width 1029 height 79
click at [1298, 426] on button at bounding box center [1319, 433] width 42 height 42
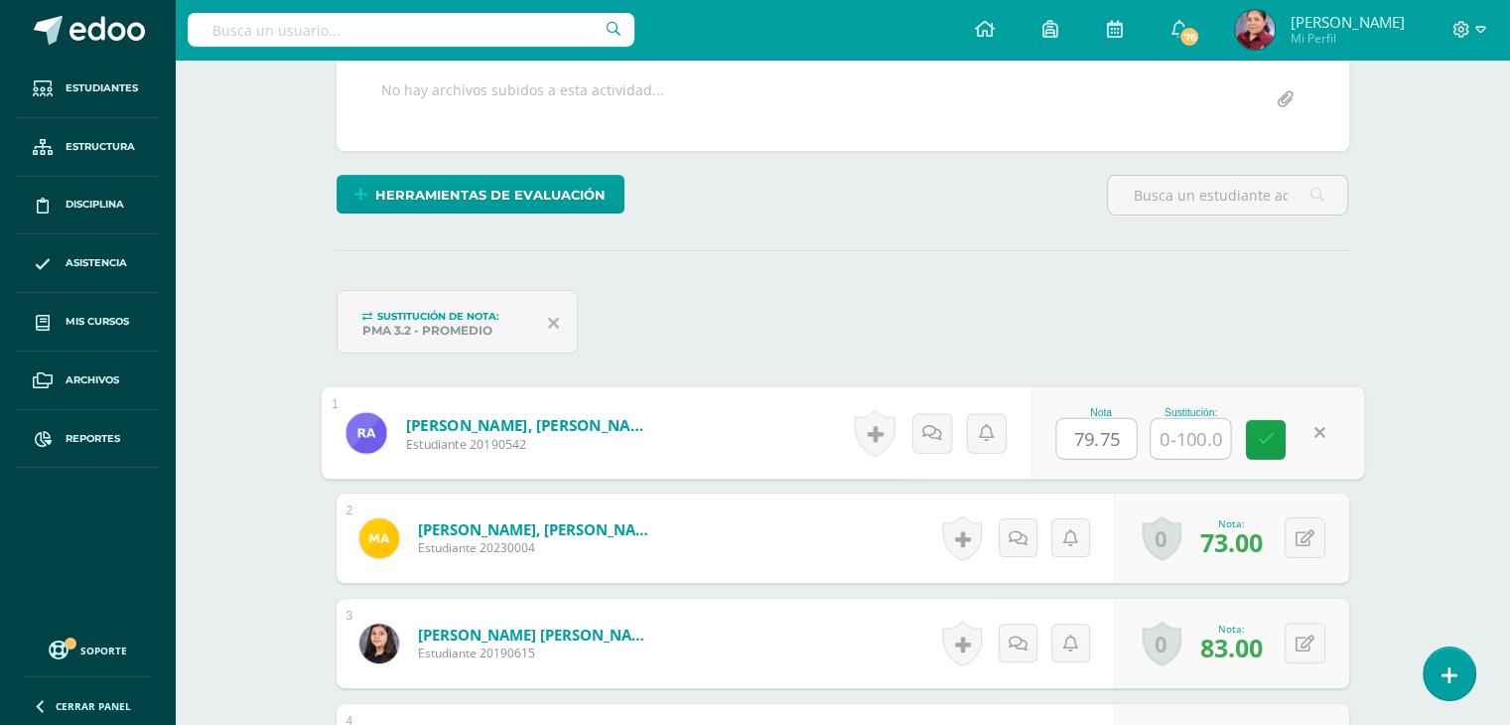
drag, startPoint x: 1121, startPoint y: 430, endPoint x: 1042, endPoint y: 448, distance: 80.4
click at [1042, 448] on div "Nota 79.75 Sustitución:" at bounding box center [1198, 433] width 334 height 92
type input "90.33"
click at [1253, 434] on link at bounding box center [1266, 440] width 40 height 40
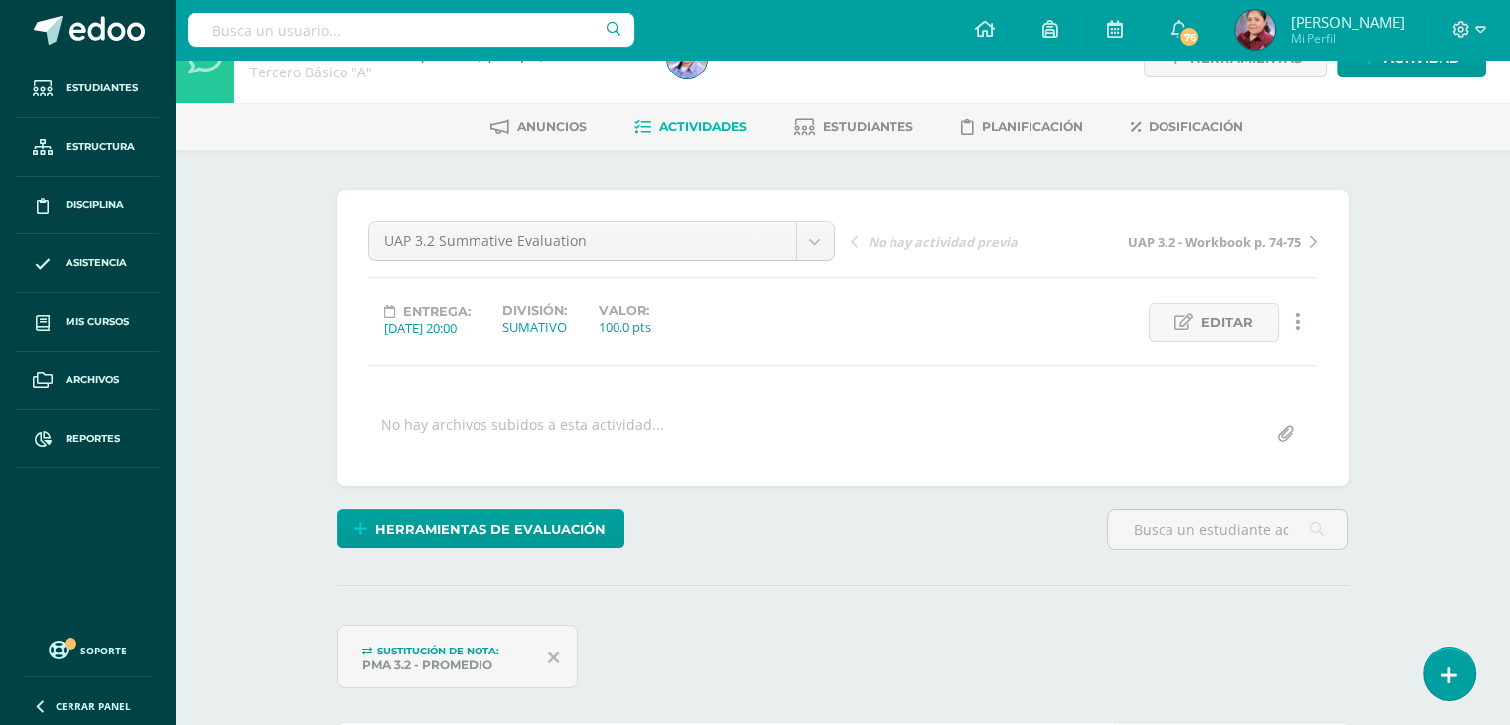
scroll to position [0, 0]
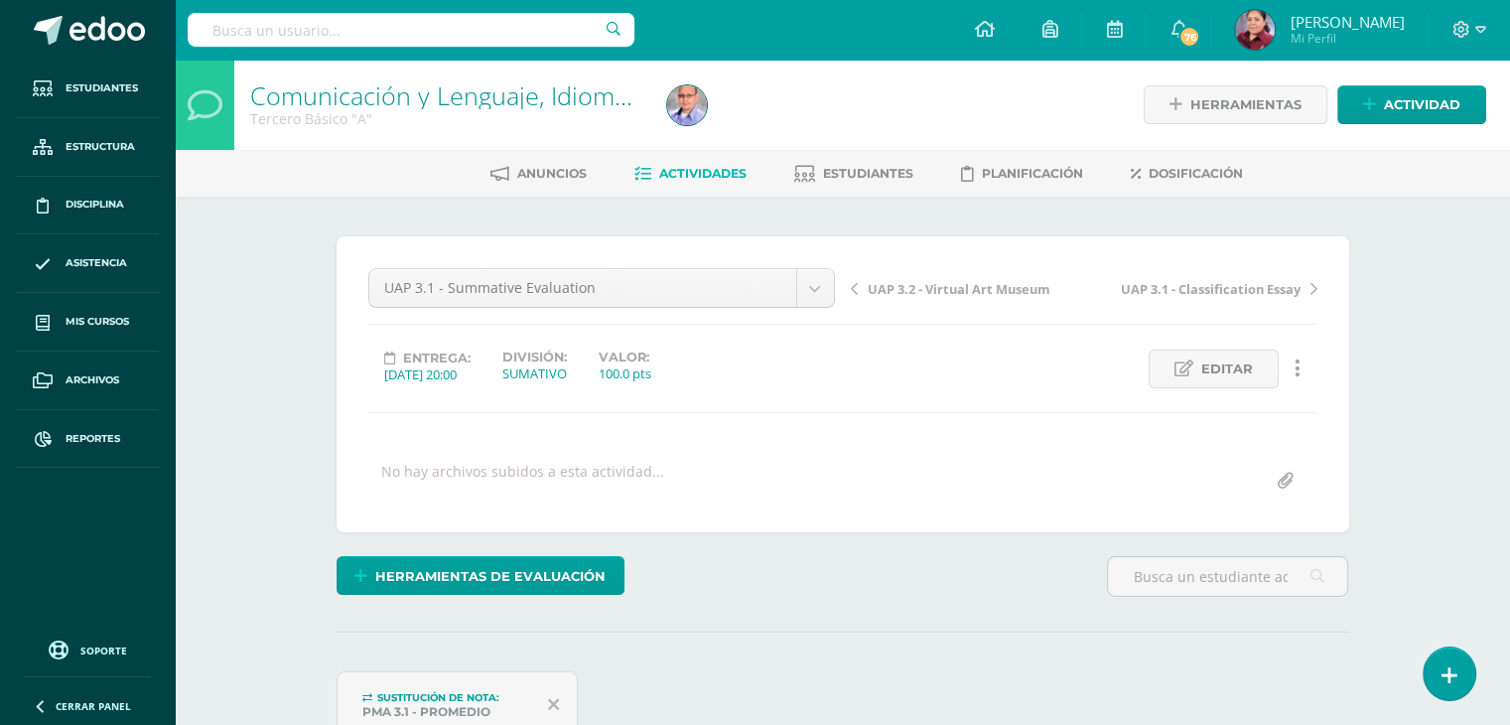
scroll to position [278, 0]
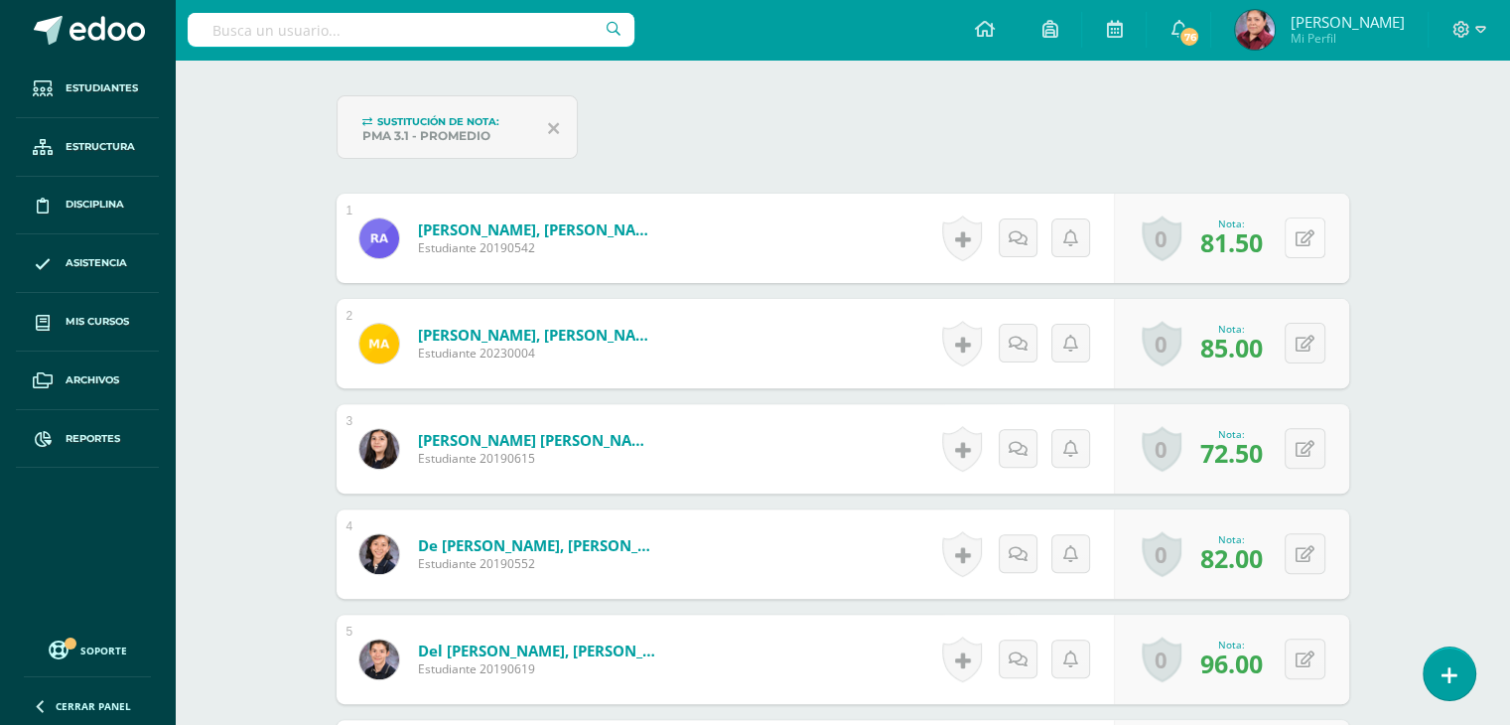
click at [1299, 236] on button at bounding box center [1305, 237] width 41 height 41
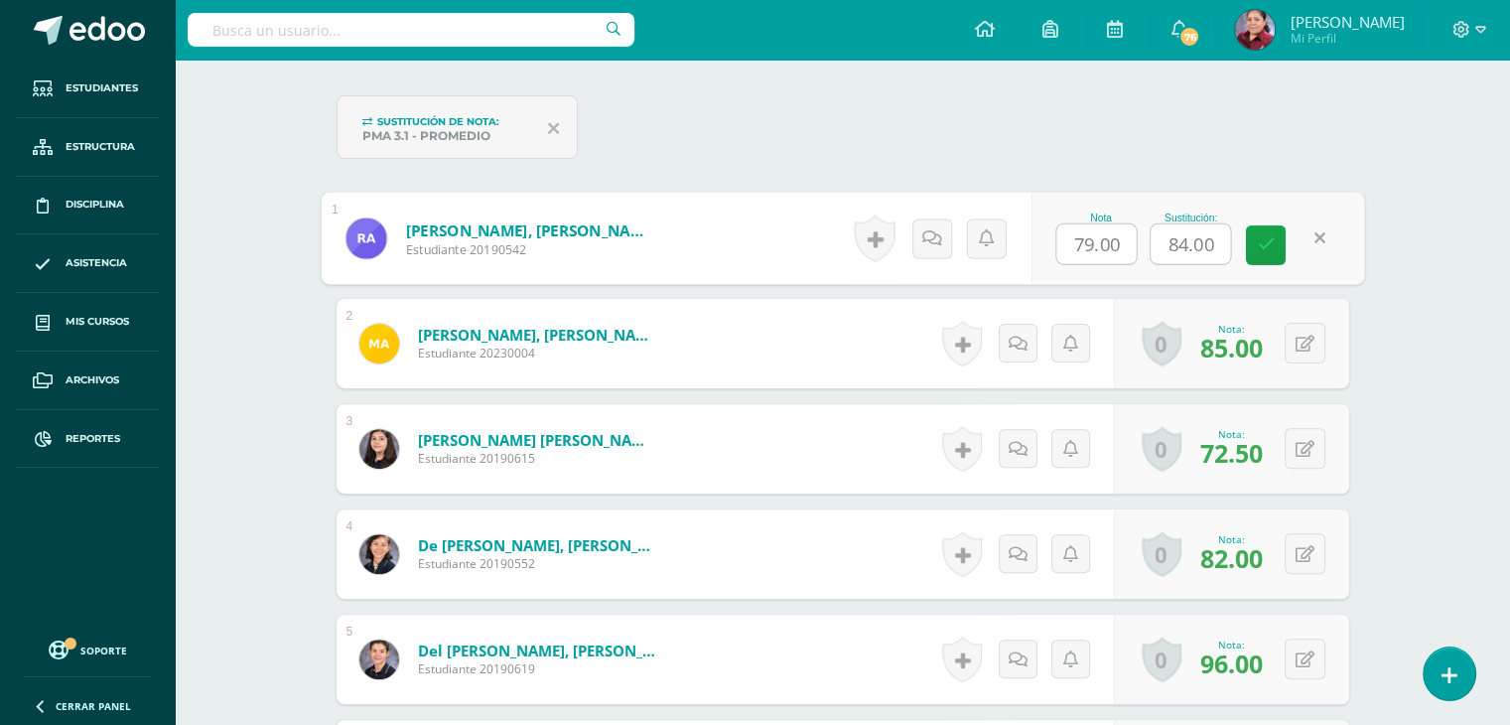
drag, startPoint x: 1121, startPoint y: 242, endPoint x: 1049, endPoint y: 244, distance: 71.5
click at [1049, 244] on div "Nota 79.00 Sustitución: 84.00" at bounding box center [1198, 239] width 334 height 92
drag, startPoint x: 1194, startPoint y: 243, endPoint x: 1147, endPoint y: 243, distance: 47.7
click at [1147, 243] on div "Nota Sustitución: 84.00" at bounding box center [1198, 238] width 334 height 92
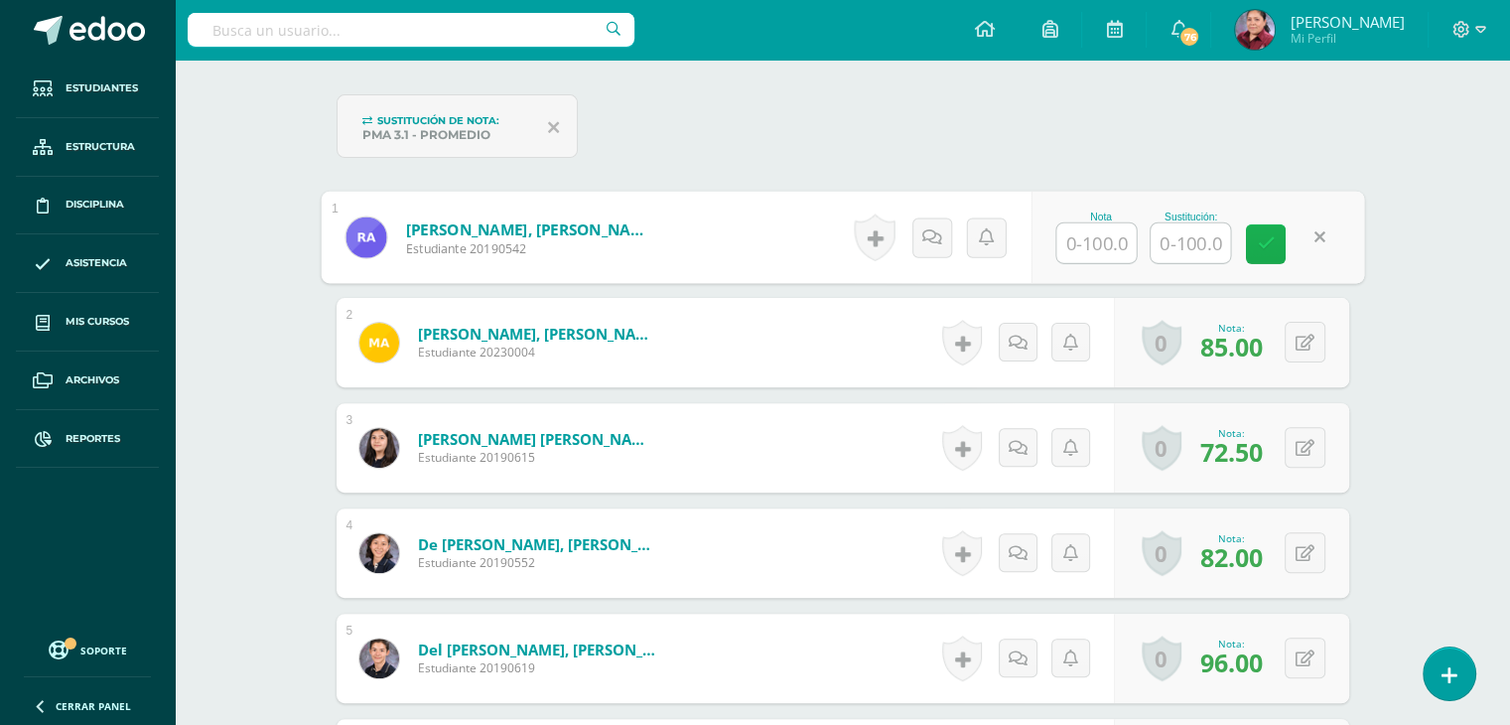
click at [1249, 237] on link at bounding box center [1266, 244] width 40 height 40
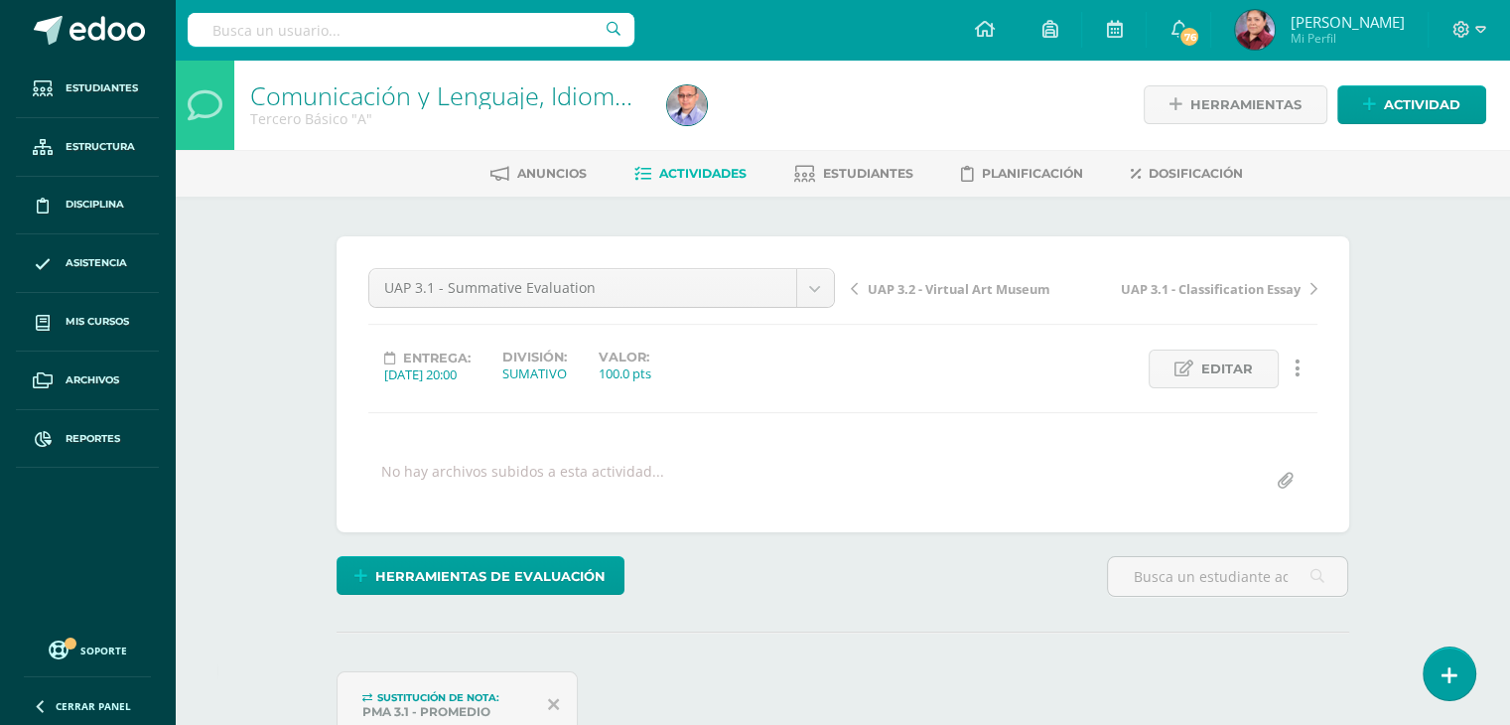
scroll to position [1, 0]
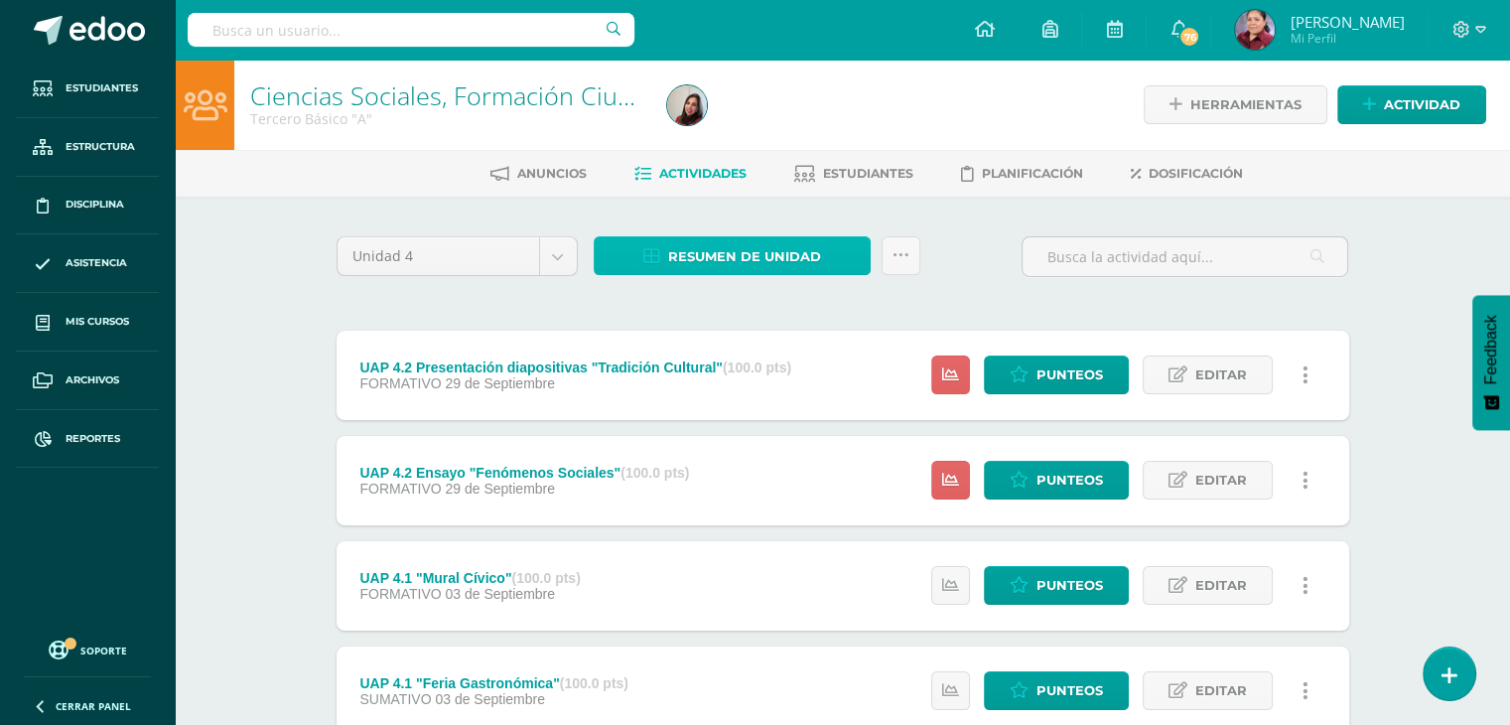
click at [701, 253] on span "Resumen de unidad" at bounding box center [744, 256] width 153 height 37
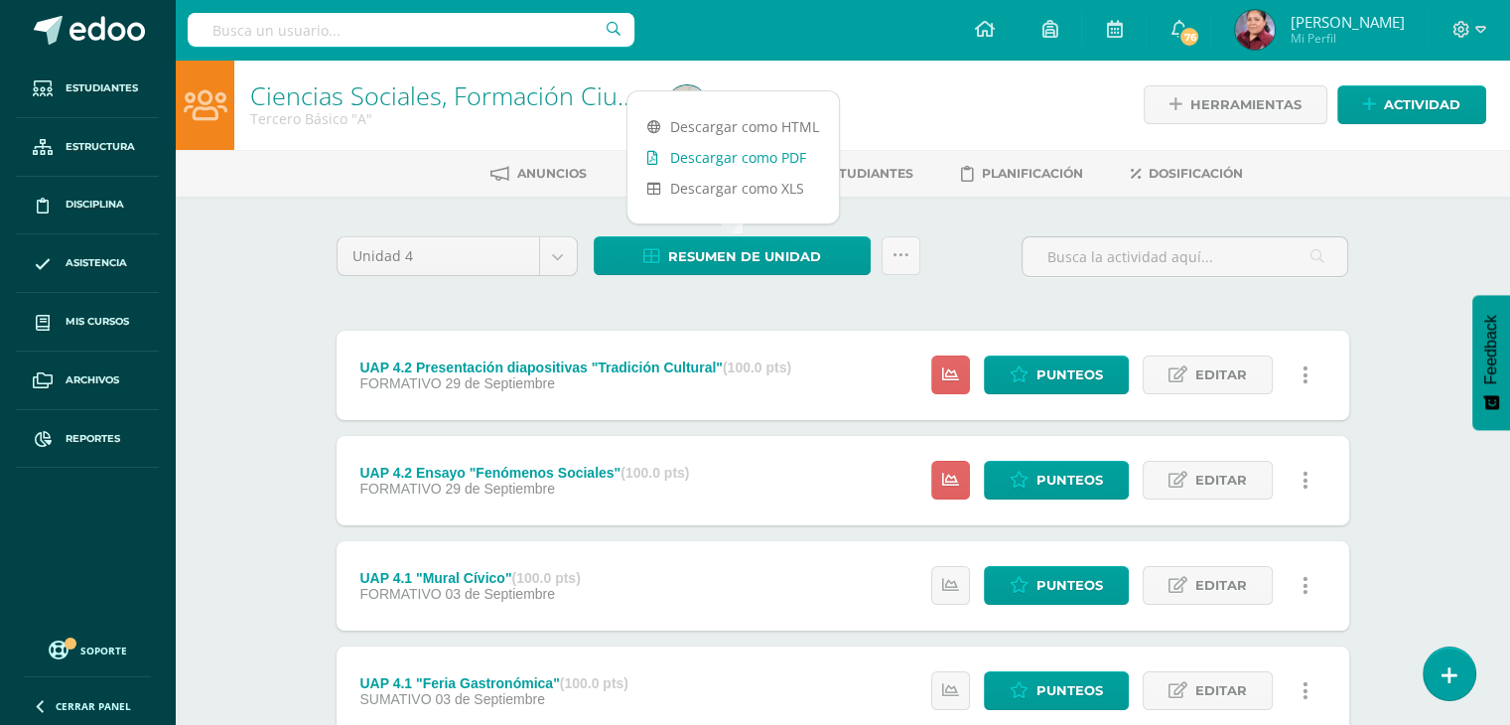
click at [734, 154] on link "Descargar como PDF" at bounding box center [732, 157] width 211 height 31
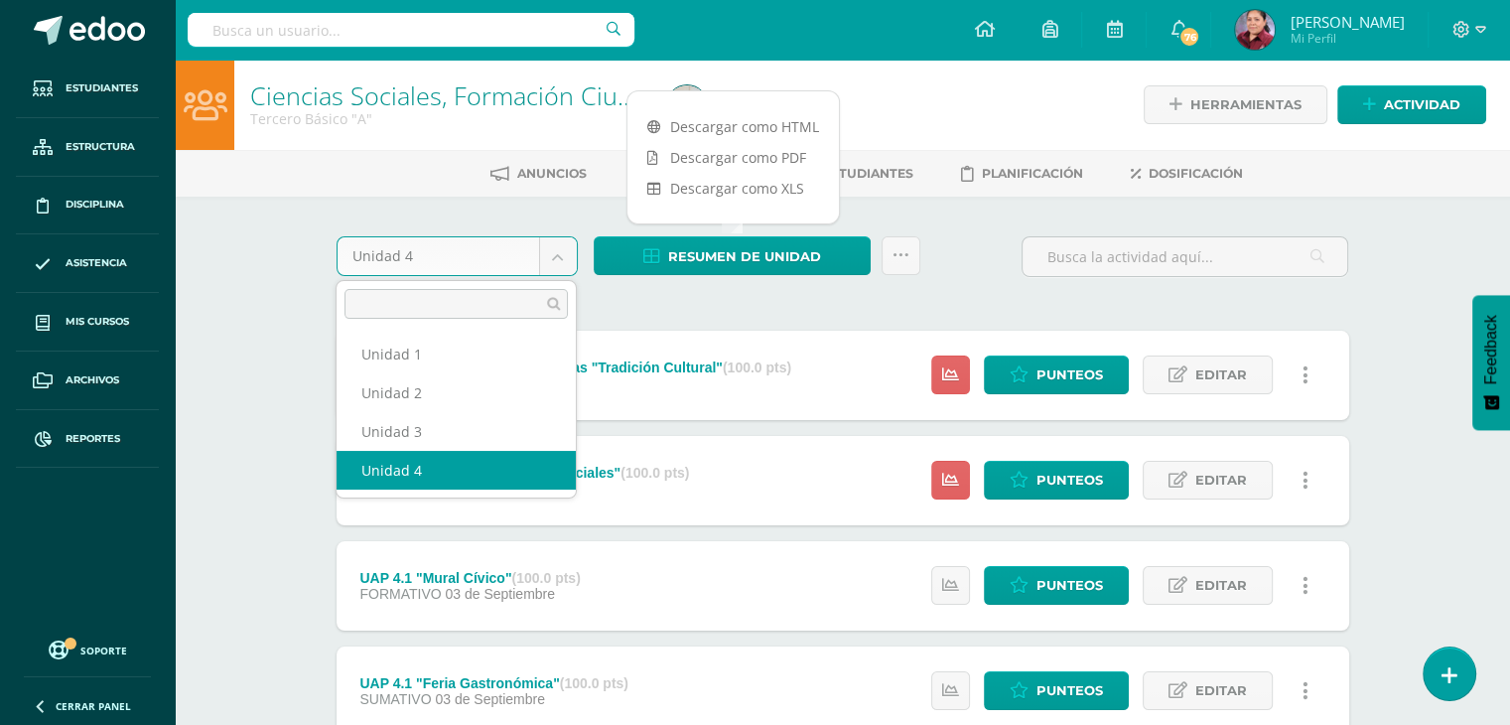
click at [566, 254] on body "Estudiantes Estructura Disciplina Asistencia Mis cursos Archivos Reportes Sopor…" at bounding box center [755, 434] width 1510 height 868
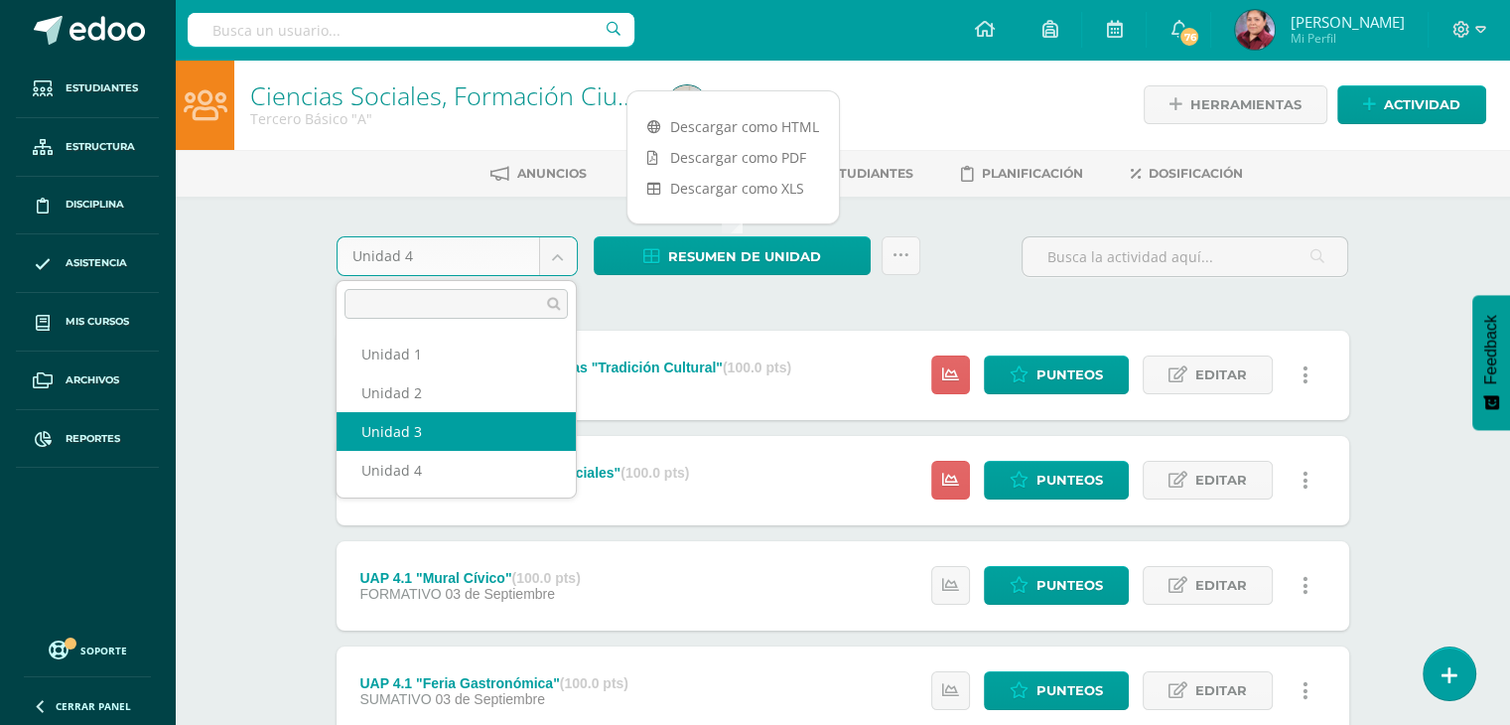
select select "Unidad 3"
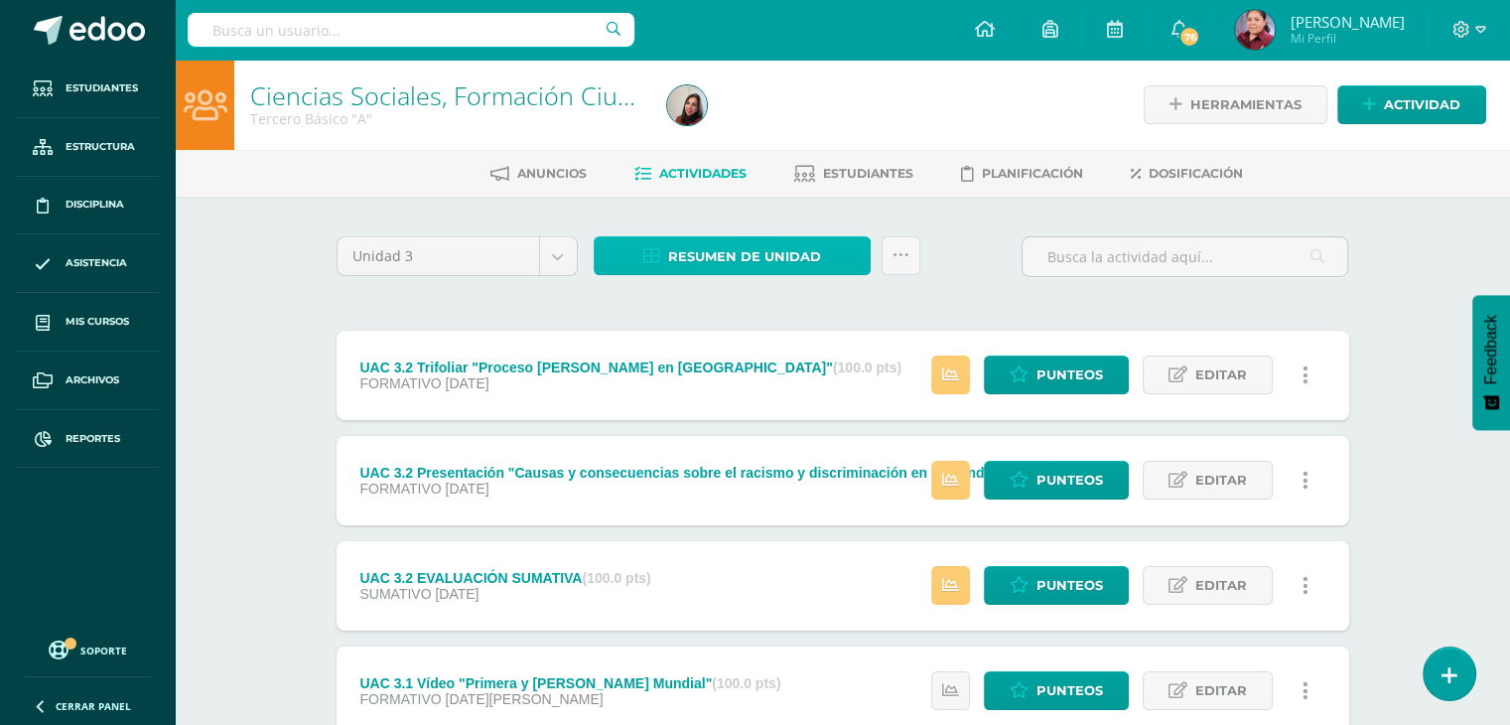
click at [744, 251] on span "Resumen de unidad" at bounding box center [744, 256] width 153 height 37
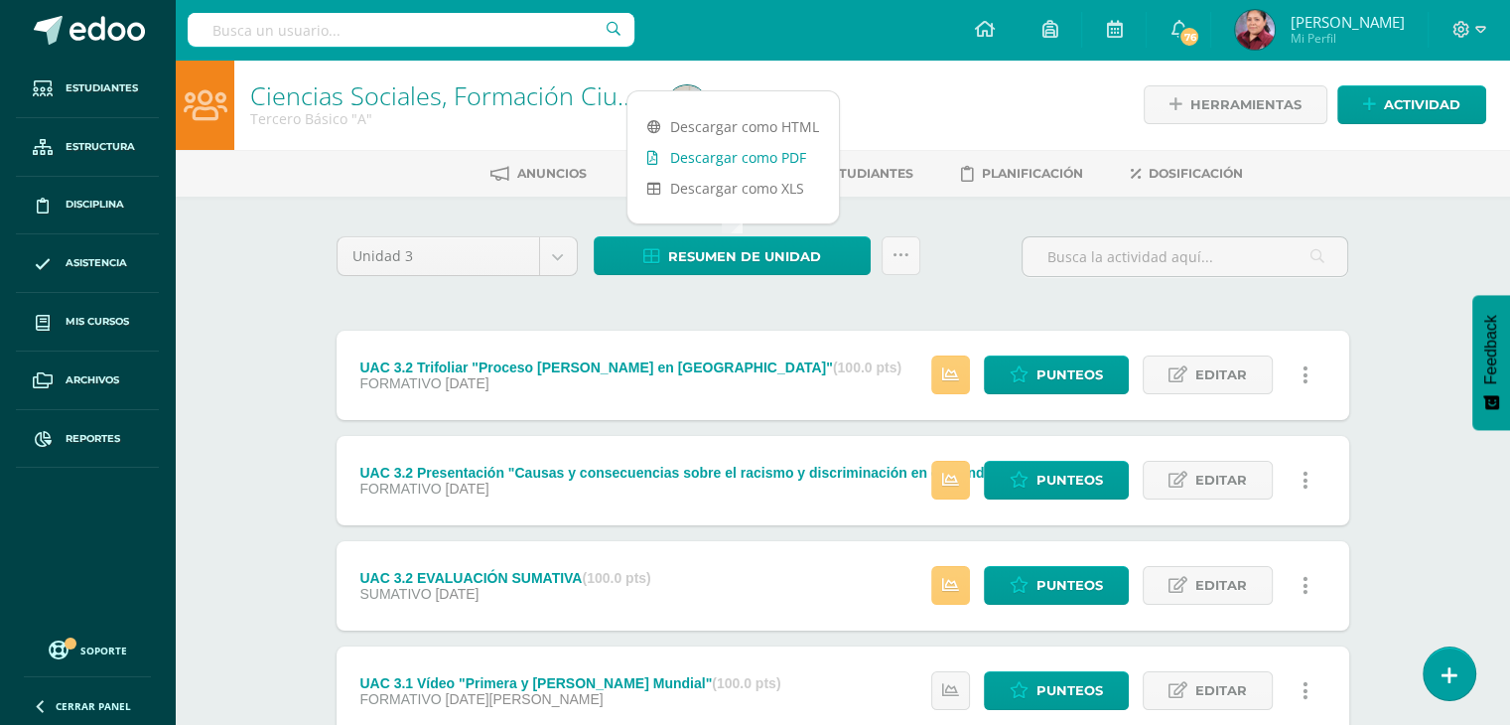
click at [743, 148] on link "Descargar como PDF" at bounding box center [732, 157] width 211 height 31
click at [334, 33] on input "text" at bounding box center [411, 30] width 447 height 34
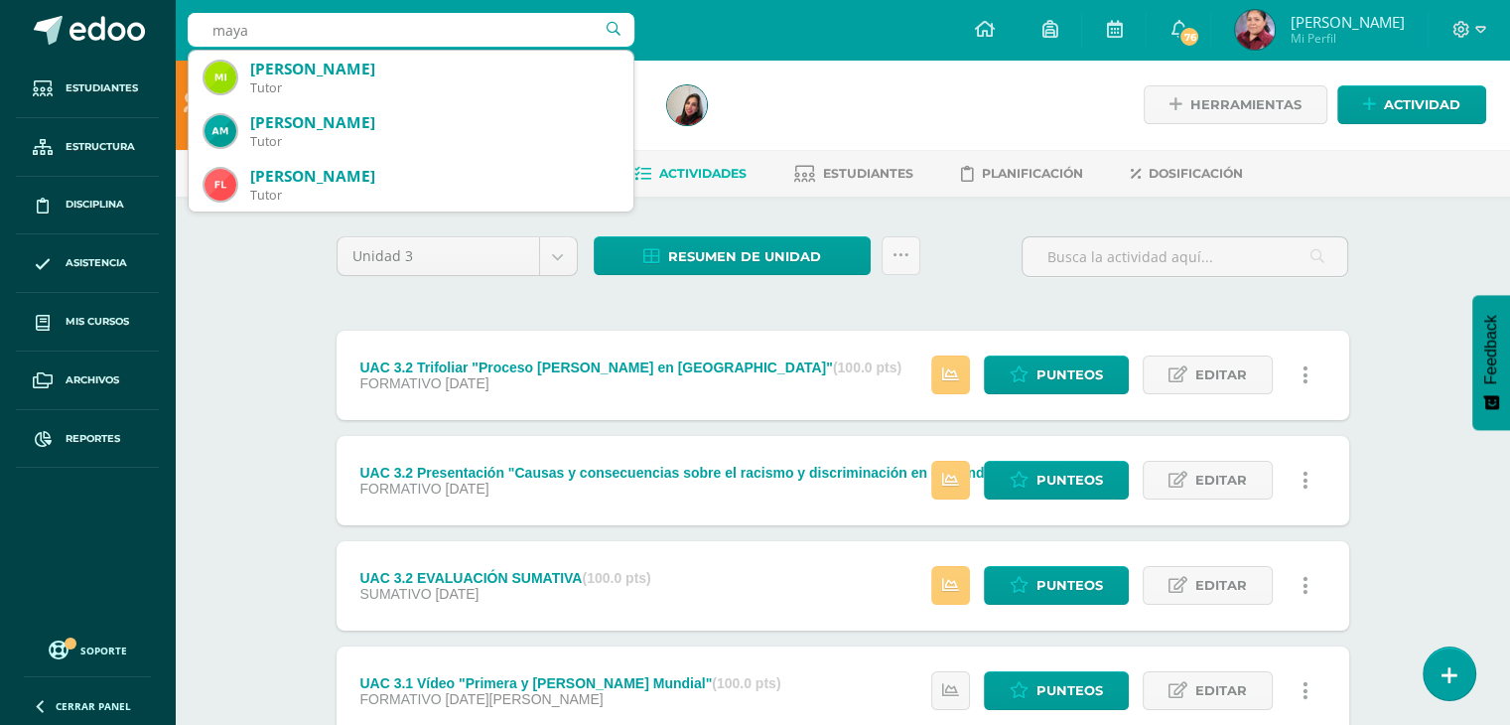
drag, startPoint x: 334, startPoint y: 43, endPoint x: 218, endPoint y: 29, distance: 116.0
click at [218, 29] on input "maya" at bounding box center [411, 30] width 447 height 34
type input "monica estrada"
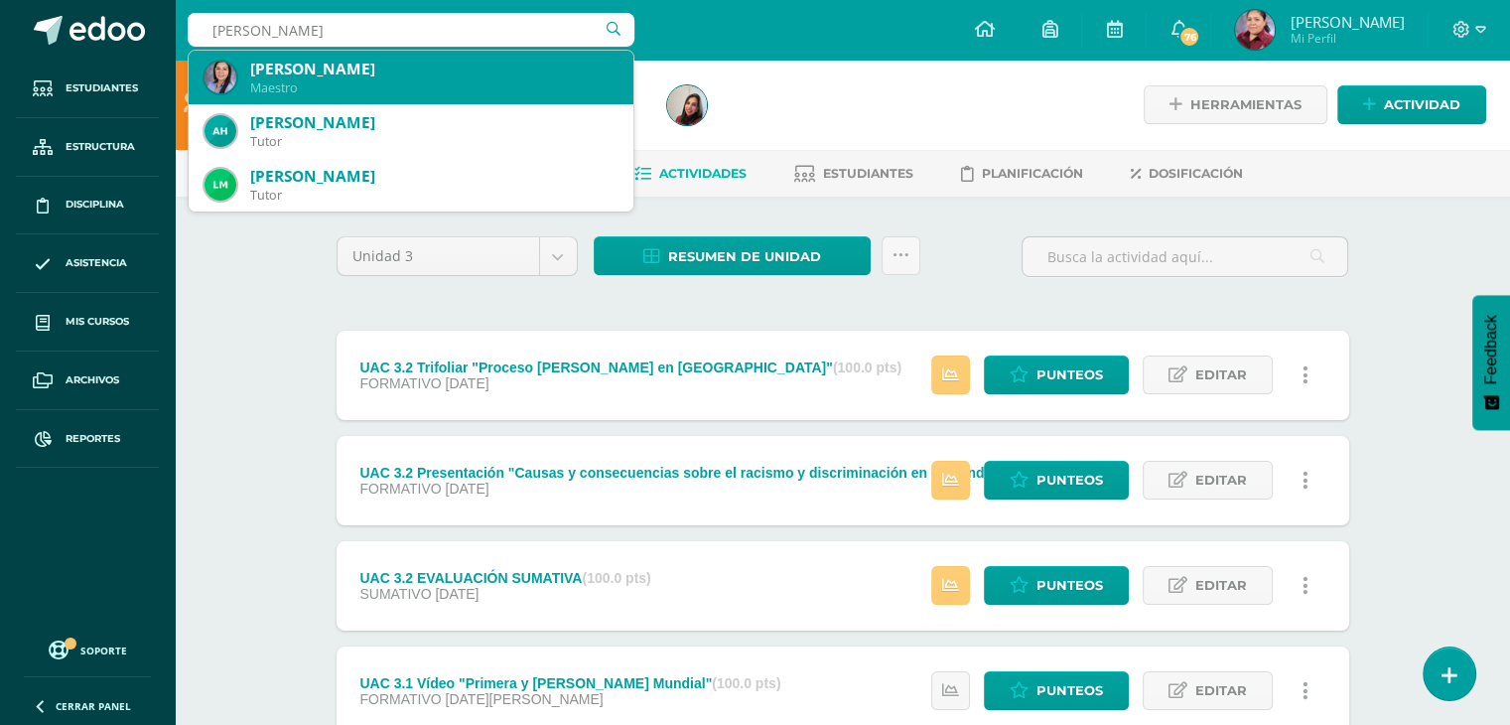
click at [257, 92] on div "Maestro" at bounding box center [433, 87] width 367 height 17
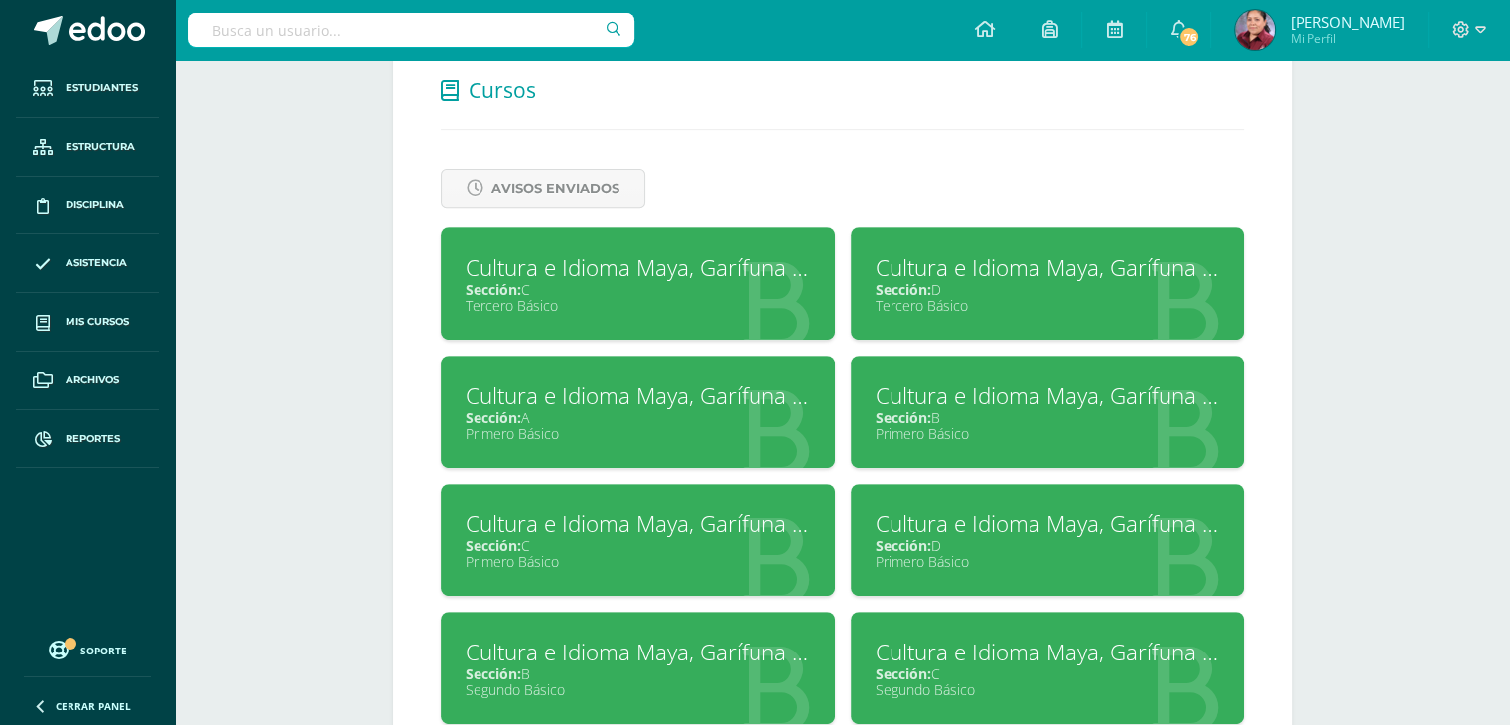
scroll to position [983, 0]
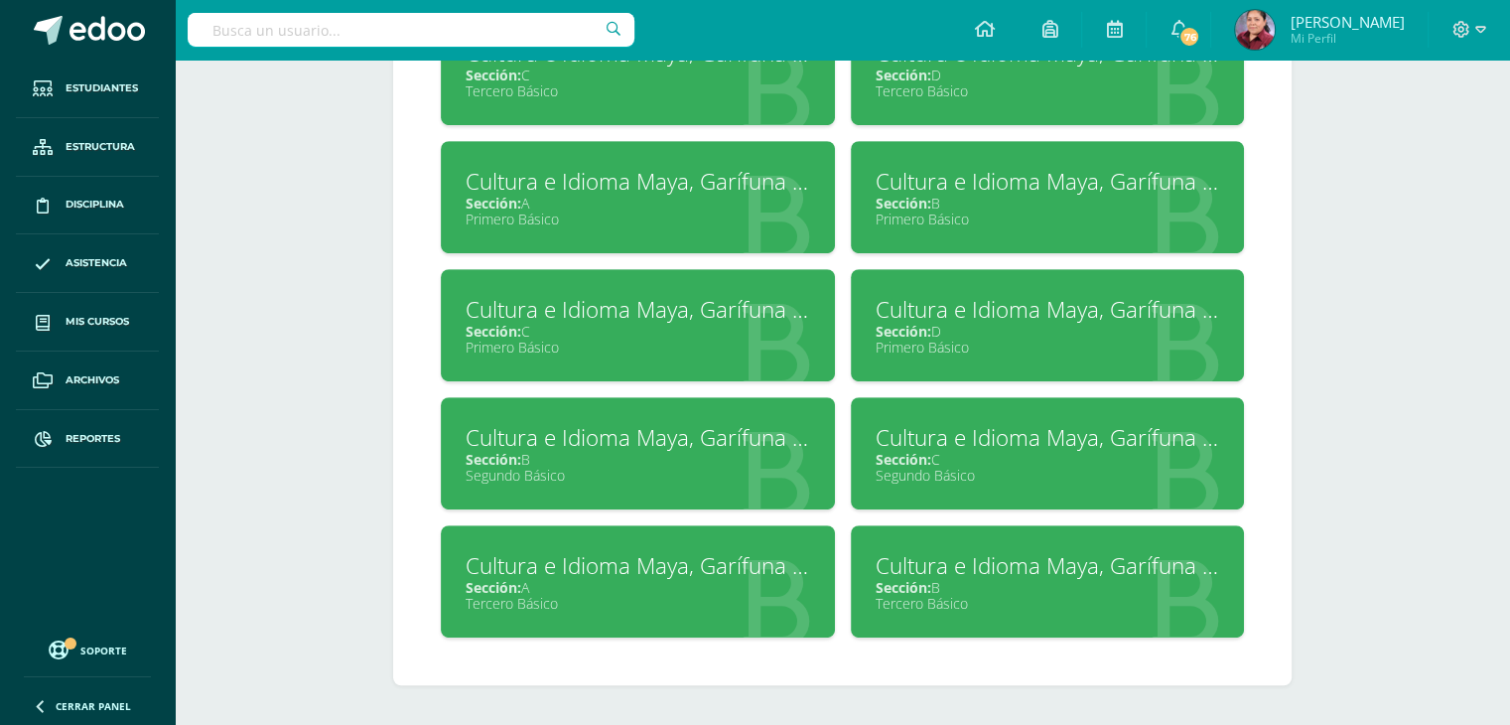
click at [566, 575] on div "Cultura e Idioma Maya, Garífuna o Xinca" at bounding box center [638, 565] width 345 height 31
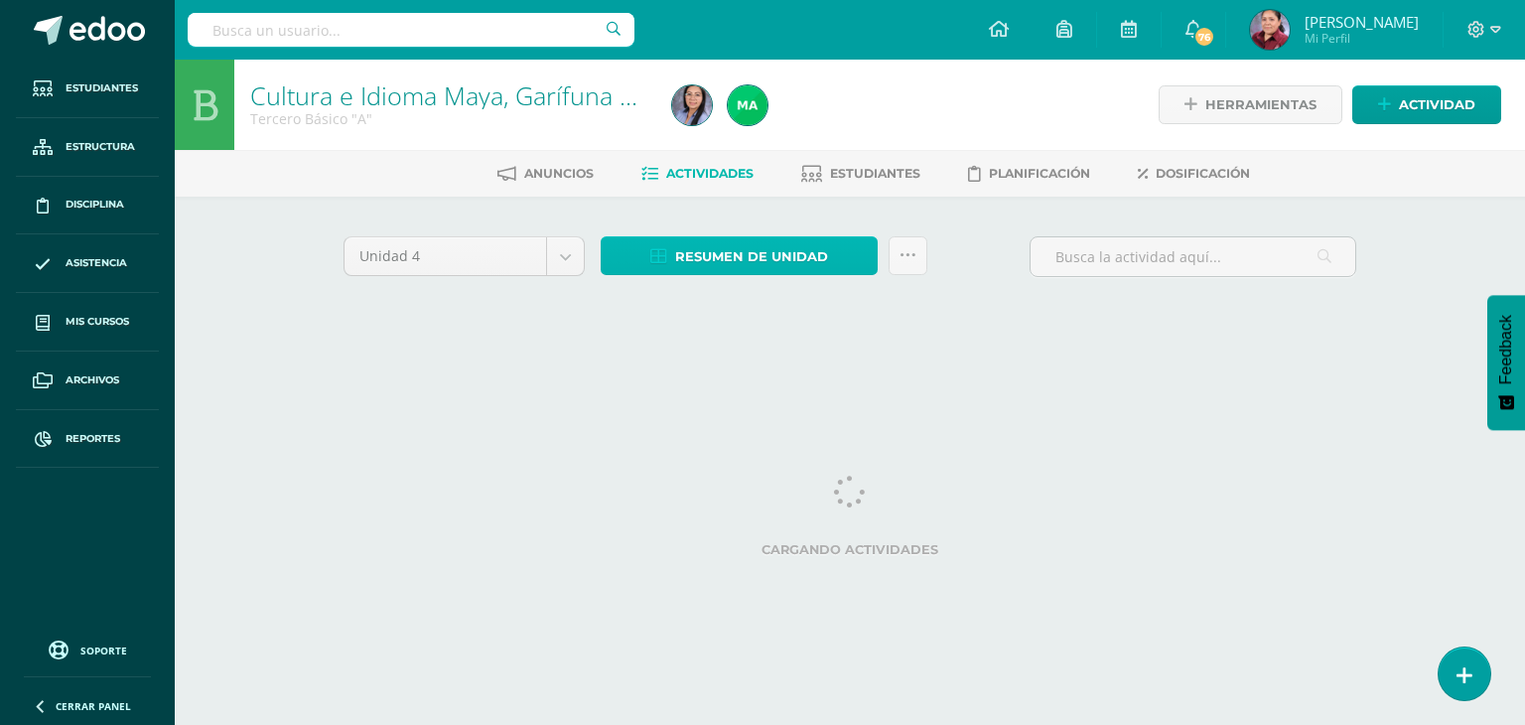
click at [746, 266] on span "Resumen de unidad" at bounding box center [751, 256] width 153 height 37
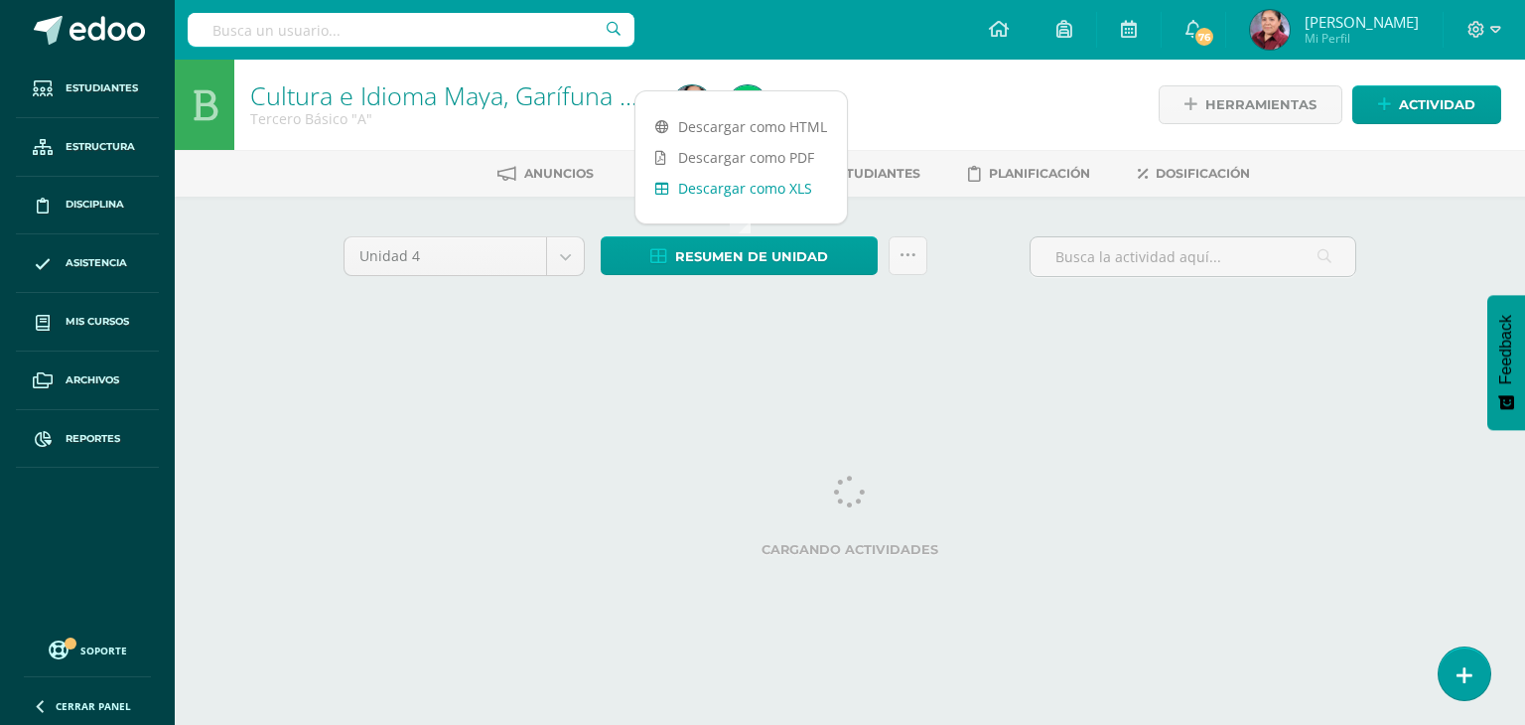
click at [740, 172] on link "Descargar como PDF" at bounding box center [740, 157] width 211 height 31
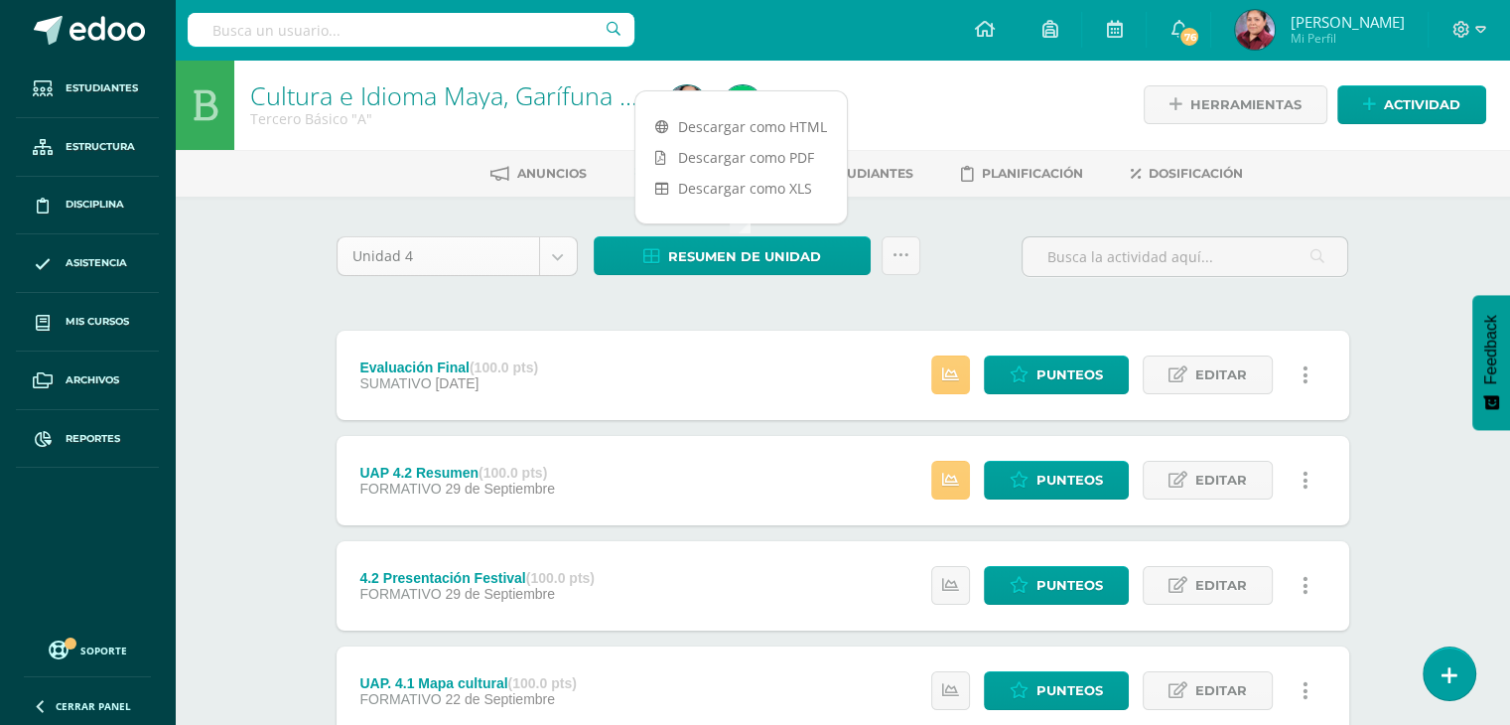
click at [560, 244] on body "Estudiantes Estructura Disciplina Asistencia Mis cursos Archivos Reportes Sopor…" at bounding box center [755, 591] width 1510 height 1183
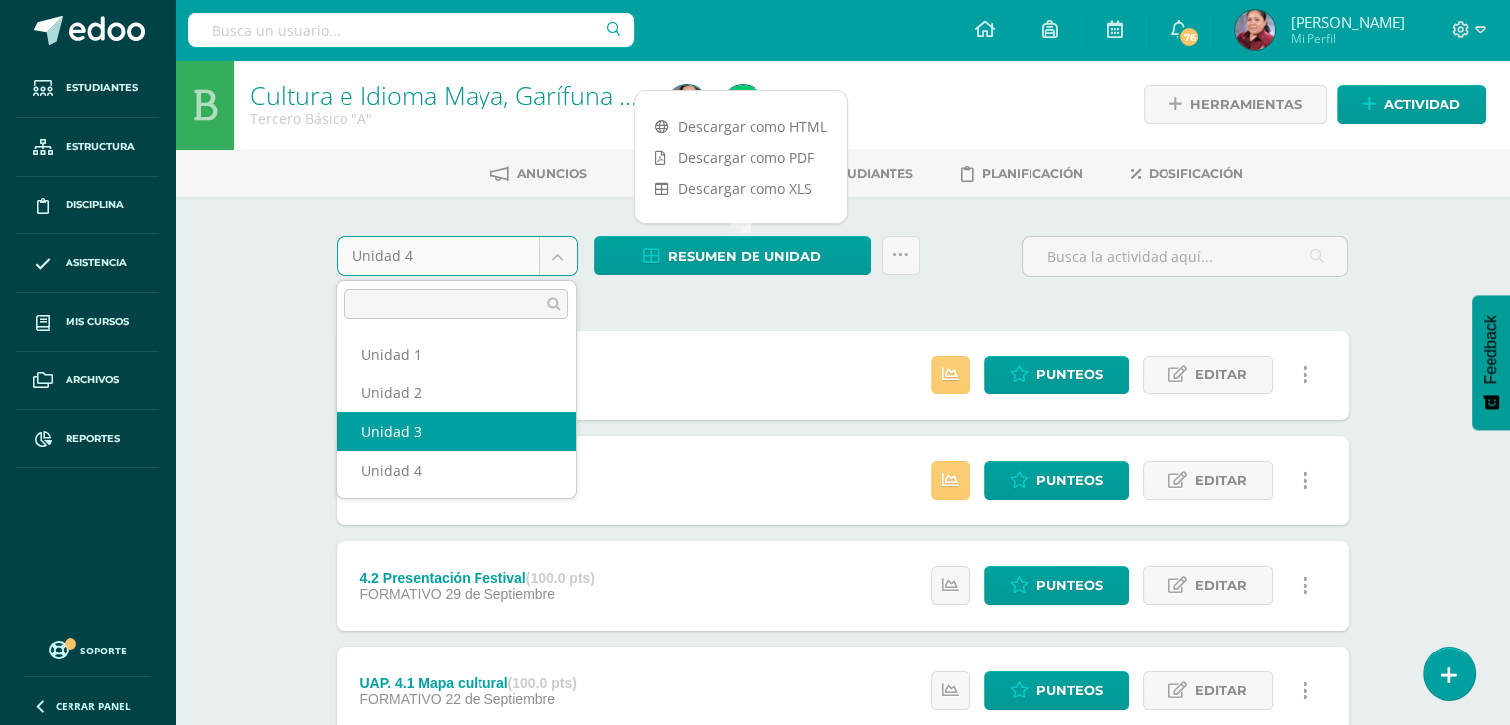
select select "Unidad 3"
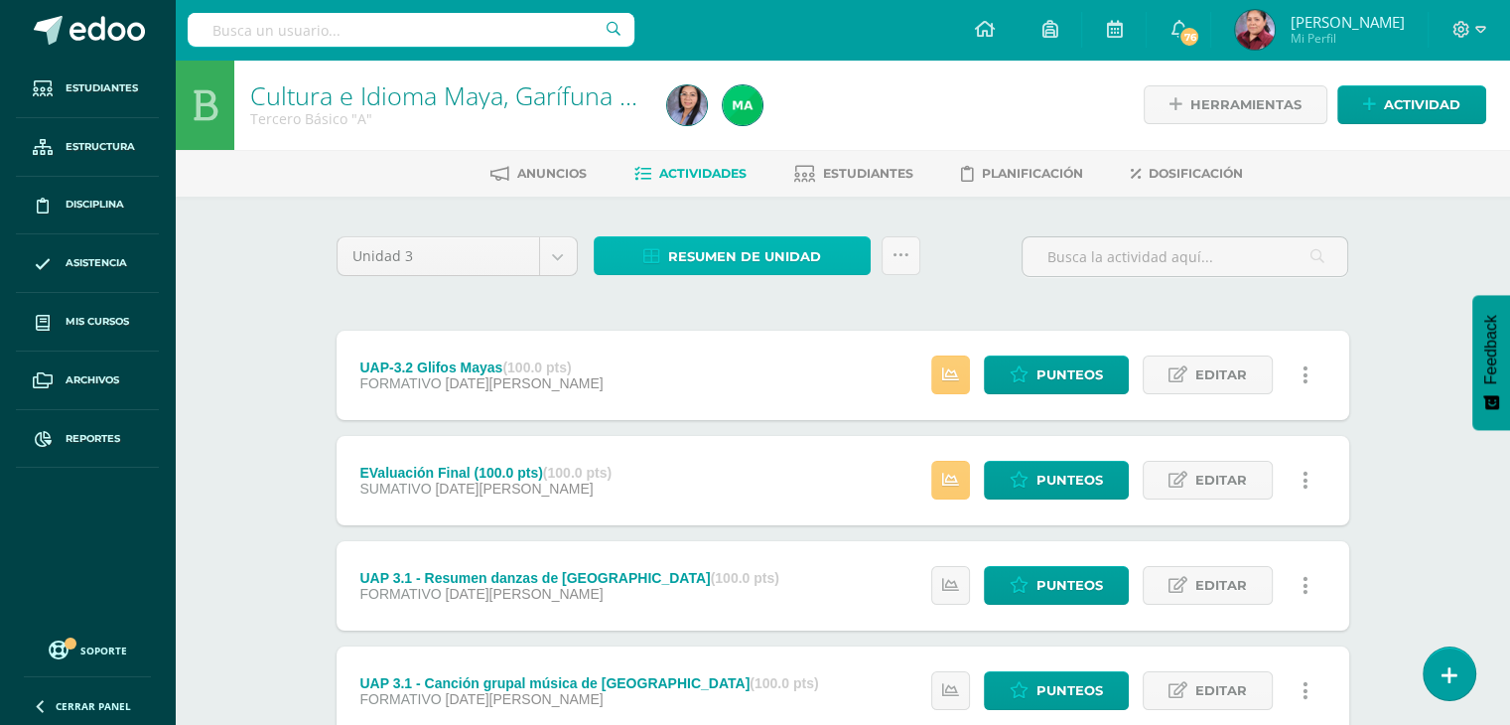
click at [738, 250] on span "Resumen de unidad" at bounding box center [744, 256] width 153 height 37
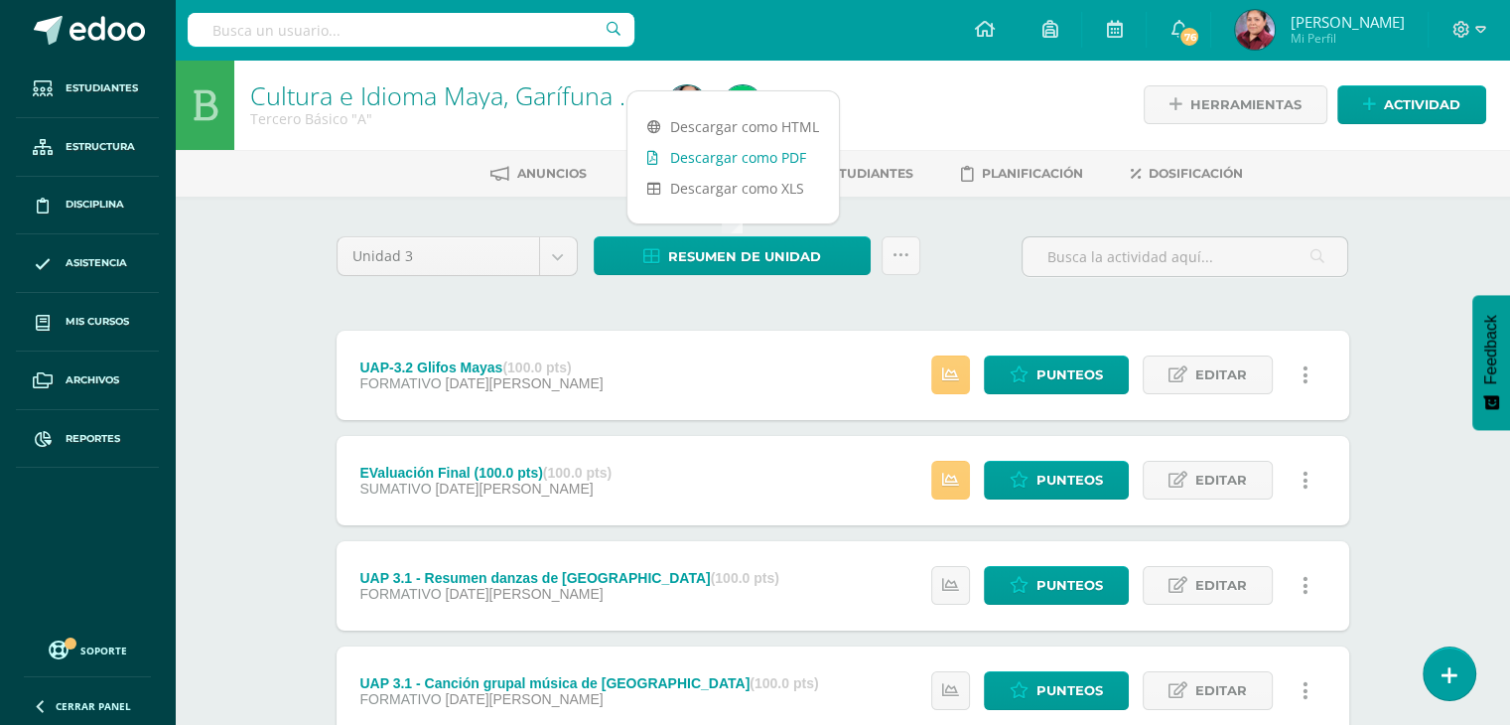
click at [718, 163] on link "Descargar como PDF" at bounding box center [732, 157] width 211 height 31
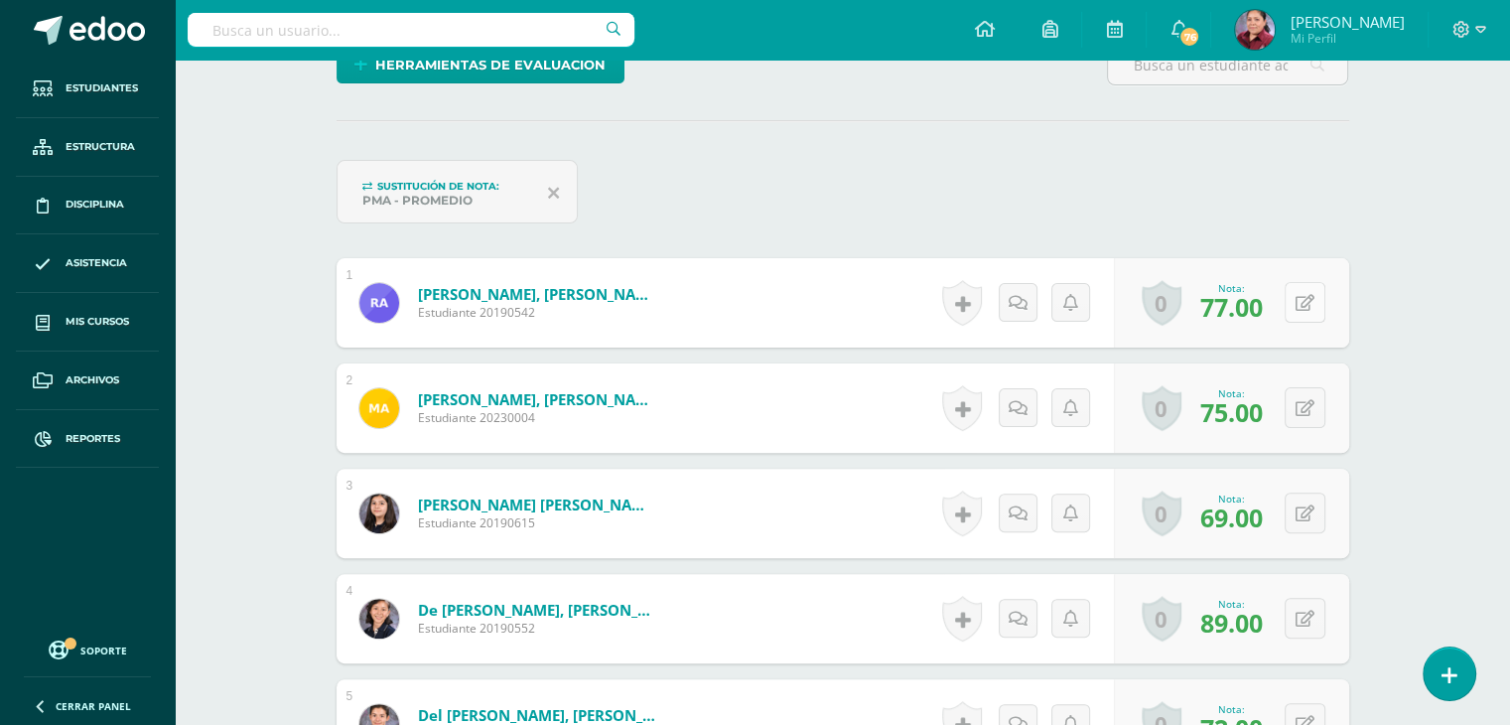
scroll to position [477, 0]
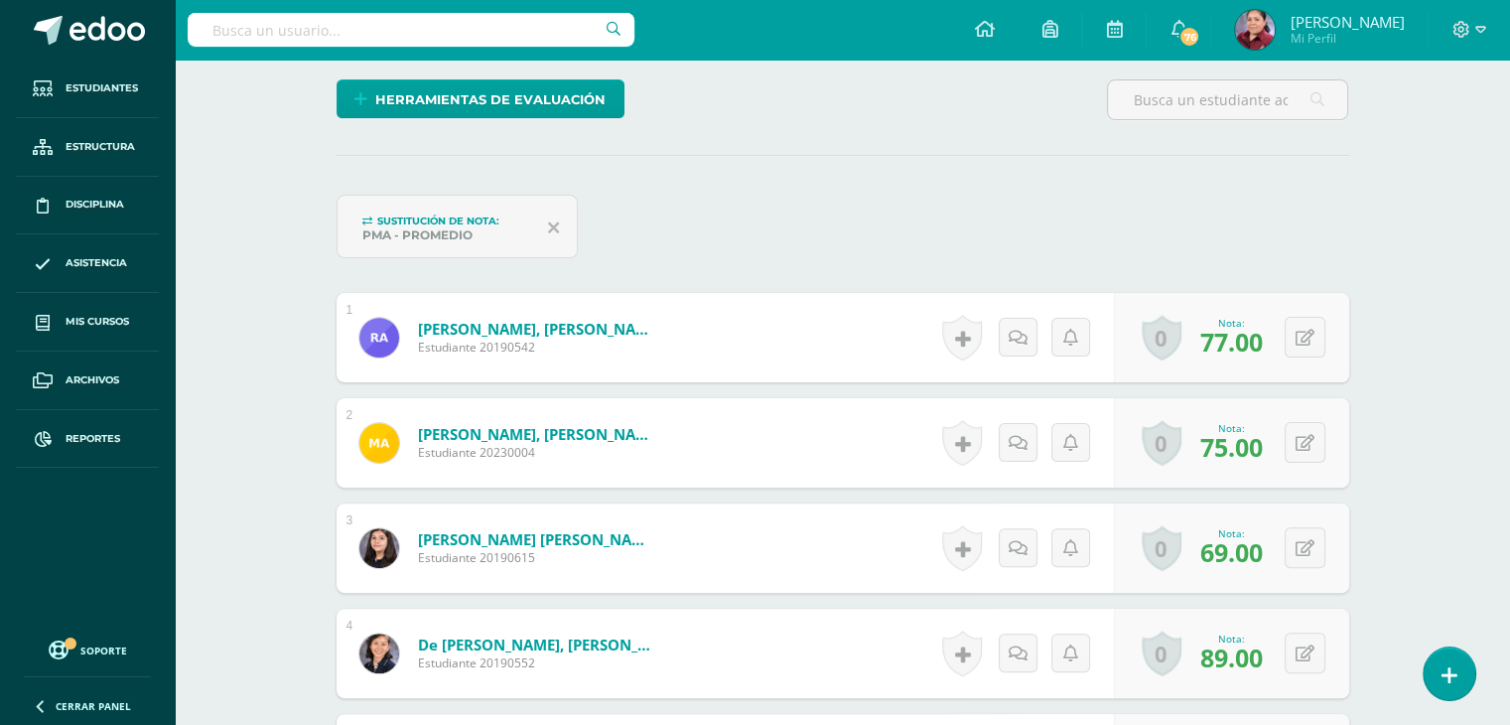
click at [1329, 347] on div "0 Logros Logros obtenidos Aún no hay logros agregados Nota: 77.00" at bounding box center [1231, 337] width 235 height 89
click at [1309, 332] on icon at bounding box center [1319, 337] width 20 height 17
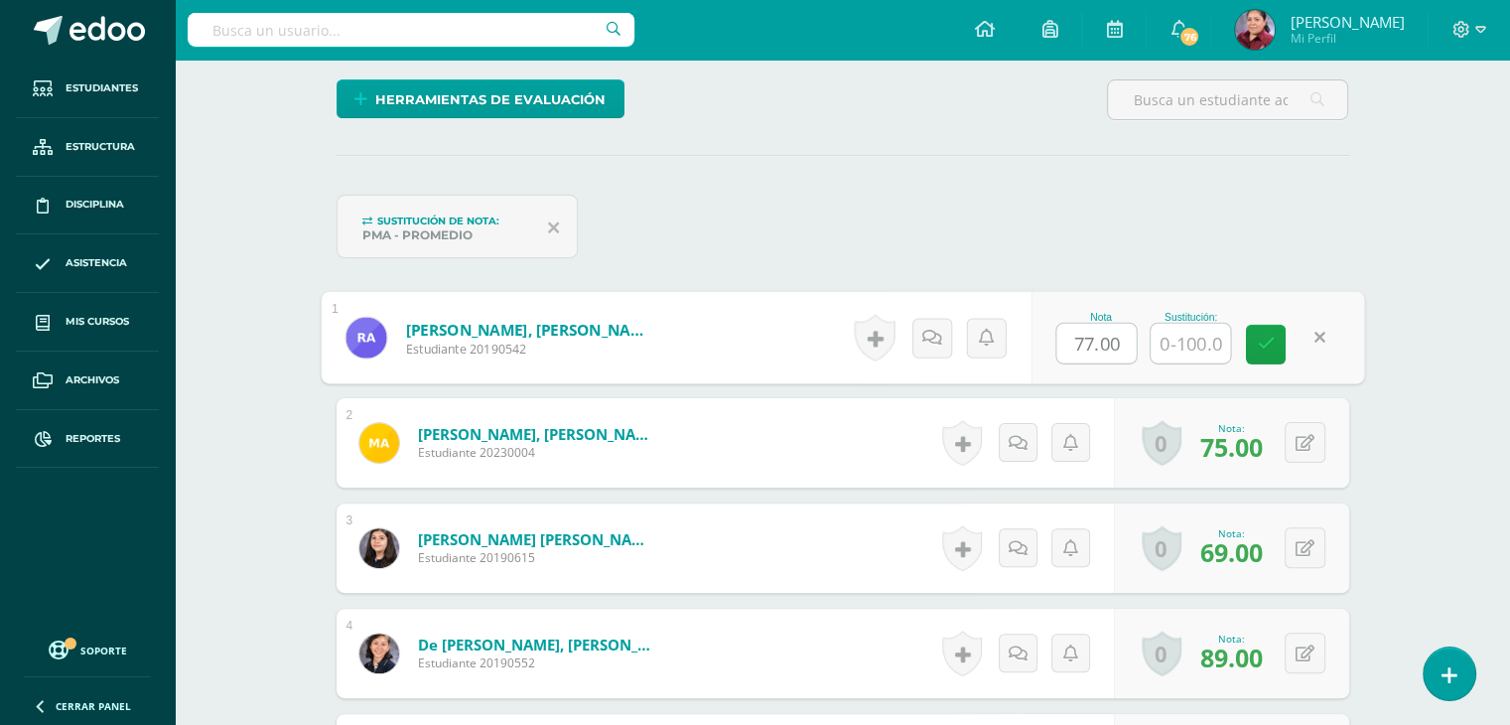
drag, startPoint x: 1121, startPoint y: 340, endPoint x: 1052, endPoint y: 341, distance: 68.5
click at [1052, 341] on div "Nota 77.00 Sustitución:" at bounding box center [1198, 338] width 334 height 92
type input "83.33"
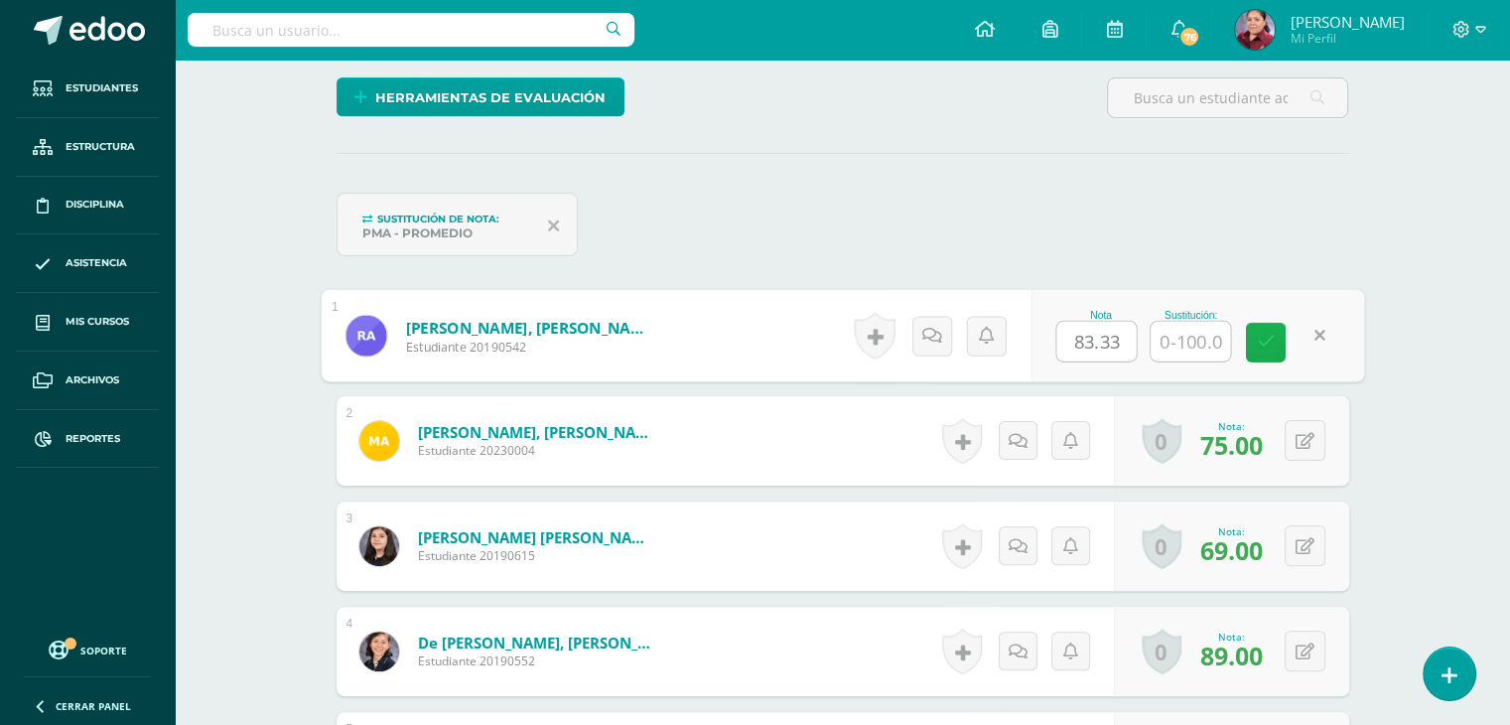
click at [1261, 342] on icon at bounding box center [1266, 342] width 18 height 17
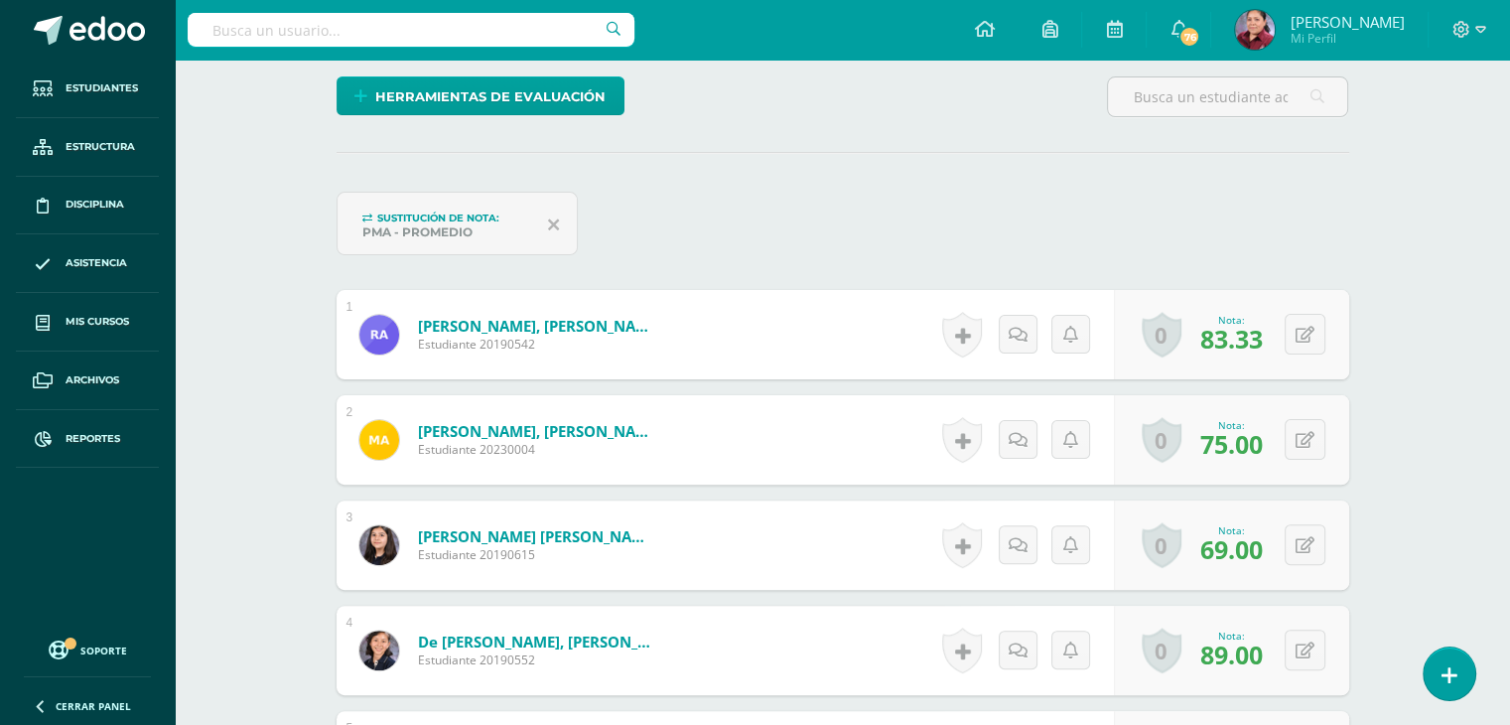
scroll to position [481, 0]
click at [312, 29] on input "text" at bounding box center [411, 30] width 447 height 34
type input "tecnología"
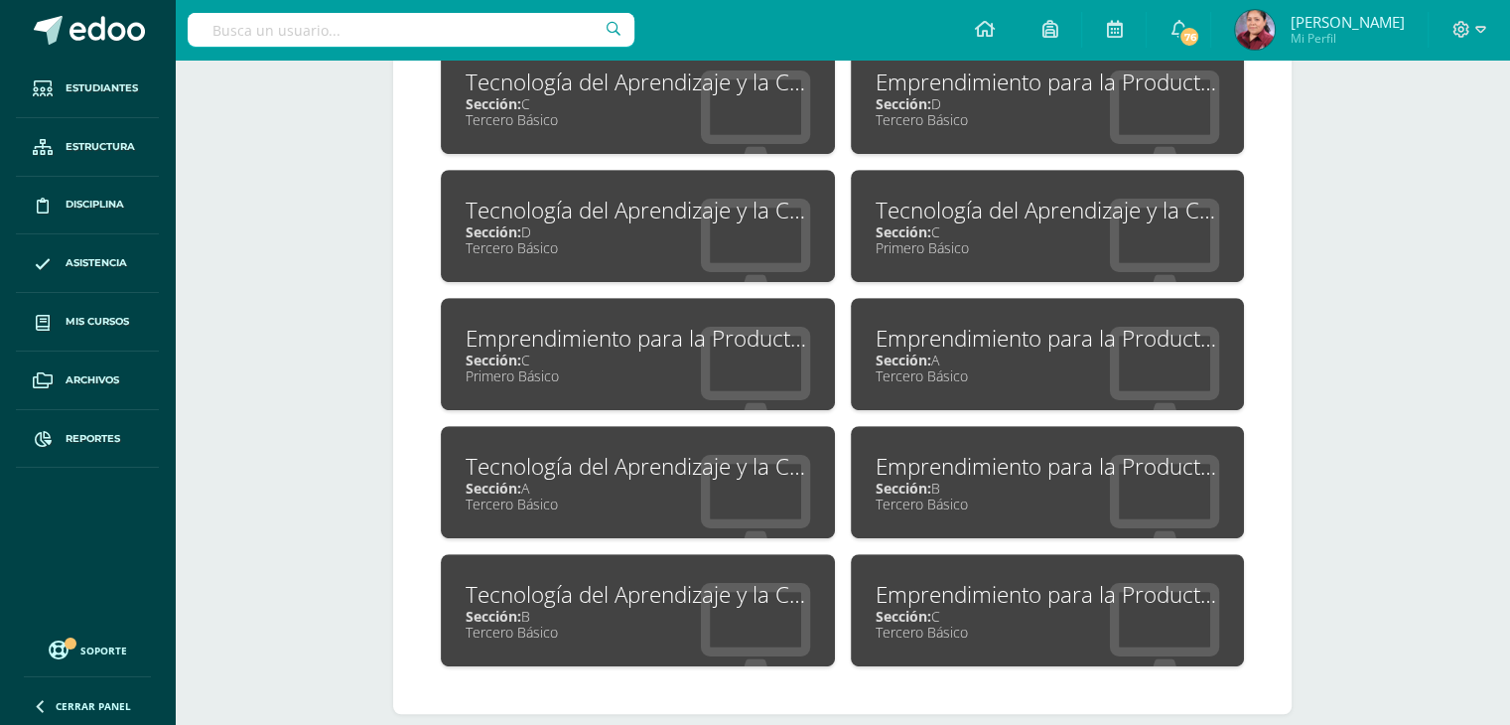
scroll to position [983, 0]
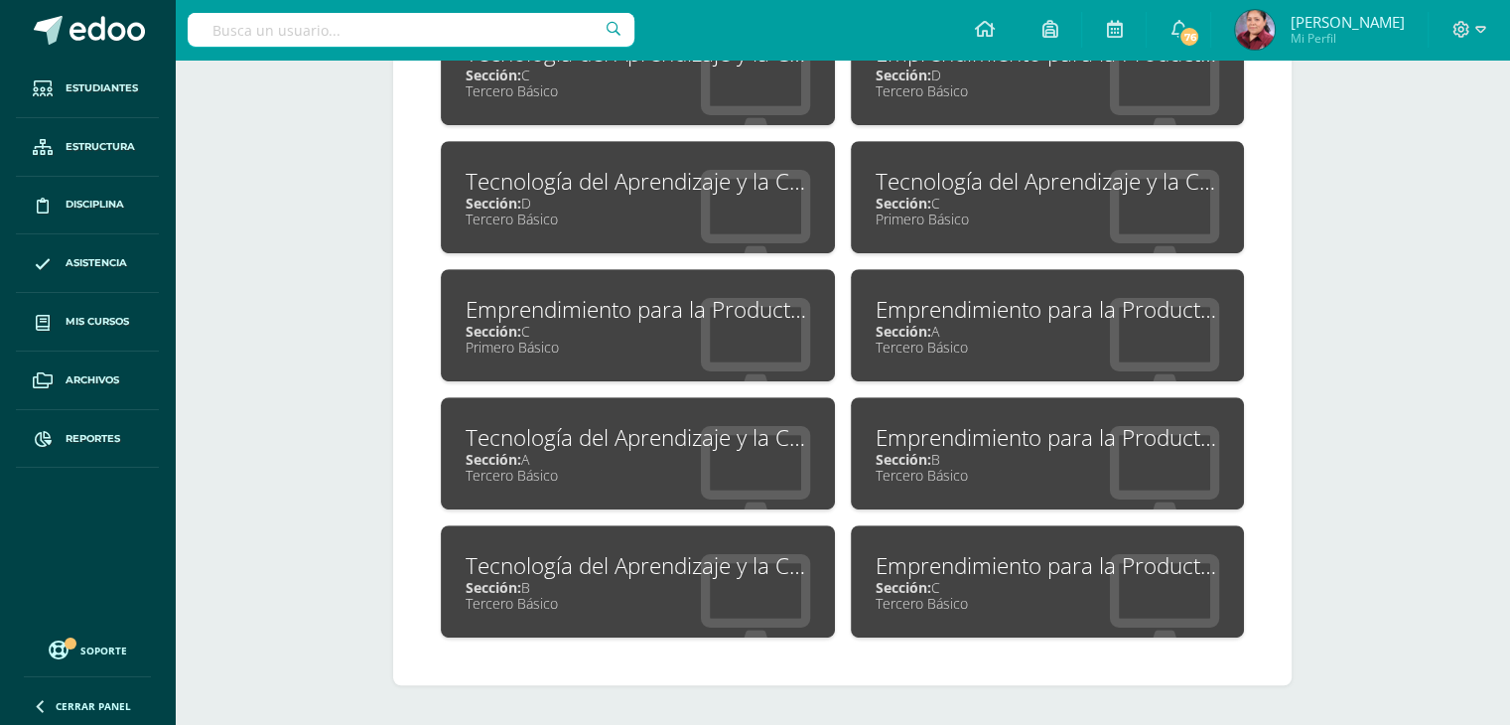
click at [939, 312] on div "Emprendimiento para la Productividad y Robótica" at bounding box center [1048, 309] width 345 height 31
click at [524, 442] on div "Tecnología del Aprendizaje y la Comunicación" at bounding box center [638, 437] width 345 height 31
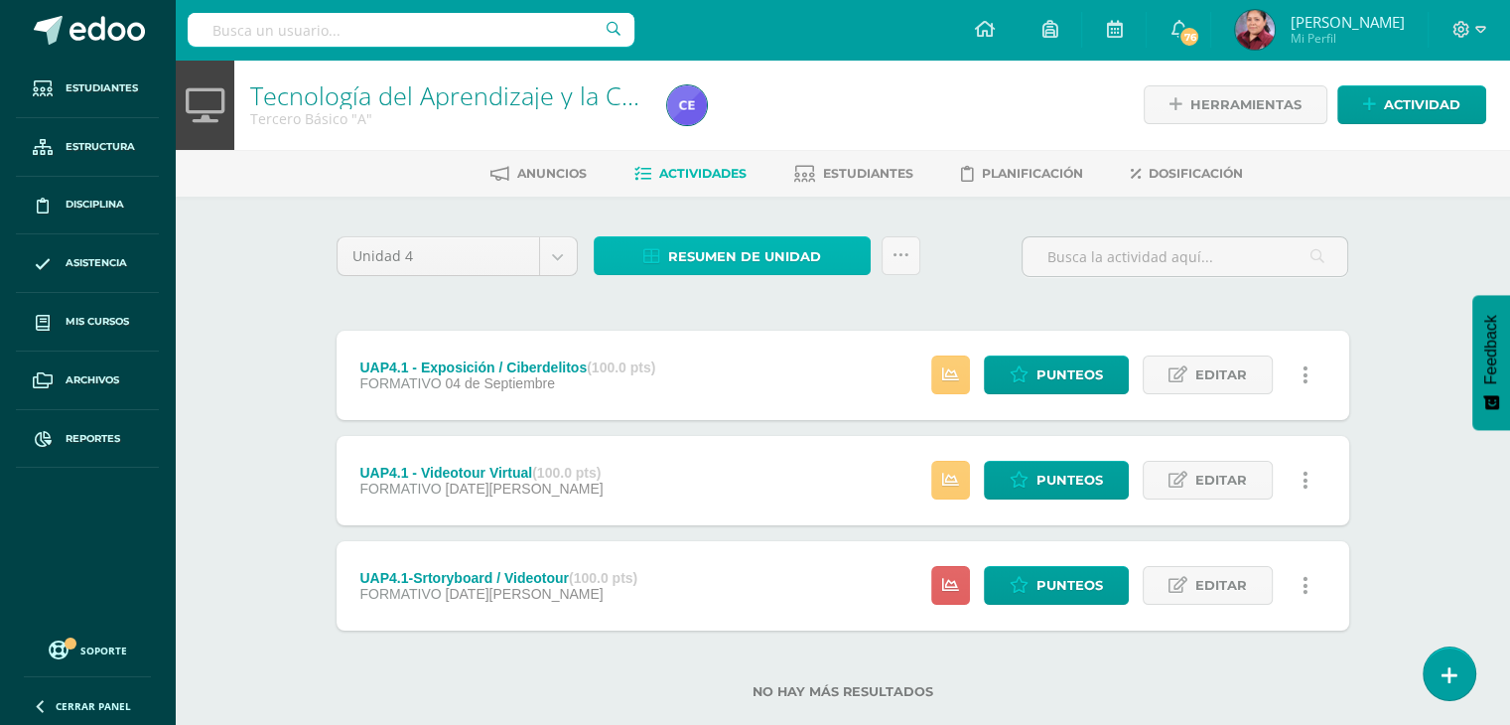
click at [795, 258] on span "Resumen de unidad" at bounding box center [744, 256] width 153 height 37
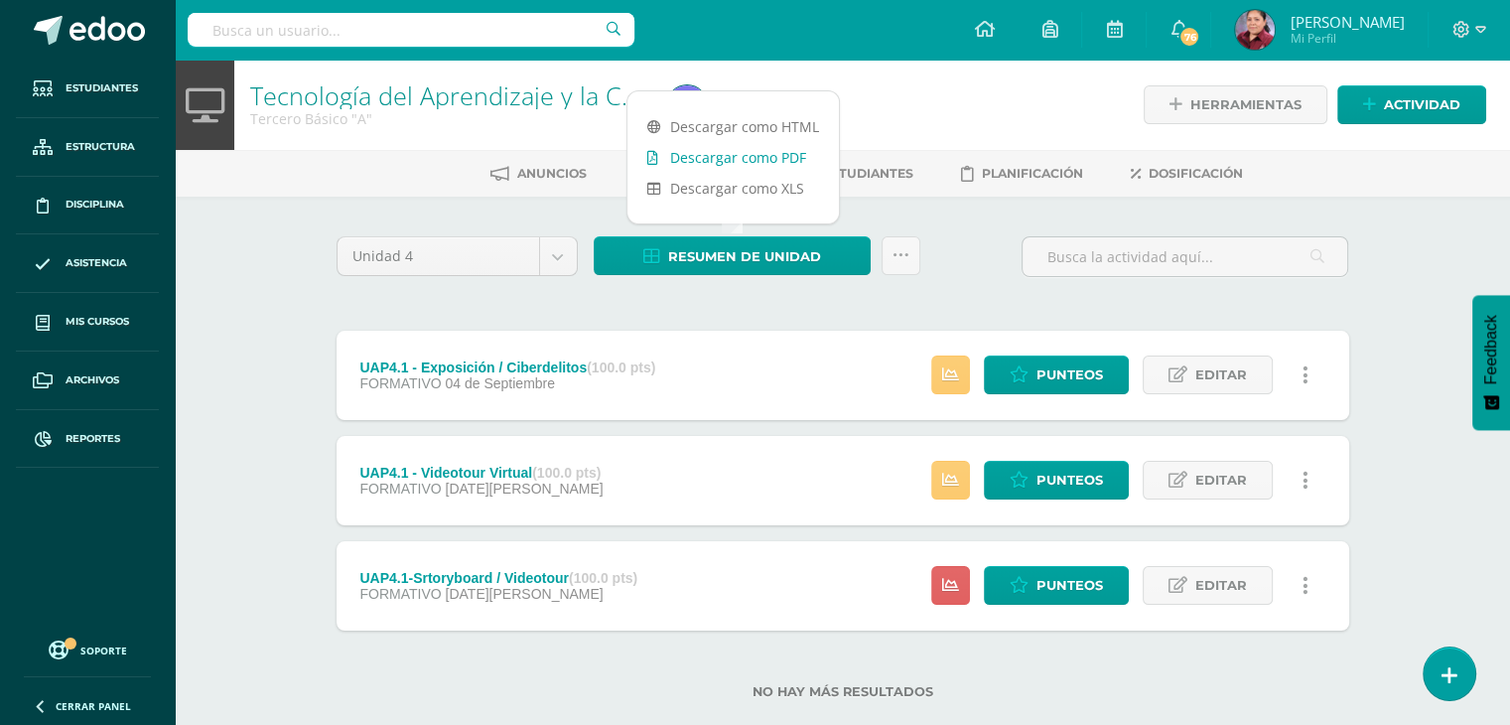
click at [751, 159] on link "Descargar como PDF" at bounding box center [732, 157] width 211 height 31
click at [563, 253] on body "Estudiantes Estructura Disciplina Asistencia Mis cursos Archivos Reportes Sopor…" at bounding box center [755, 381] width 1510 height 763
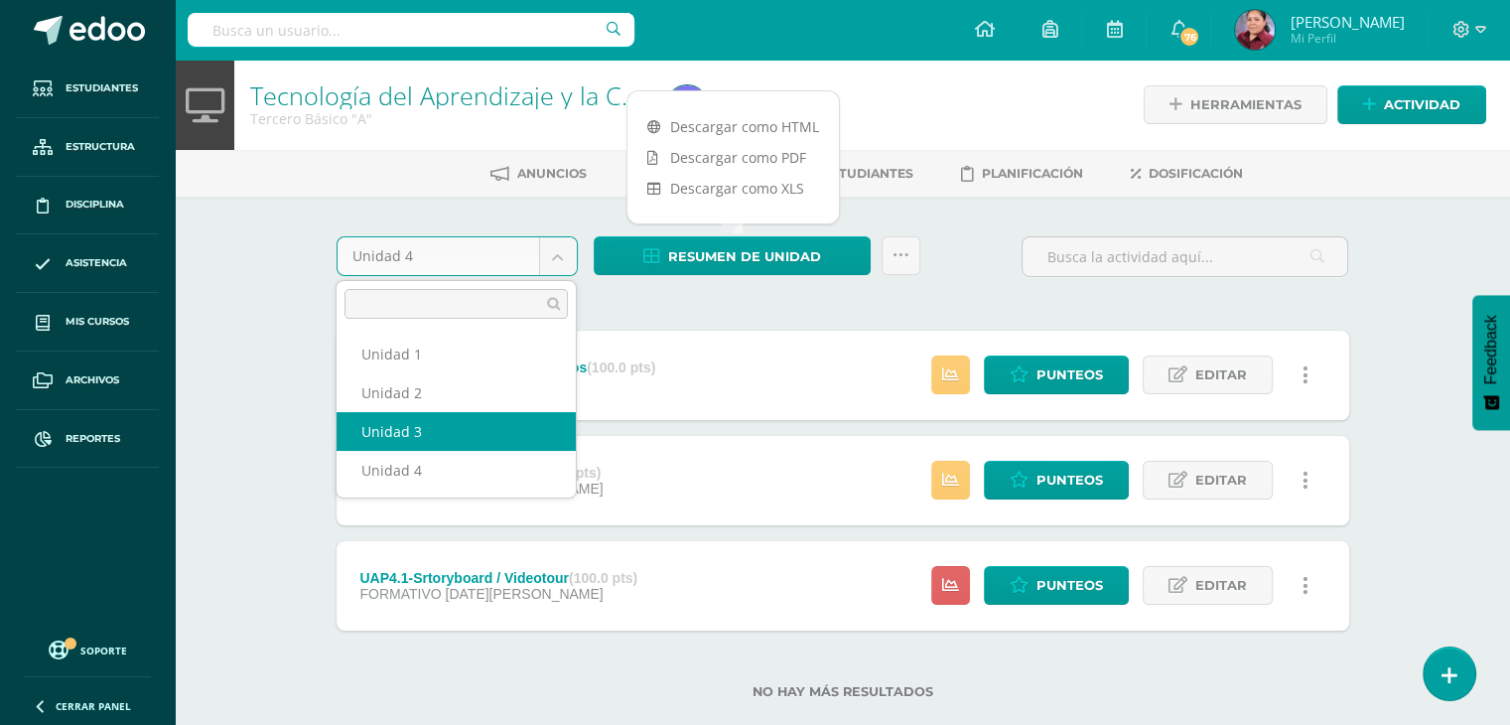
select select "Unidad 3"
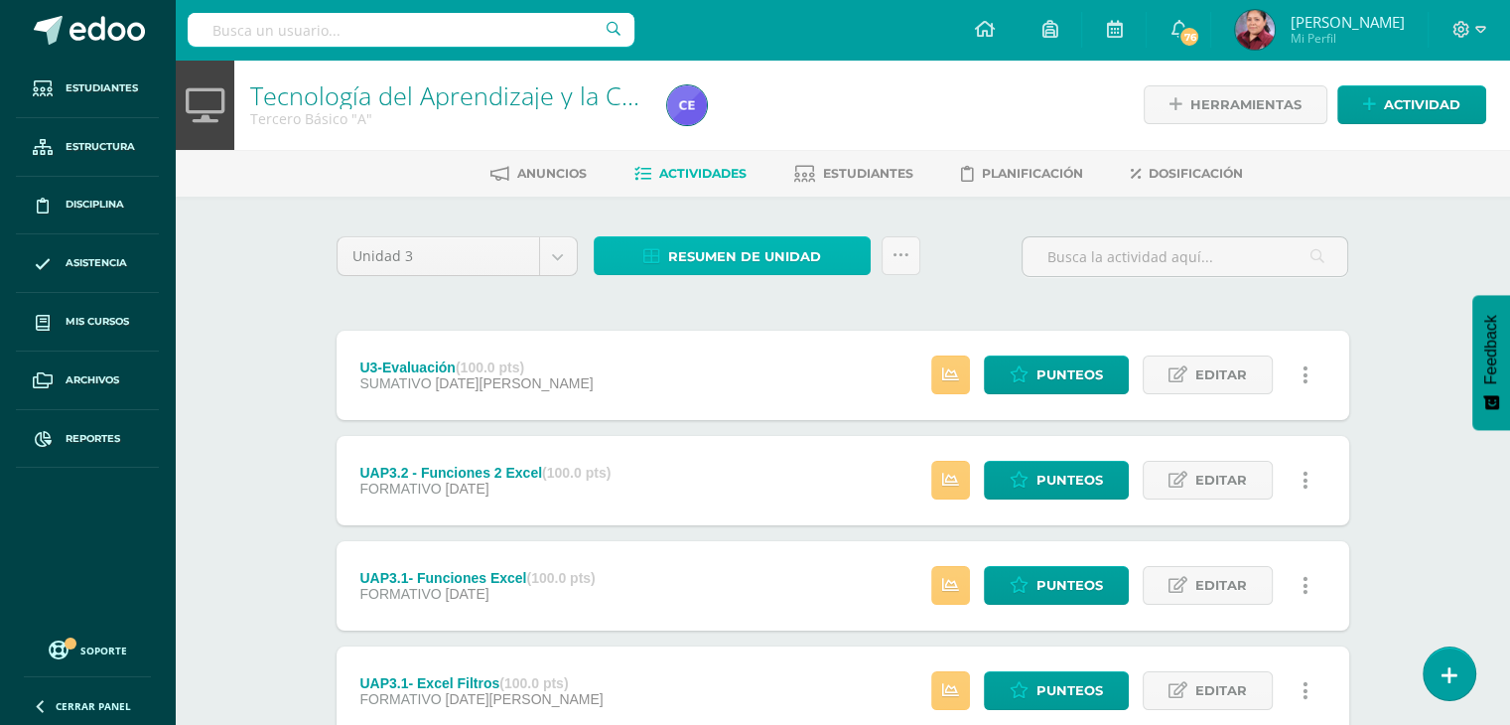
click at [706, 259] on span "Resumen de unidad" at bounding box center [744, 256] width 153 height 37
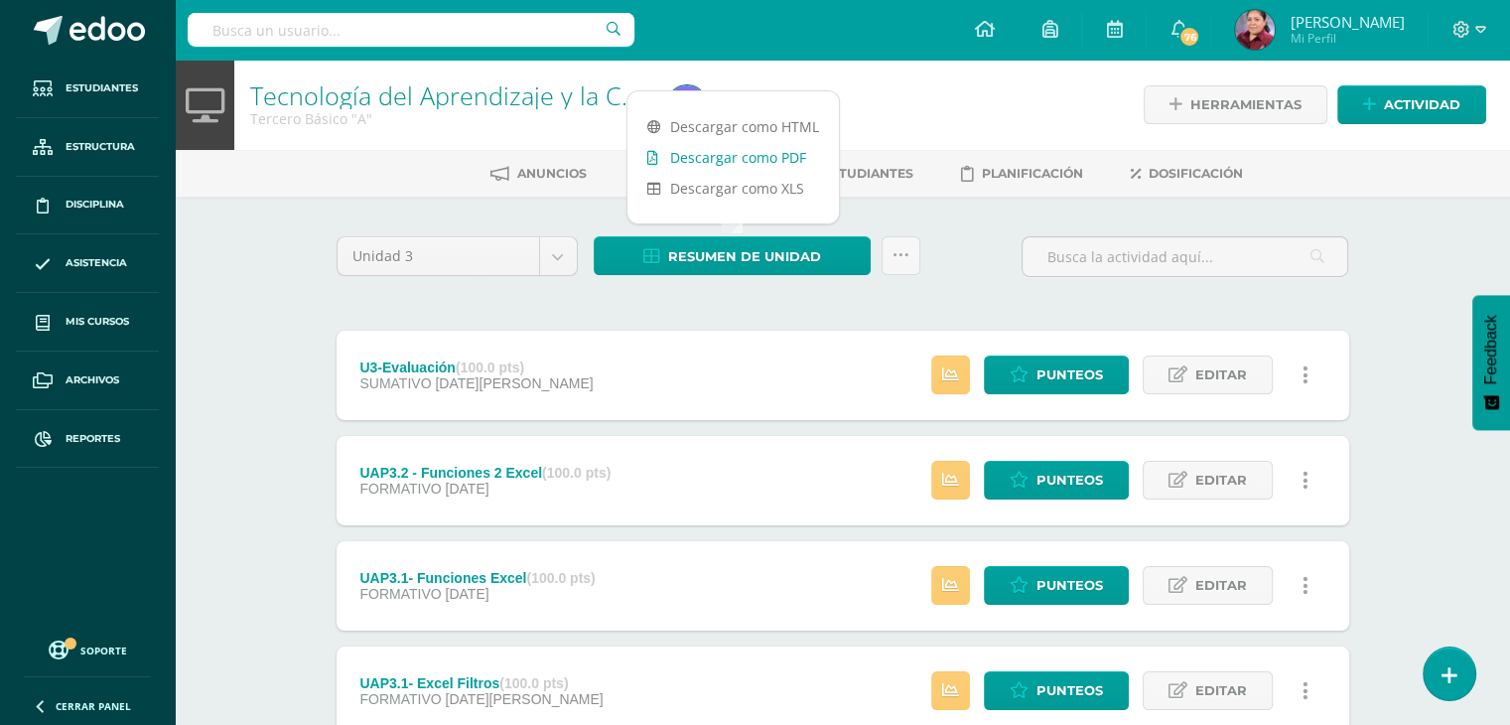
click at [725, 155] on link "Descargar como PDF" at bounding box center [732, 157] width 211 height 31
click at [290, 24] on input "text" at bounding box center [411, 30] width 447 height 34
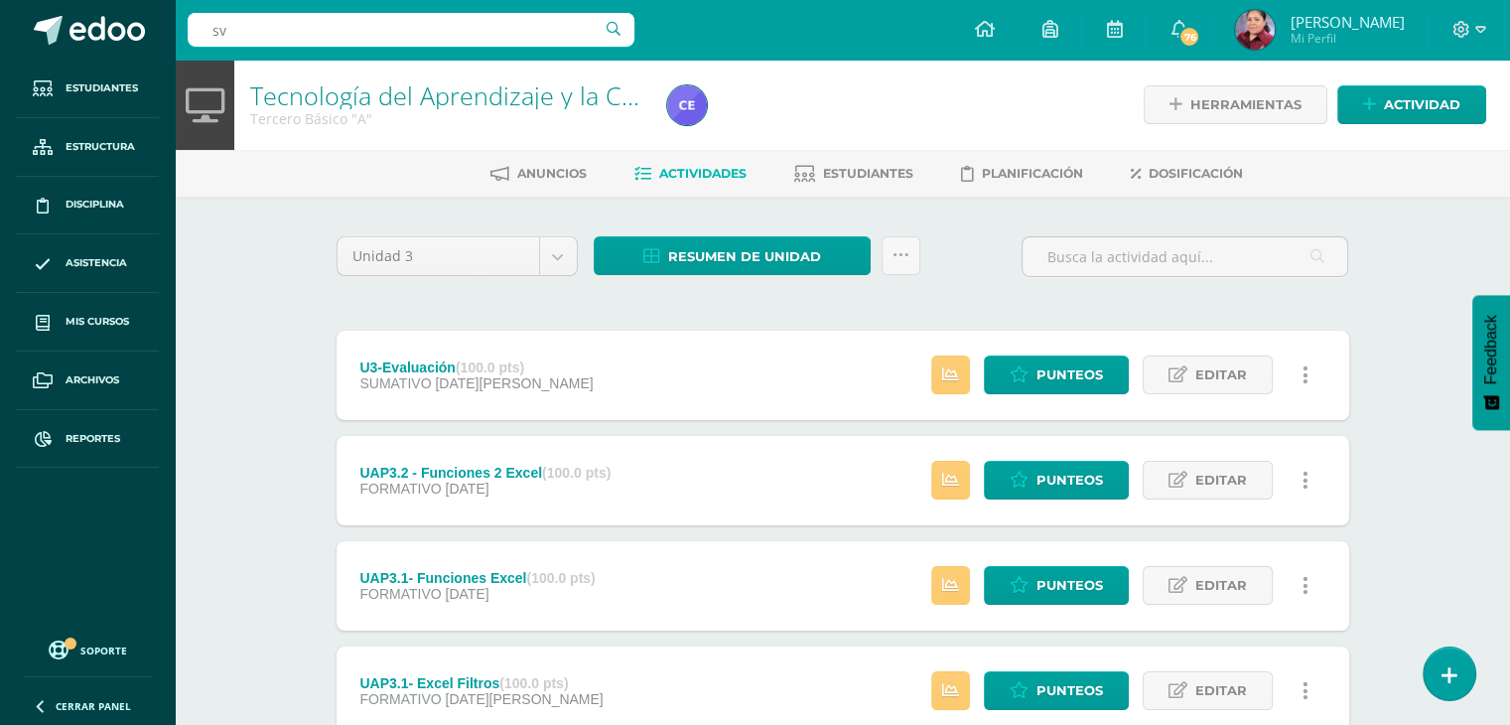
type input "s"
type input "acosta"
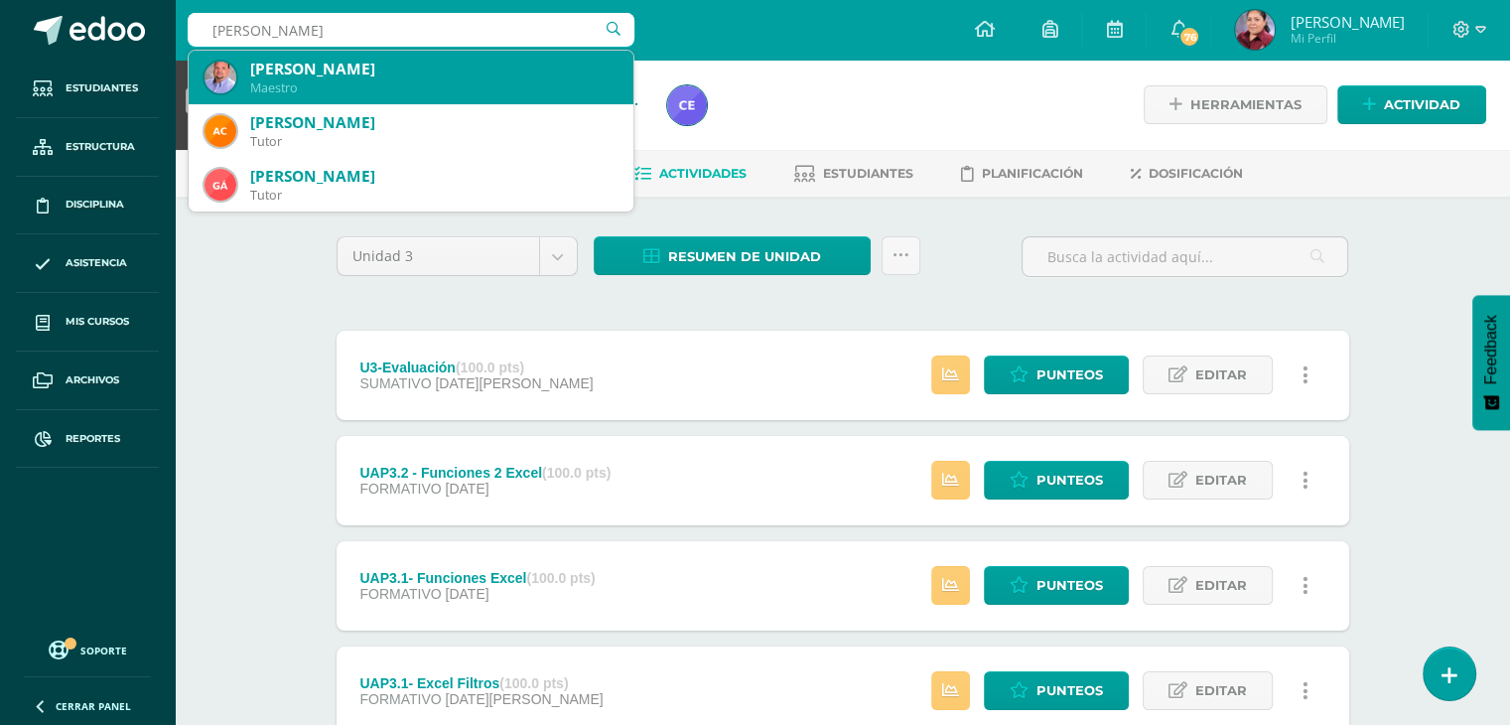
click at [369, 67] on div "Carlos Acosta" at bounding box center [433, 69] width 367 height 21
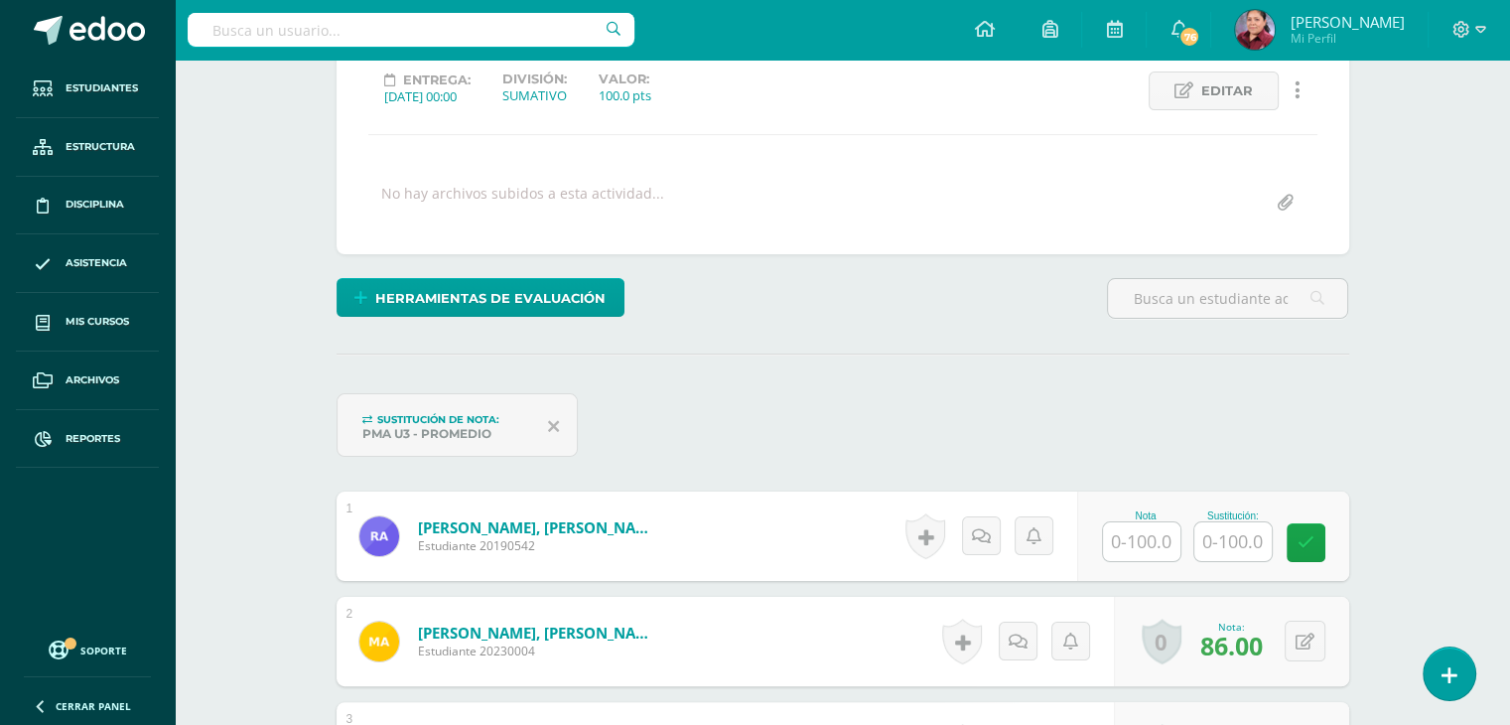
scroll to position [279, 0]
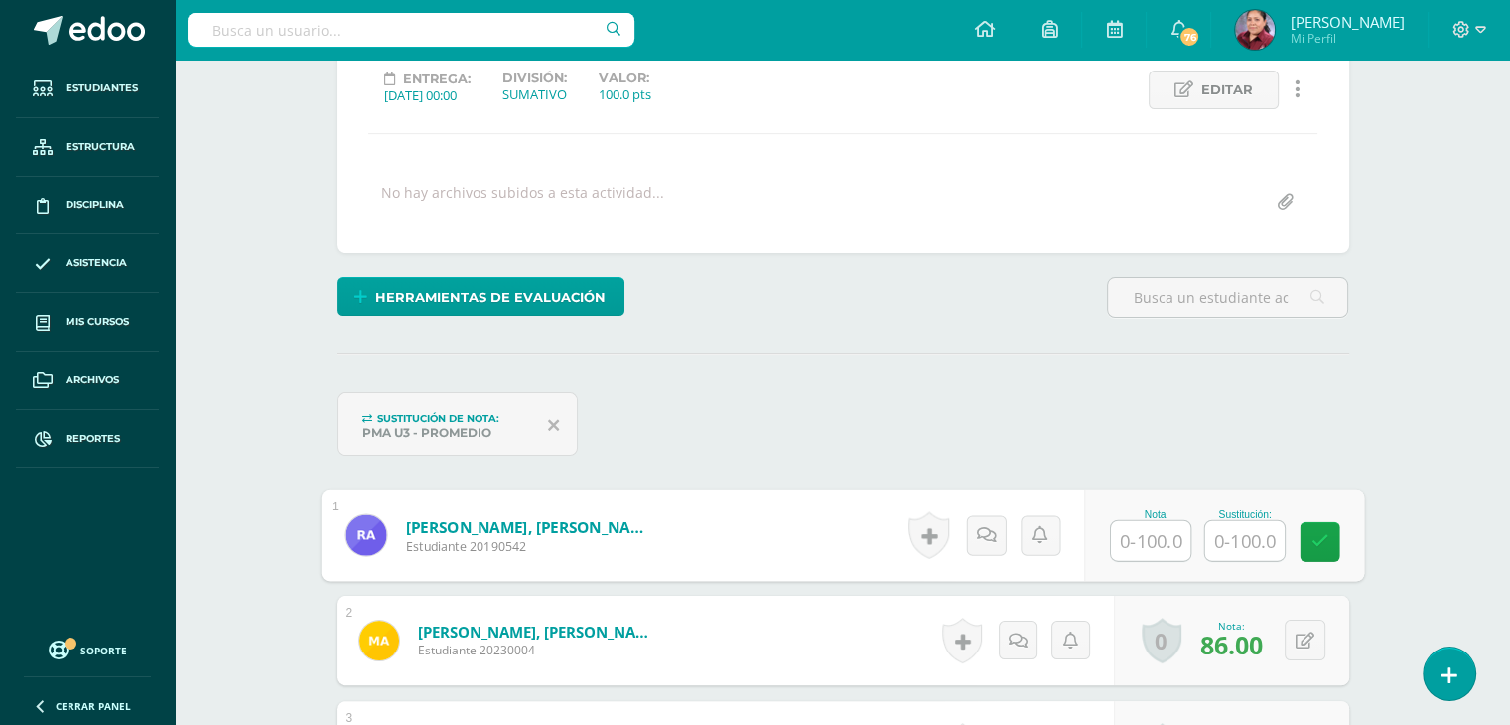
click at [1138, 537] on input "text" at bounding box center [1150, 541] width 79 height 40
type input "76.67"
click at [1326, 546] on icon at bounding box center [1320, 540] width 18 height 17
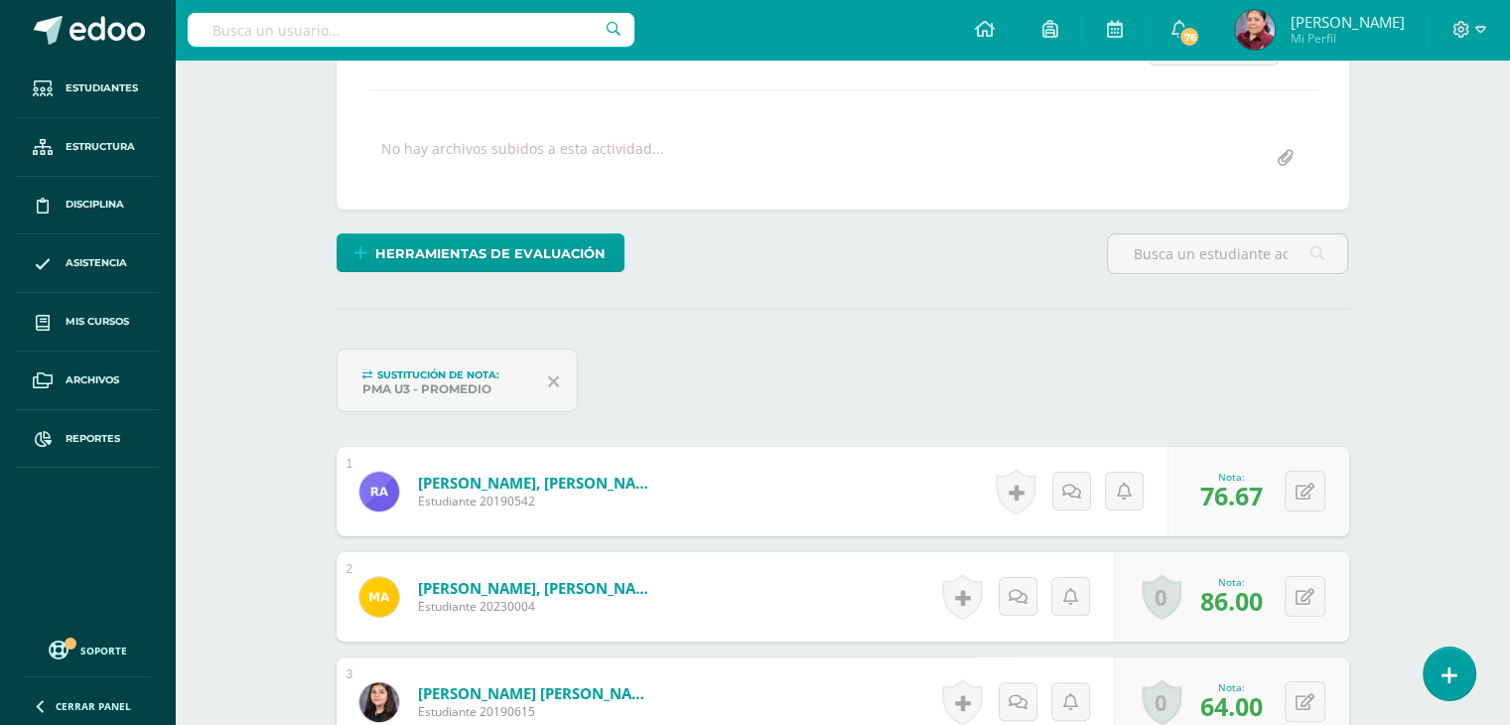
scroll to position [281, 0]
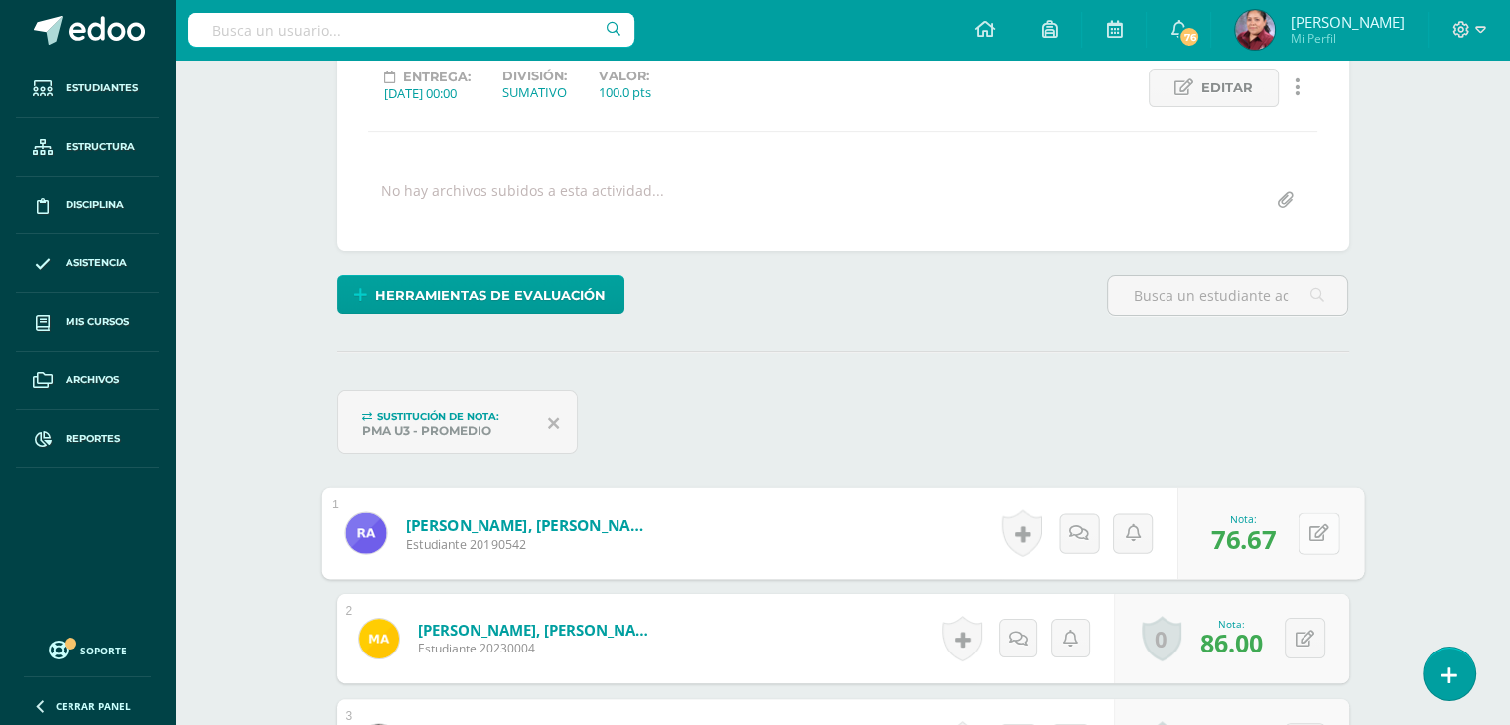
click at [1318, 520] on button at bounding box center [1319, 533] width 42 height 42
click at [1259, 534] on icon at bounding box center [1266, 539] width 18 height 17
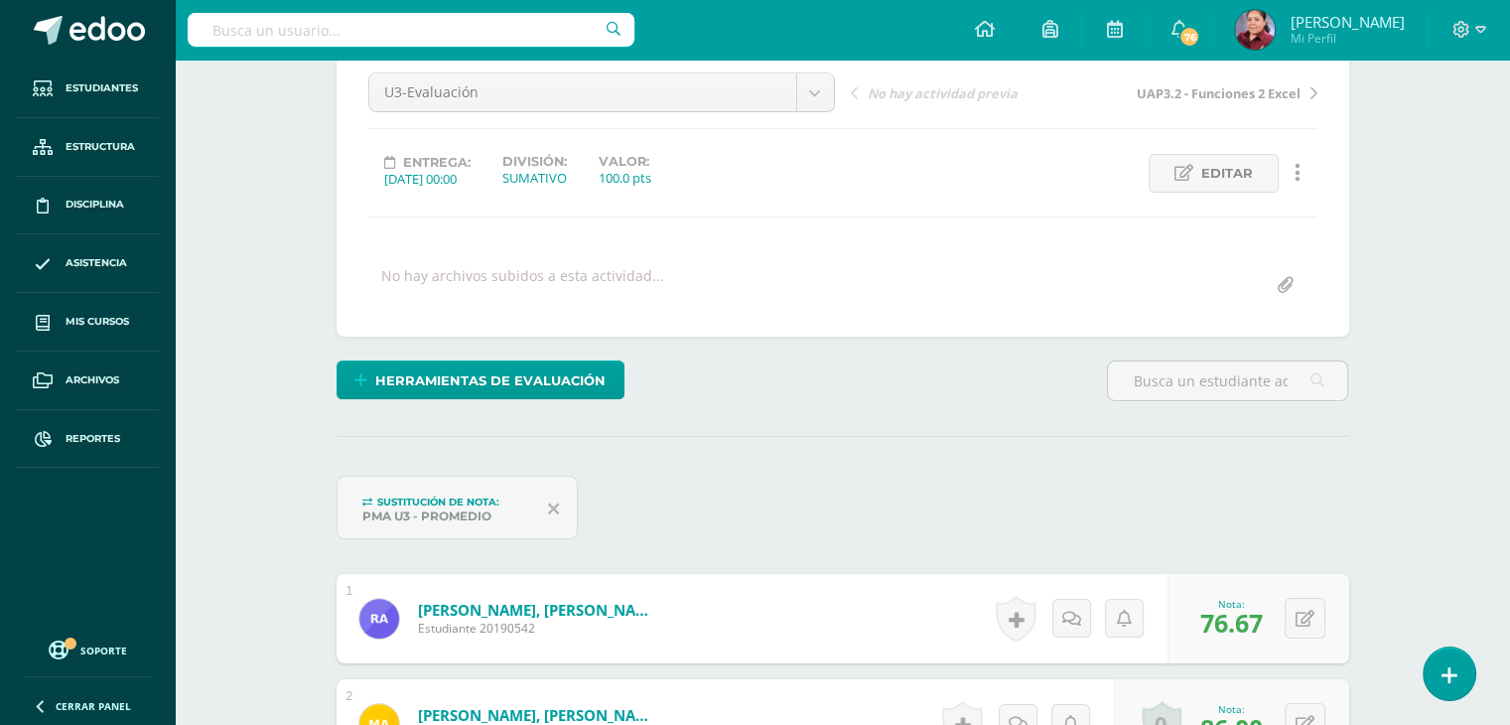
scroll to position [145, 0]
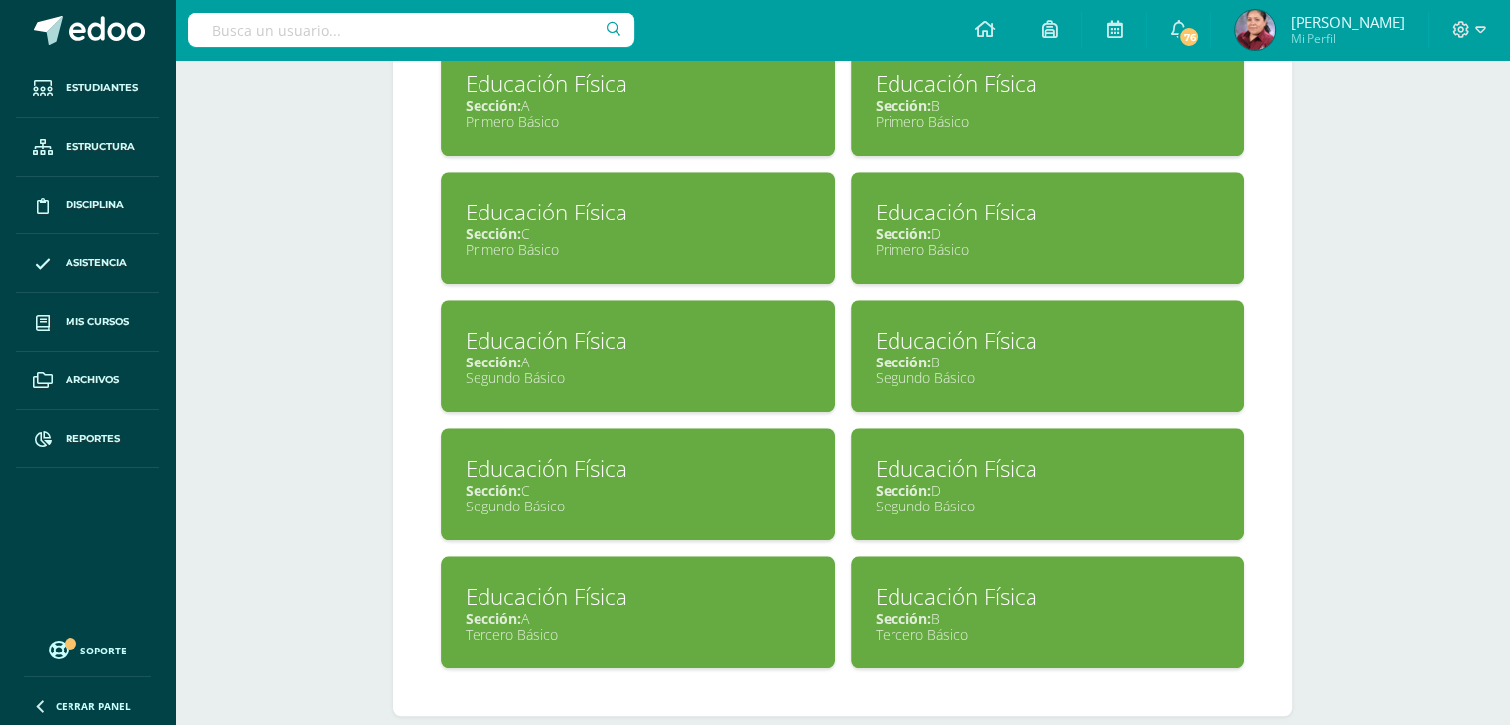
scroll to position [1680, 0]
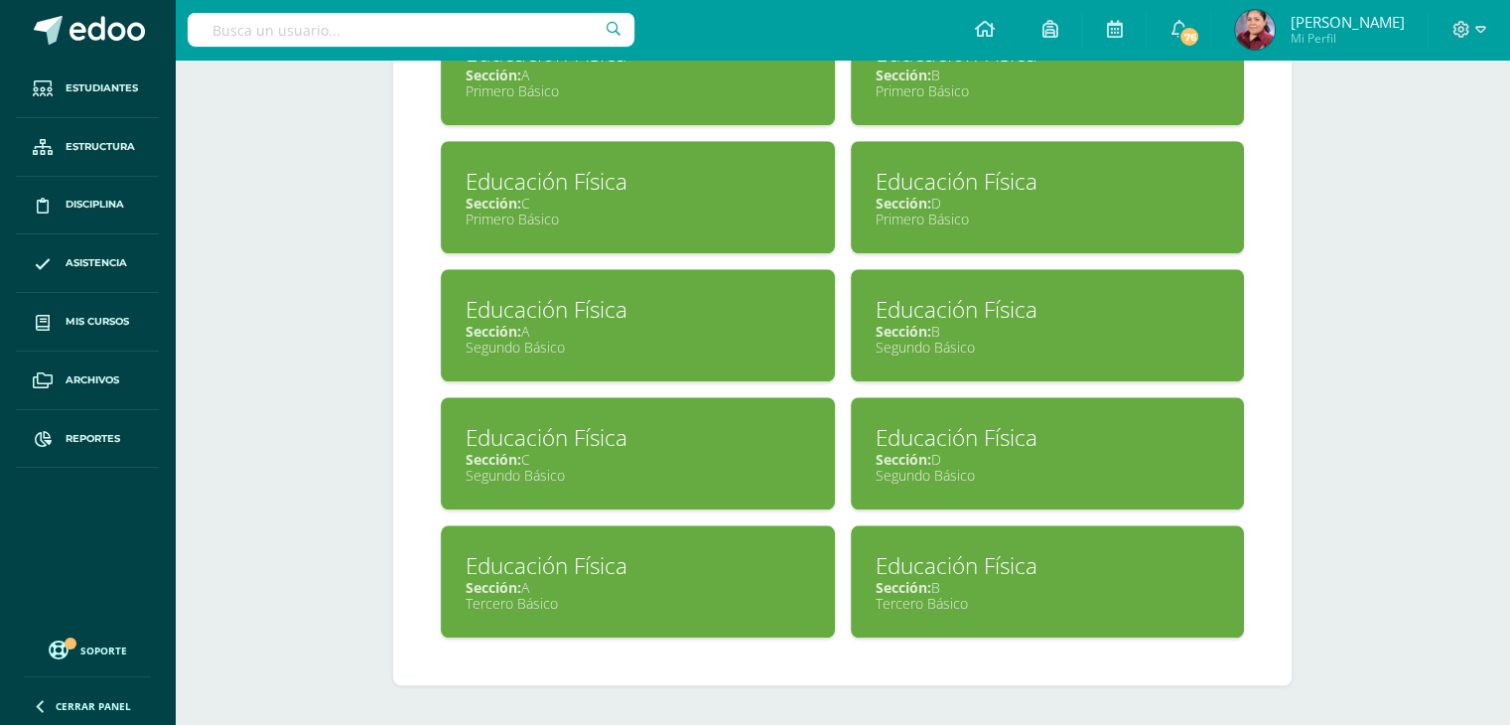
click at [503, 596] on div "Tercero Básico" at bounding box center [638, 603] width 345 height 19
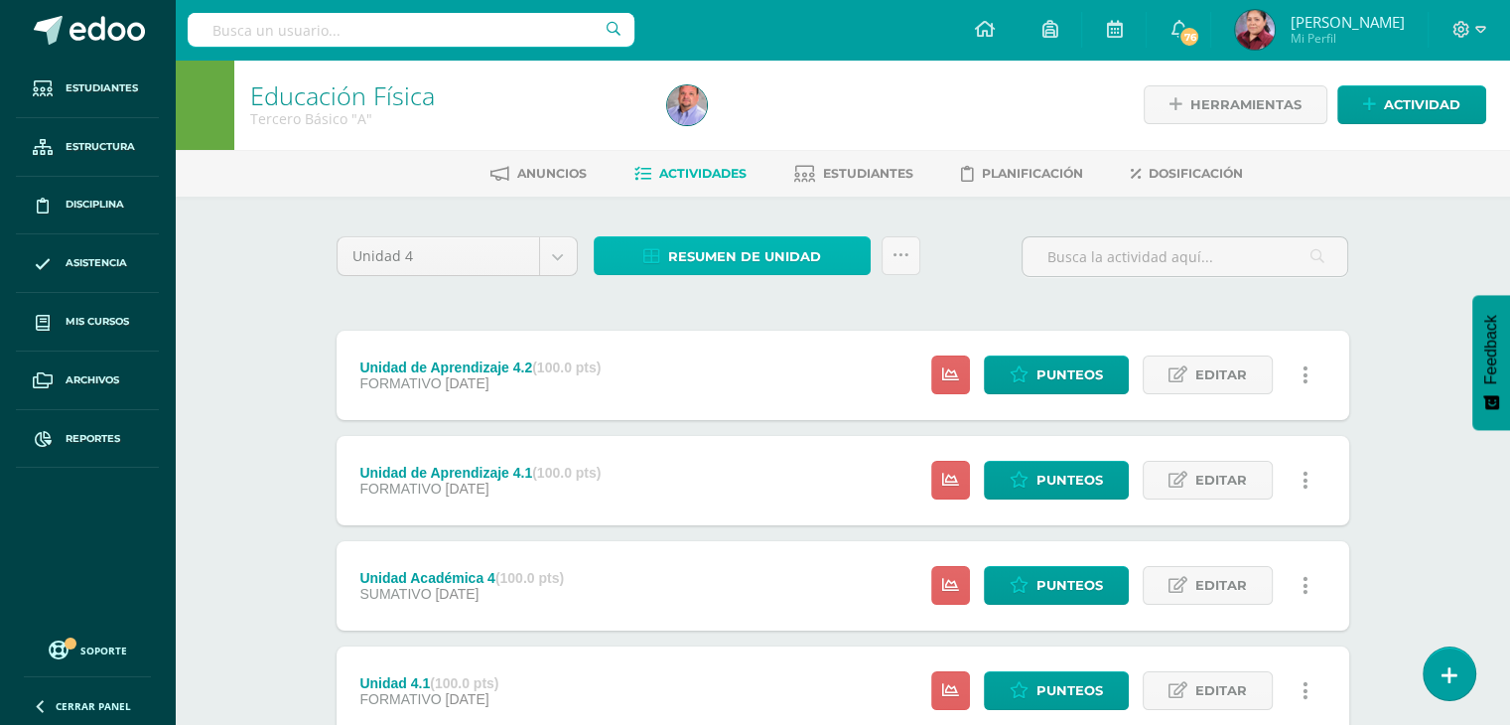
click at [737, 258] on span "Resumen de unidad" at bounding box center [744, 256] width 153 height 37
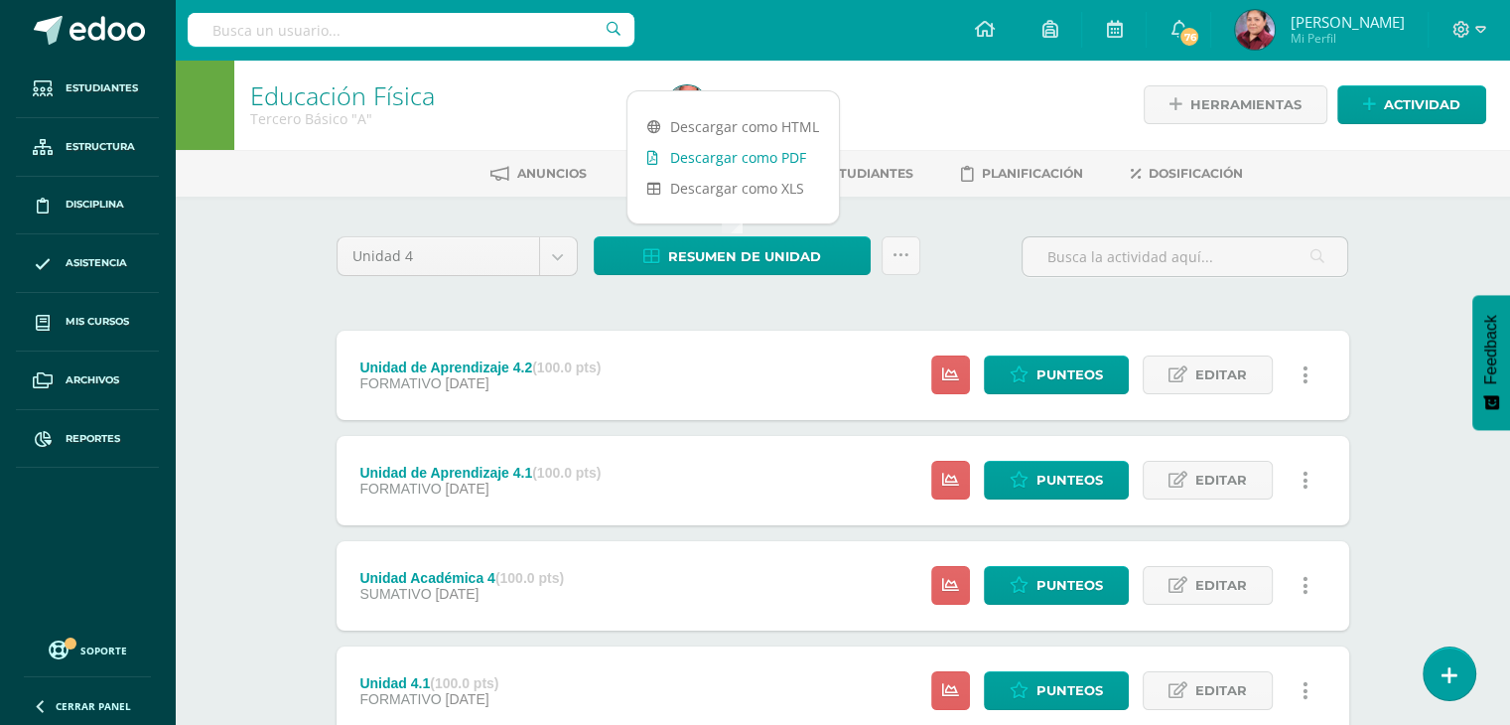
click at [737, 161] on link "Descargar como PDF" at bounding box center [732, 157] width 211 height 31
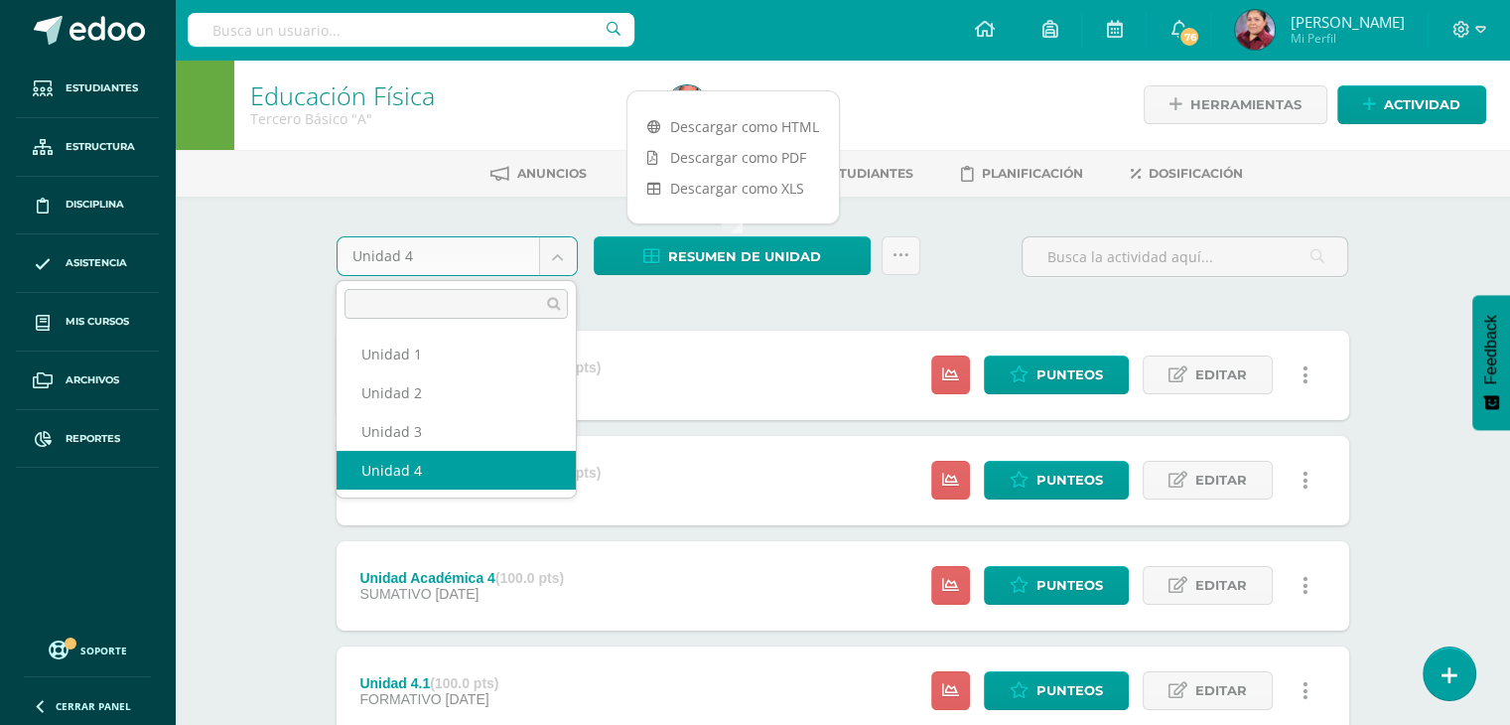
click at [558, 250] on body "Estudiantes Estructura Disciplina Asistencia Mis cursos Archivos Reportes Sopor…" at bounding box center [755, 434] width 1510 height 868
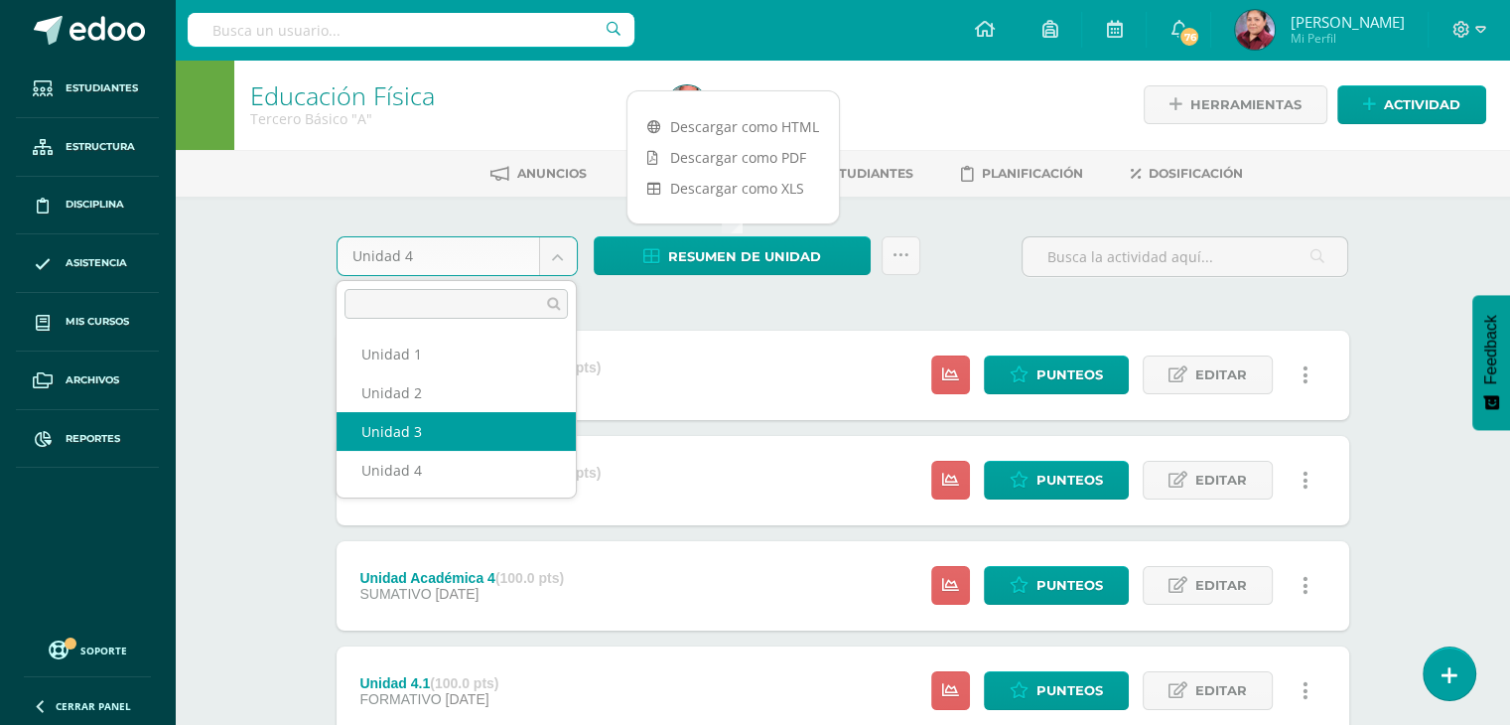
select select "Unidad 3"
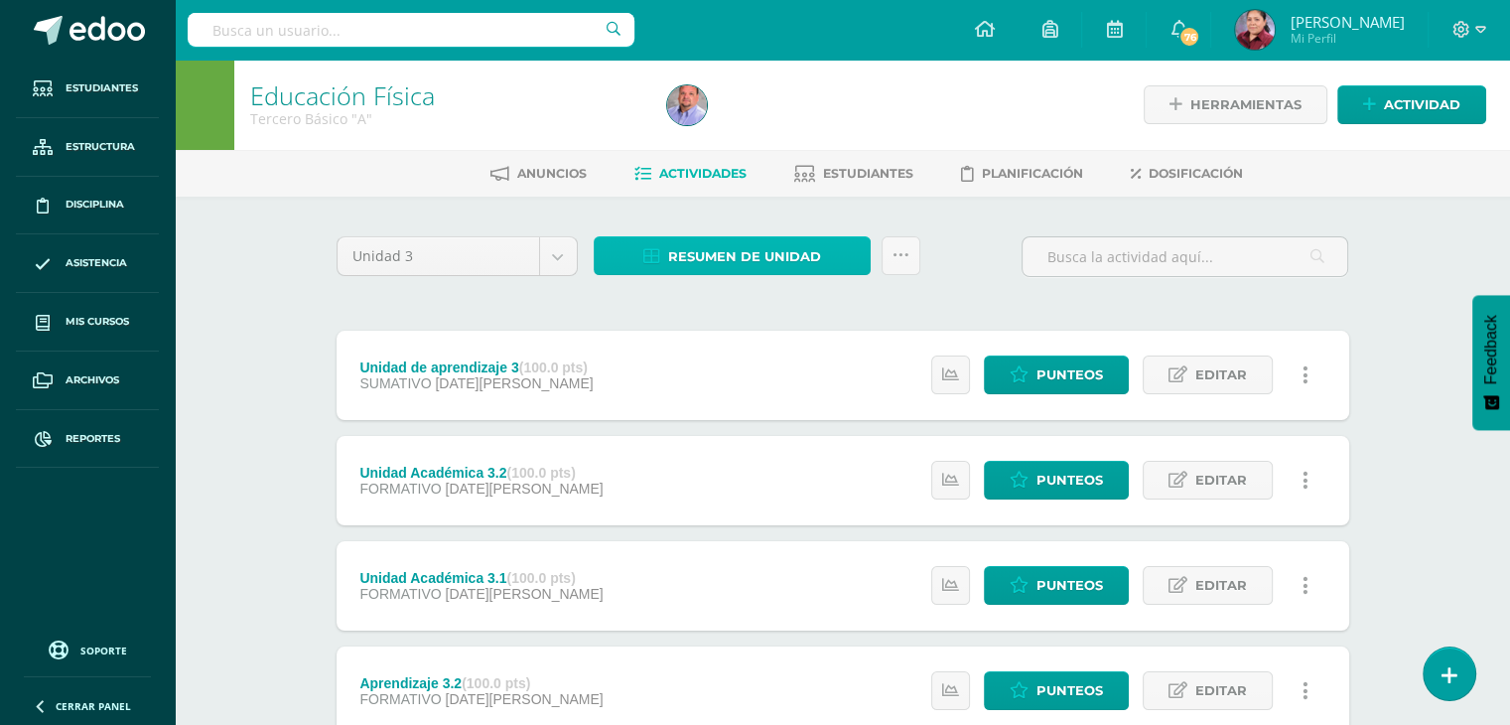
click at [770, 251] on span "Resumen de unidad" at bounding box center [744, 256] width 153 height 37
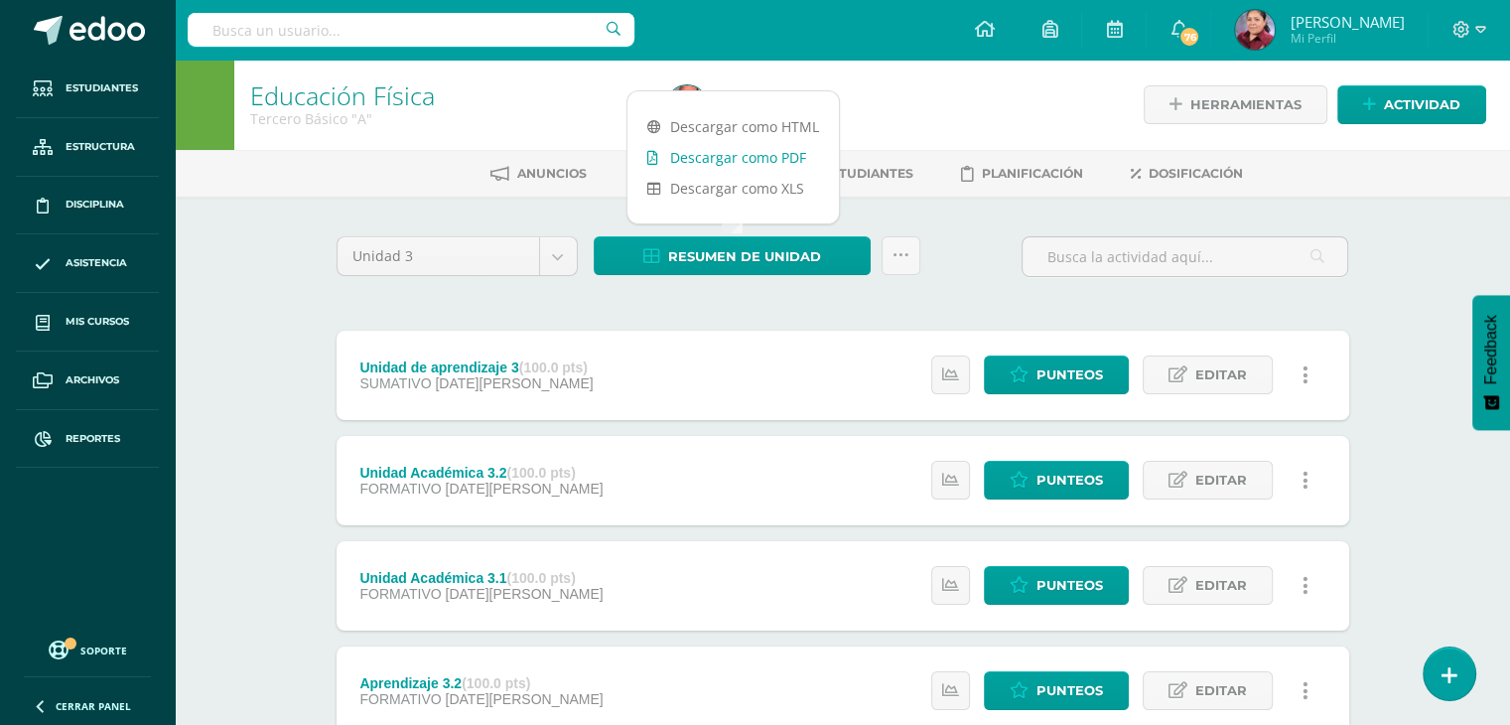
click at [743, 161] on link "Descargar como PDF" at bounding box center [732, 157] width 211 height 31
click at [325, 35] on input "text" at bounding box center [411, 30] width 447 height 34
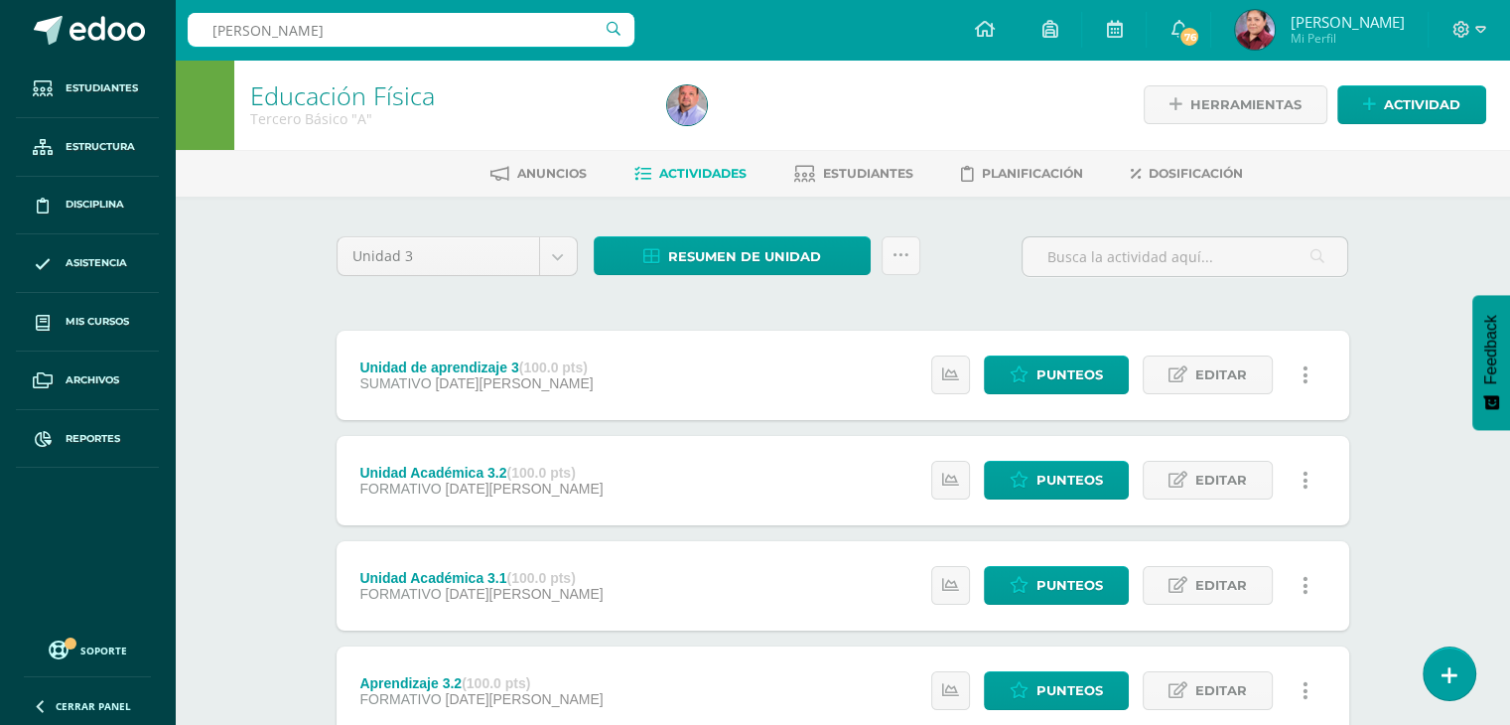
type input "edgar de leo"
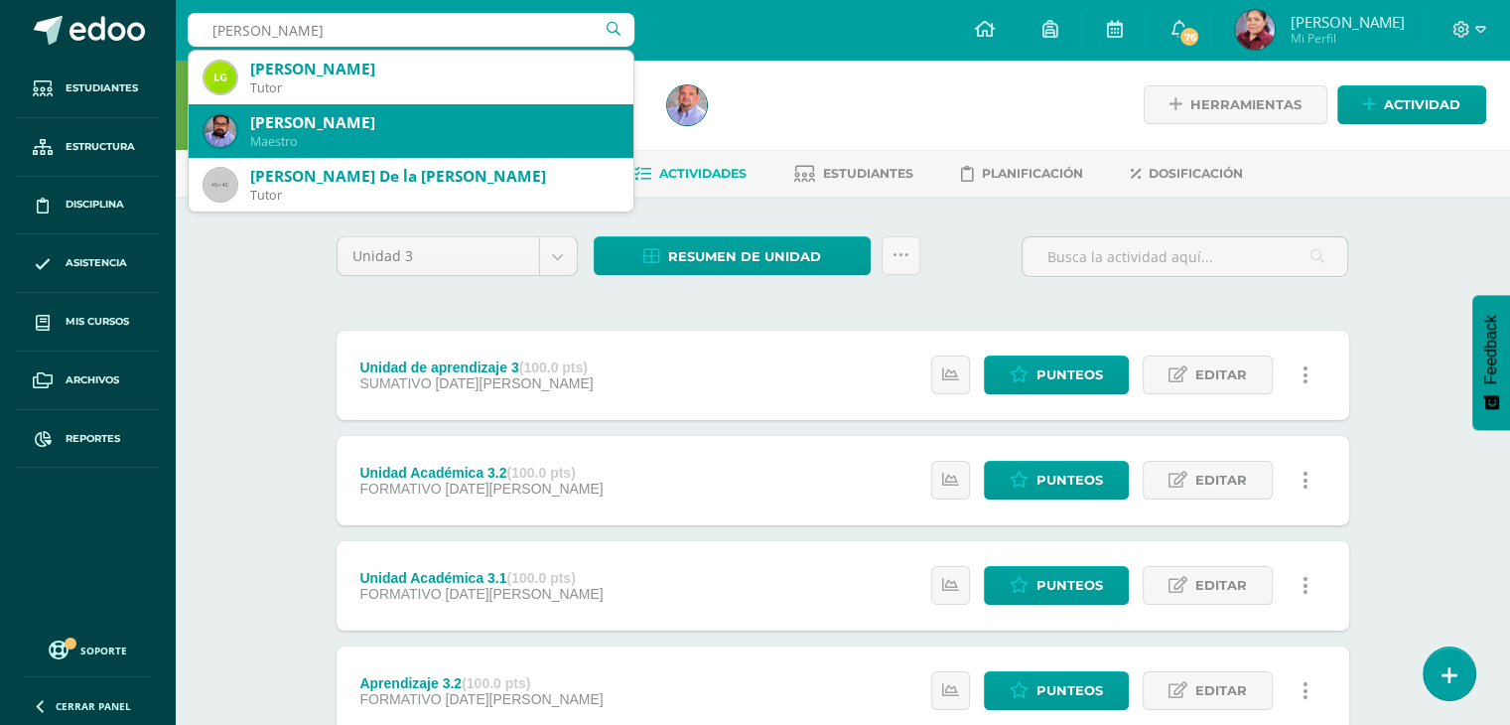
click at [318, 127] on div "[PERSON_NAME]" at bounding box center [433, 122] width 367 height 21
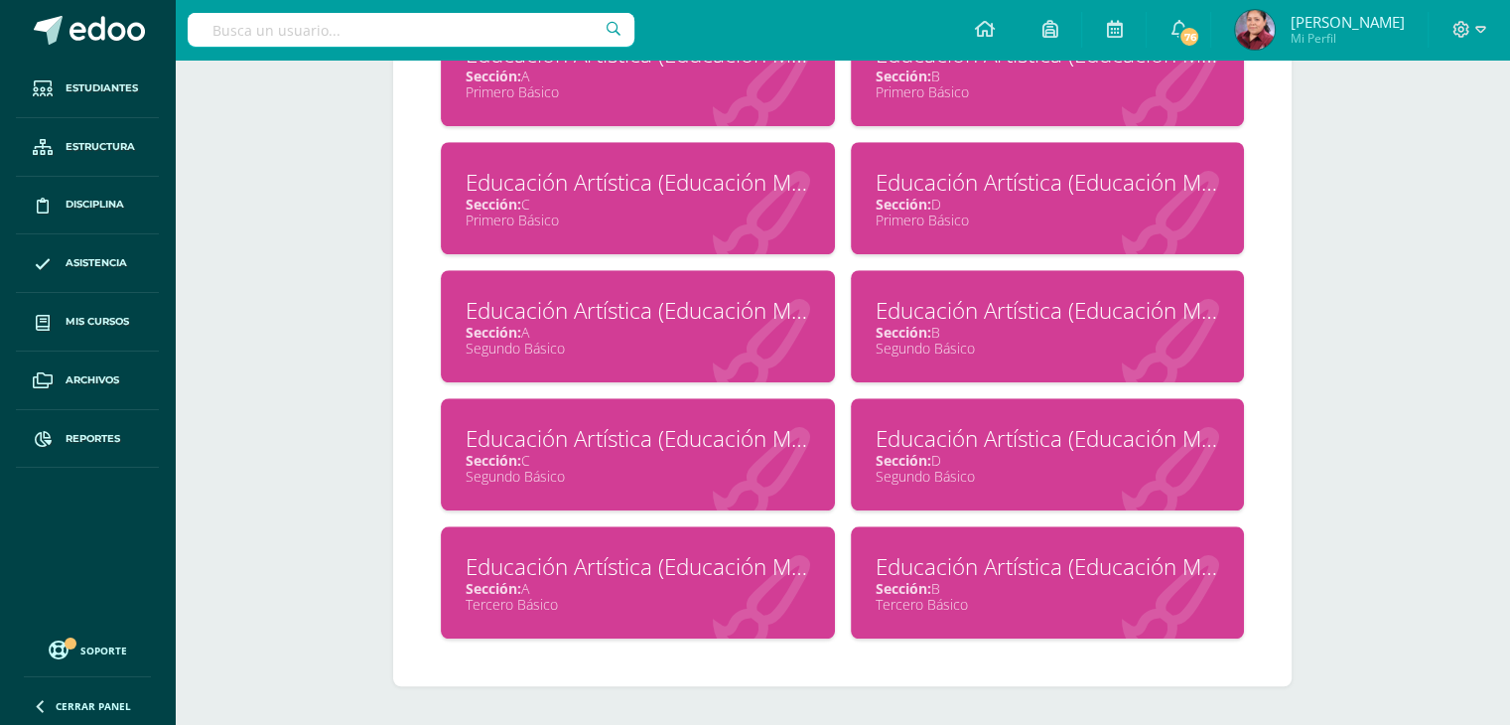
scroll to position [1622, 0]
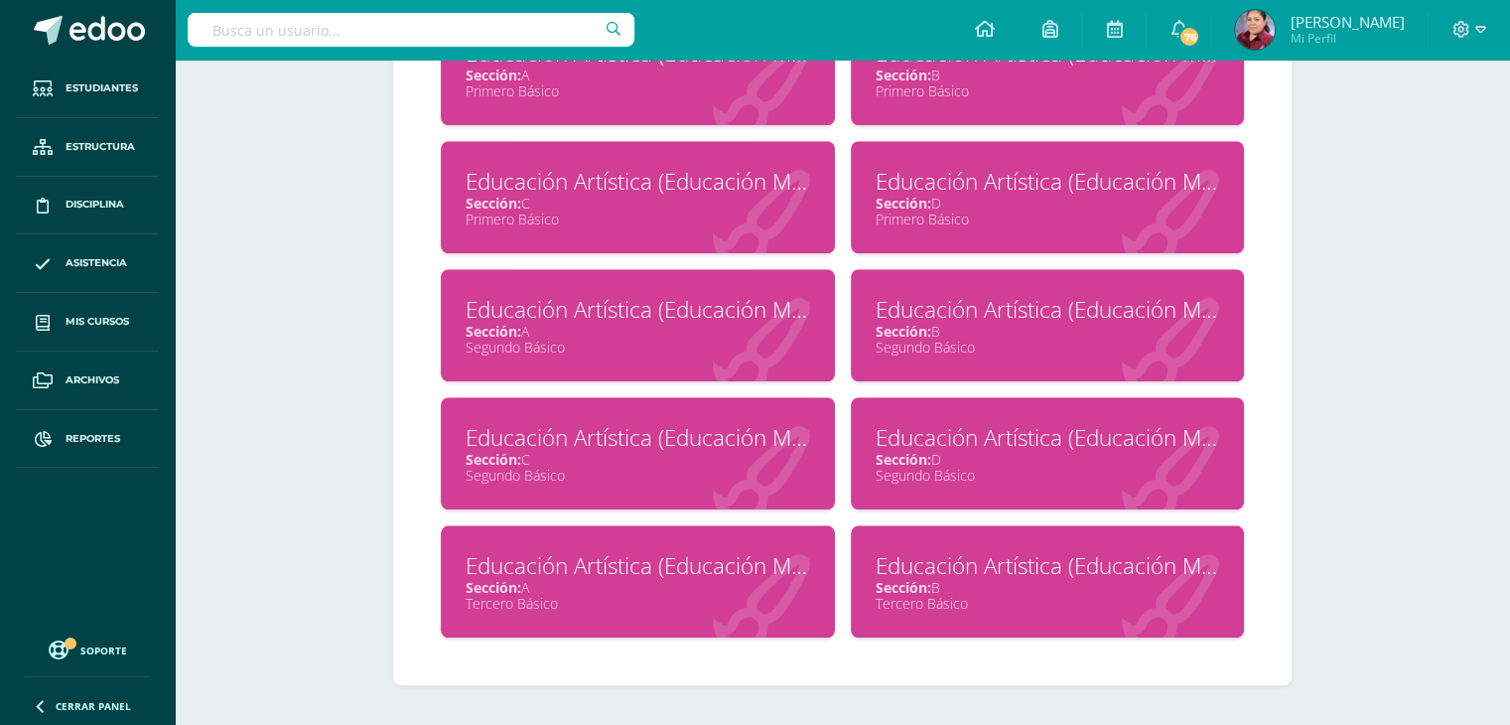
click at [548, 568] on div "Educación Artística (Educación Musical)" at bounding box center [638, 565] width 345 height 31
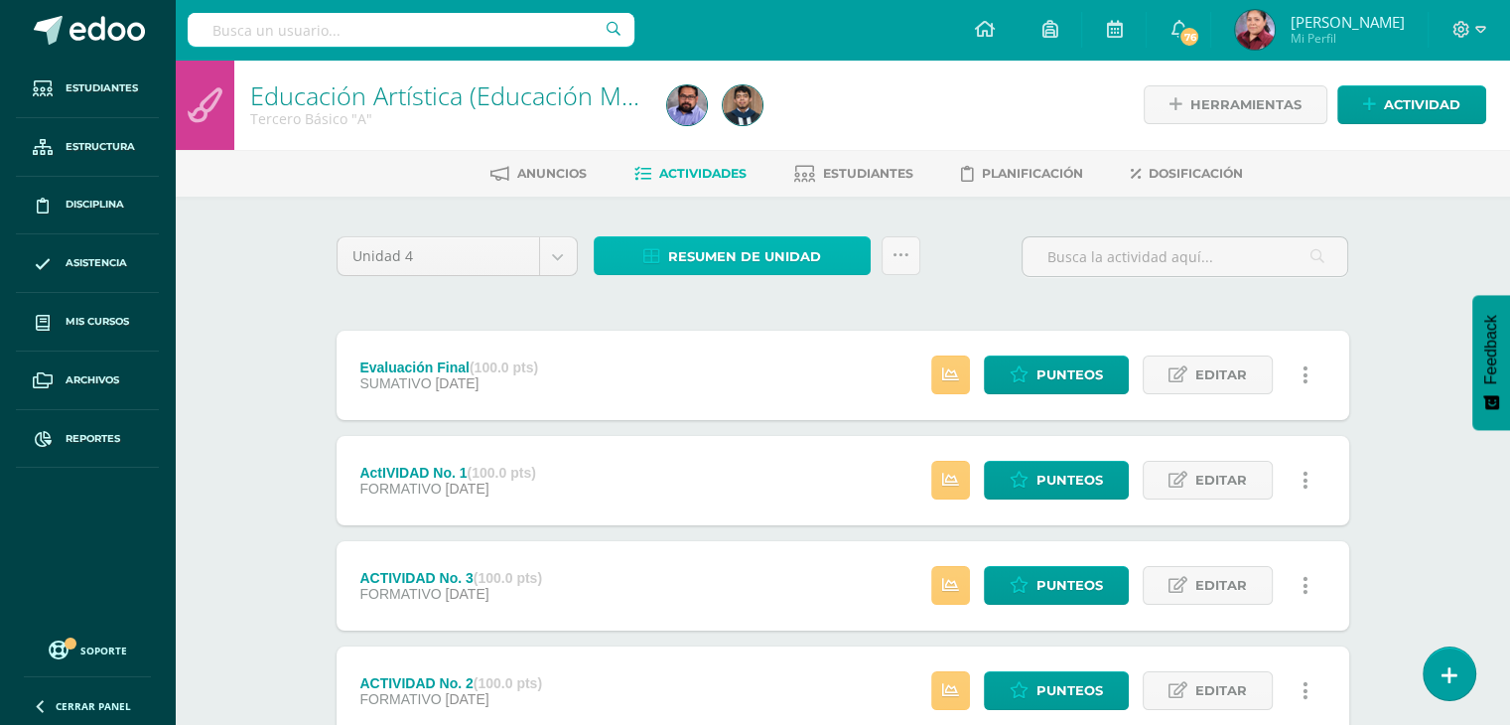
click at [697, 256] on span "Resumen de unidad" at bounding box center [744, 256] width 153 height 37
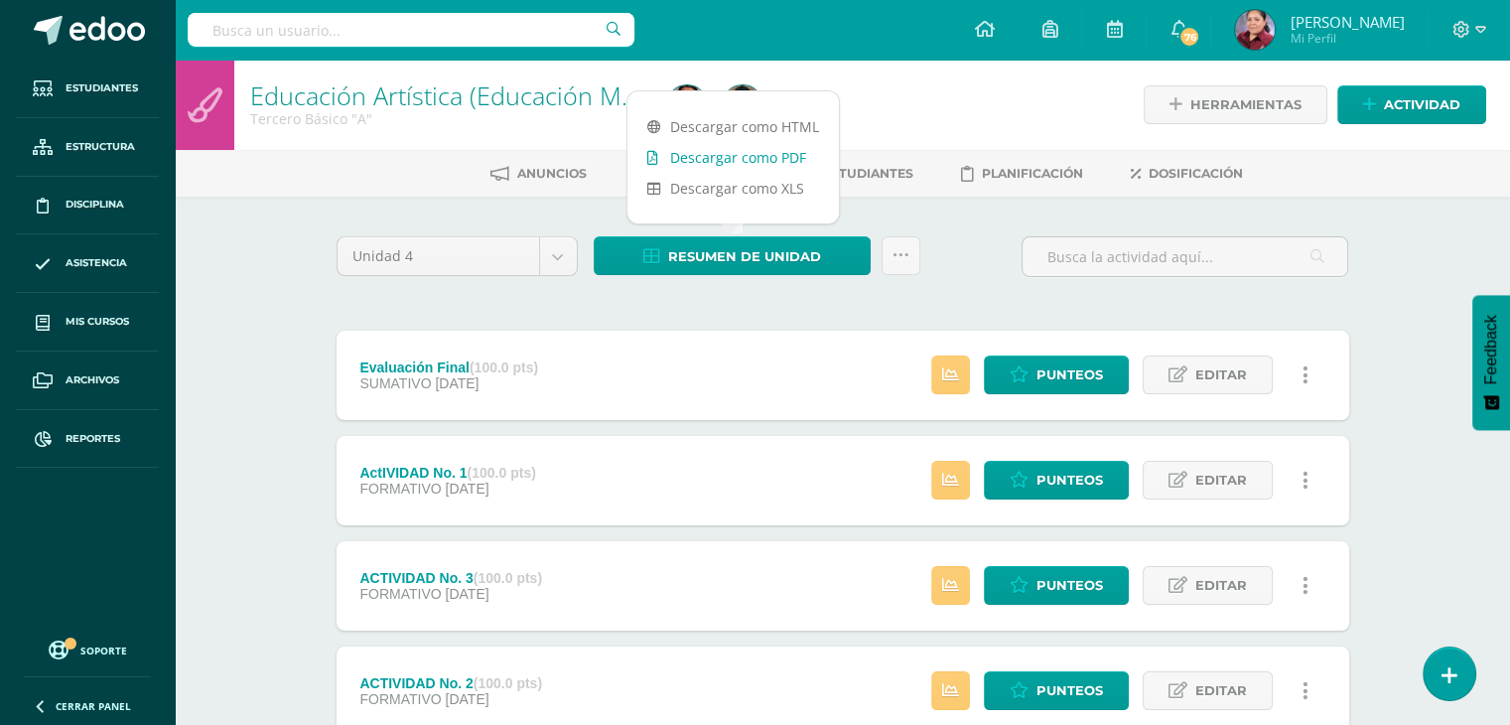
click at [741, 148] on link "Descargar como PDF" at bounding box center [732, 157] width 211 height 31
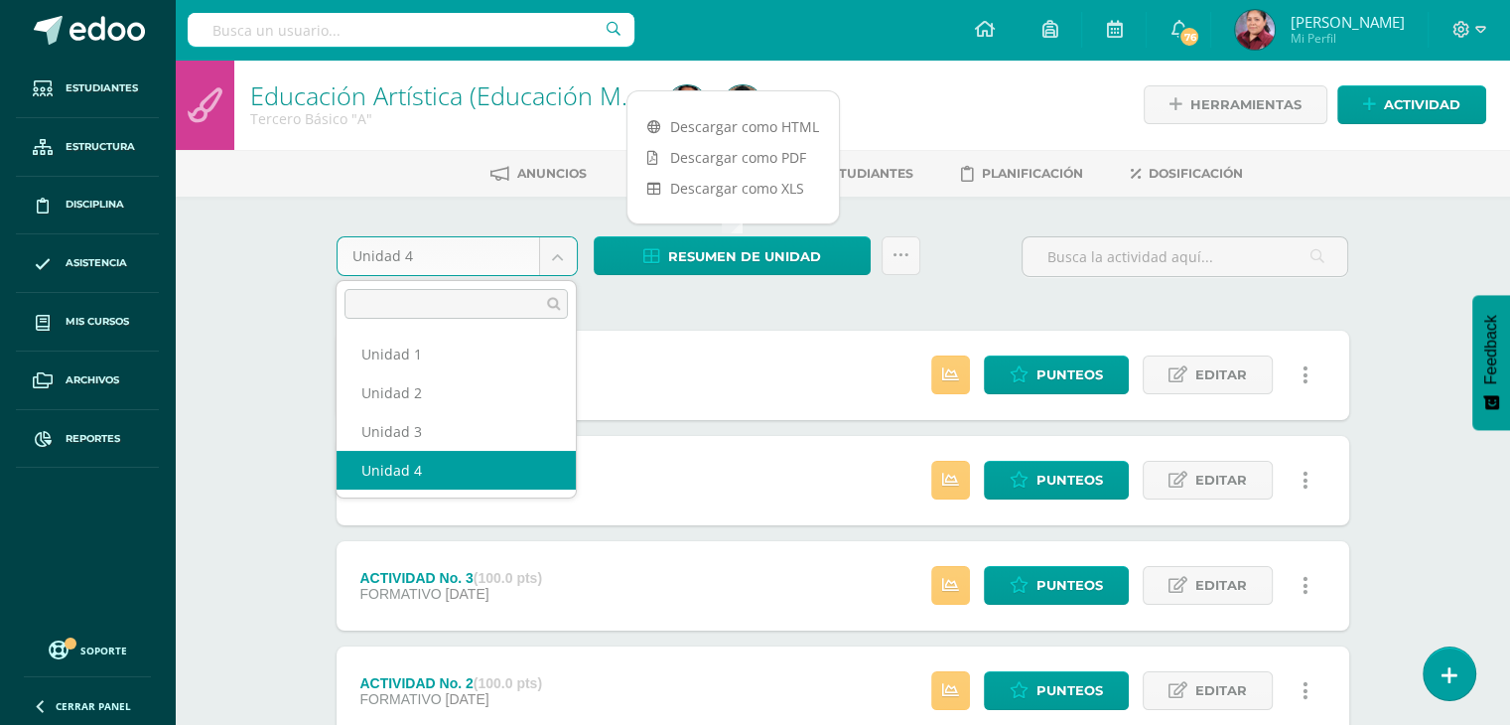
click at [564, 245] on body "Estudiantes Estructura Disciplina Asistencia Mis cursos Archivos Reportes Sopor…" at bounding box center [755, 434] width 1510 height 868
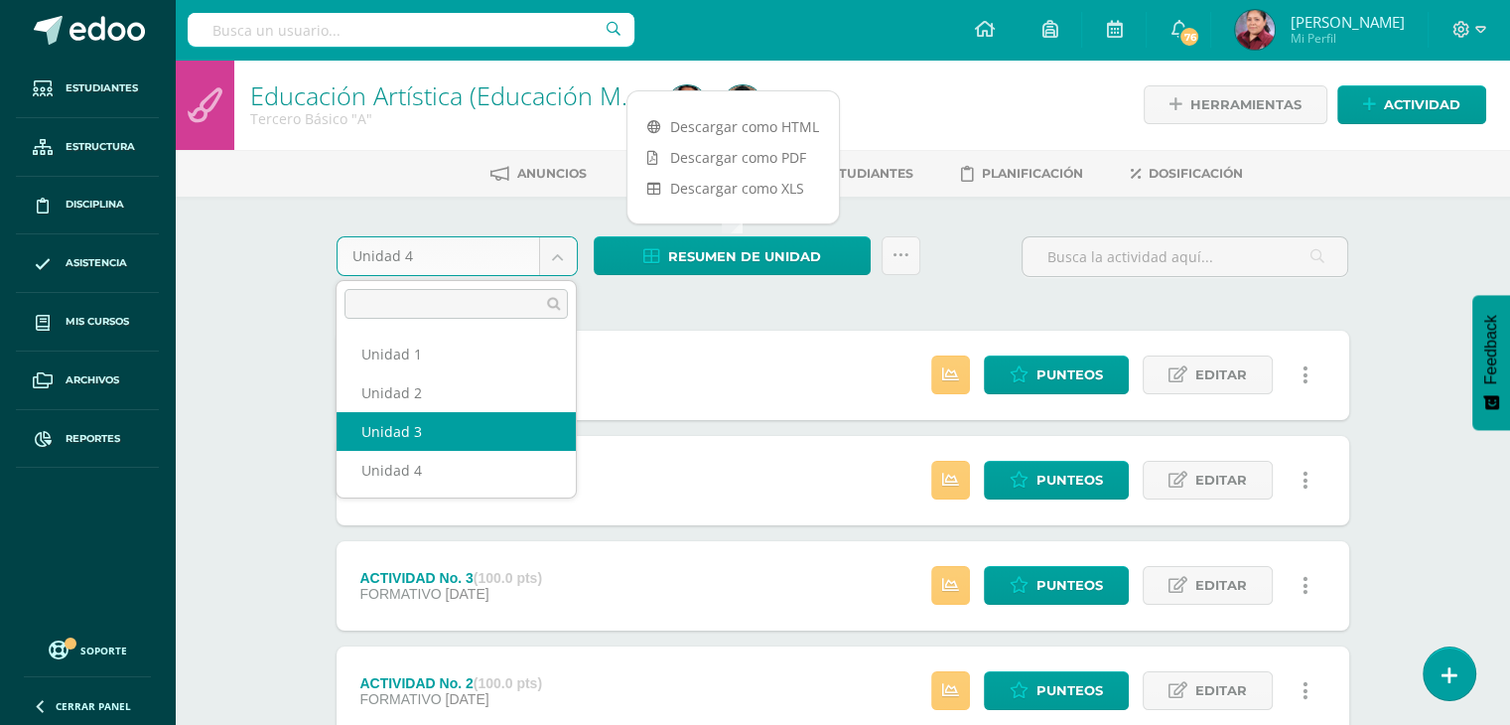
select select "Unidad 3"
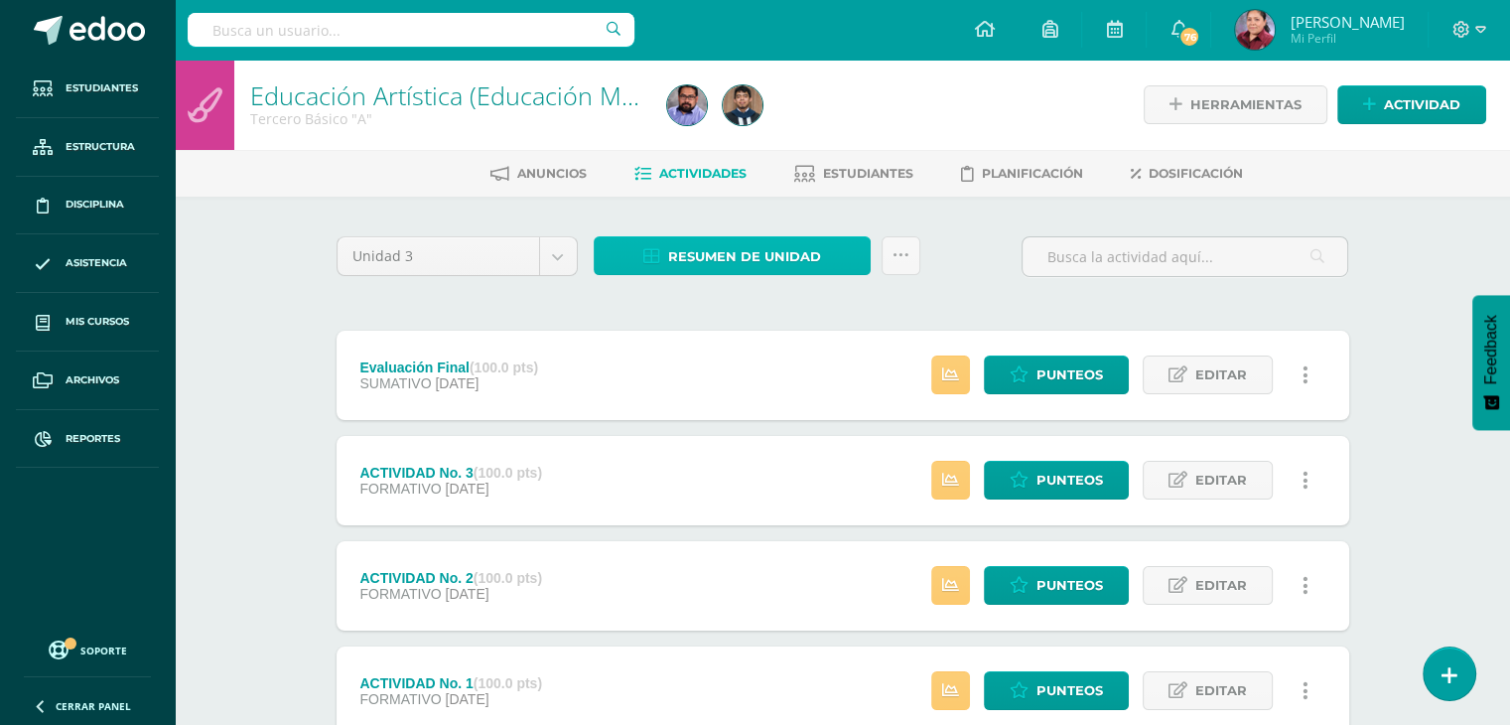
click at [801, 262] on span "Resumen de unidad" at bounding box center [744, 256] width 153 height 37
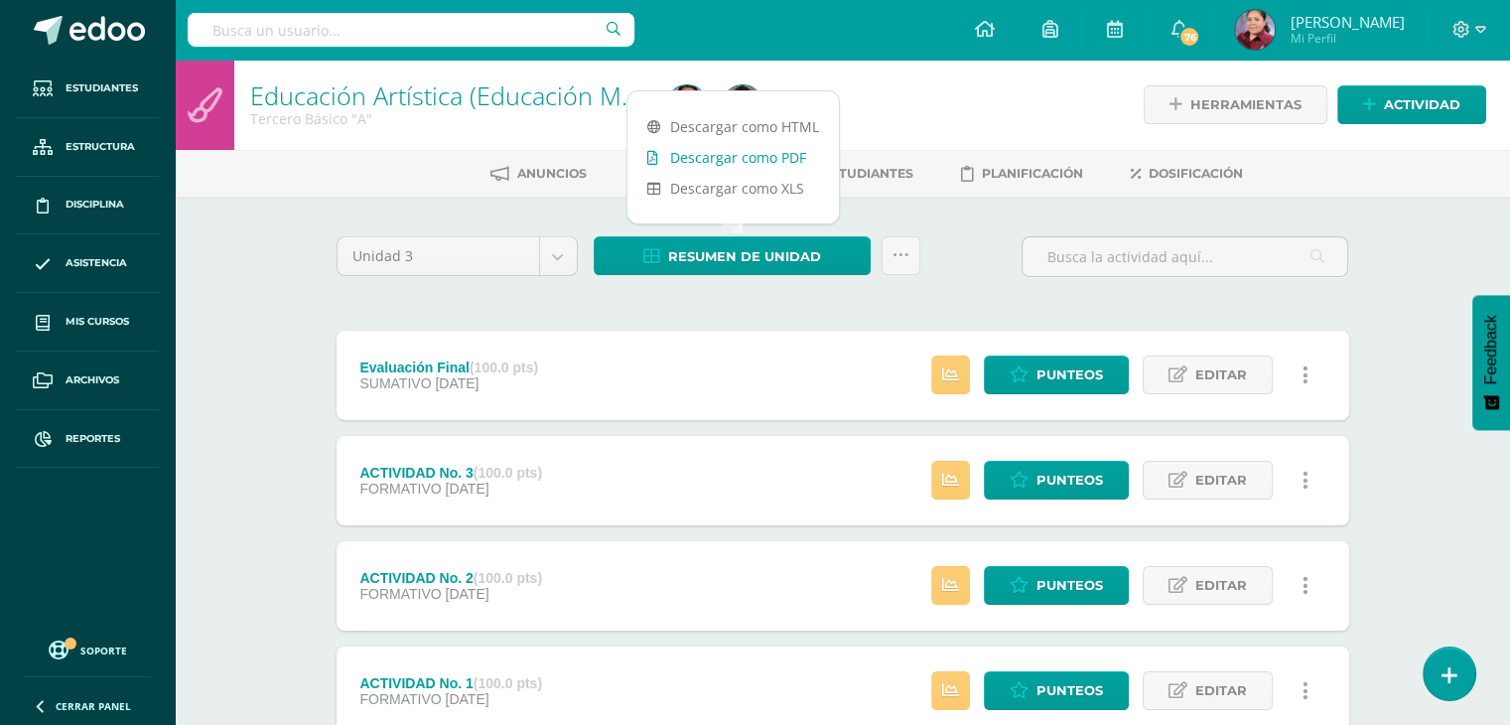
click at [754, 167] on link "Descargar como PDF" at bounding box center [732, 157] width 211 height 31
click at [213, 340] on div "Educación Artística (Educación Musical) Tercero Básico "A" Herramientas Detalle…" at bounding box center [842, 464] width 1335 height 808
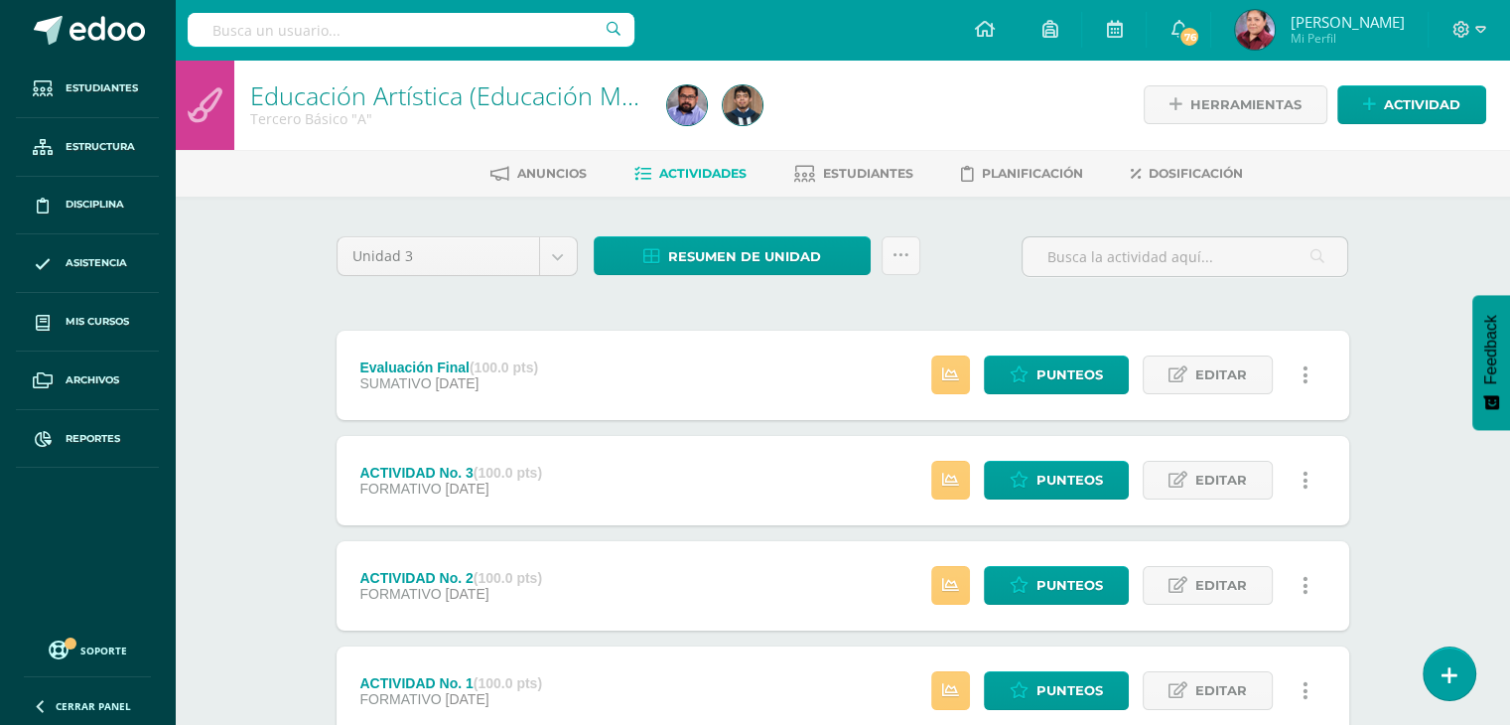
click at [326, 37] on input "text" at bounding box center [411, 30] width 447 height 34
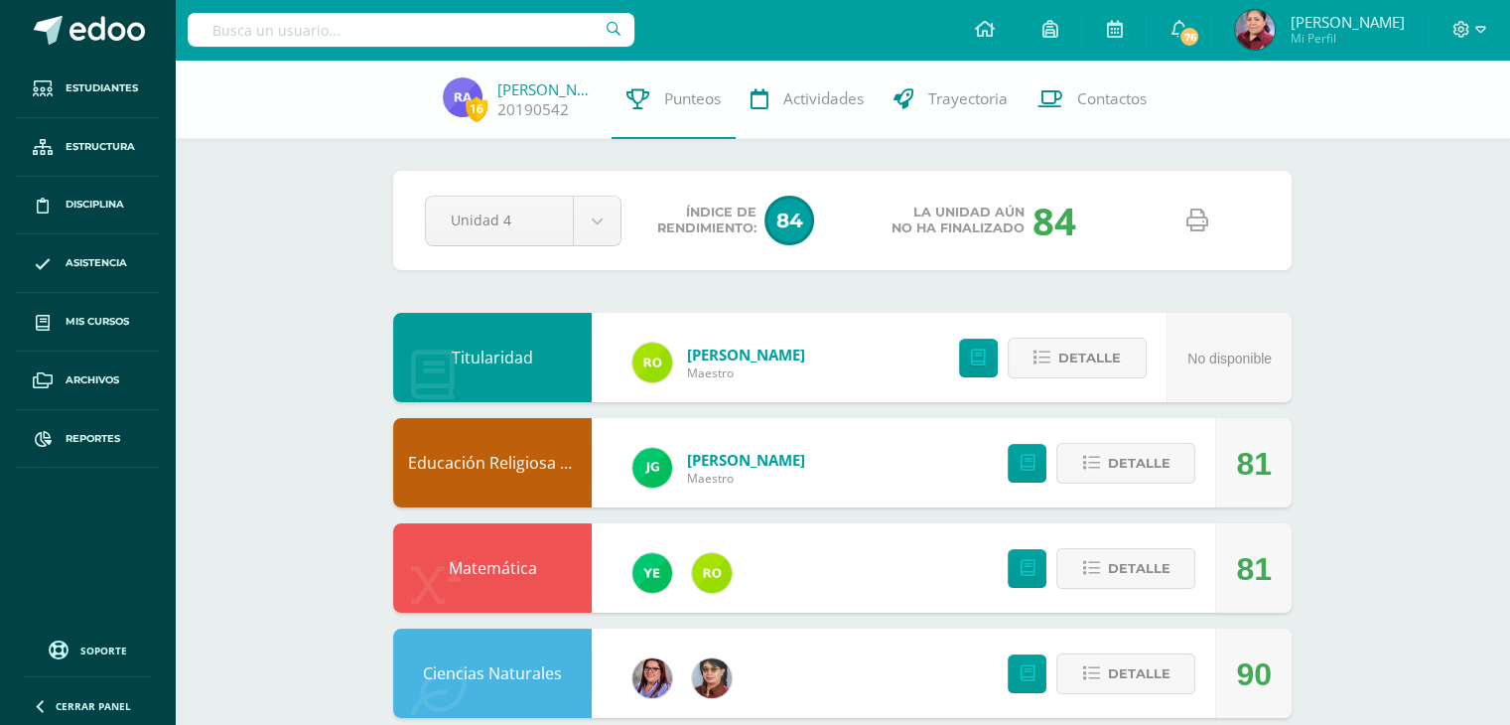
click at [1196, 209] on icon at bounding box center [1197, 220] width 22 height 22
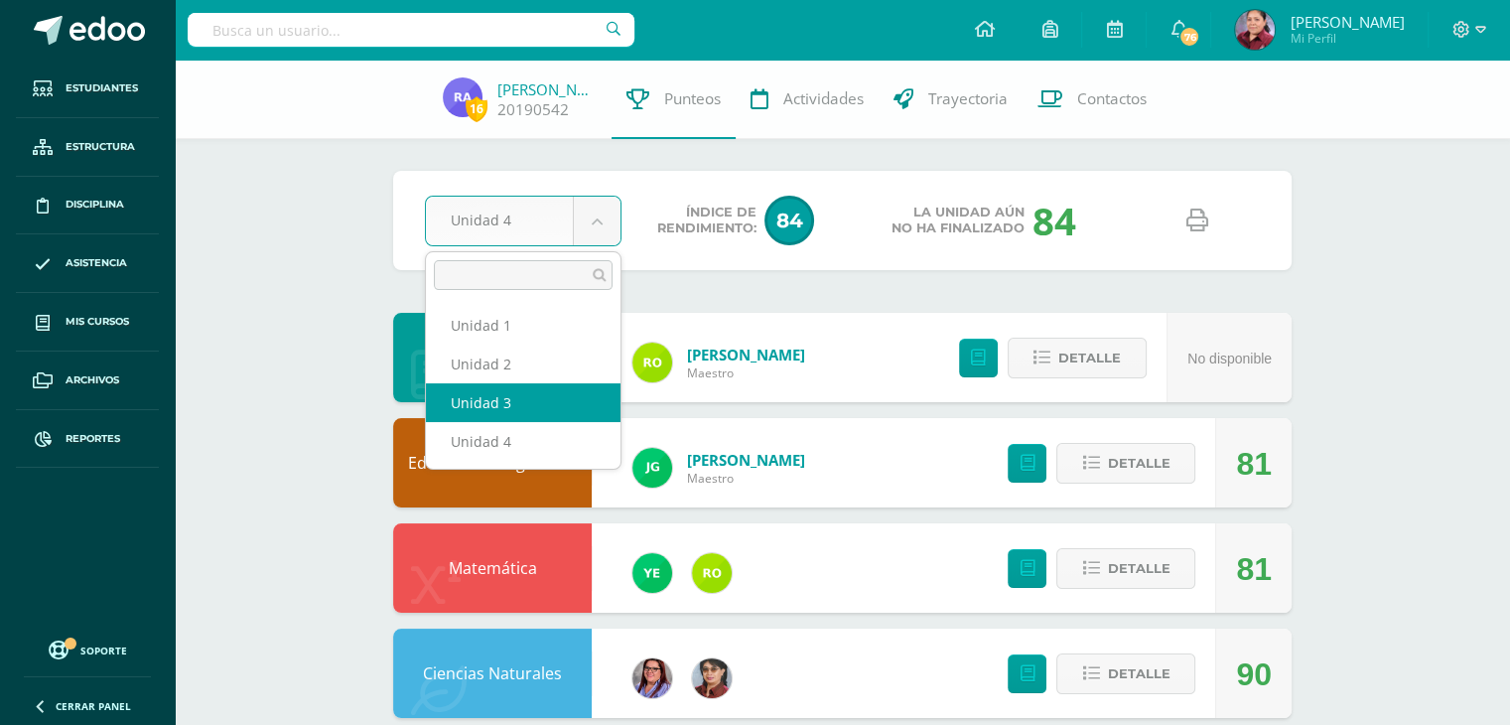
select select "Unidad 3"
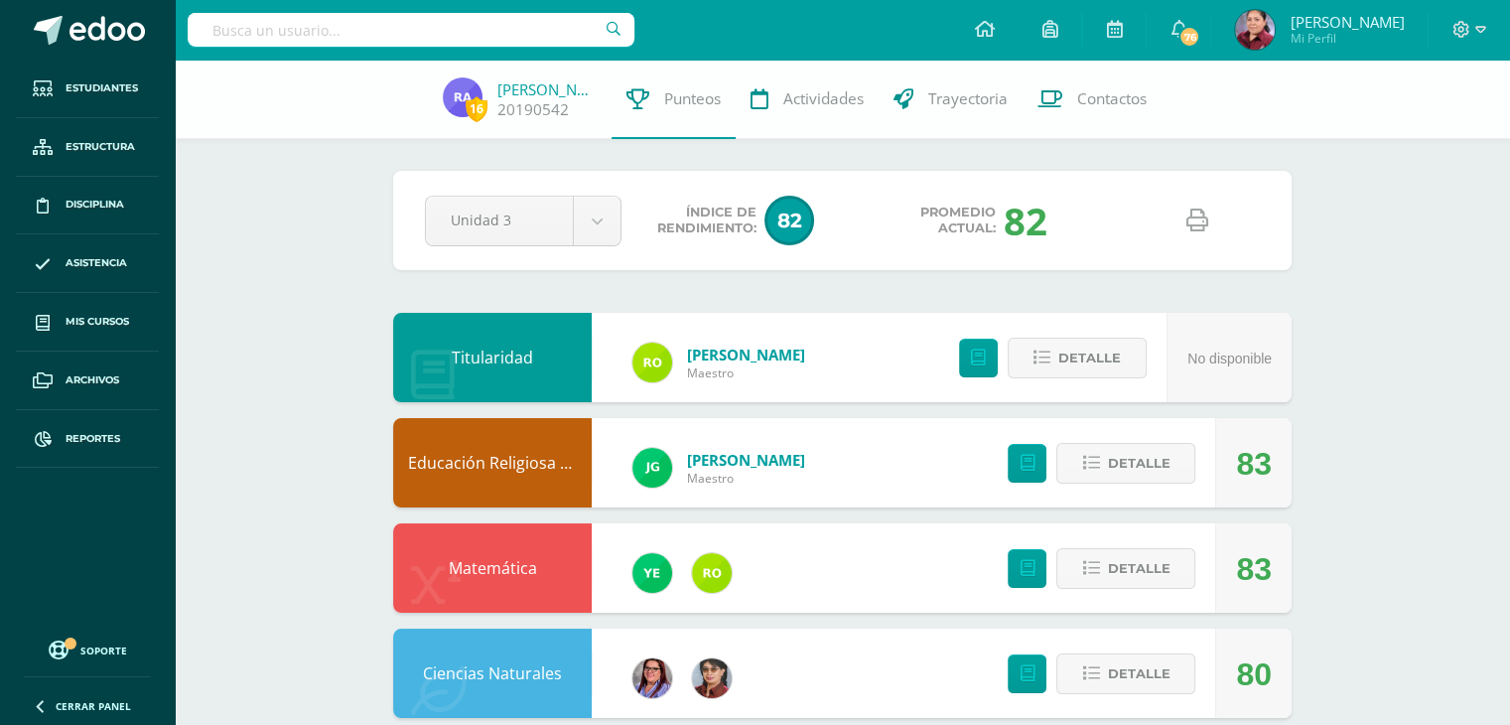
click at [1203, 220] on icon at bounding box center [1197, 220] width 22 height 22
